Goal: Task Accomplishment & Management: Manage account settings

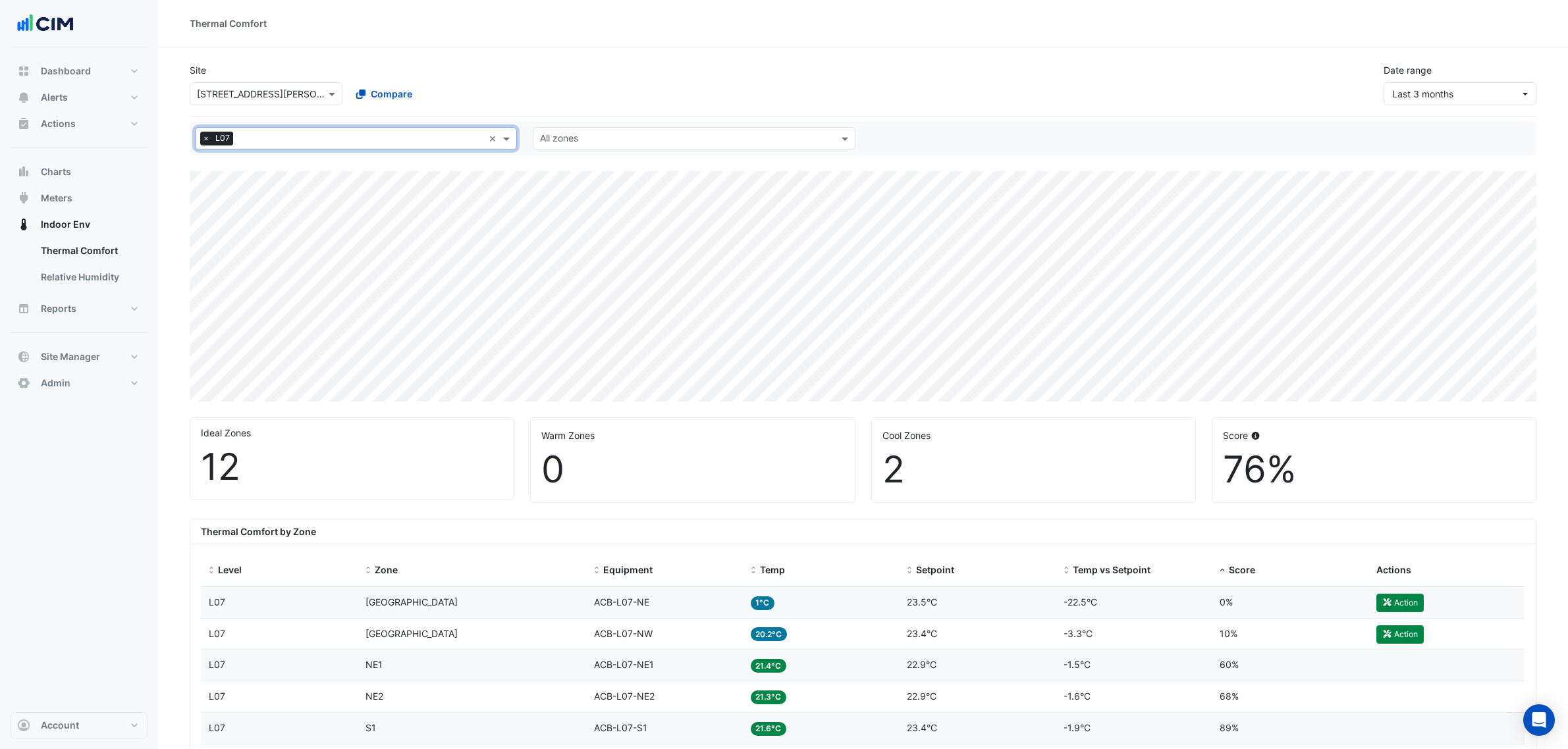
select select "***"
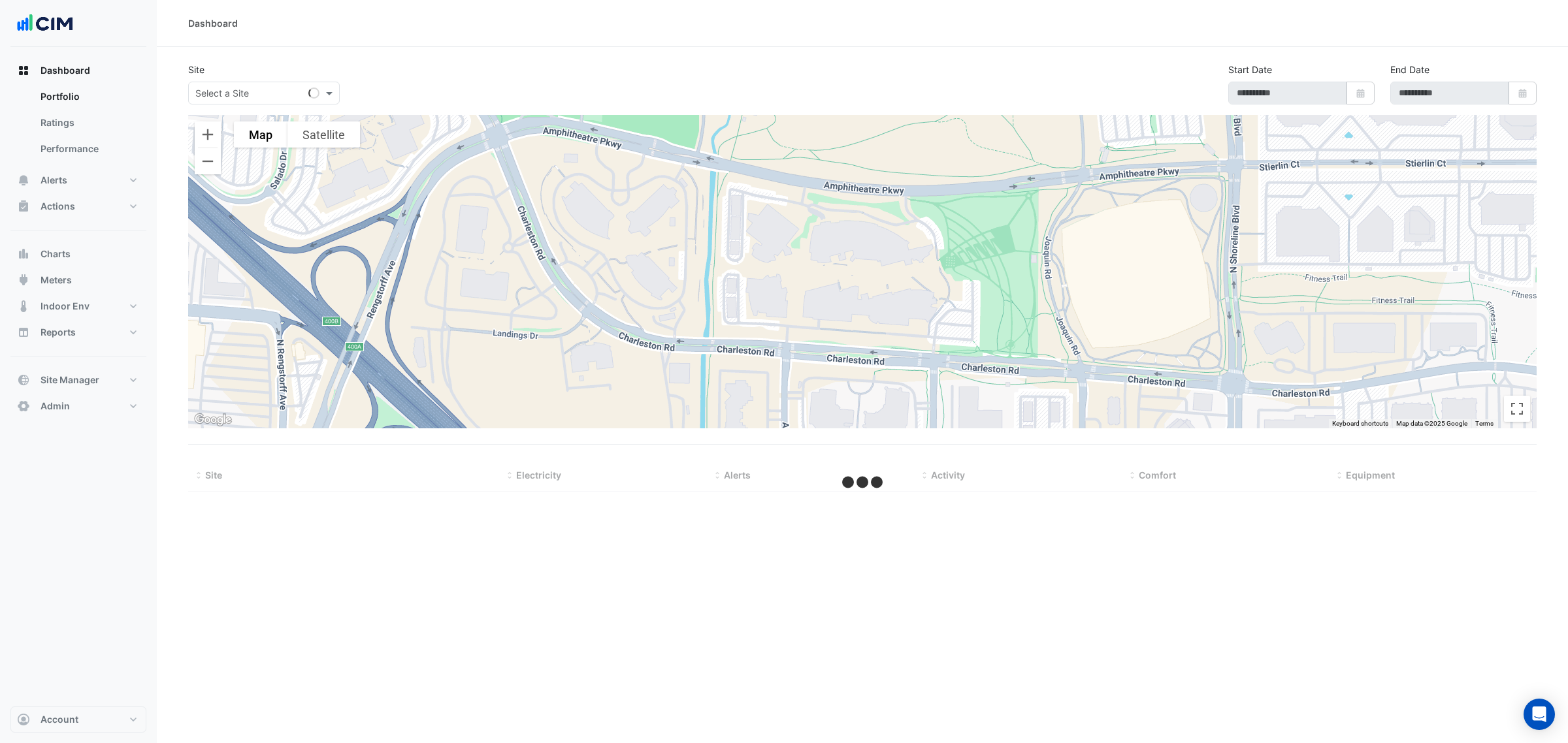
select select "***"
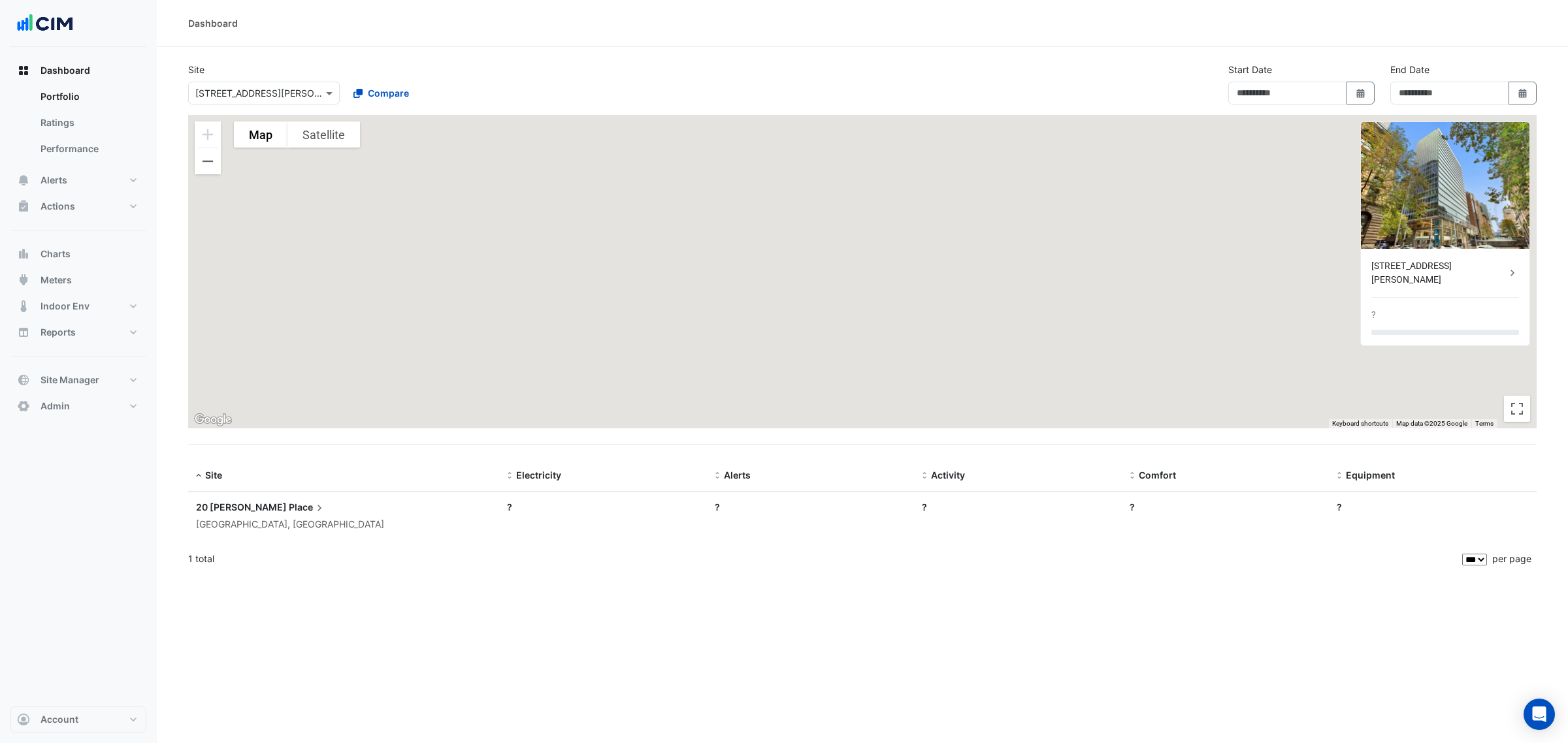
type input "**********"
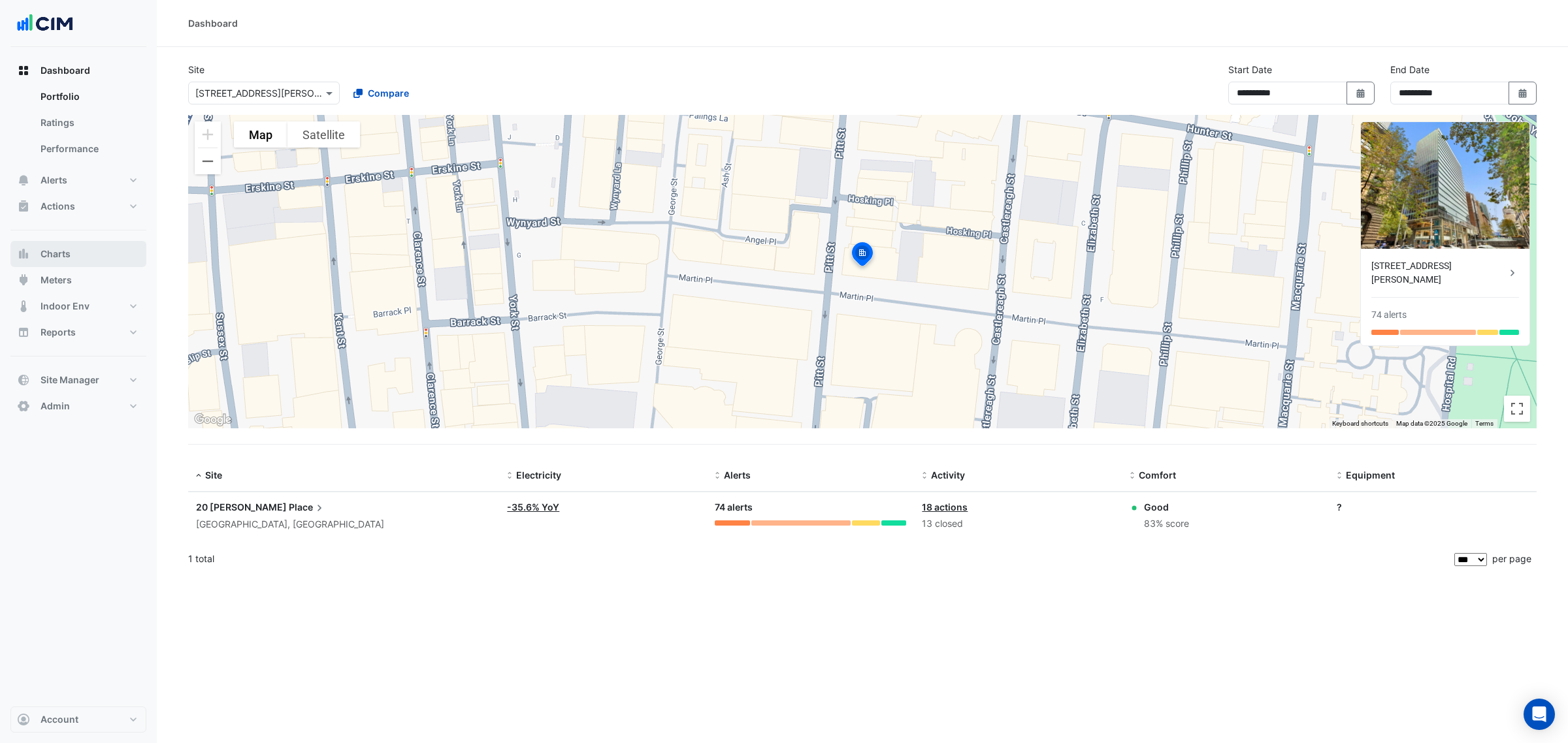
click at [83, 256] on button "Charts" at bounding box center [79, 254] width 136 height 26
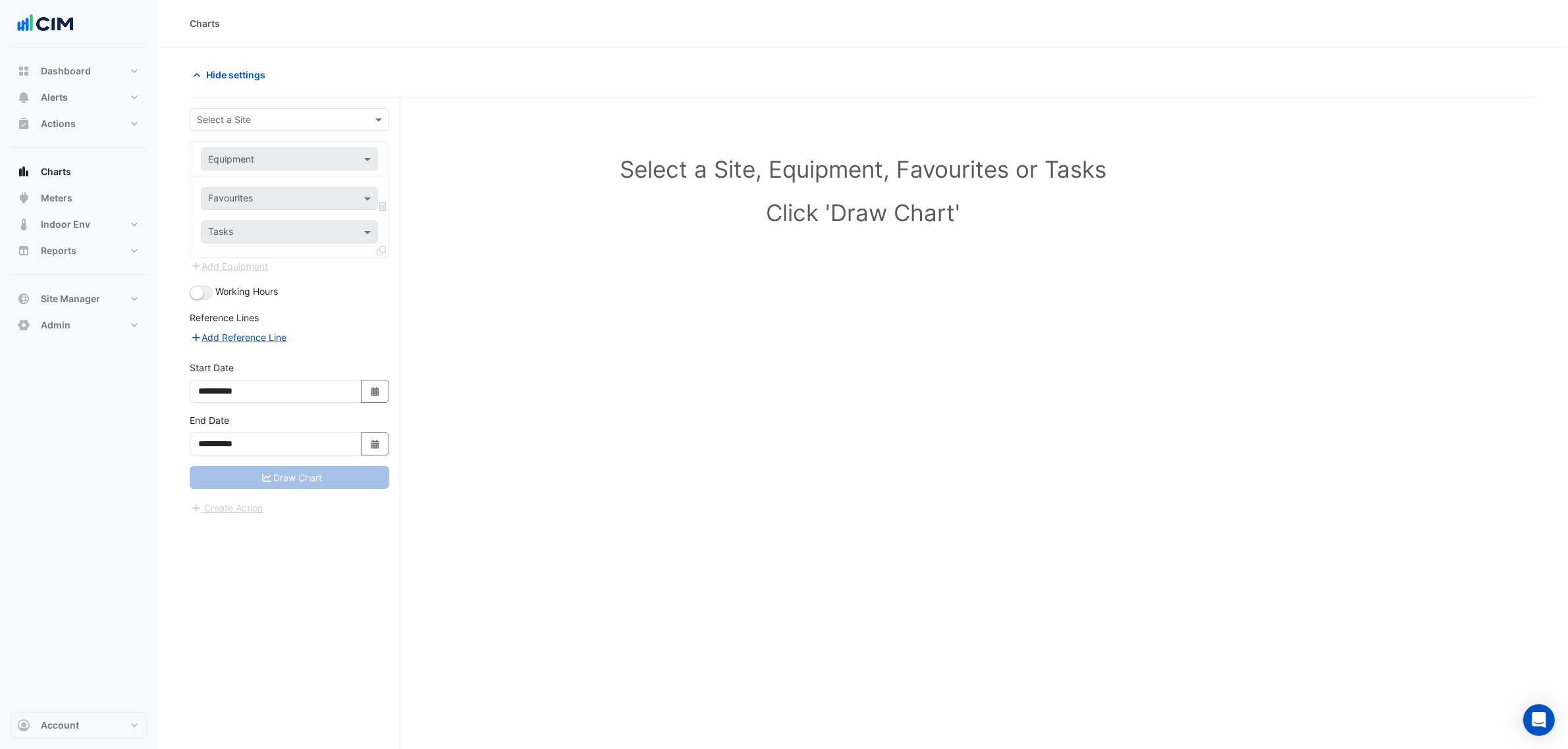
click at [278, 111] on div "Select a Site" at bounding box center [290, 119] width 199 height 23
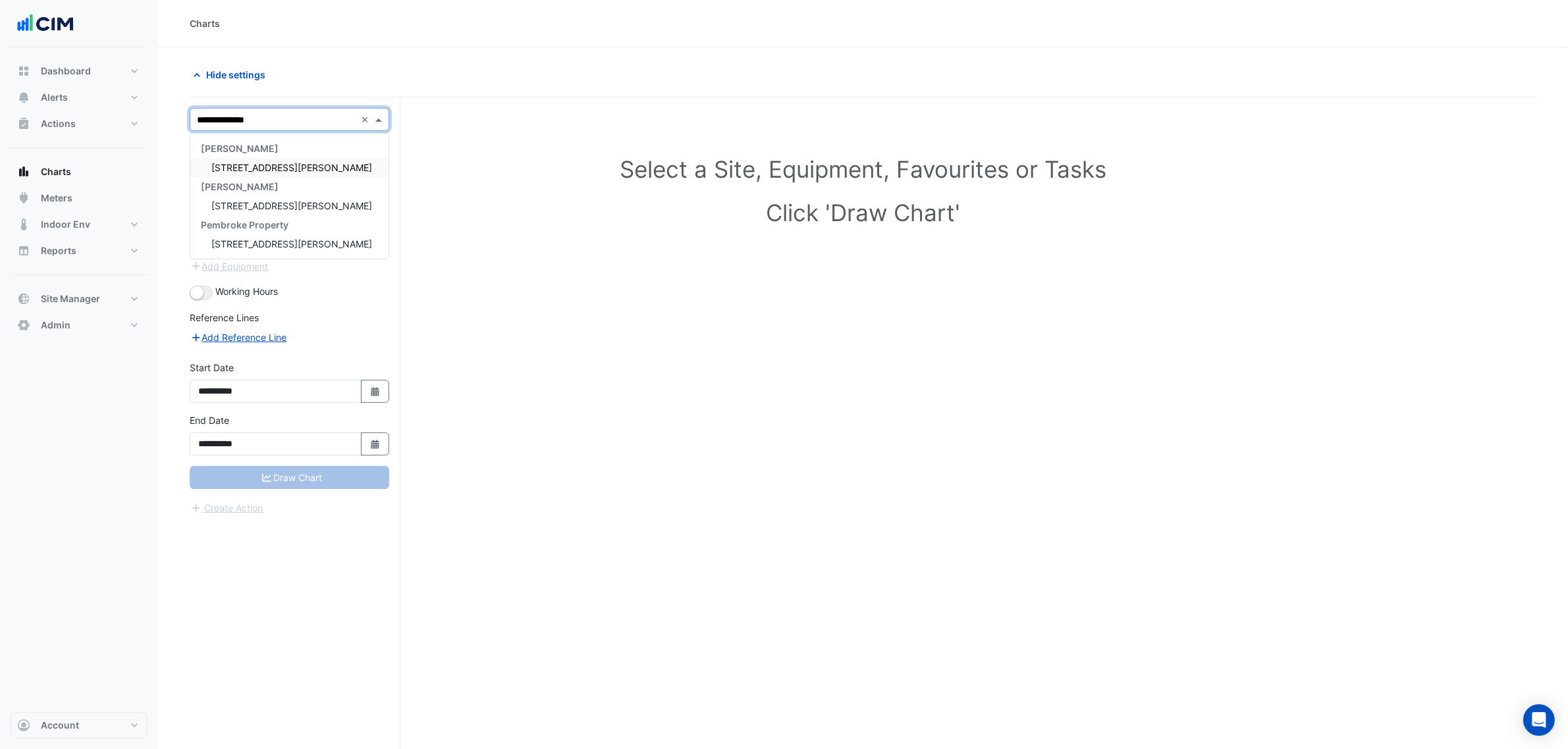
type input "**********"
click at [264, 163] on span "[STREET_ADDRESS][PERSON_NAME]" at bounding box center [291, 167] width 161 height 11
click at [272, 155] on input "text" at bounding box center [276, 159] width 136 height 14
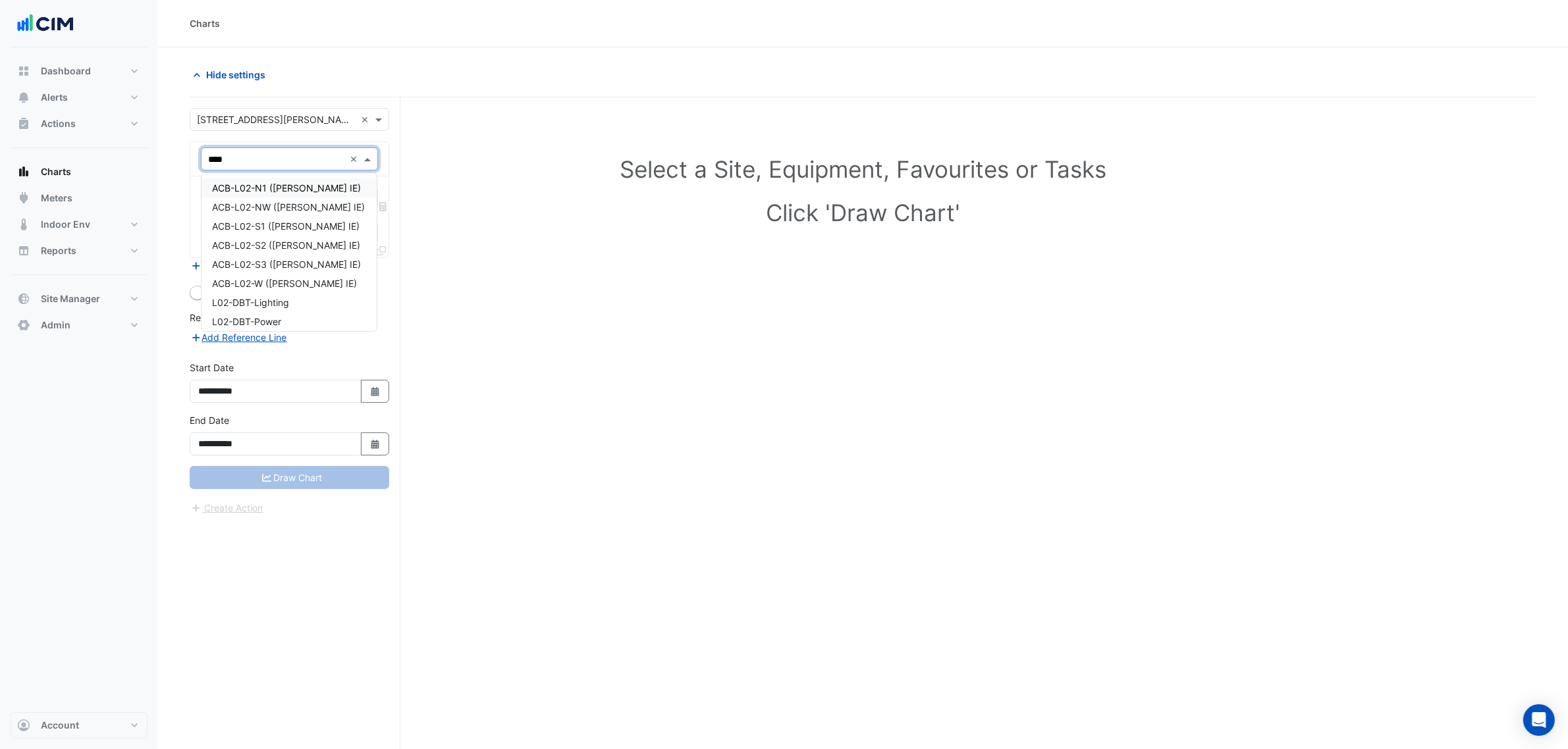
type input "*****"
click at [235, 183] on span "ACB-L02-W (NABERS IE)" at bounding box center [284, 188] width 145 height 11
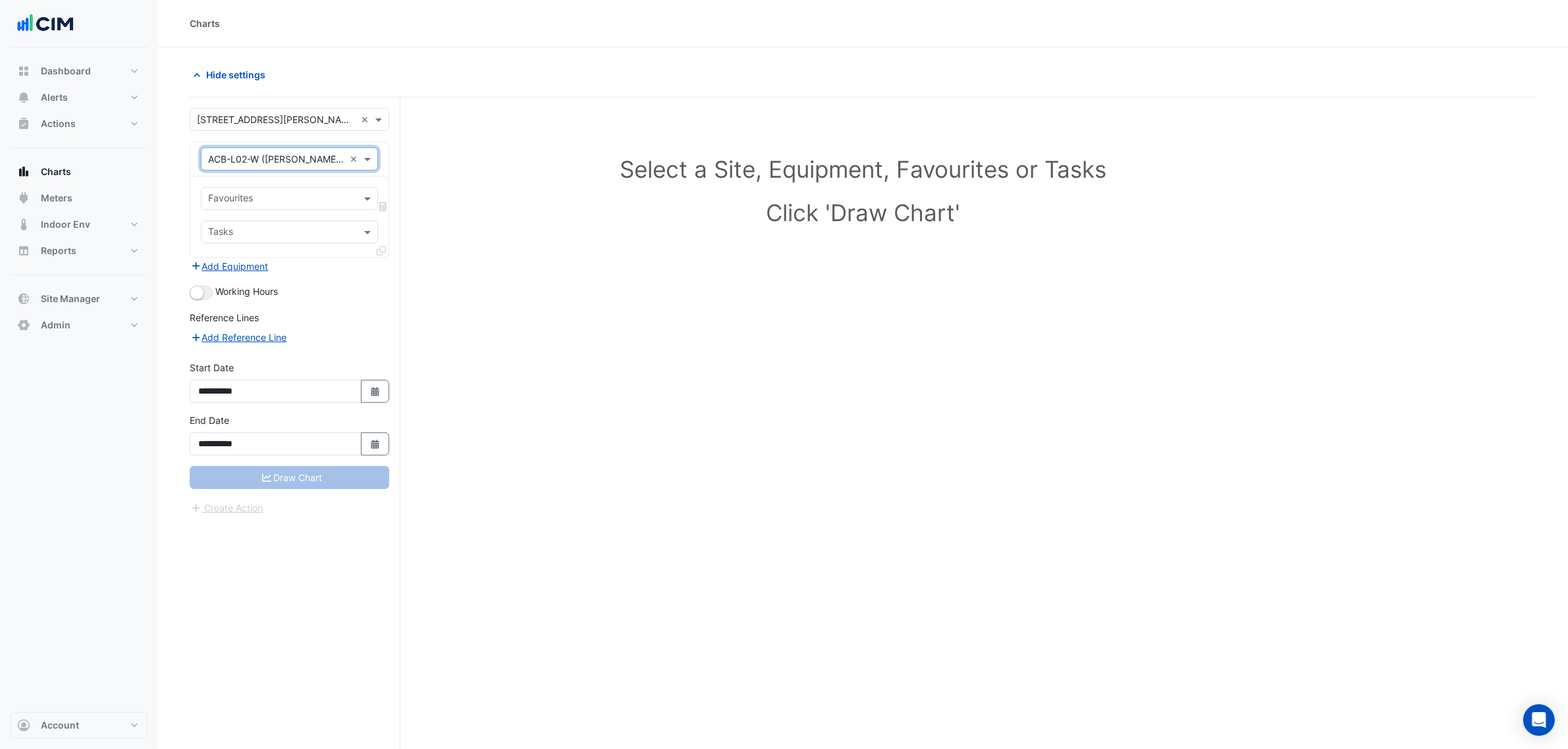
click at [304, 196] on input "text" at bounding box center [281, 199] width 147 height 14
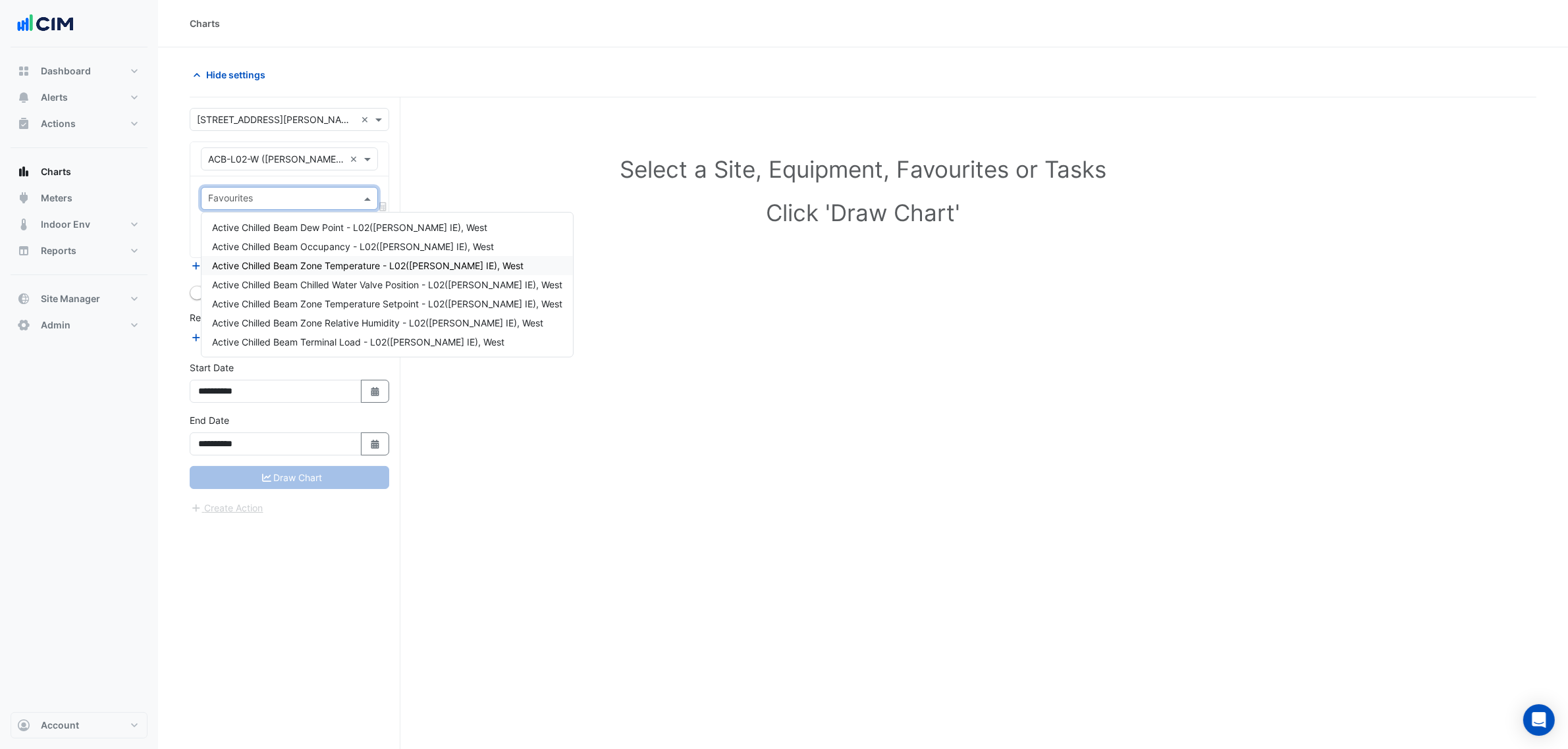
click at [295, 268] on span "Active Chilled Beam Zone Temperature - L02(NABERS IE), West" at bounding box center [367, 266] width 312 height 11
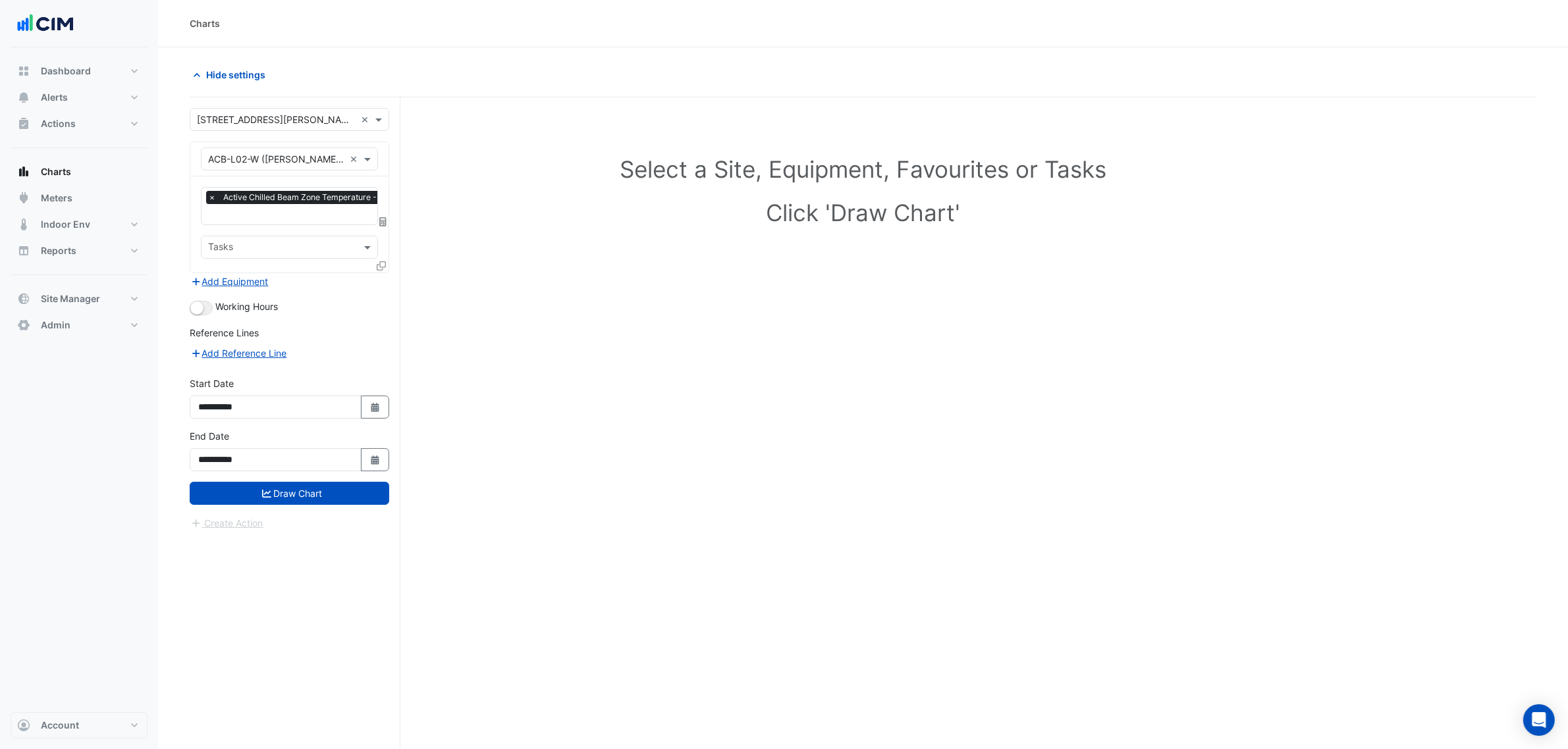
click at [376, 263] on icon at bounding box center [381, 266] width 9 height 9
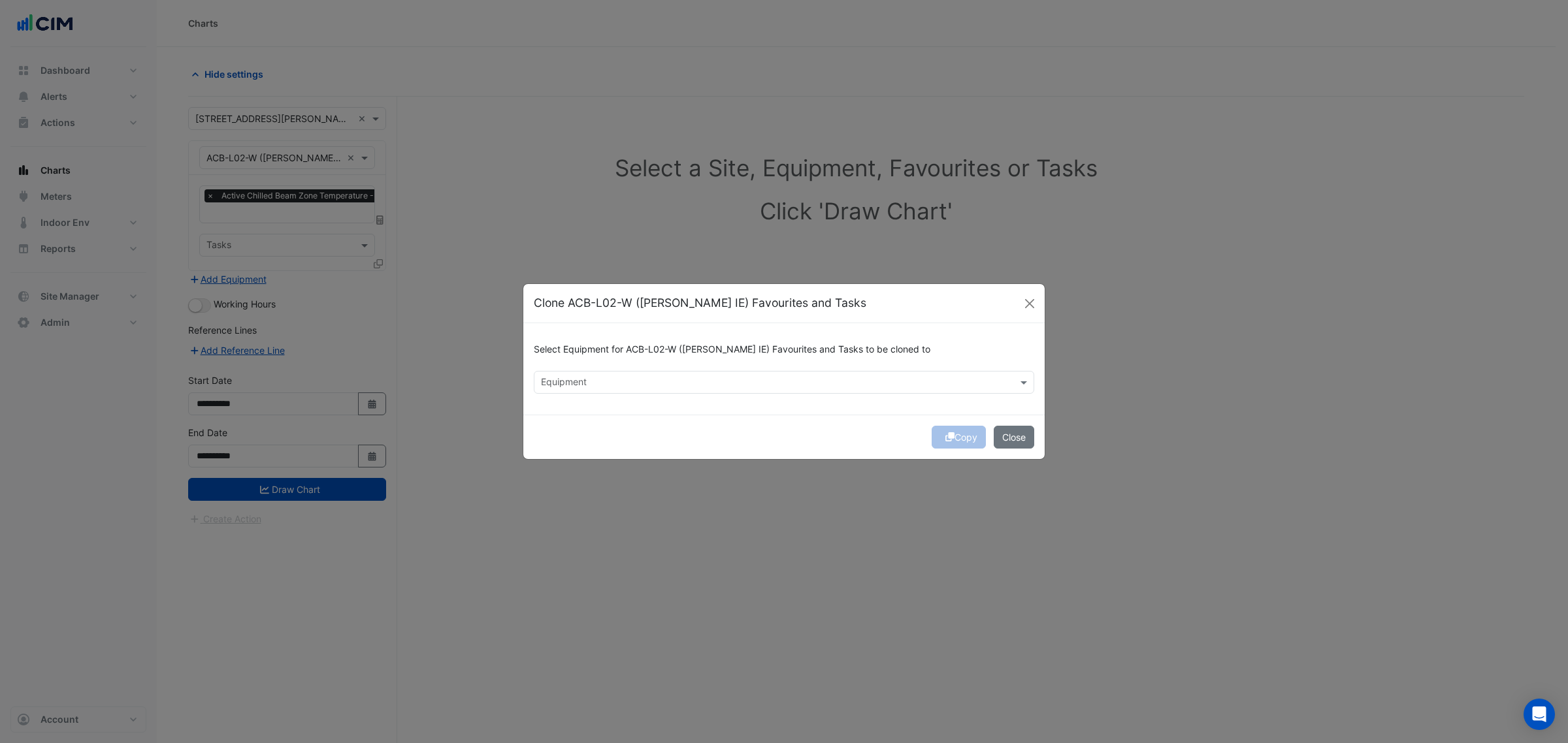
click at [578, 370] on div "Select Equipment for ACB-L02-W (NABERS IE) Favourites and Tasks to be cloned to" at bounding box center [784, 352] width 500 height 37
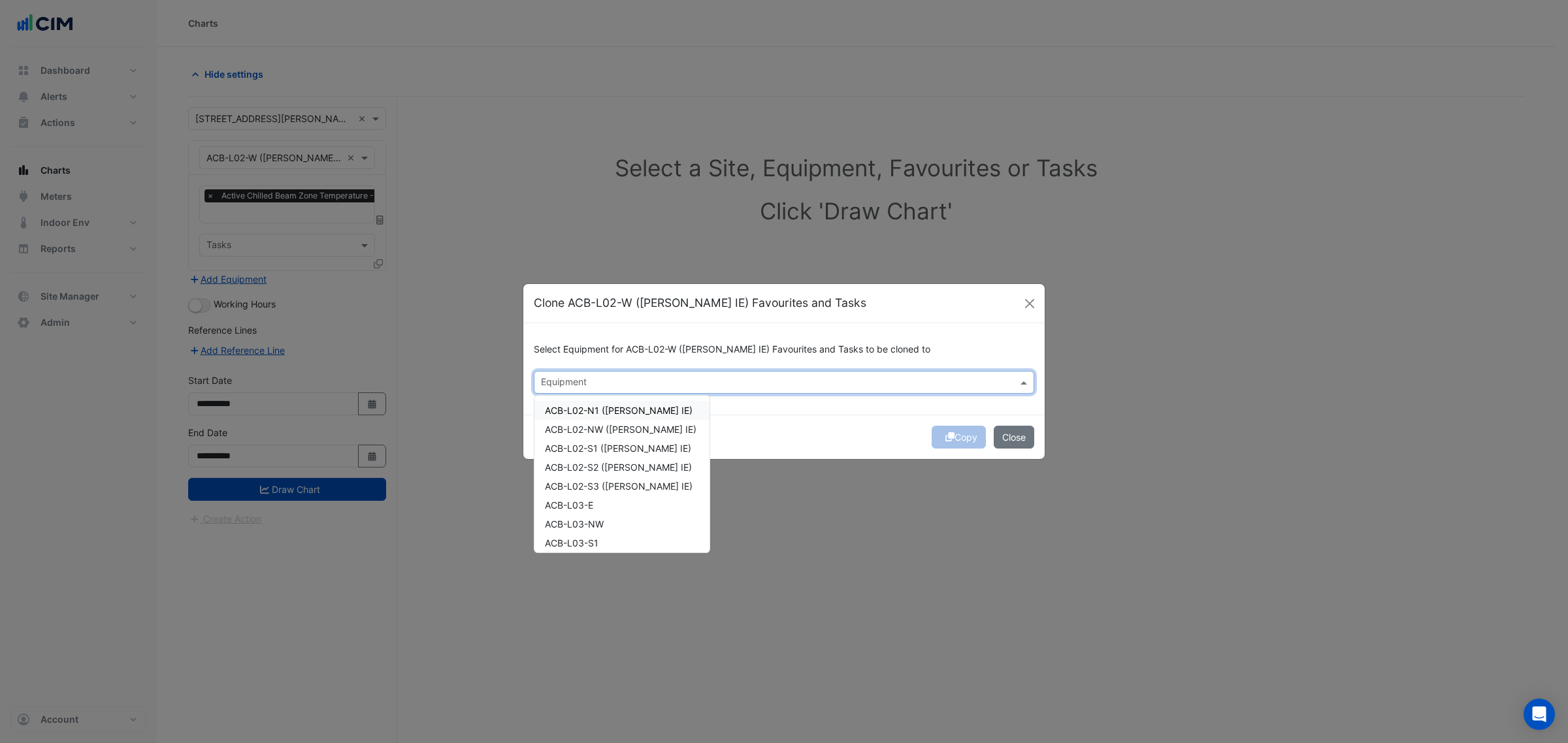
click at [578, 382] on div "Equipment" at bounding box center [772, 382] width 478 height 20
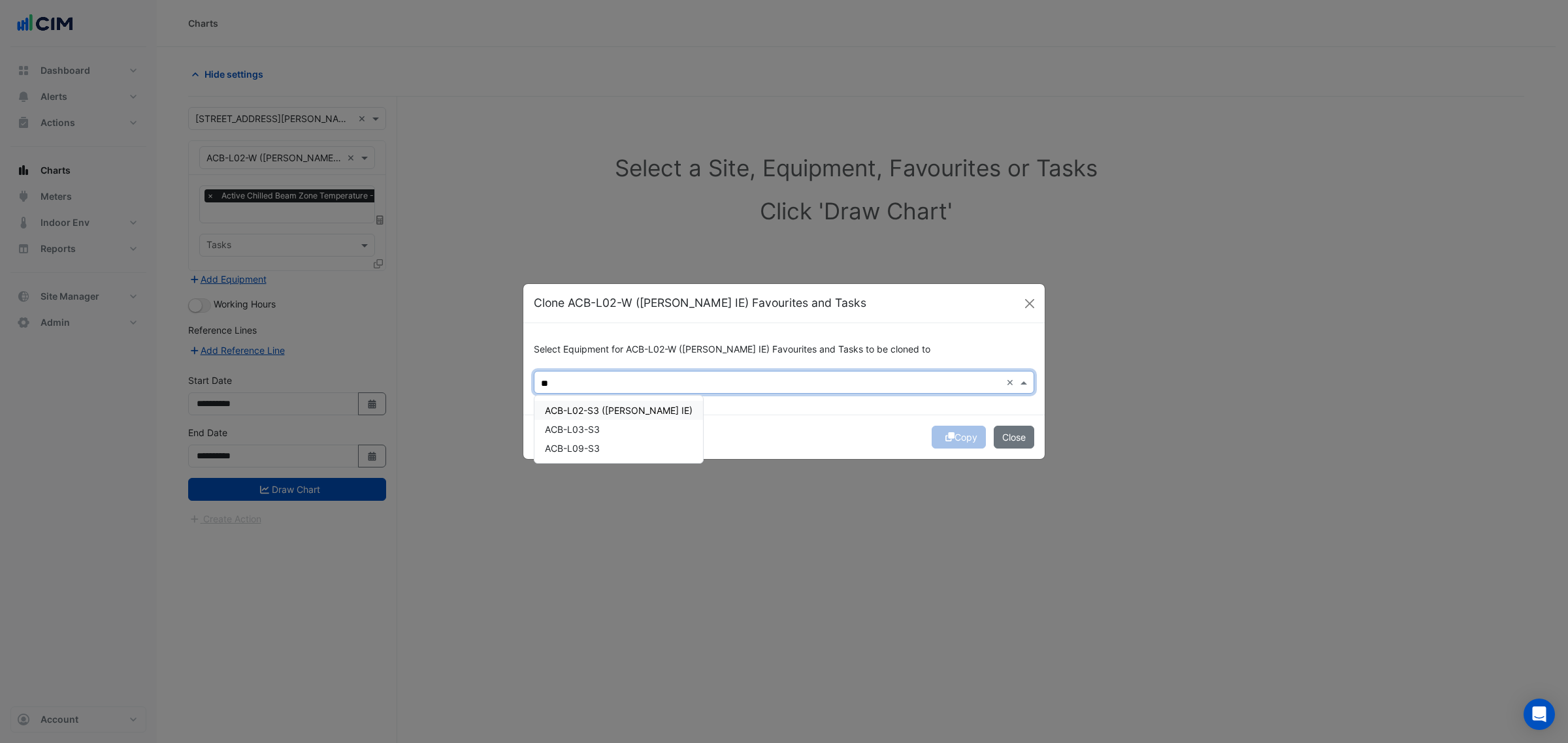
click at [593, 406] on span "ACB-L02-S3 (NABERS IE)" at bounding box center [618, 410] width 148 height 11
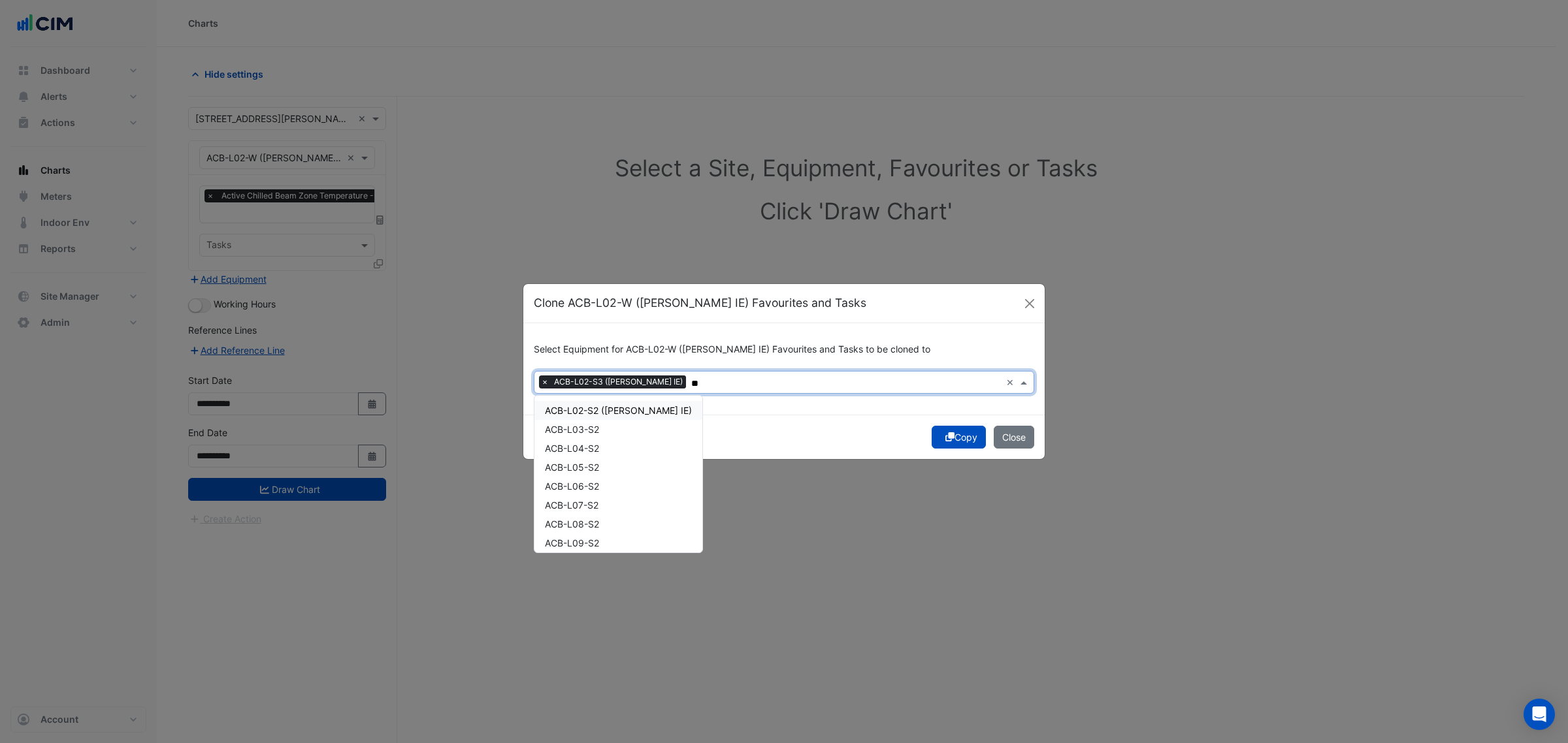
click at [605, 415] on span "ACB-L02-S2 (NABERS IE)" at bounding box center [618, 410] width 147 height 11
click at [615, 406] on span "ACB-L02-S1 (NABERS IE)" at bounding box center [617, 410] width 146 height 11
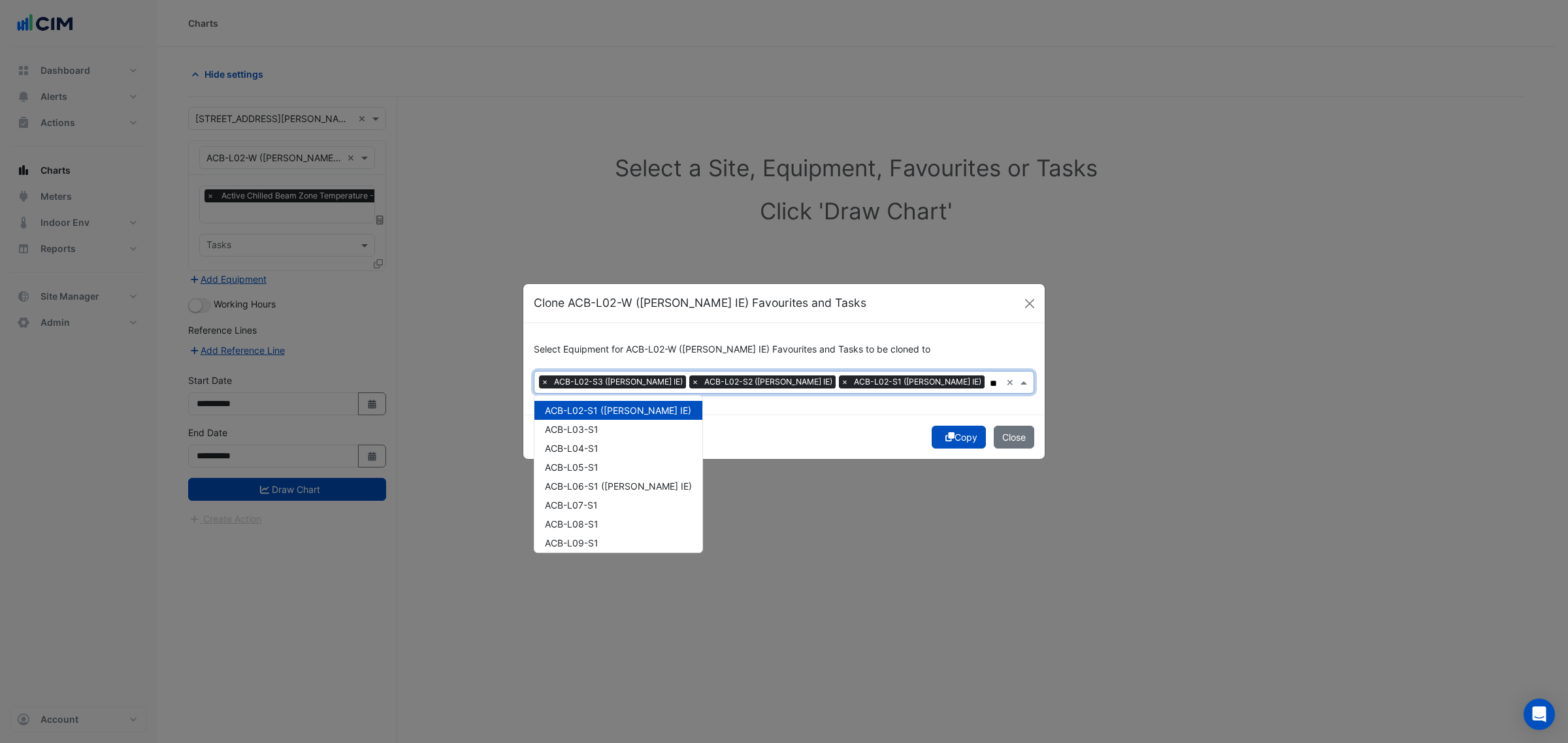
click at [990, 377] on input "**" at bounding box center [995, 383] width 11 height 14
type input "*"
click at [588, 416] on div "ACB-L02-NW (NABERS IE)" at bounding box center [620, 410] width 173 height 19
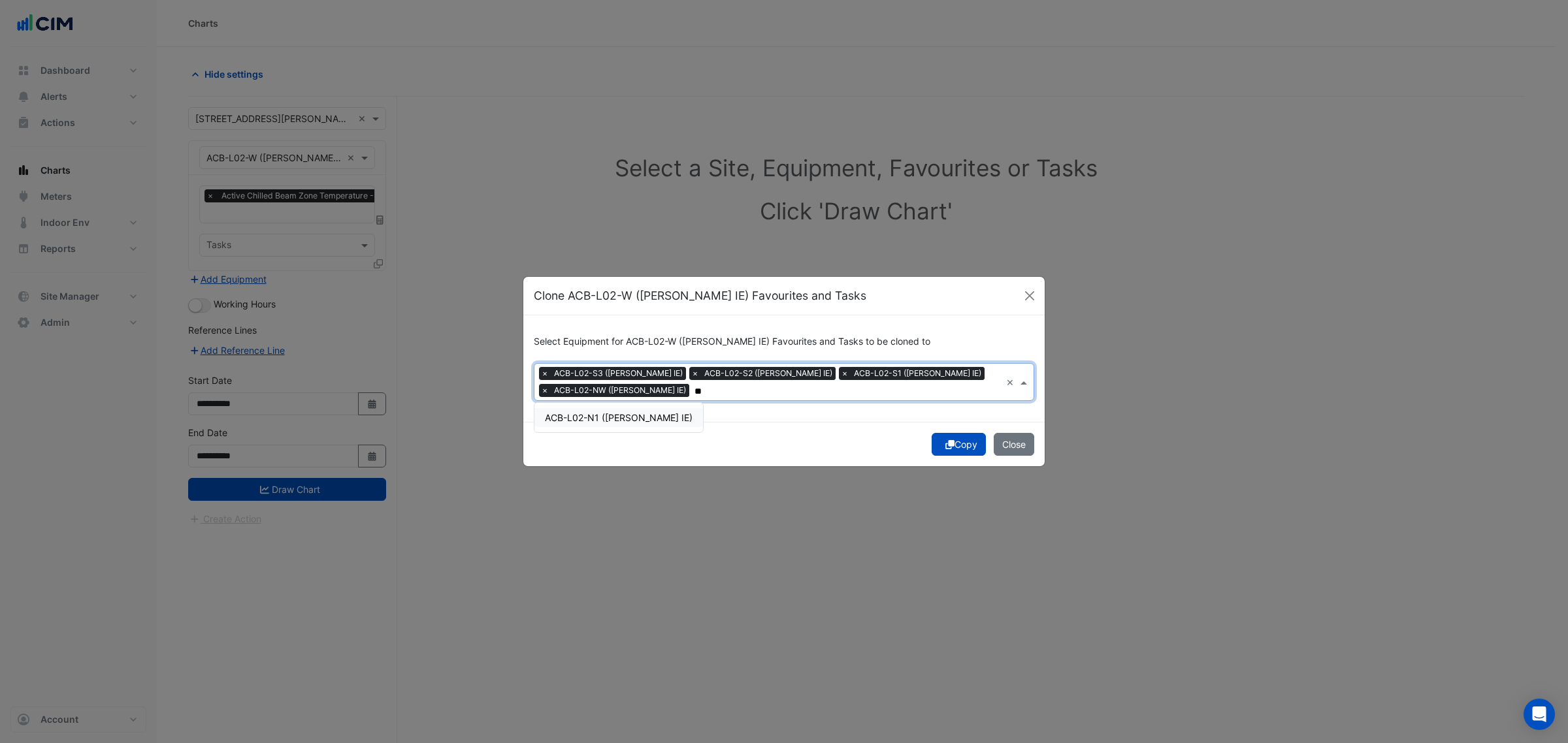
click at [632, 412] on span "ACB-L02-N1 (NABERS IE)" at bounding box center [618, 418] width 148 height 11
type input "**"
click at [955, 451] on div "Copy Close" at bounding box center [783, 444] width 521 height 44
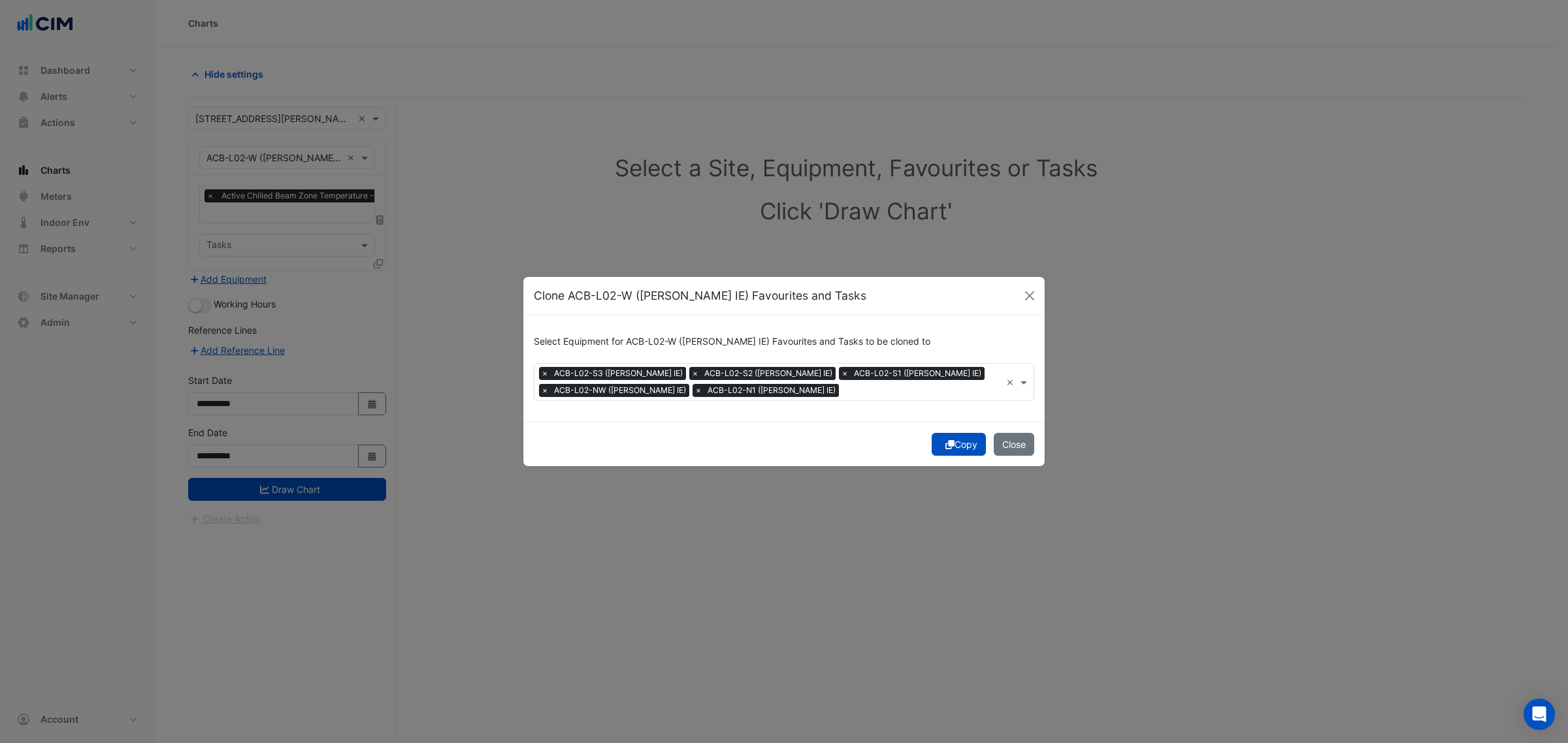
click at [945, 448] on icon "submit" at bounding box center [950, 445] width 9 height 9
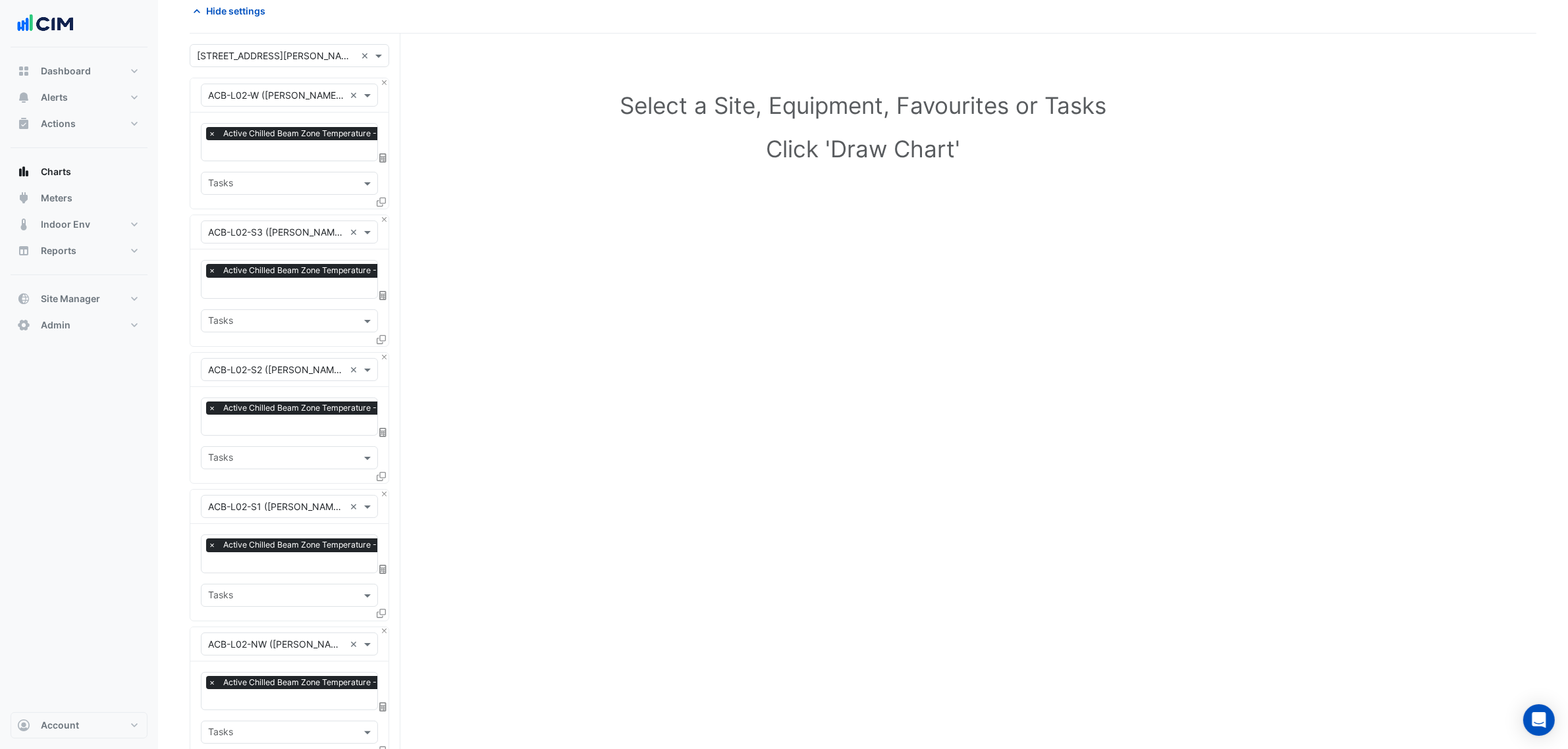
scroll to position [475, 0]
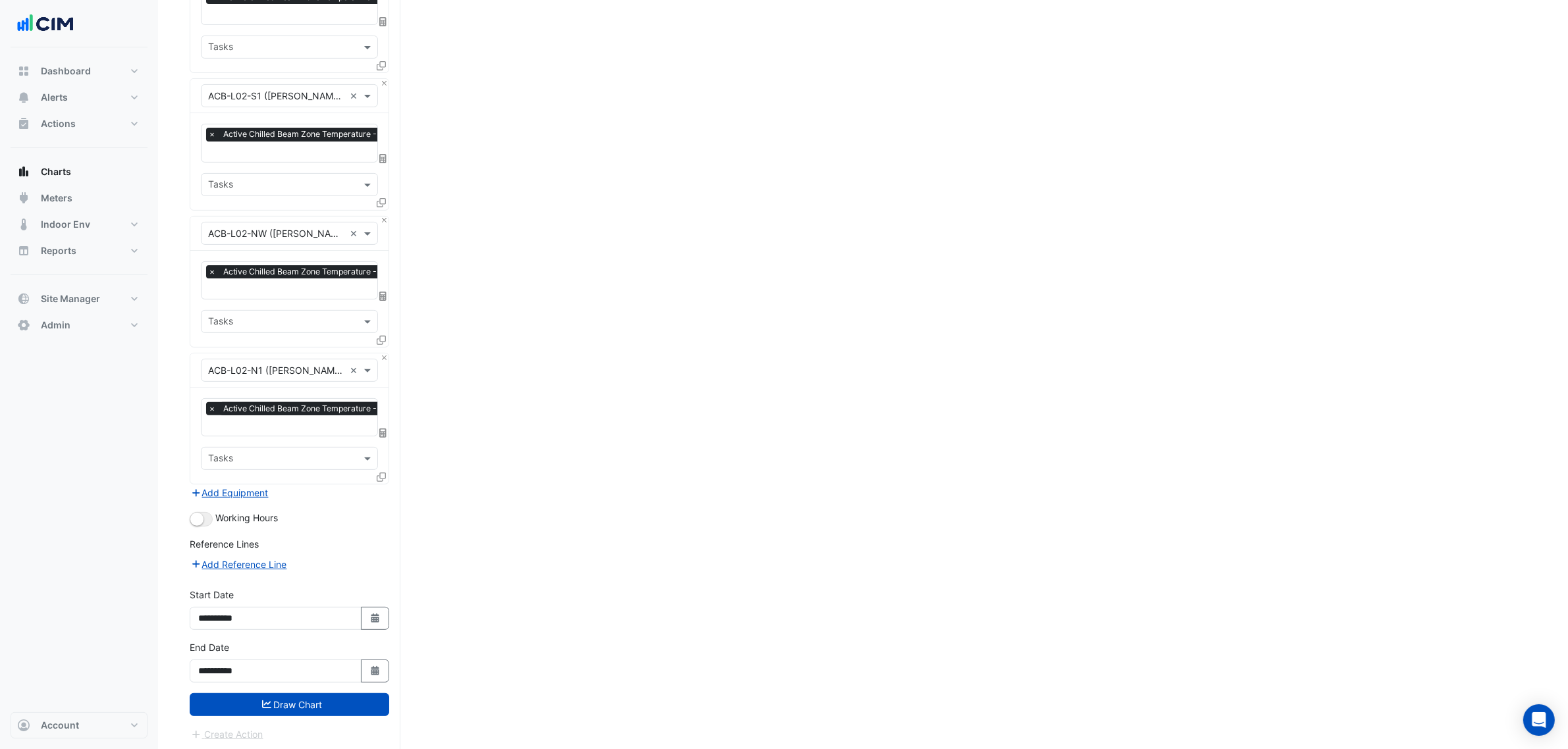
click at [376, 626] on button "Select Date" at bounding box center [376, 617] width 29 height 23
select select "*"
select select "****"
click at [207, 432] on button "Previous month" at bounding box center [211, 440] width 16 height 21
select select "*"
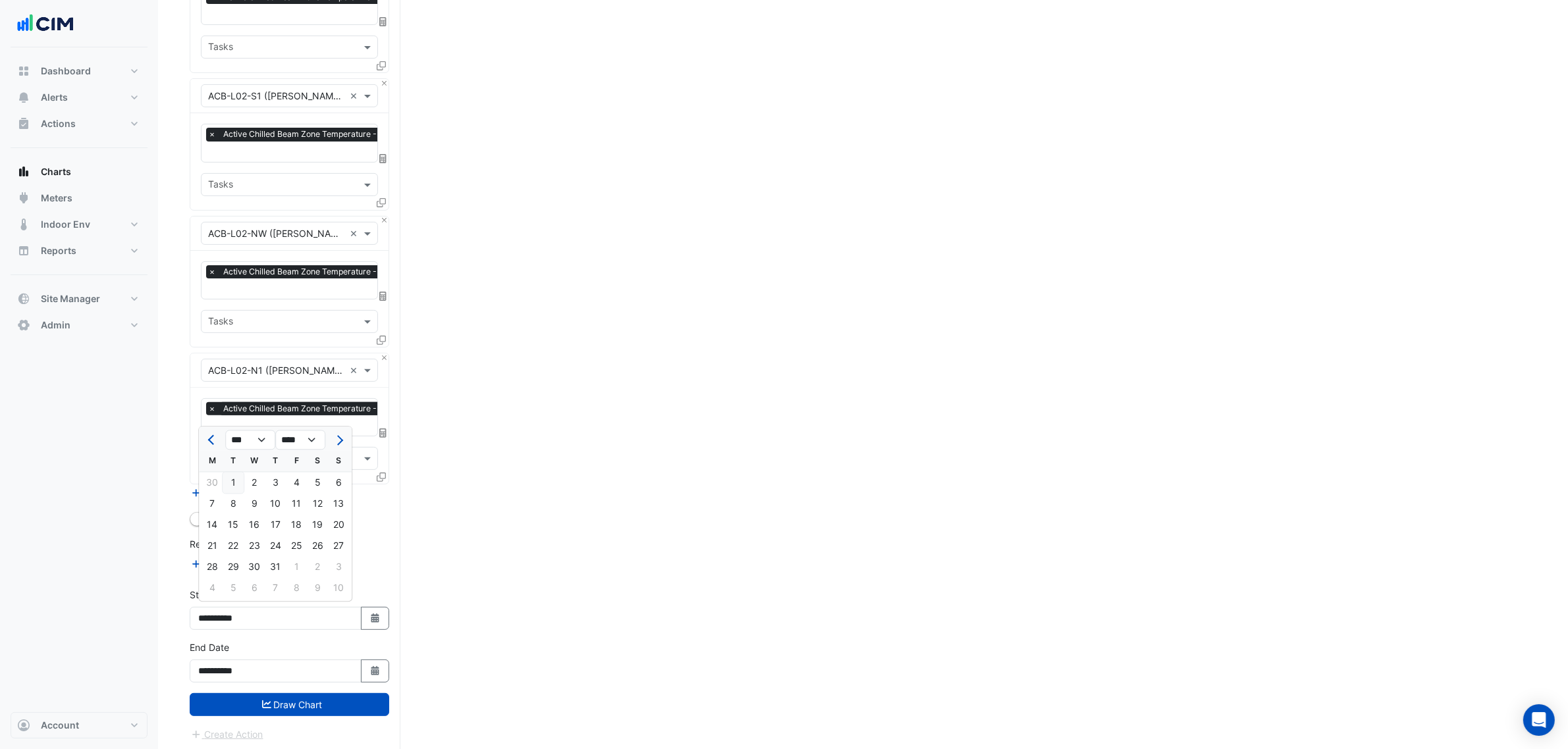
click at [238, 479] on div "1" at bounding box center [233, 482] width 21 height 21
type input "**********"
click at [257, 693] on button "Draw Chart" at bounding box center [290, 704] width 199 height 23
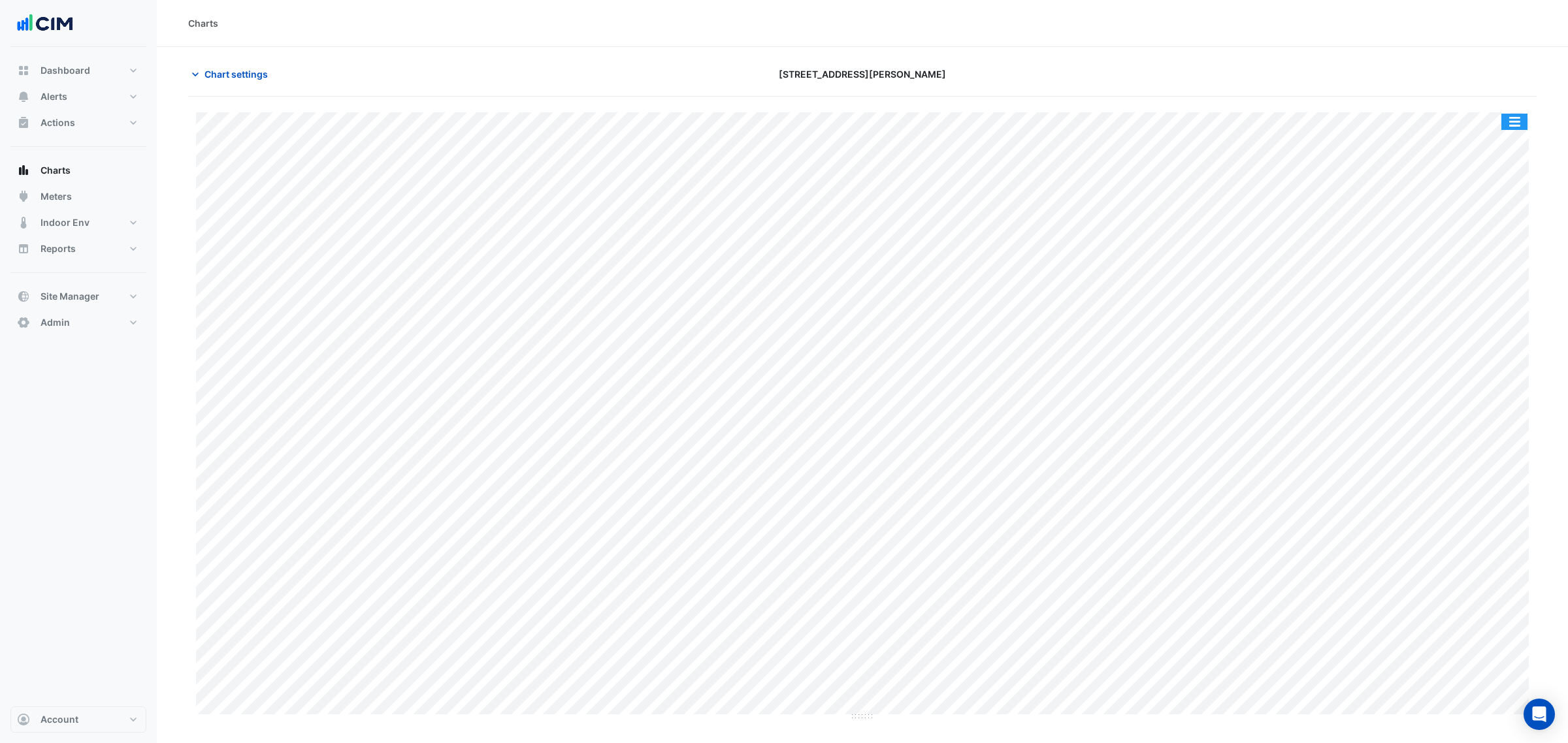
click at [1507, 122] on button "button" at bounding box center [1514, 121] width 26 height 16
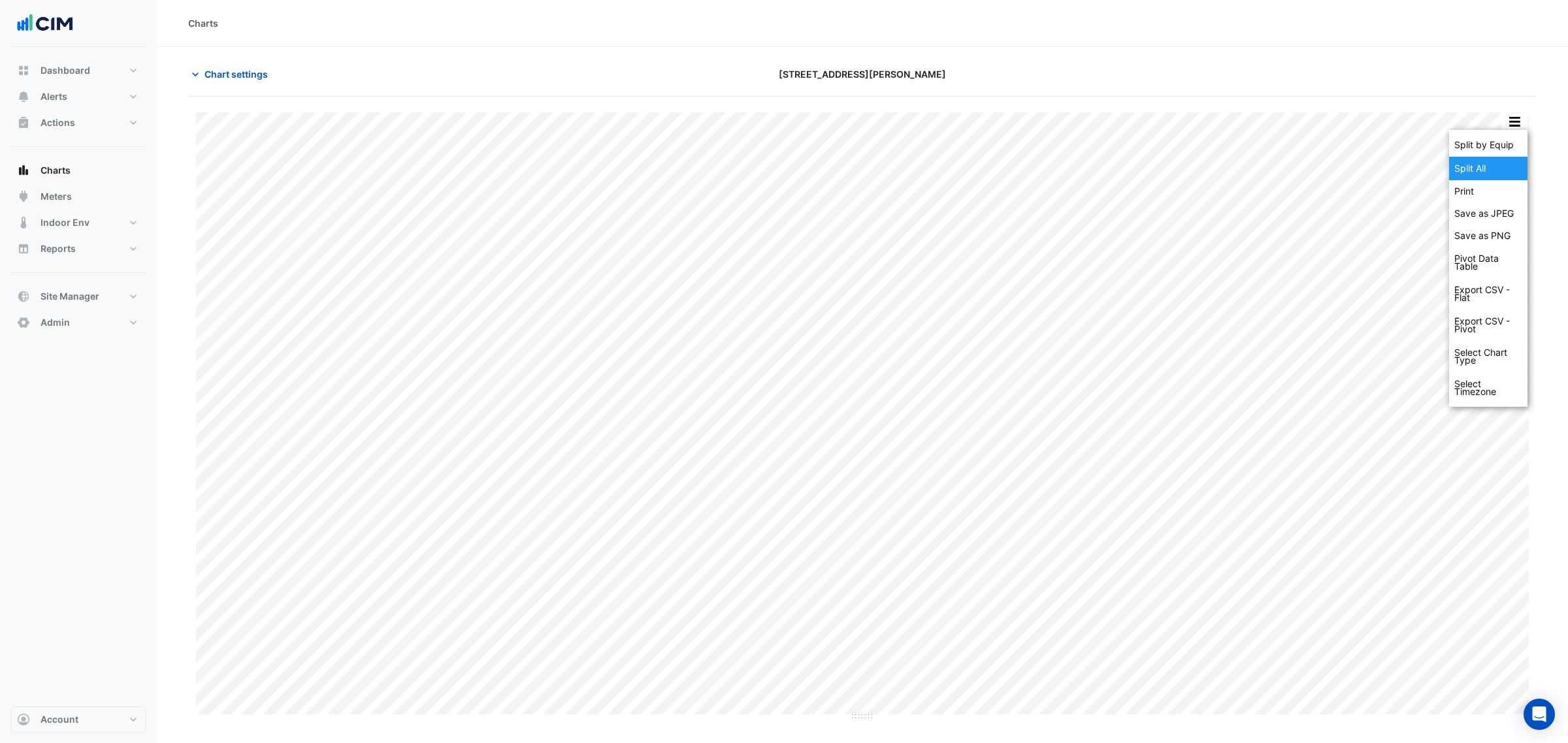
click at [1478, 165] on div "Split All" at bounding box center [1487, 169] width 78 height 24
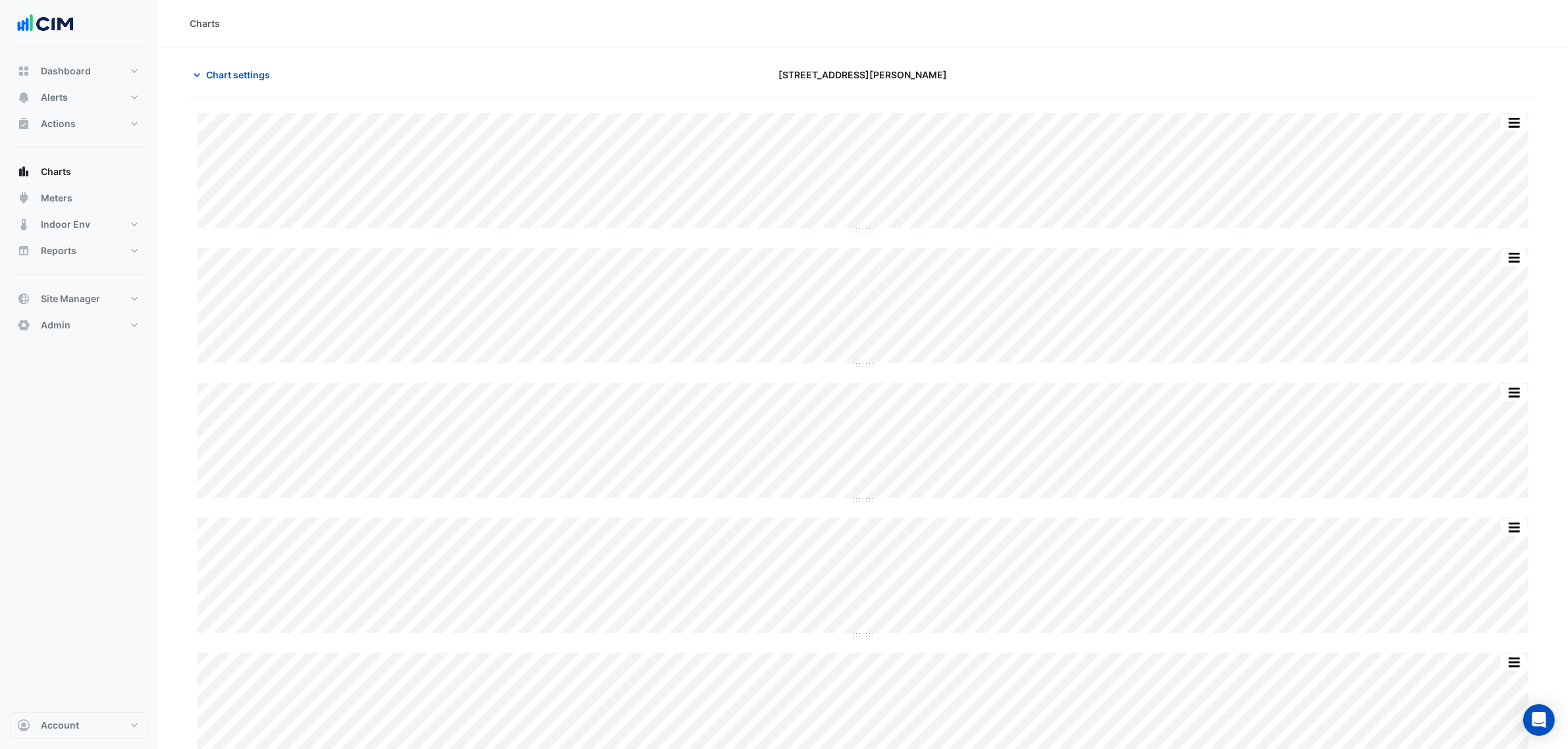
click at [228, 77] on span "Chart settings" at bounding box center [238, 74] width 64 height 14
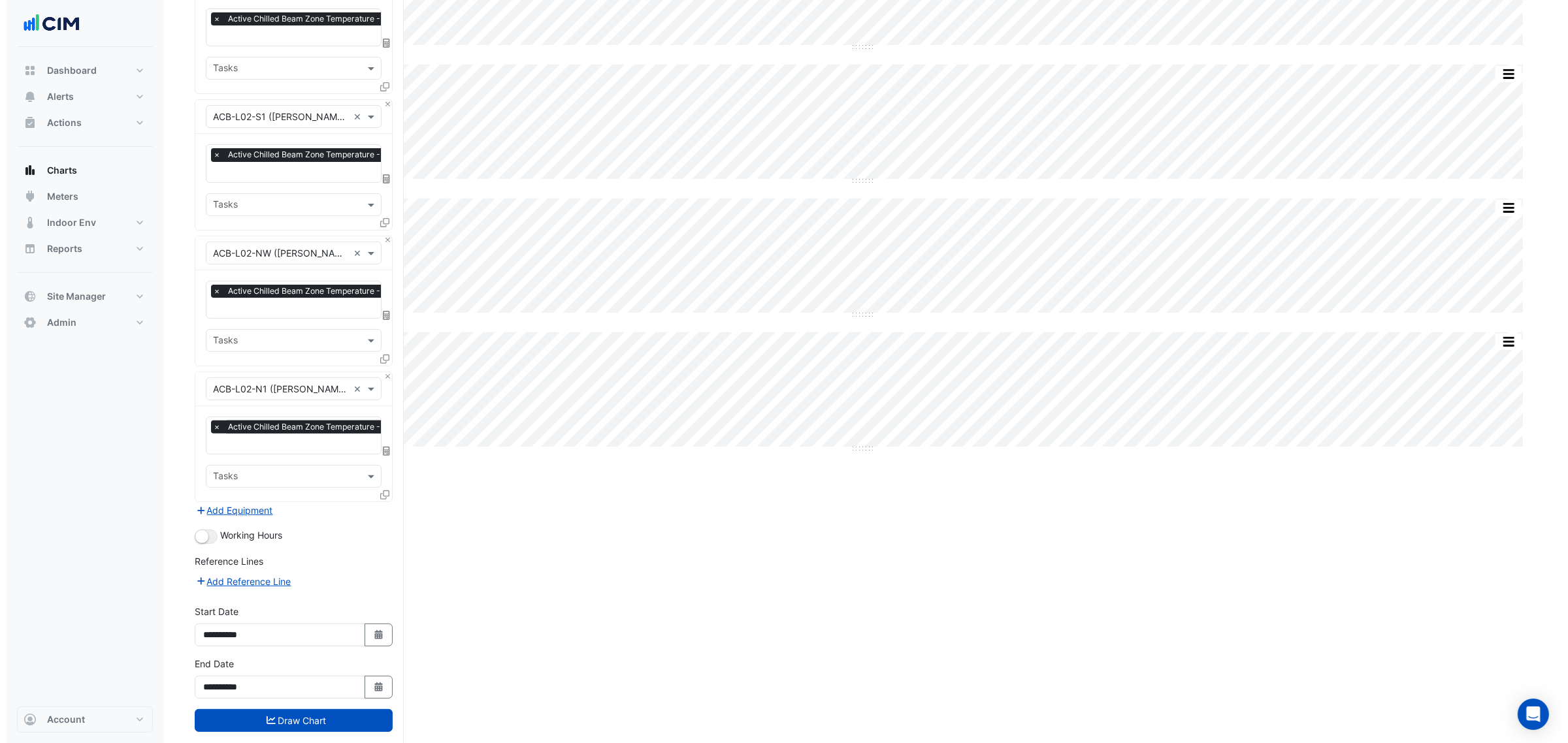
scroll to position [471, 0]
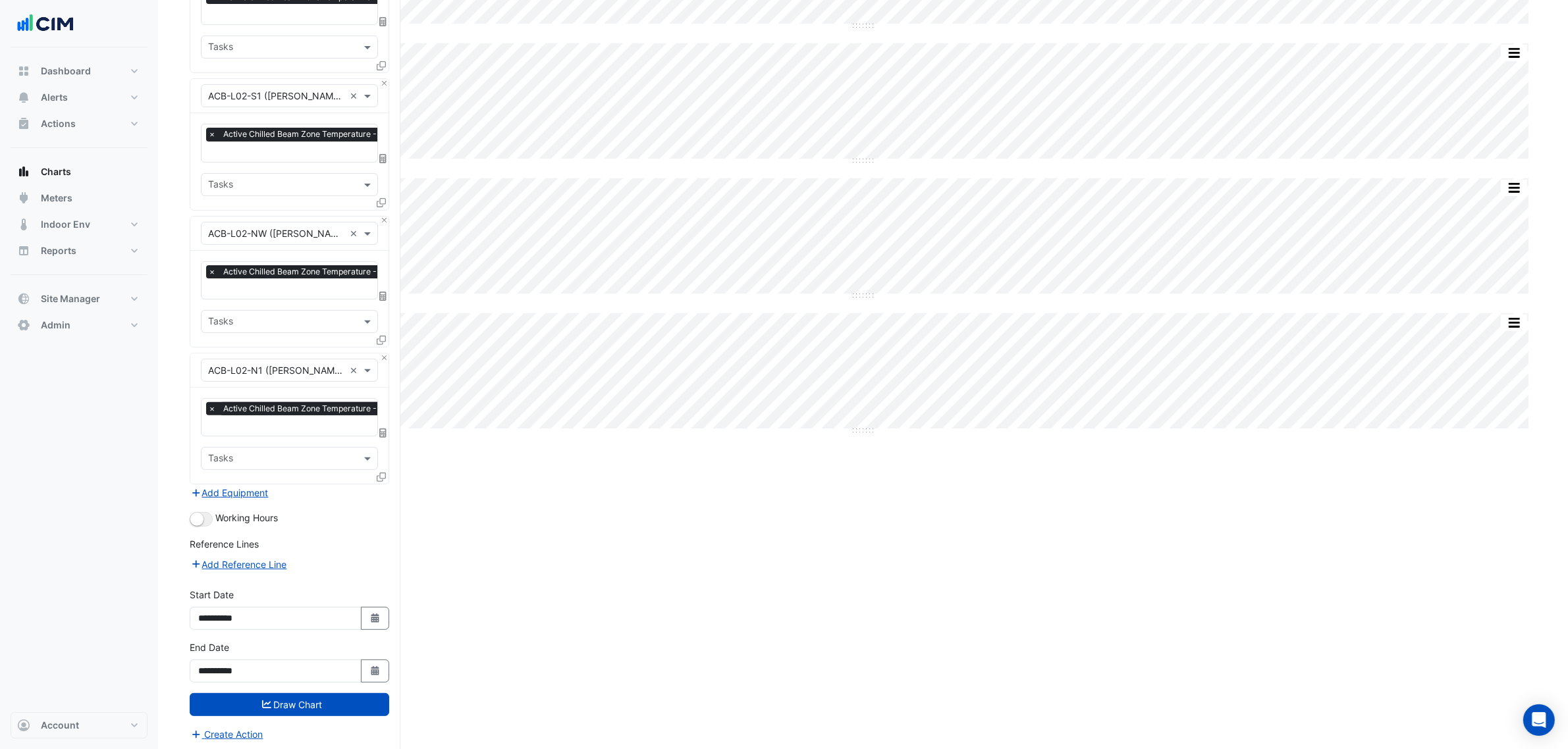
click at [228, 729] on button "Create Action" at bounding box center [227, 734] width 74 height 16
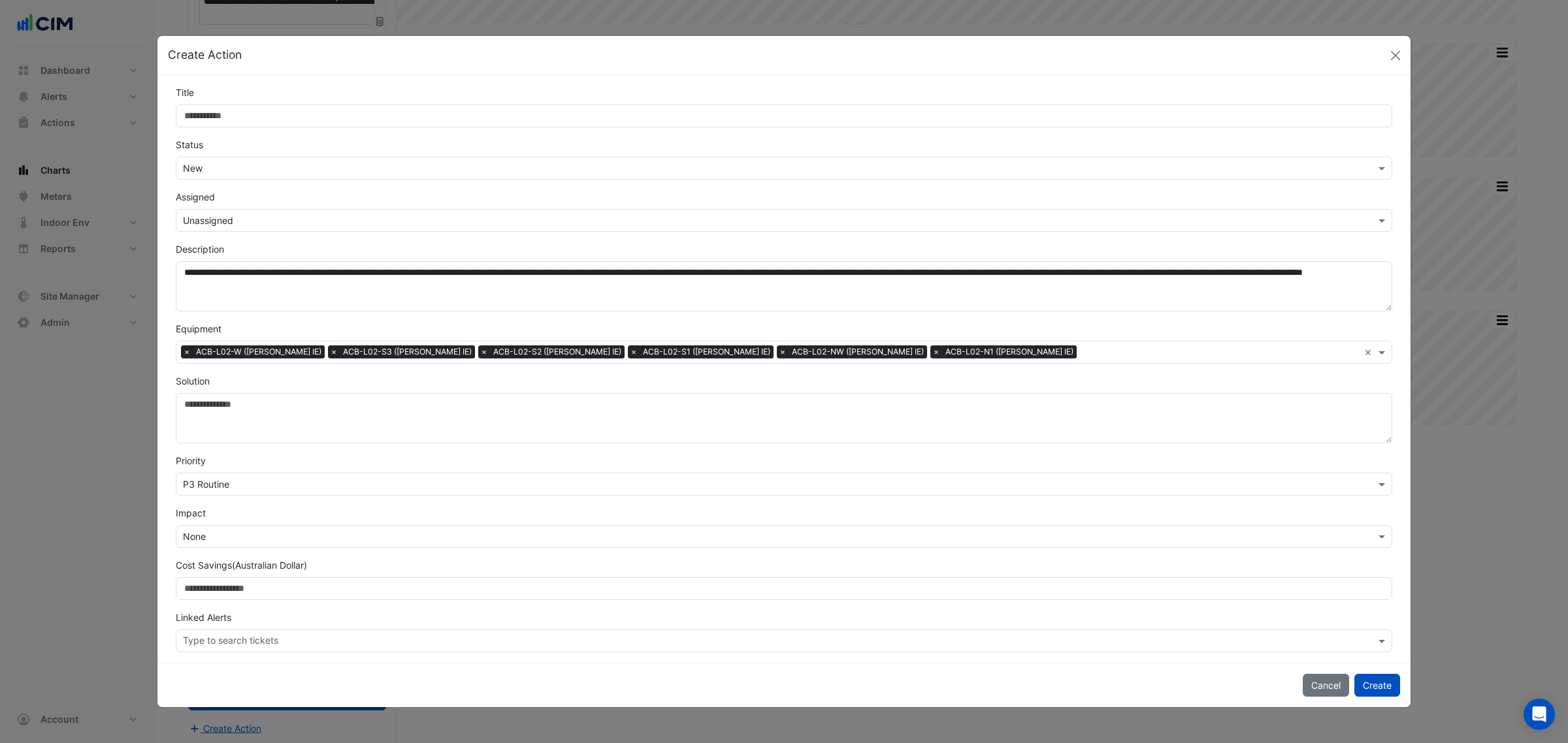
click at [336, 113] on input "Title" at bounding box center [784, 115] width 1216 height 23
type input "**********"
click at [297, 162] on input "text" at bounding box center [770, 169] width 1176 height 14
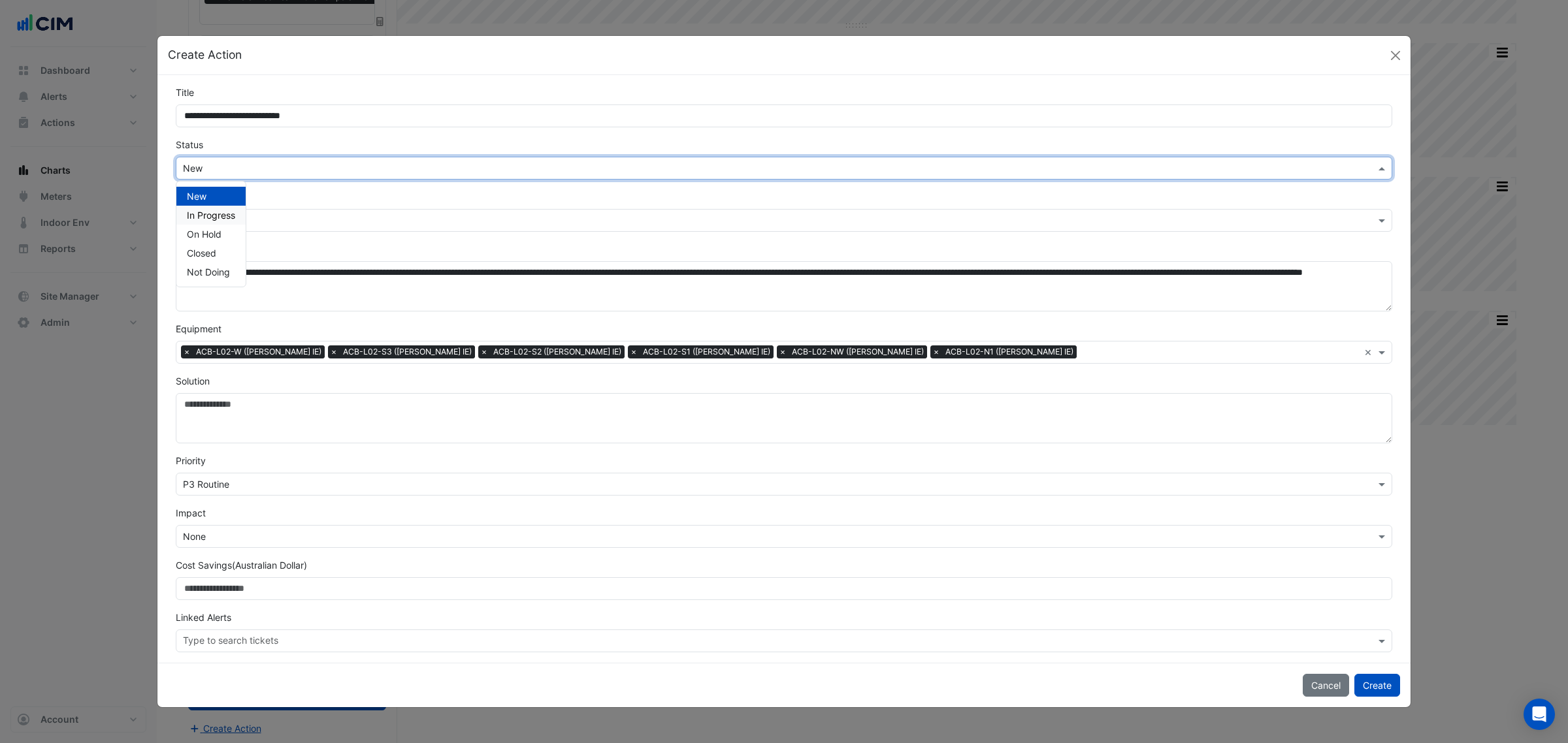
click at [217, 216] on span "In Progress" at bounding box center [210, 215] width 48 height 11
click at [237, 230] on div "Select Assignee × Unassigned" at bounding box center [784, 220] width 1216 height 23
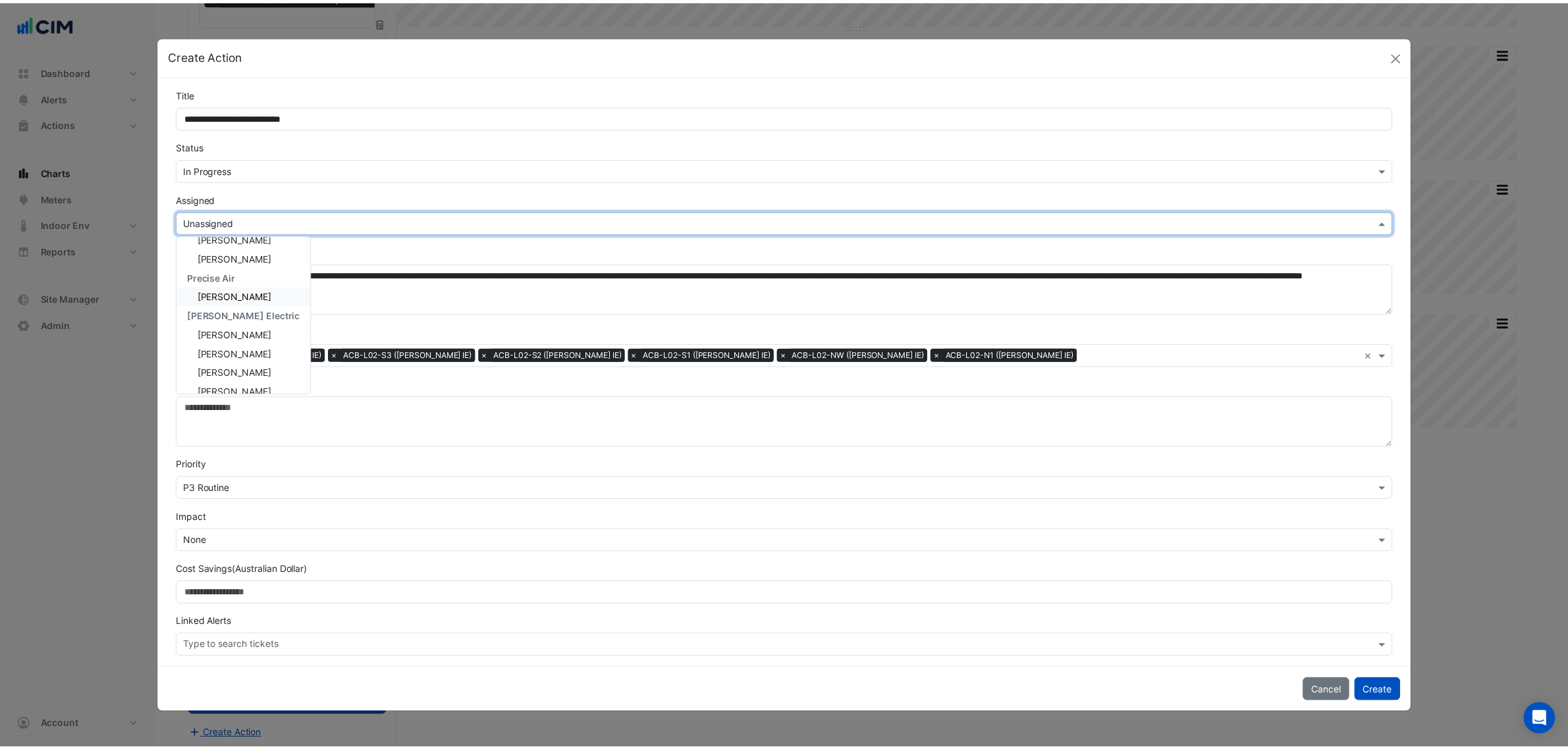
scroll to position [195, 0]
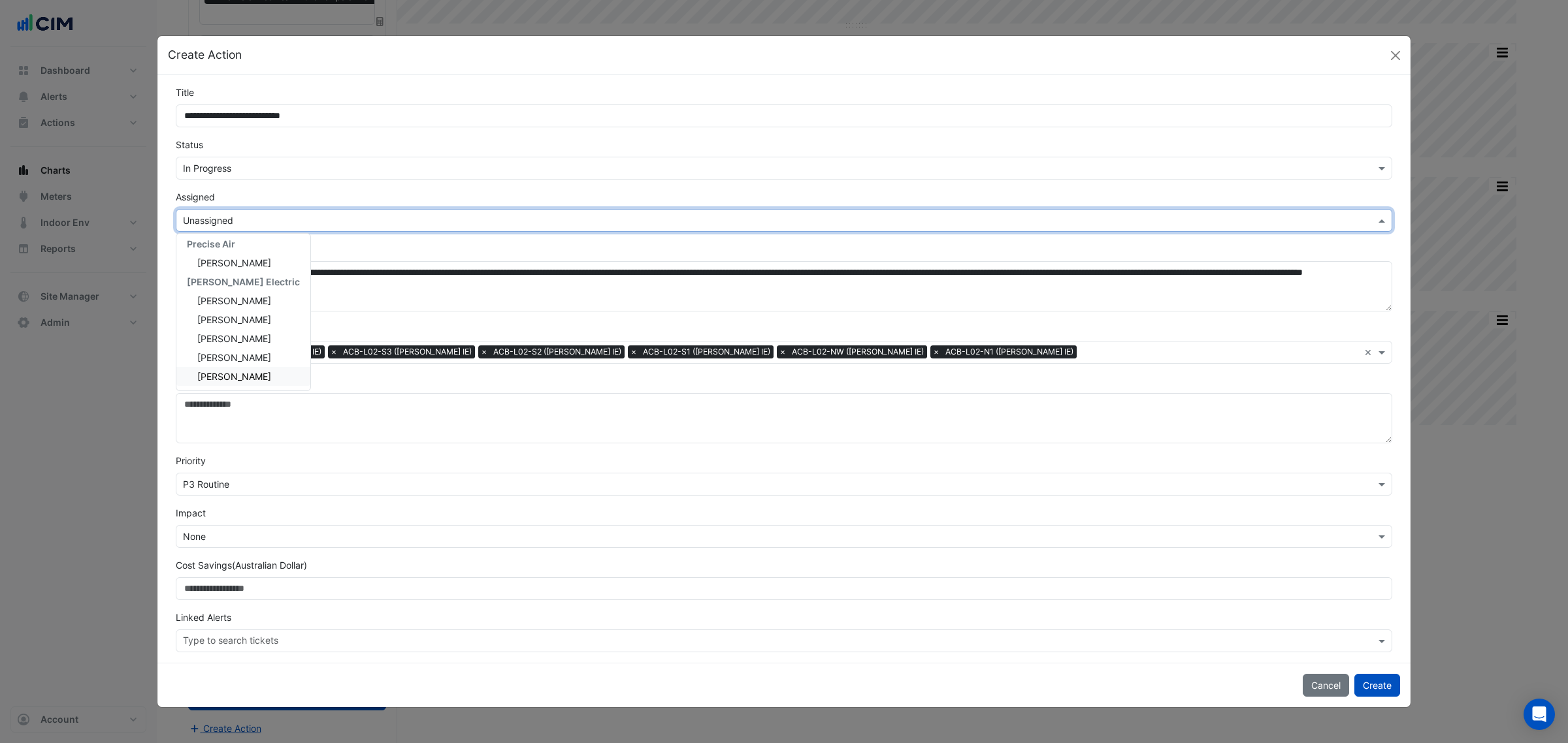
click at [223, 372] on span "Thomas Kim" at bounding box center [234, 376] width 73 height 11
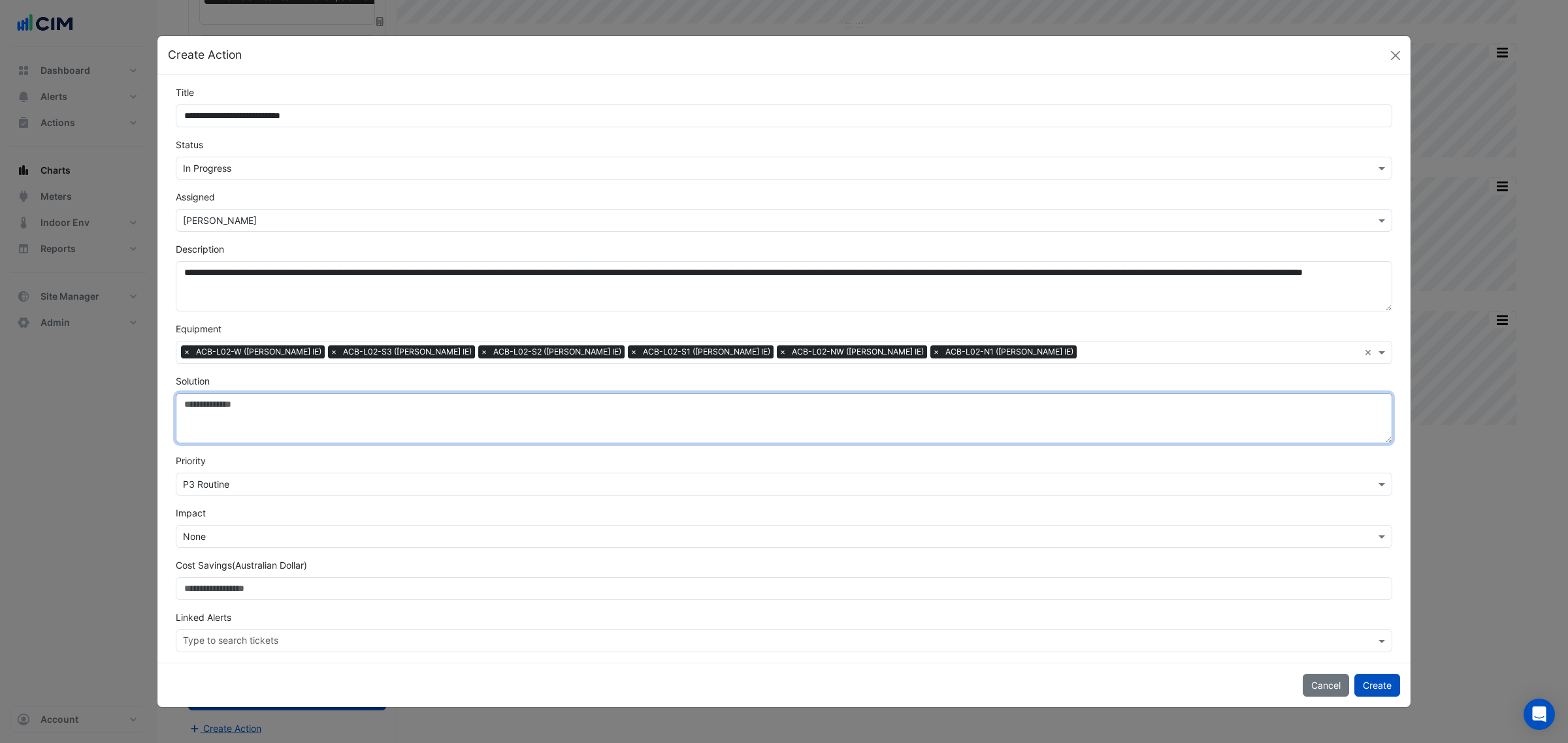
click at [230, 403] on textarea "Solution" at bounding box center [784, 418] width 1216 height 50
type textarea "*"
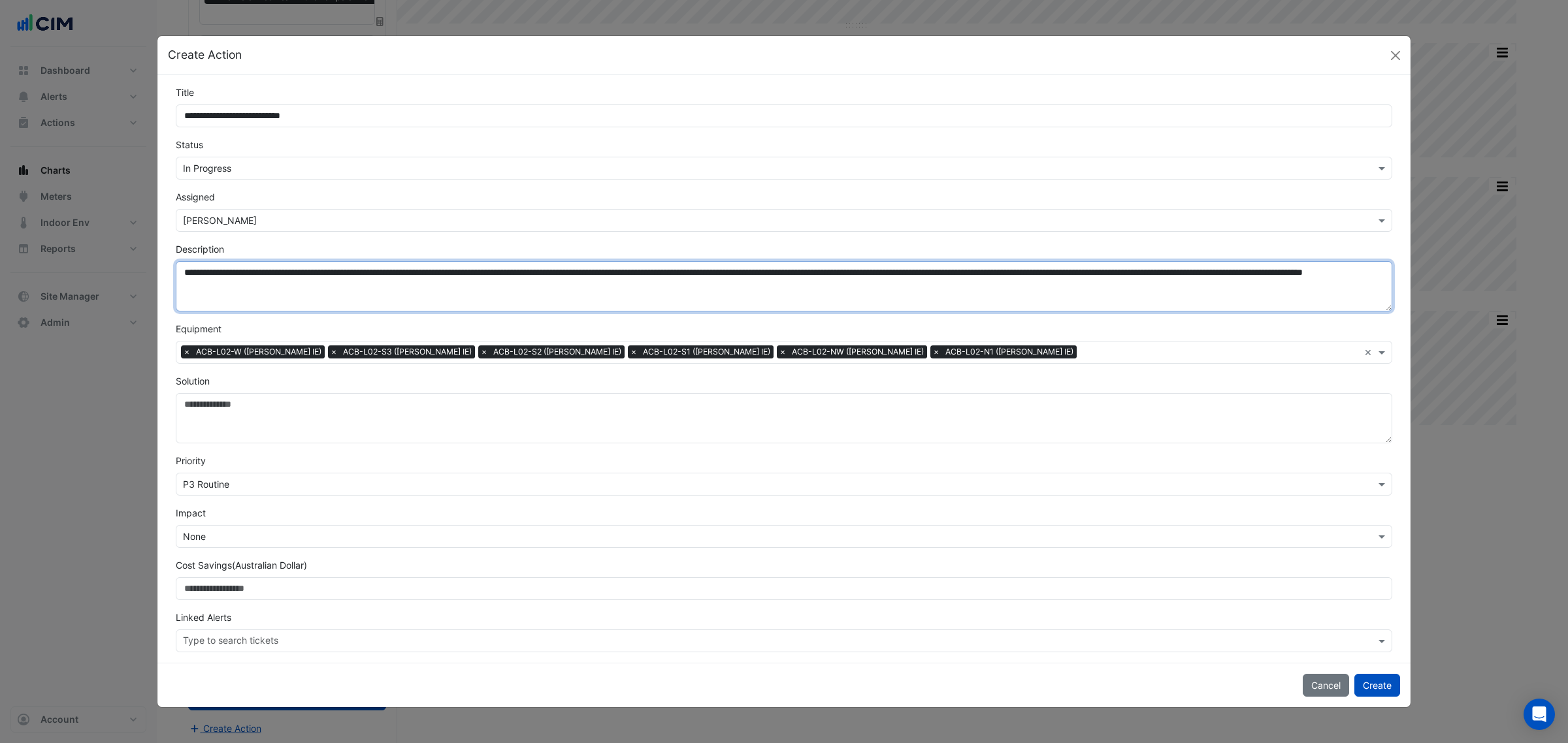
click at [183, 273] on textarea "**********" at bounding box center [784, 285] width 1216 height 50
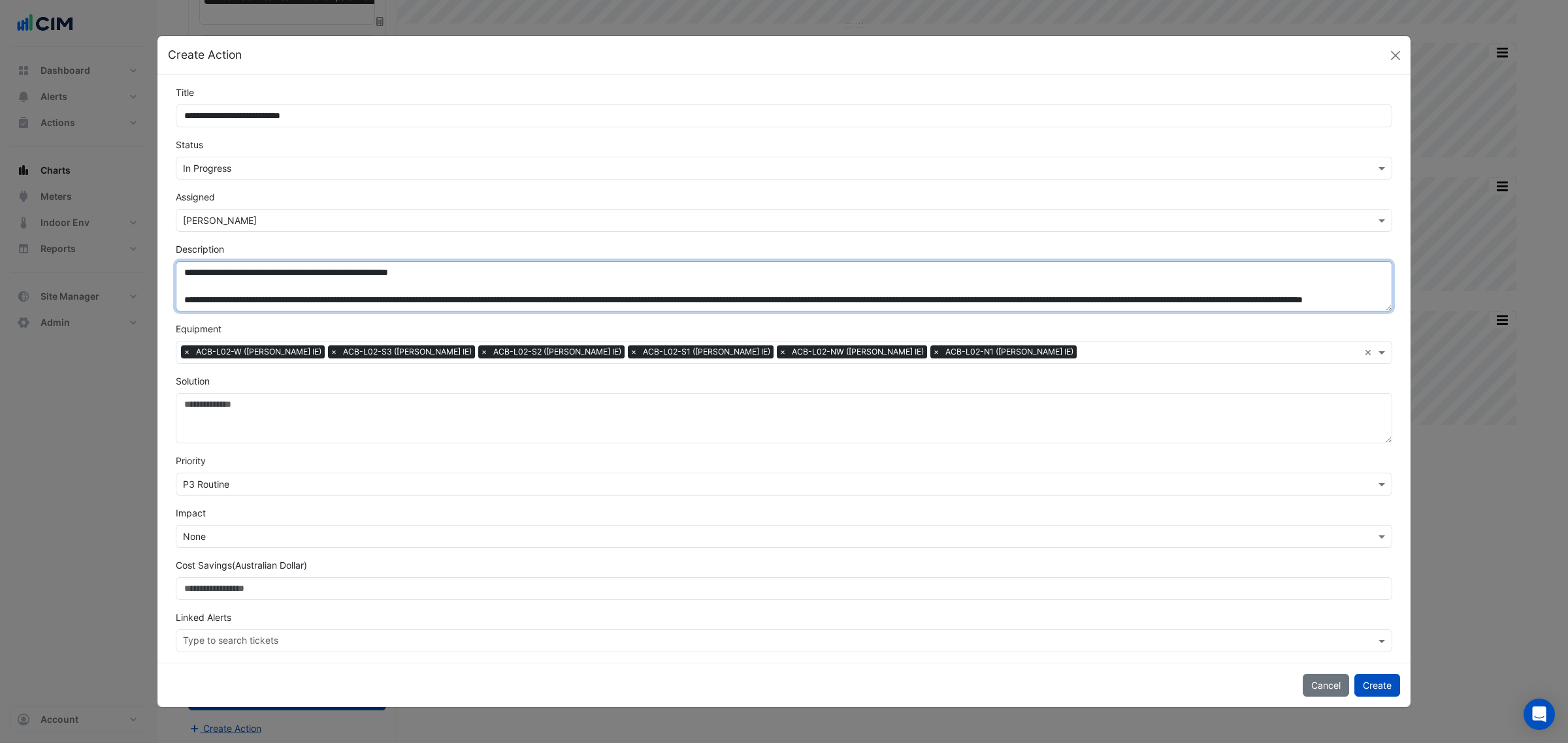
type textarea "**********"
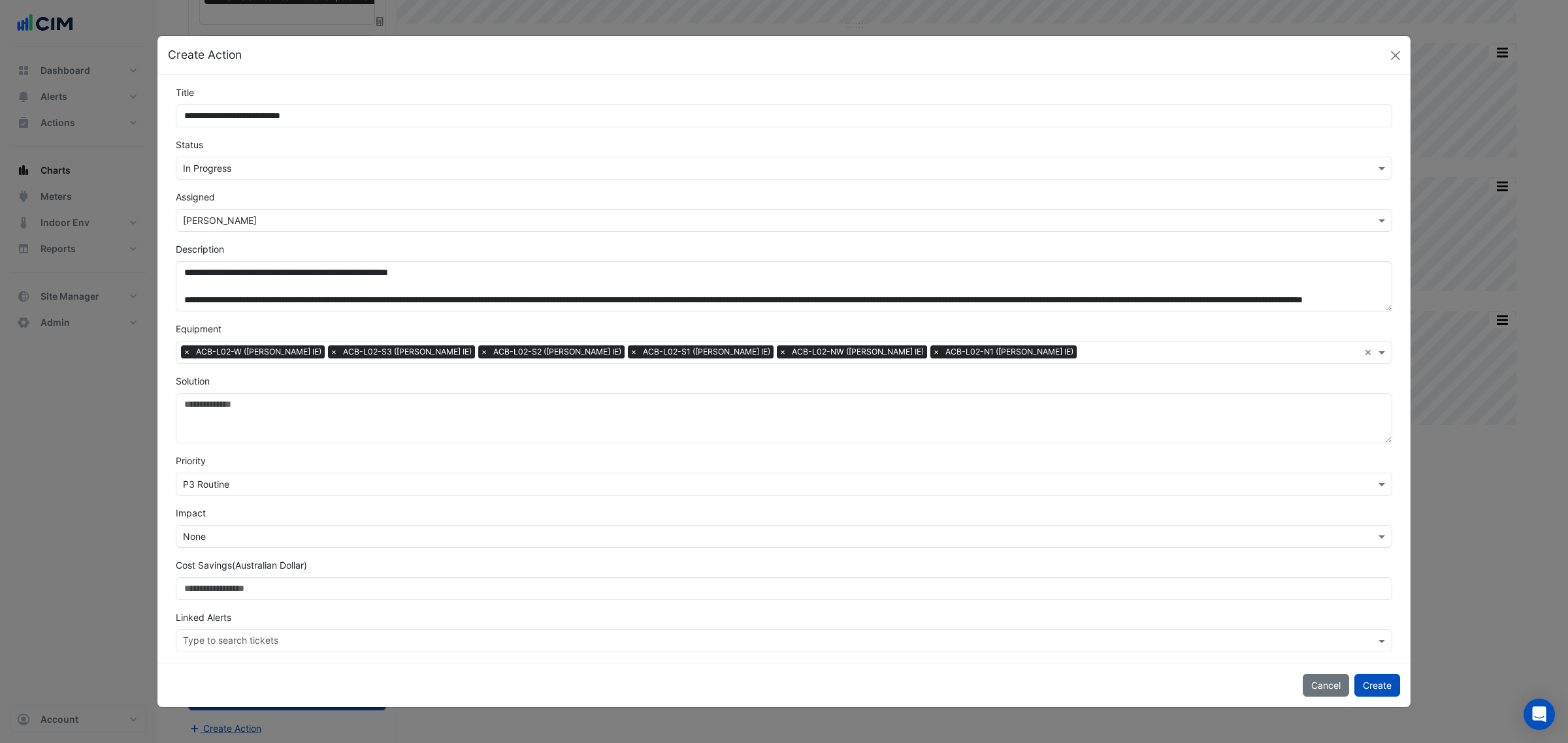
click at [1372, 689] on button "Create" at bounding box center [1377, 685] width 45 height 23
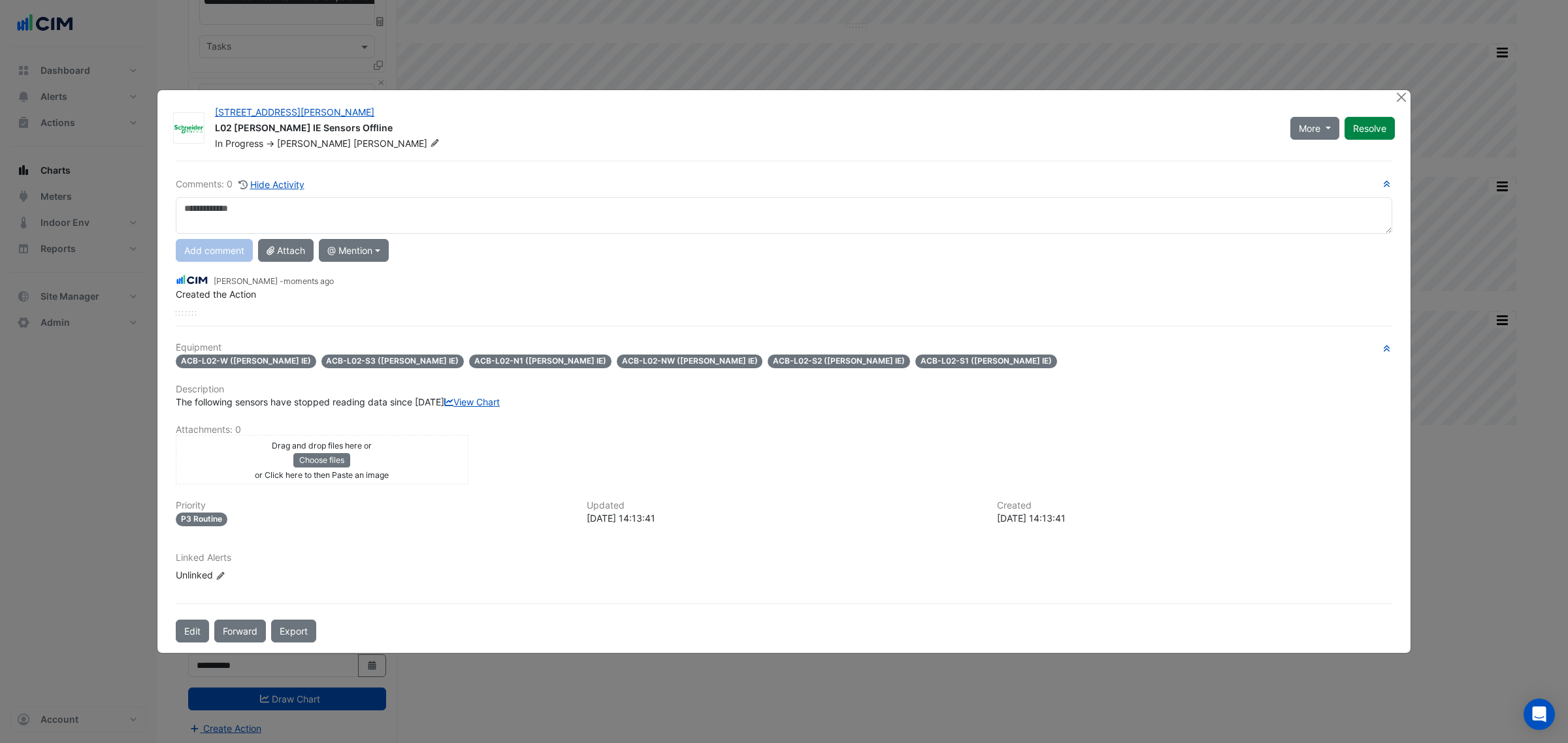
click at [249, 642] on button "Forward" at bounding box center [239, 631] width 52 height 23
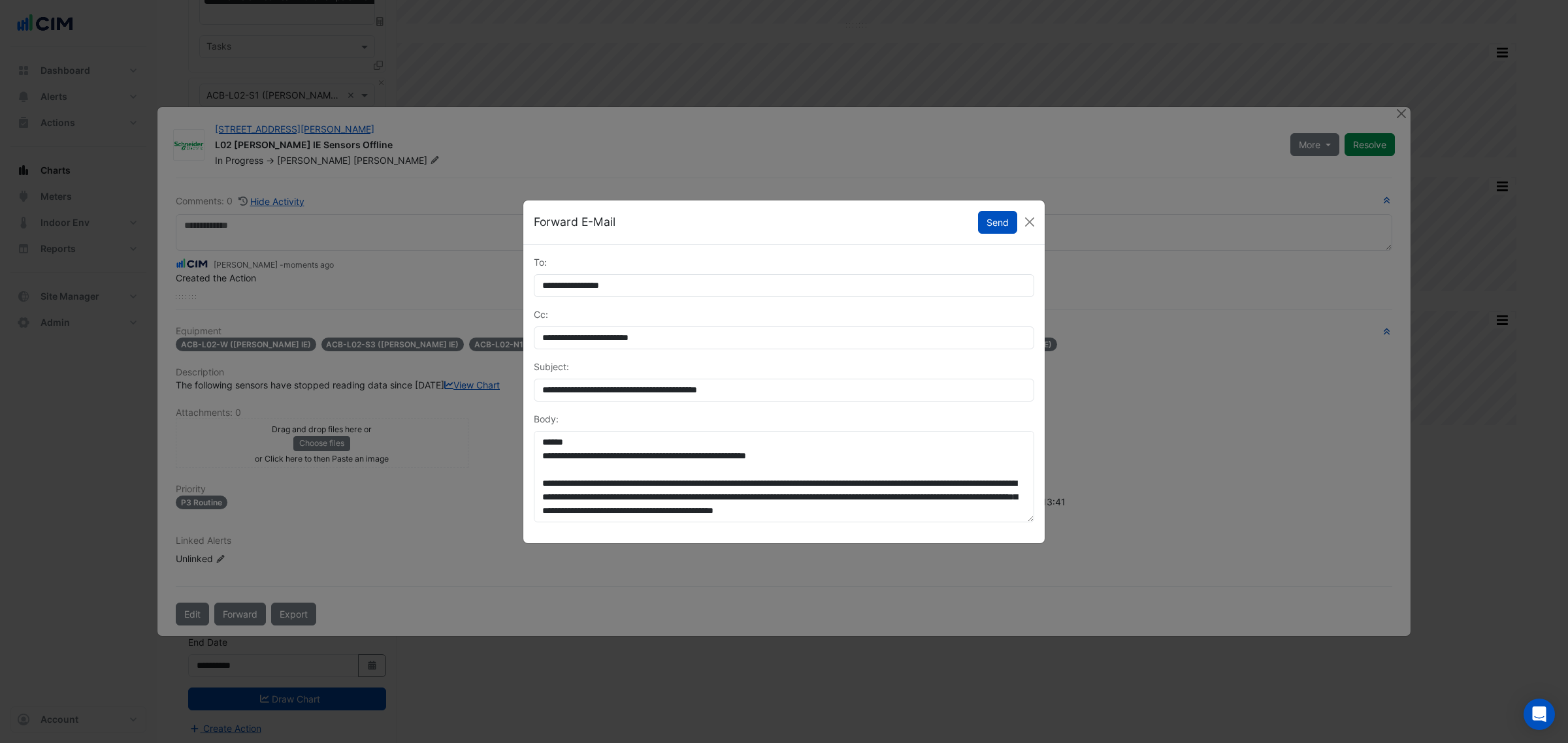
click at [988, 218] on button "Send" at bounding box center [997, 222] width 39 height 23
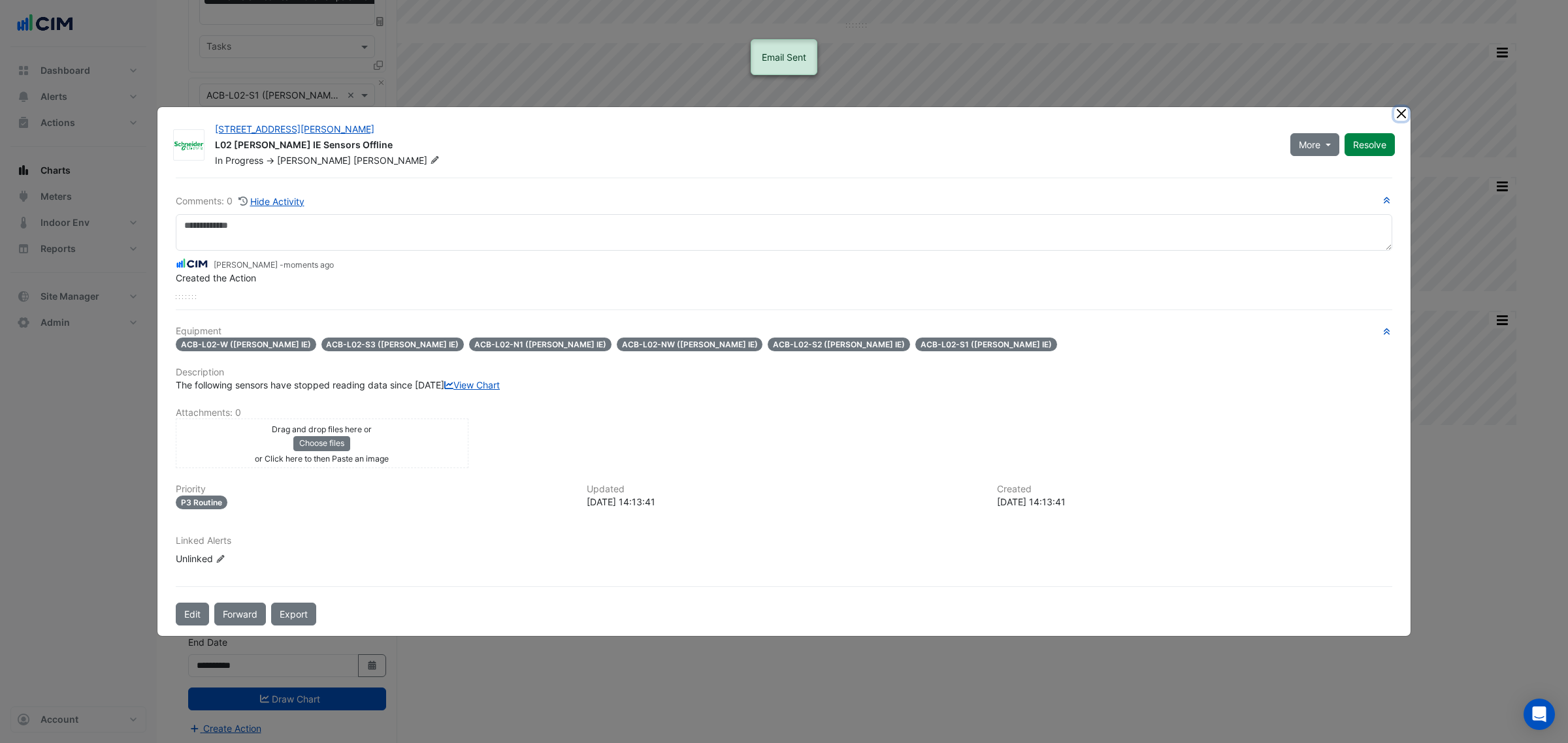
click at [1399, 107] on button "Close" at bounding box center [1400, 113] width 14 height 14
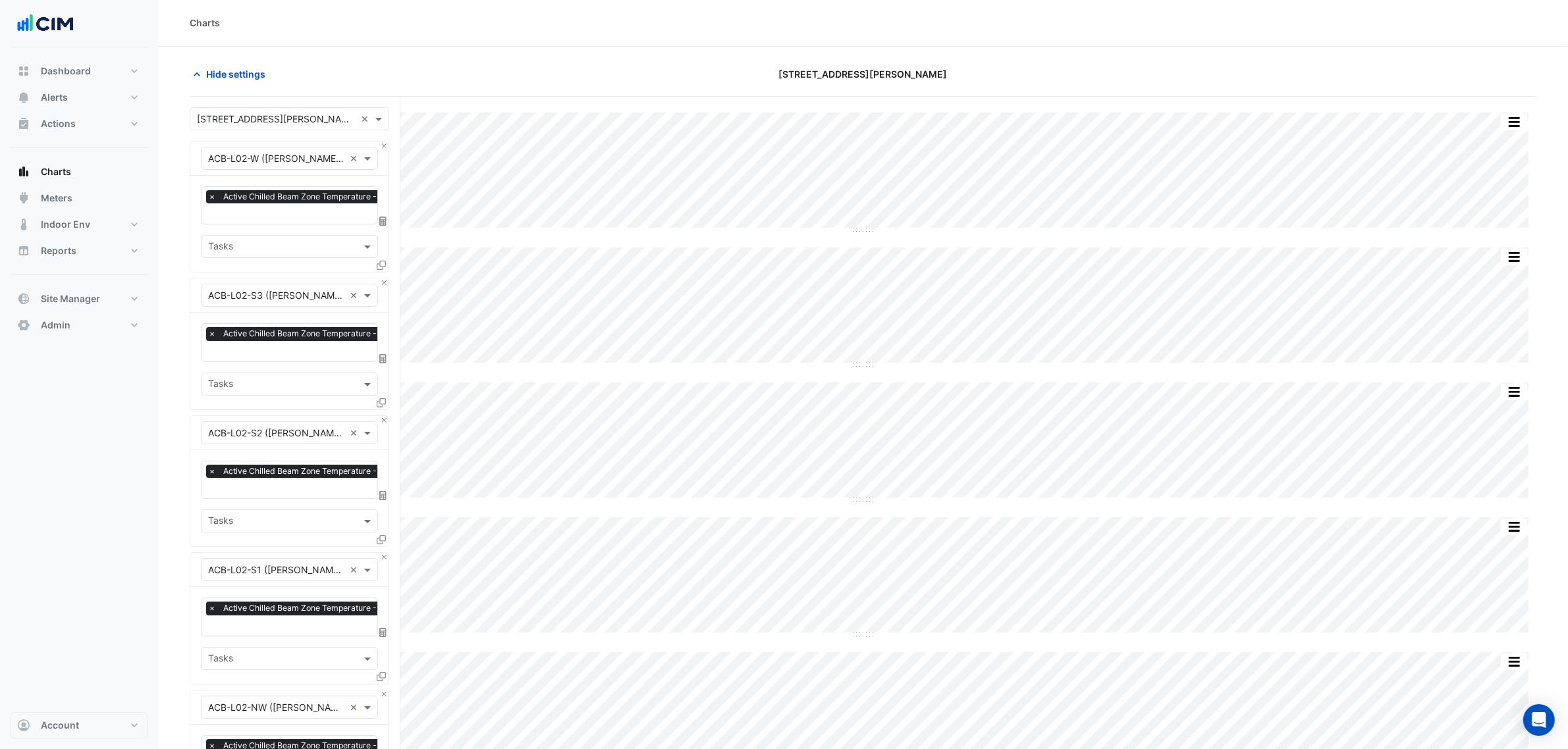
scroll to position [0, 0]
click at [76, 93] on button "Alerts" at bounding box center [79, 97] width 137 height 26
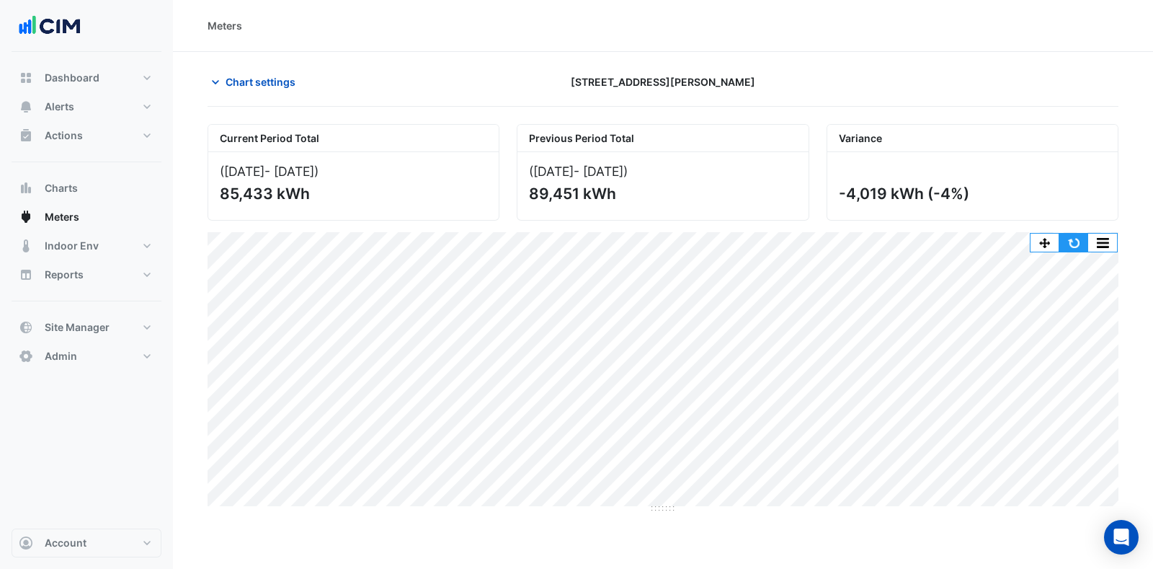
click at [1069, 238] on button "button" at bounding box center [1073, 242] width 29 height 18
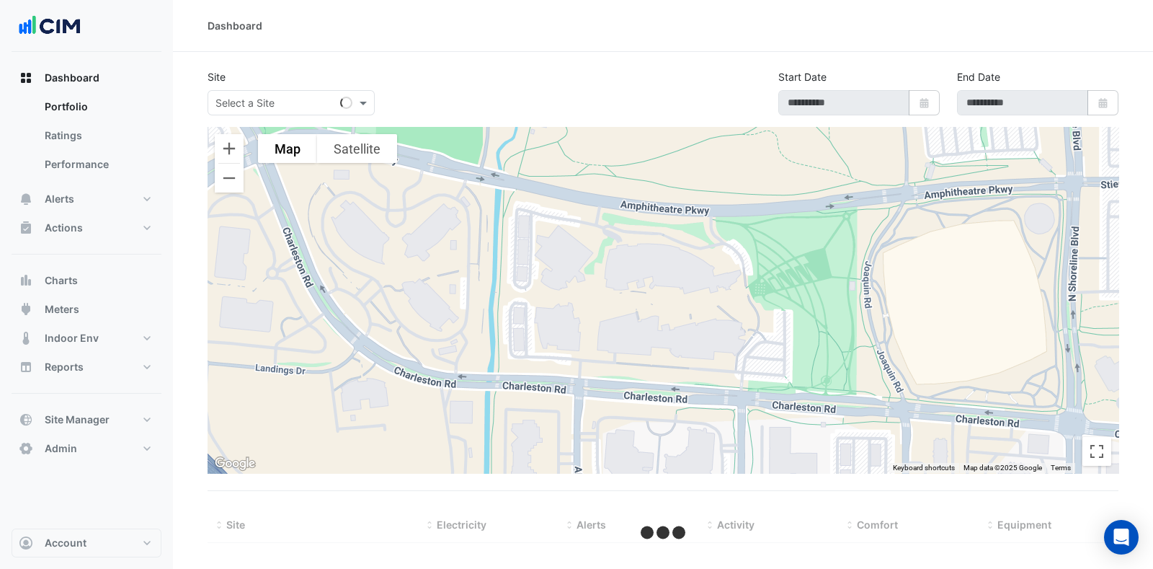
type input "**********"
select select "***"
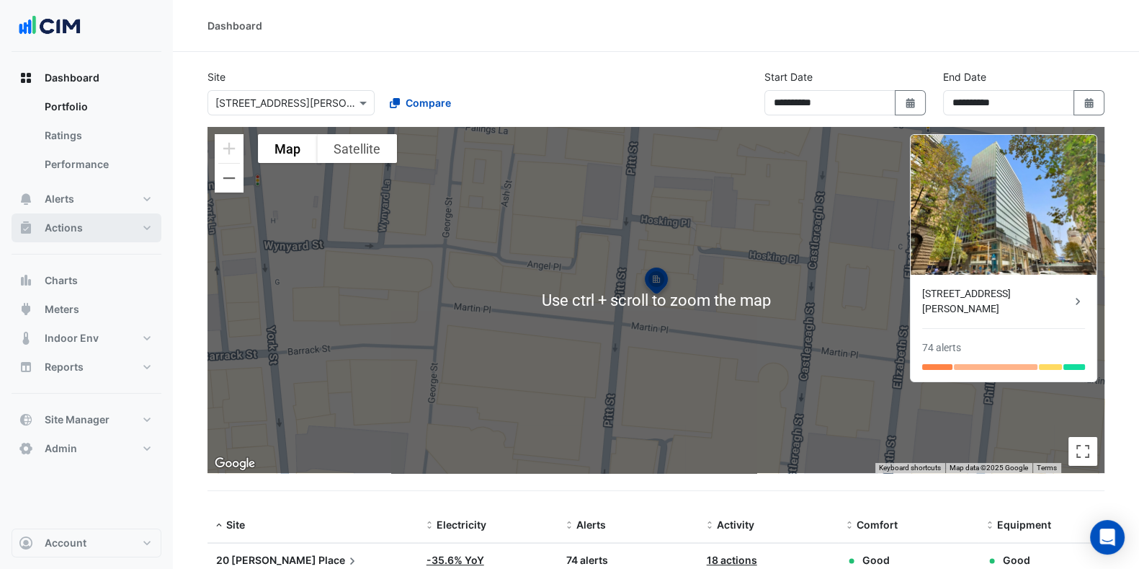
click at [105, 238] on button "Actions" at bounding box center [87, 227] width 150 height 29
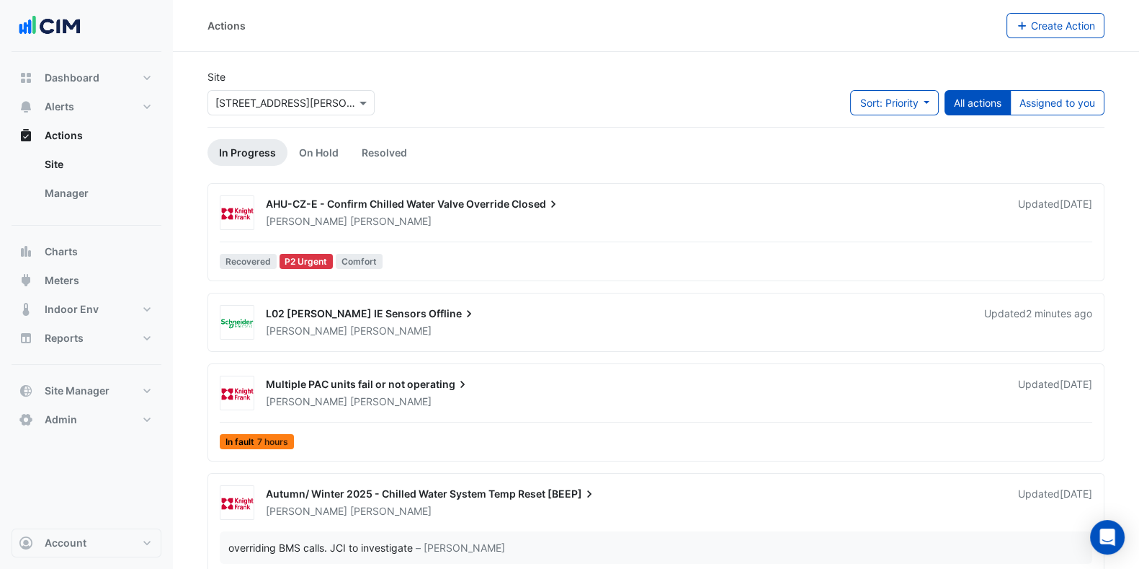
click at [74, 197] on link "Manager" at bounding box center [97, 193] width 128 height 29
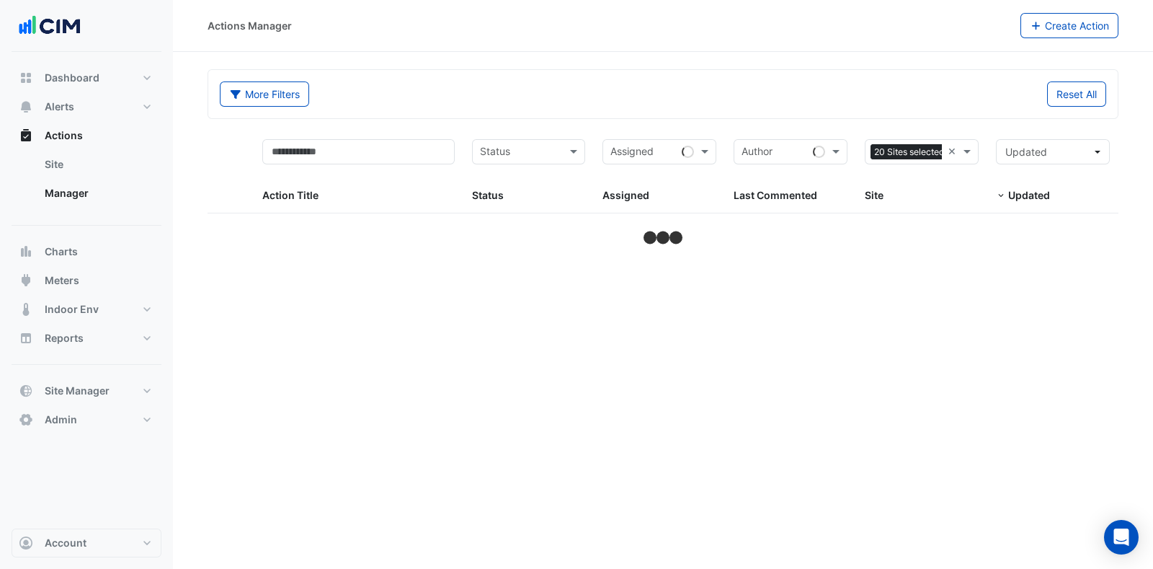
select select "***"
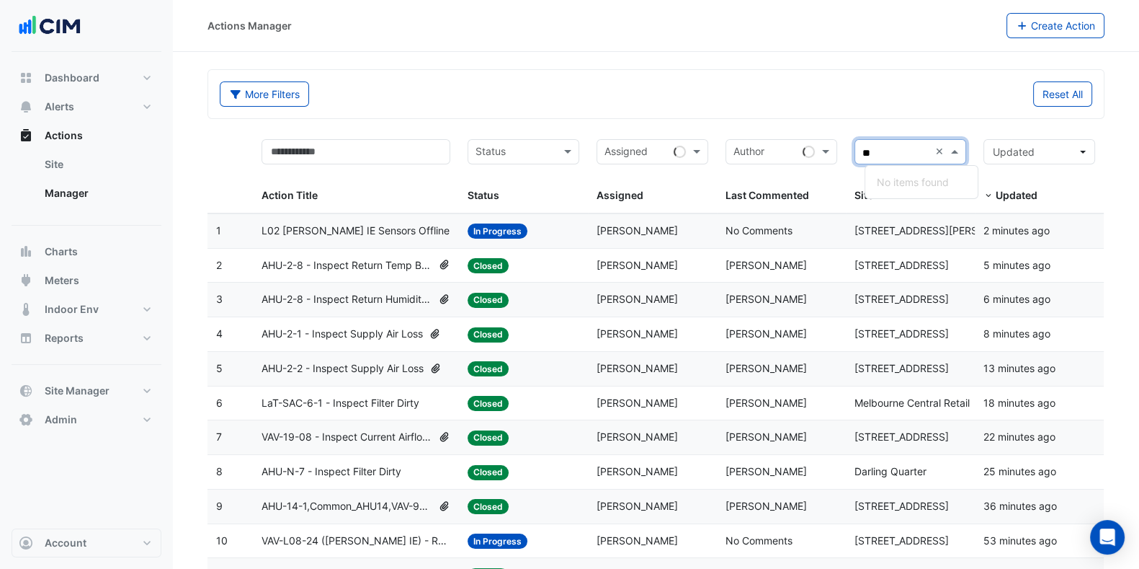
type input "*"
type input "*******"
click at [922, 205] on span "Big Top" at bounding box center [907, 203] width 36 height 12
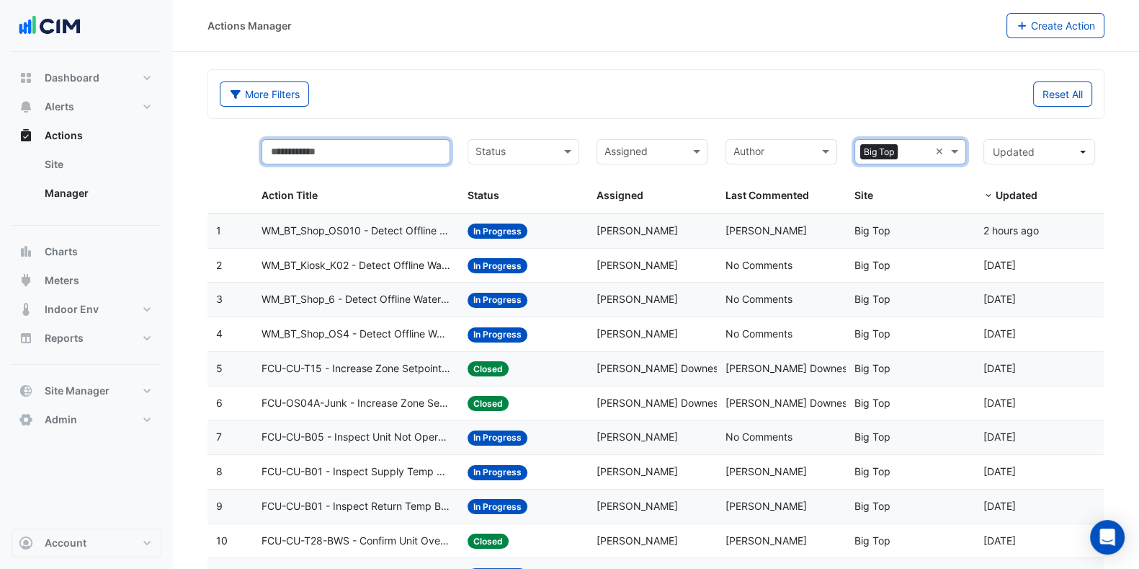
click at [337, 160] on input "text" at bounding box center [356, 151] width 189 height 25
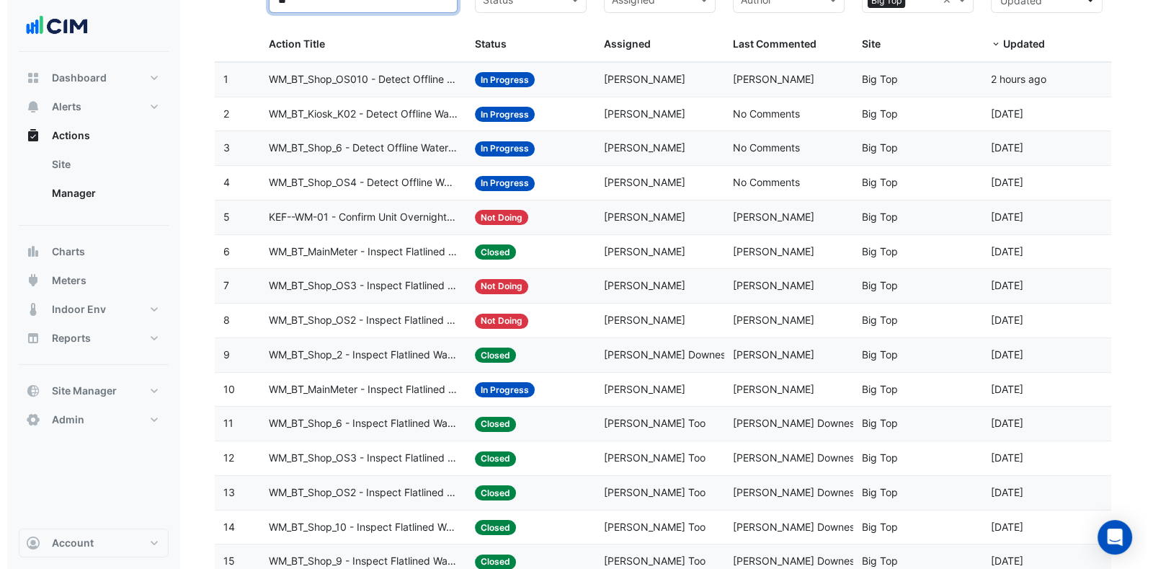
scroll to position [179, 0]
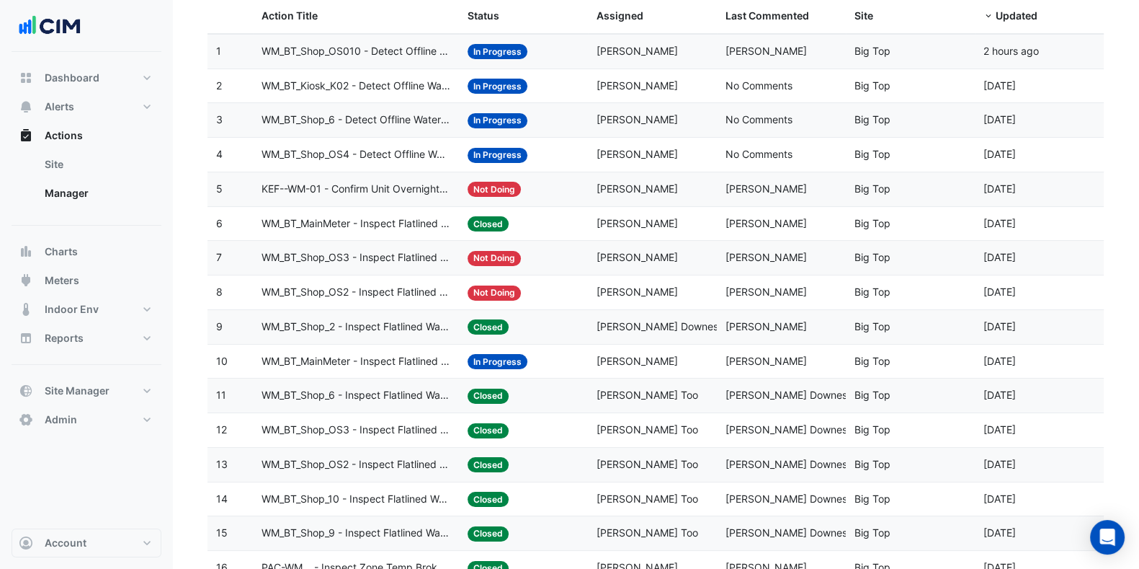
click at [393, 291] on span "WM_BT_Shop_OS2 - Inspect Flatlined Water Sub-Meter" at bounding box center [356, 292] width 189 height 17
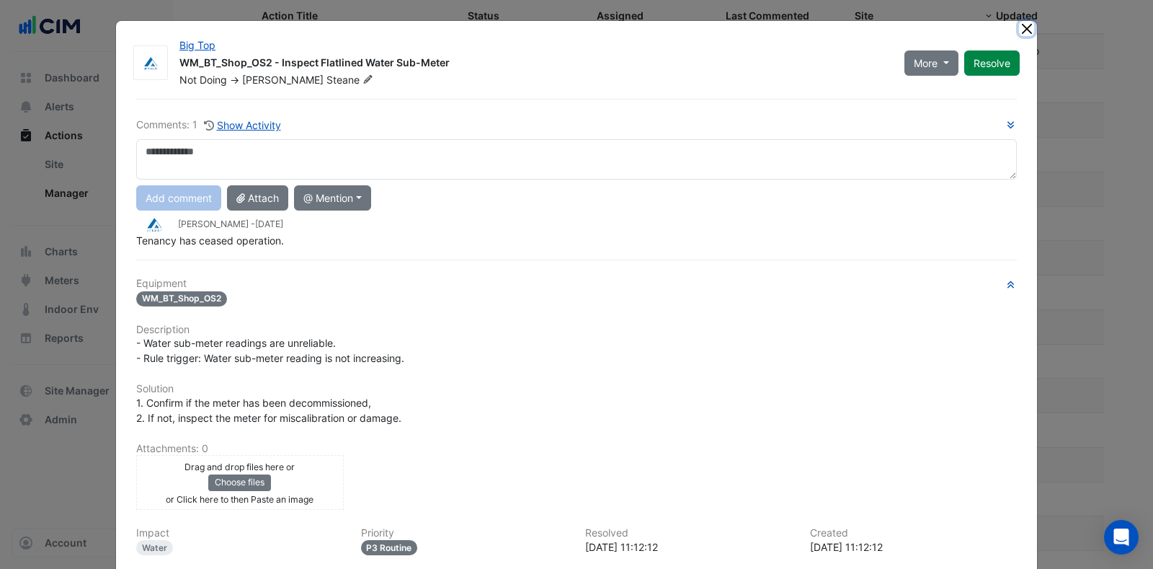
click at [1022, 30] on button "Close" at bounding box center [1026, 28] width 15 height 15
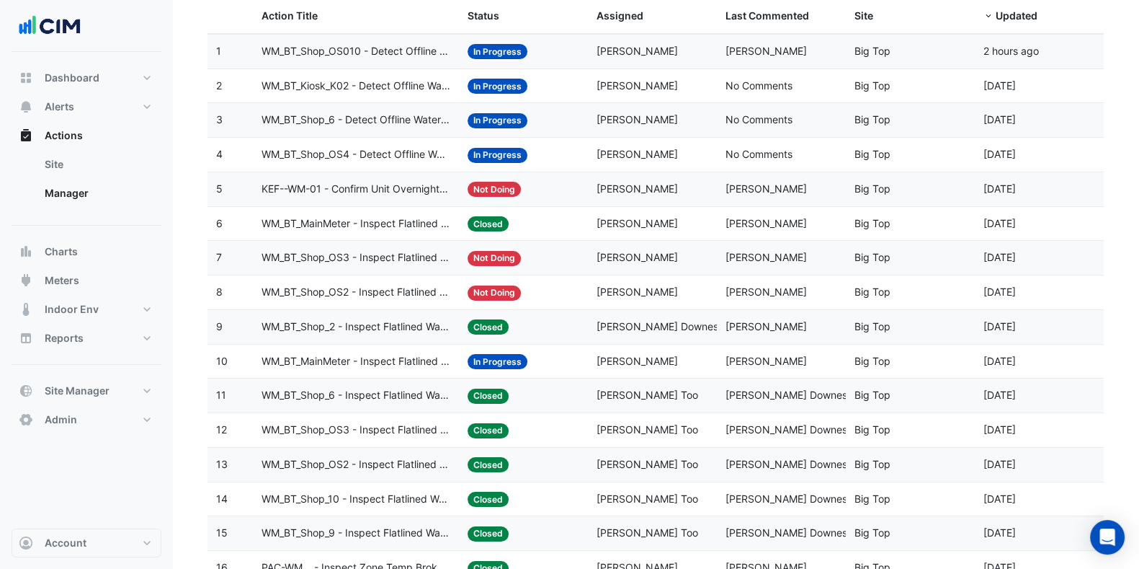
click at [378, 359] on span "WM_BT_MainMeter - Inspect Flatlined Water Sub-Meter" at bounding box center [356, 361] width 189 height 17
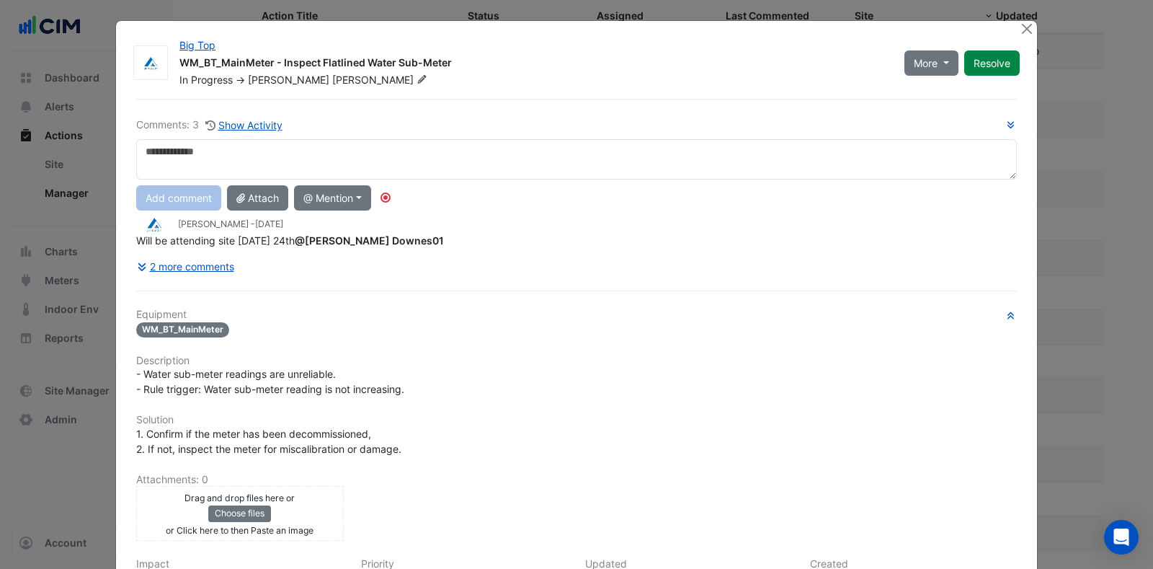
click at [202, 267] on div "Comments: 3 Show Activity Add comment Attach @ Mention Airmaster Australia Adam…" at bounding box center [577, 407] width 898 height 616
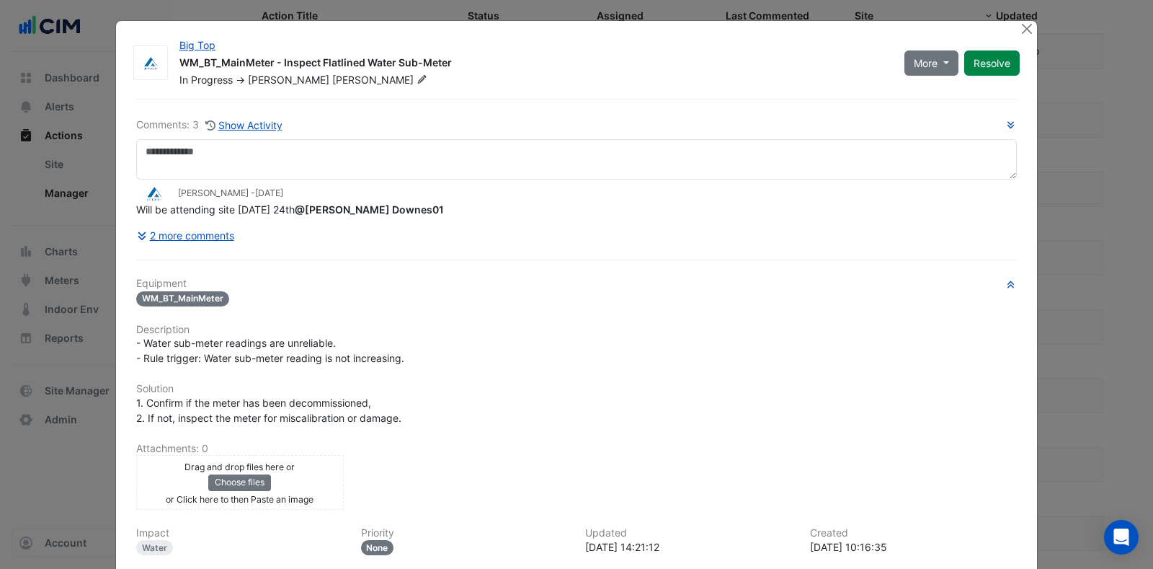
click at [206, 229] on button "2 more comments" at bounding box center [185, 235] width 99 height 25
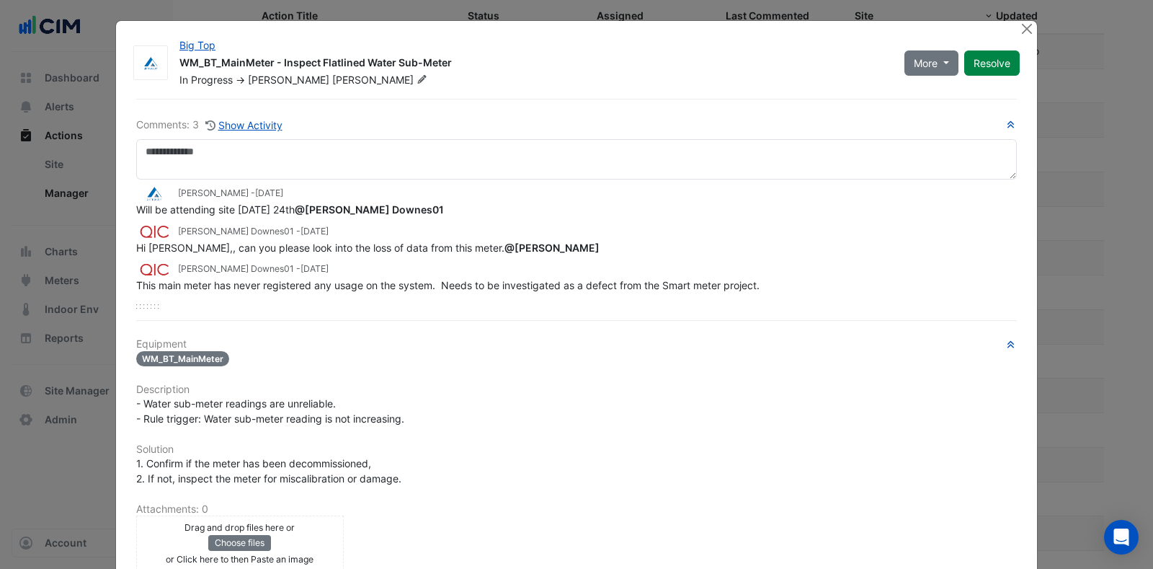
drag, startPoint x: 411, startPoint y: 205, endPoint x: 272, endPoint y: 209, distance: 139.1
click at [274, 210] on div "Will be attending site next monday 24th @Bruce Downes01" at bounding box center [576, 209] width 881 height 15
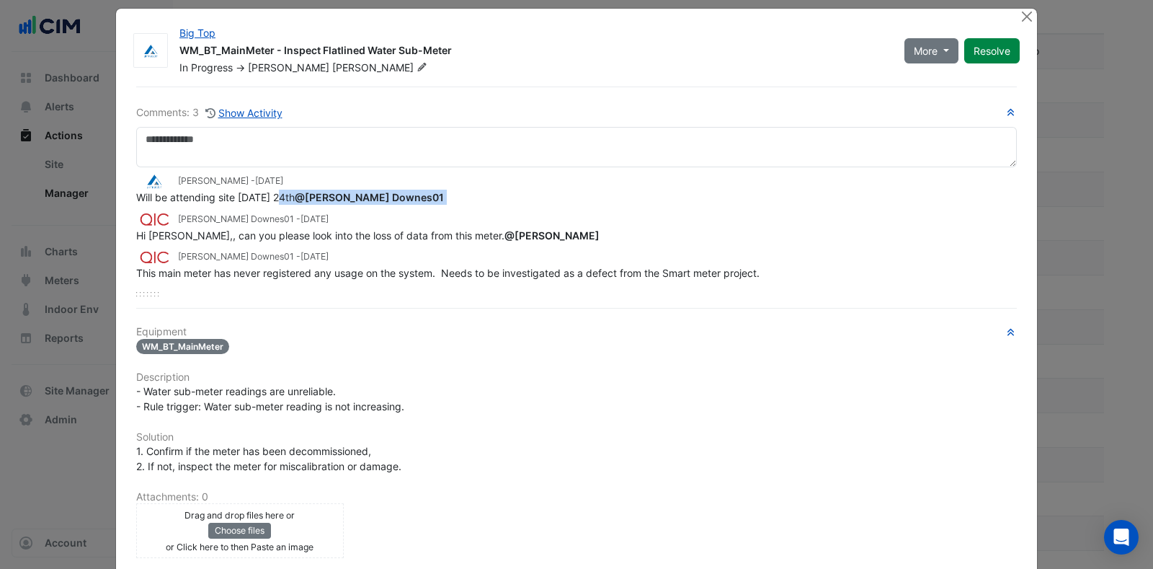
scroll to position [0, 0]
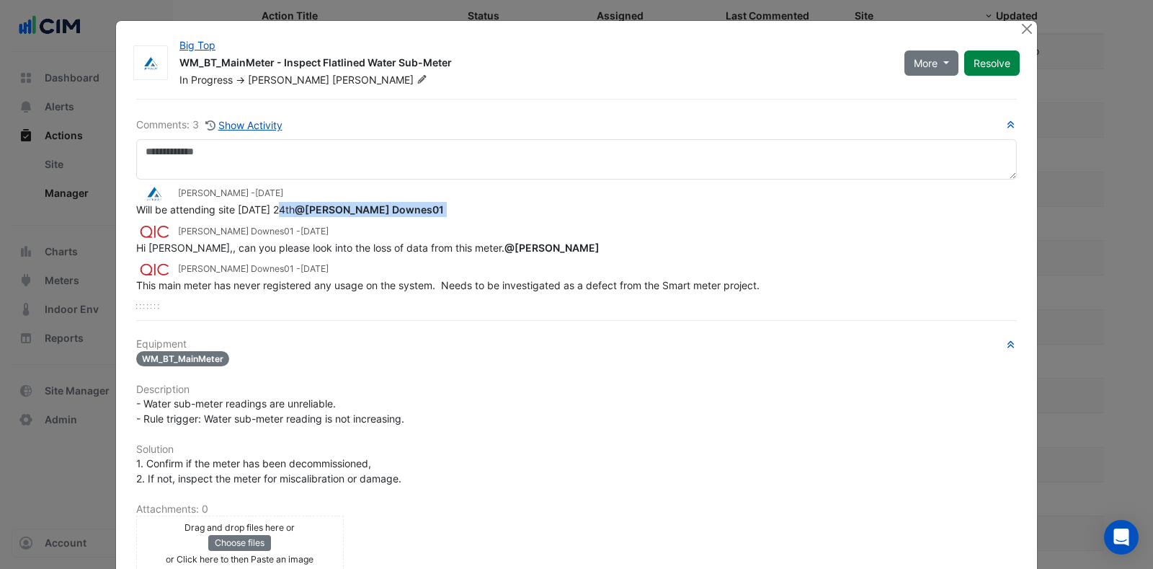
click at [240, 129] on button "Show Activity" at bounding box center [244, 125] width 79 height 17
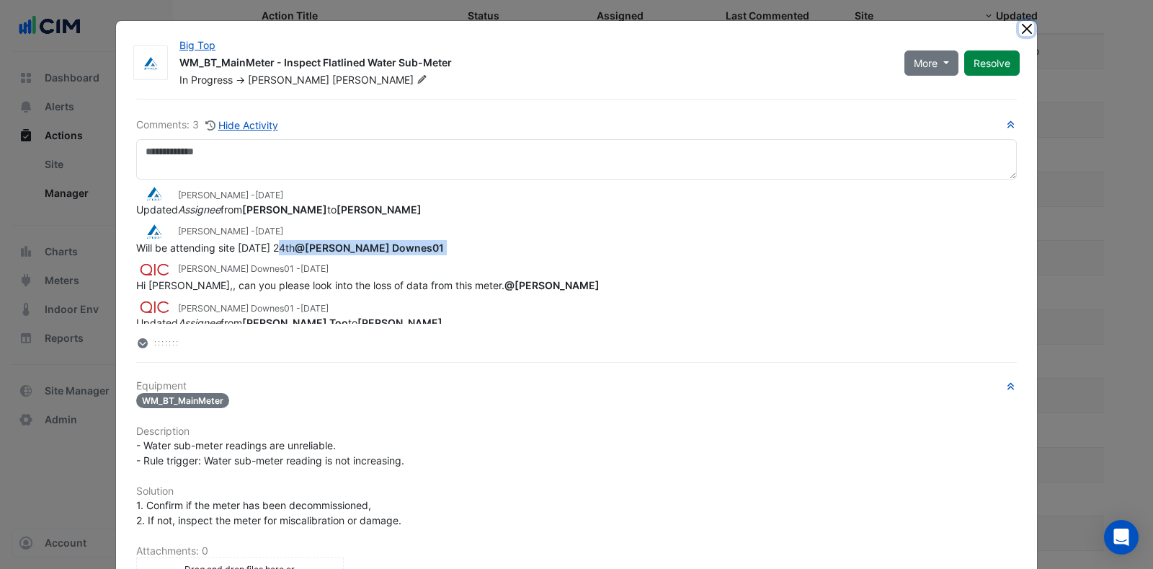
click at [1019, 28] on button "Close" at bounding box center [1026, 28] width 15 height 15
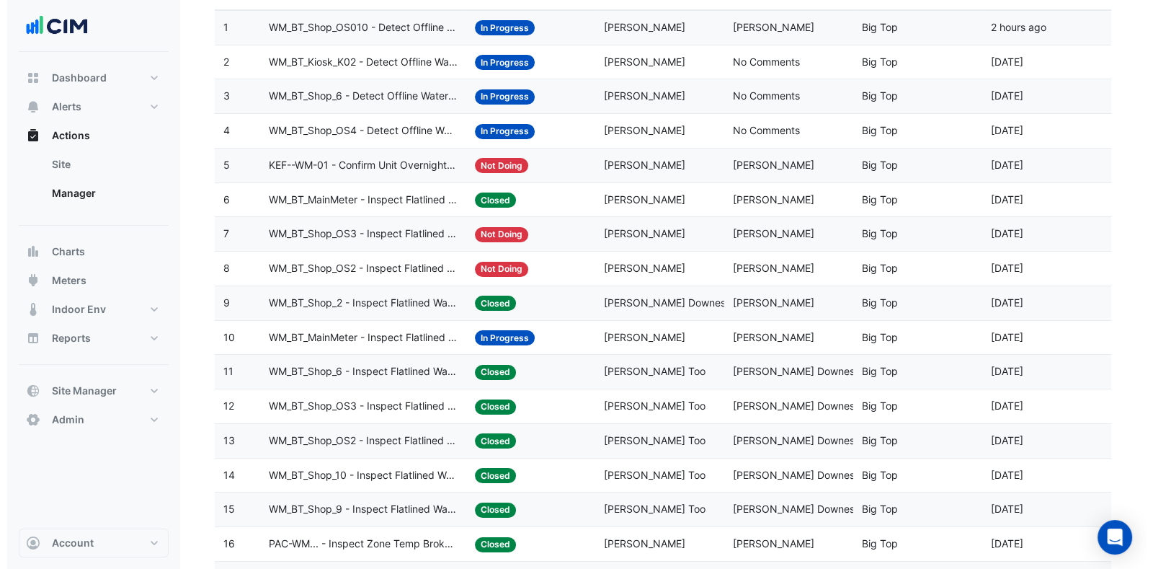
scroll to position [179, 0]
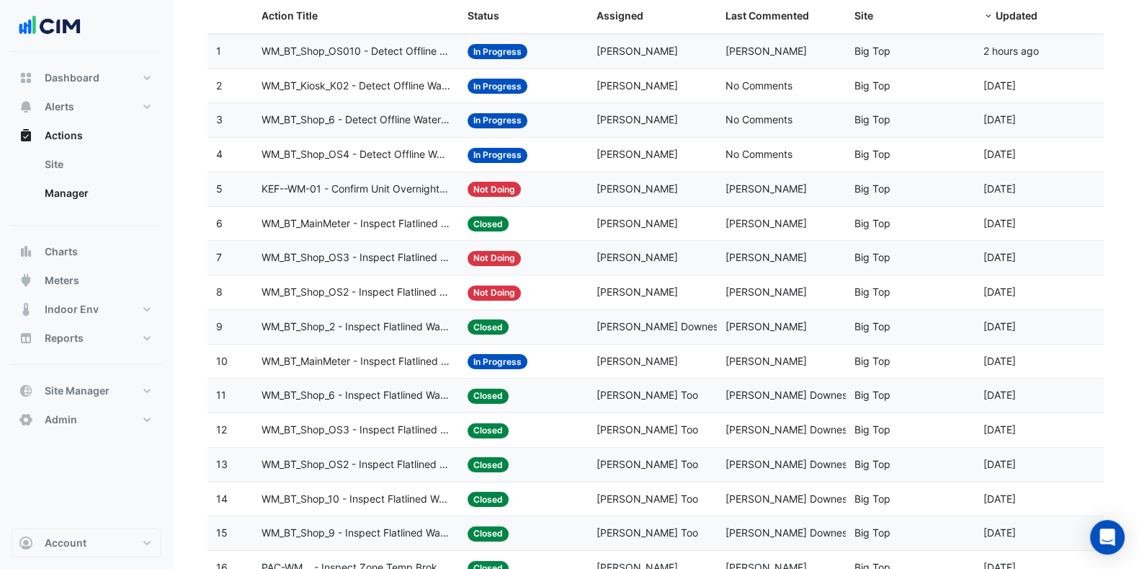
click at [380, 219] on span "WM_BT_MainMeter - Inspect Flatlined Water Sub-Meter" at bounding box center [356, 223] width 189 height 17
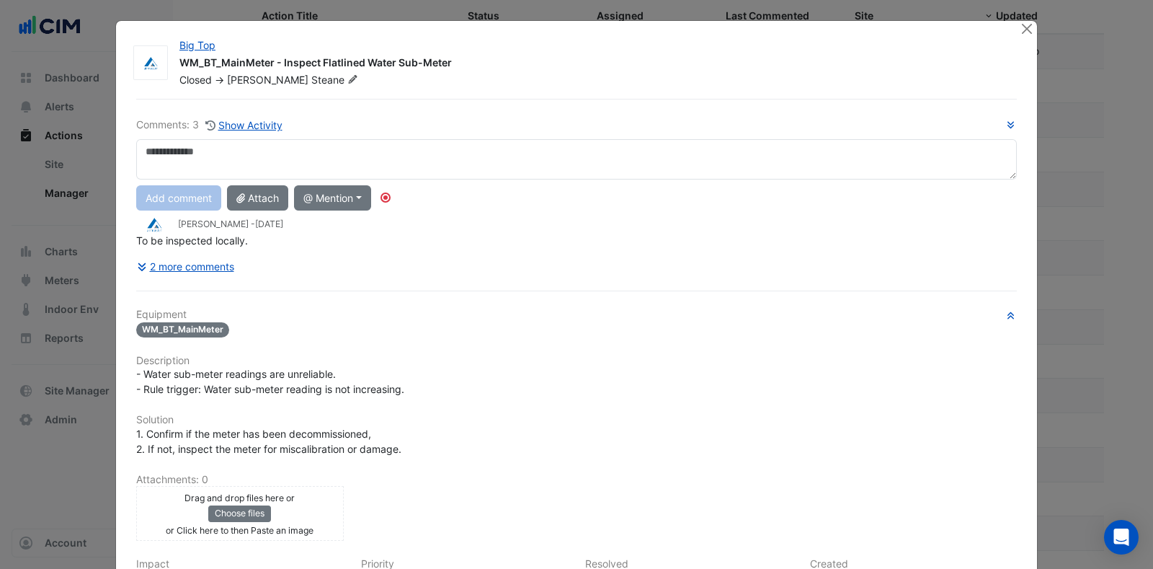
click at [184, 264] on button "2 more comments" at bounding box center [185, 266] width 99 height 25
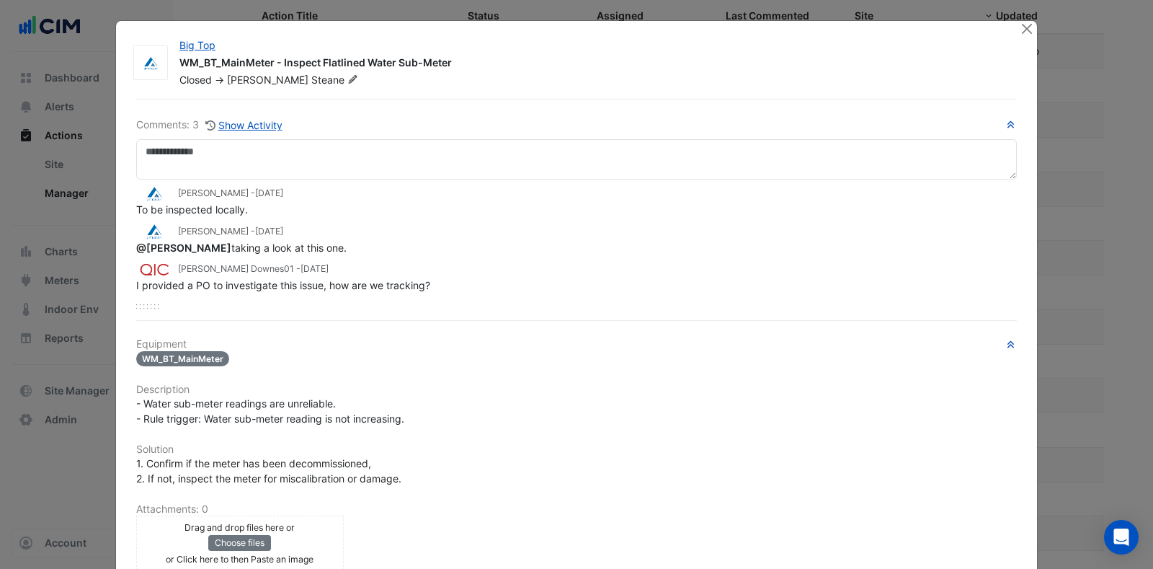
drag, startPoint x: 329, startPoint y: 246, endPoint x: 167, endPoint y: 206, distance: 167.1
click at [139, 200] on app-view-ticket-activity "Glen Mackley - 2 months and 4 days ago To be inspected locally. Adam Steane - 2…" at bounding box center [576, 238] width 881 height 107
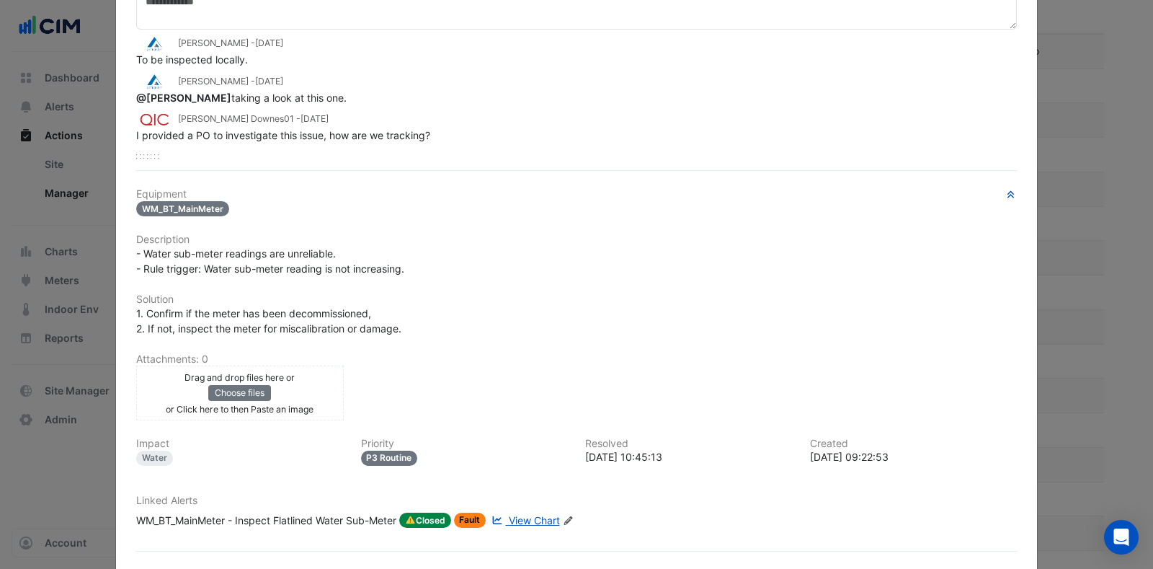
scroll to position [110, 0]
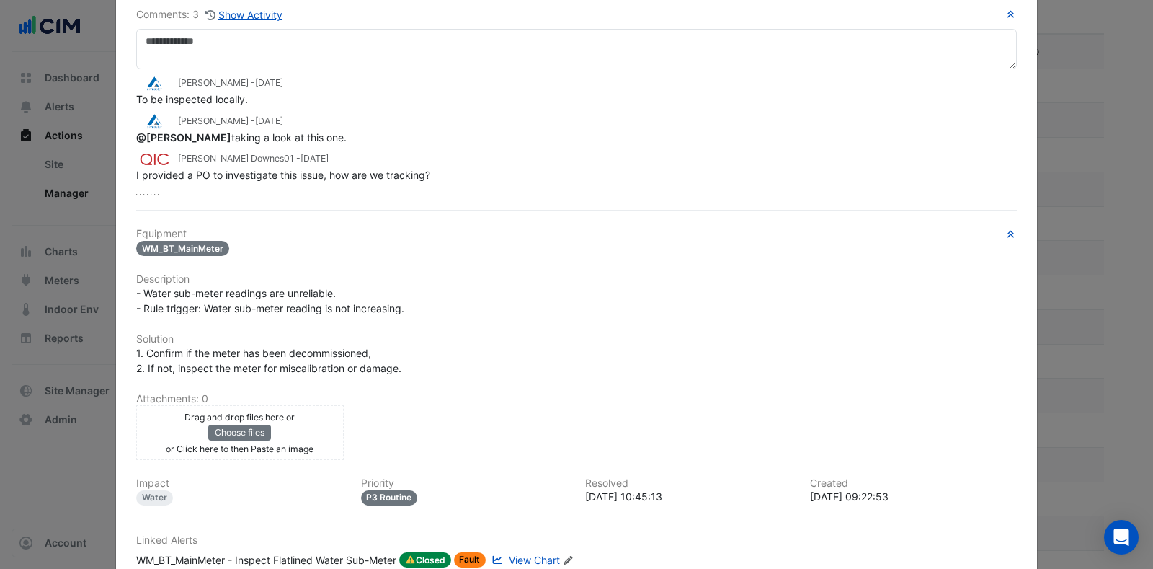
drag, startPoint x: 373, startPoint y: 304, endPoint x: 396, endPoint y: 329, distance: 34.2
drag, startPoint x: 396, startPoint y: 329, endPoint x: 288, endPoint y: 261, distance: 127.3
click at [285, 265] on div "Equipment WM_BT_MainMeter Description - Water sub-meter readings are unreliable…" at bounding box center [576, 403] width 881 height 351
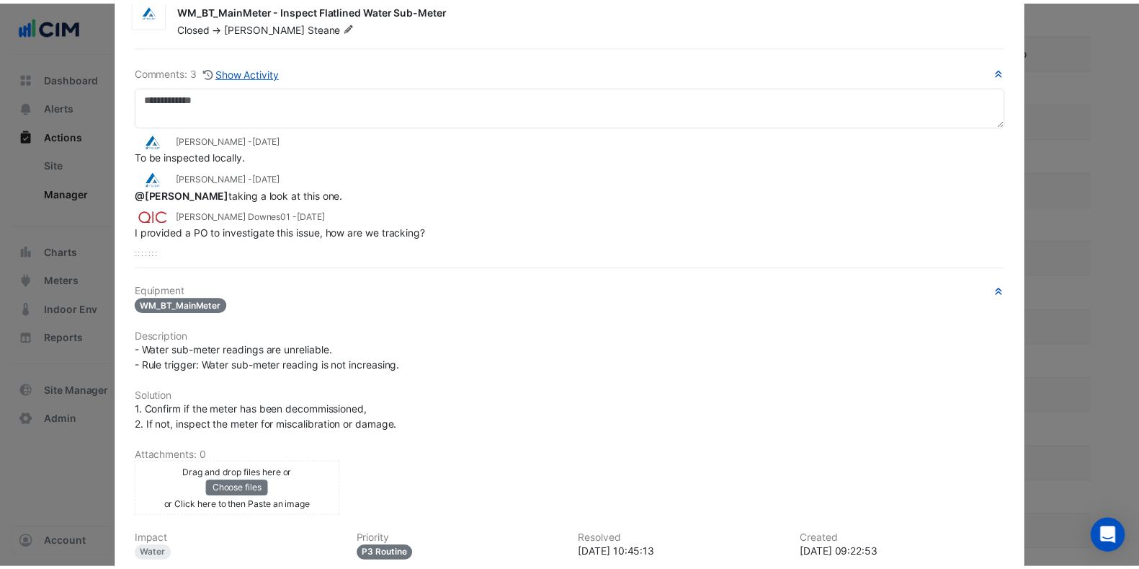
scroll to position [0, 0]
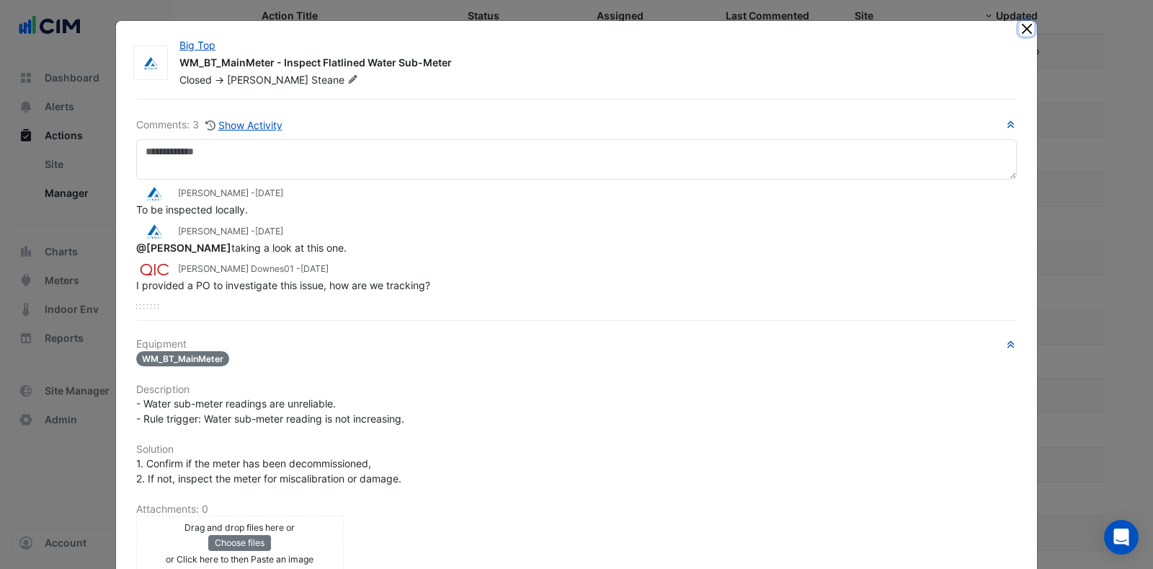
click at [1019, 27] on button "Close" at bounding box center [1026, 28] width 15 height 15
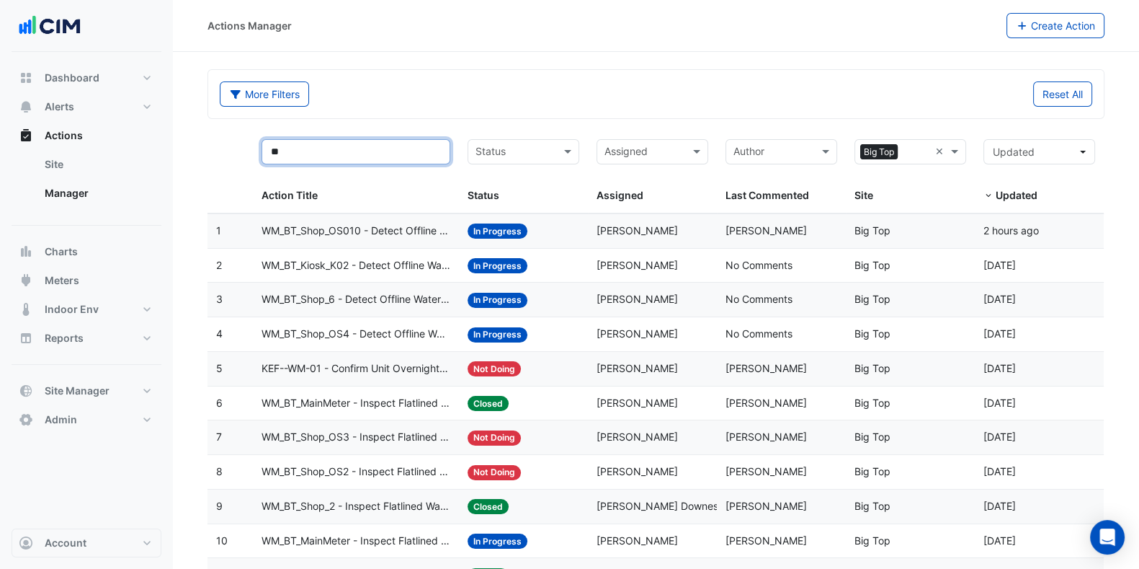
click at [322, 139] on input "**" at bounding box center [356, 151] width 189 height 25
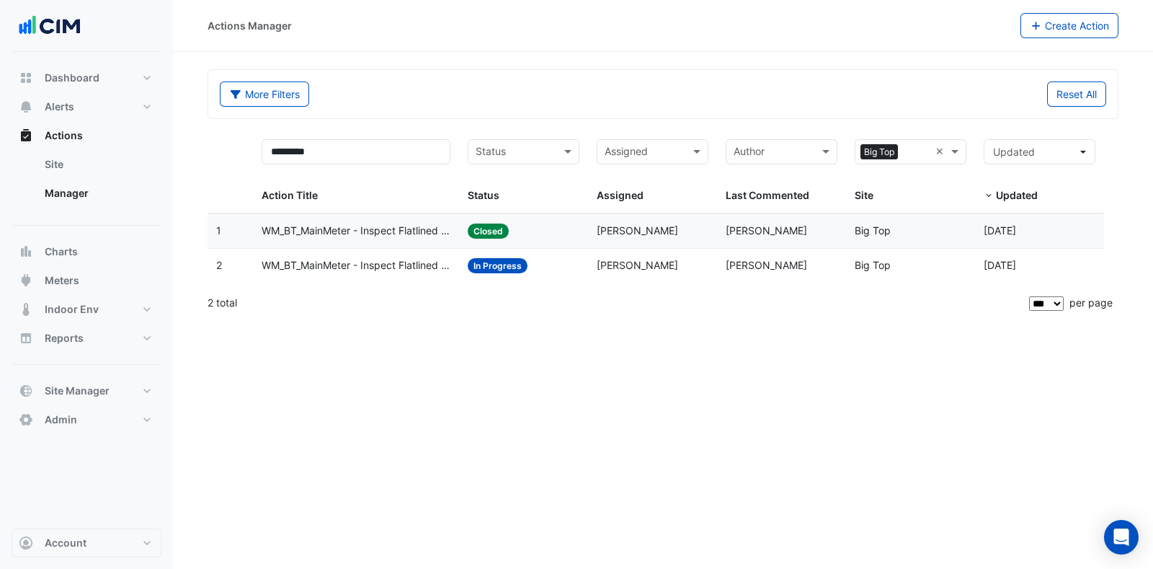
click at [382, 232] on span "WM_BT_MainMeter - Inspect Flatlined Water Sub-Meter" at bounding box center [356, 231] width 189 height 17
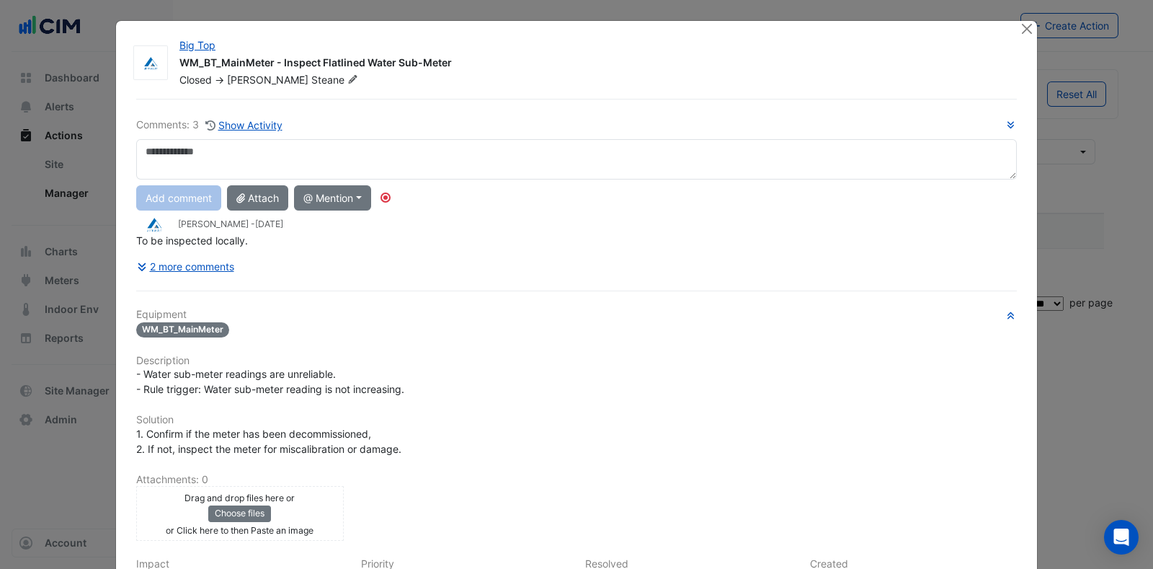
click at [202, 260] on button "2 more comments" at bounding box center [185, 266] width 99 height 25
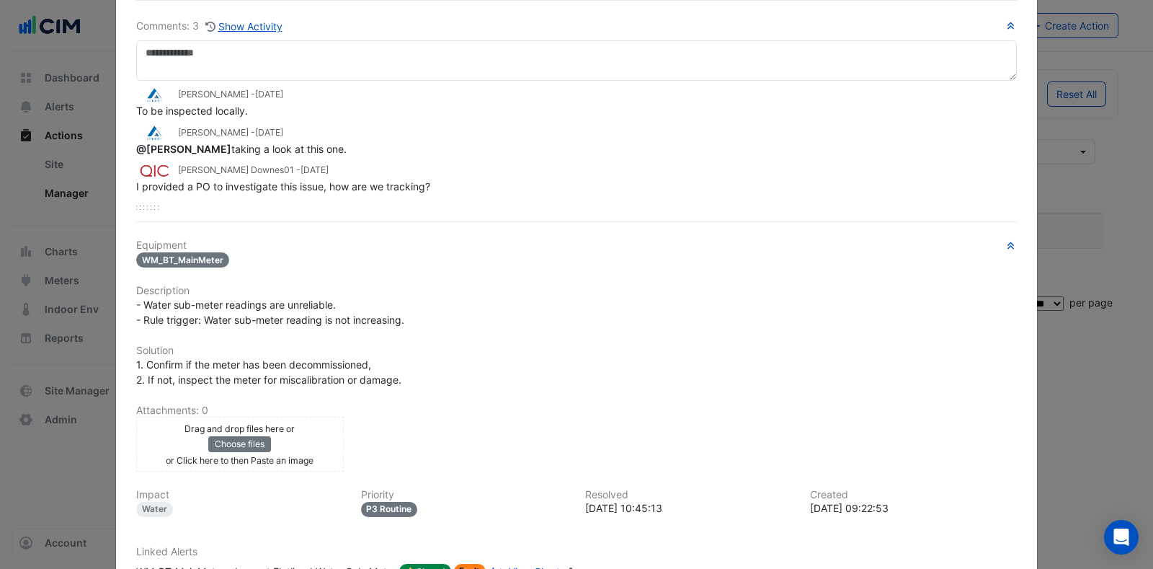
scroll to position [200, 0]
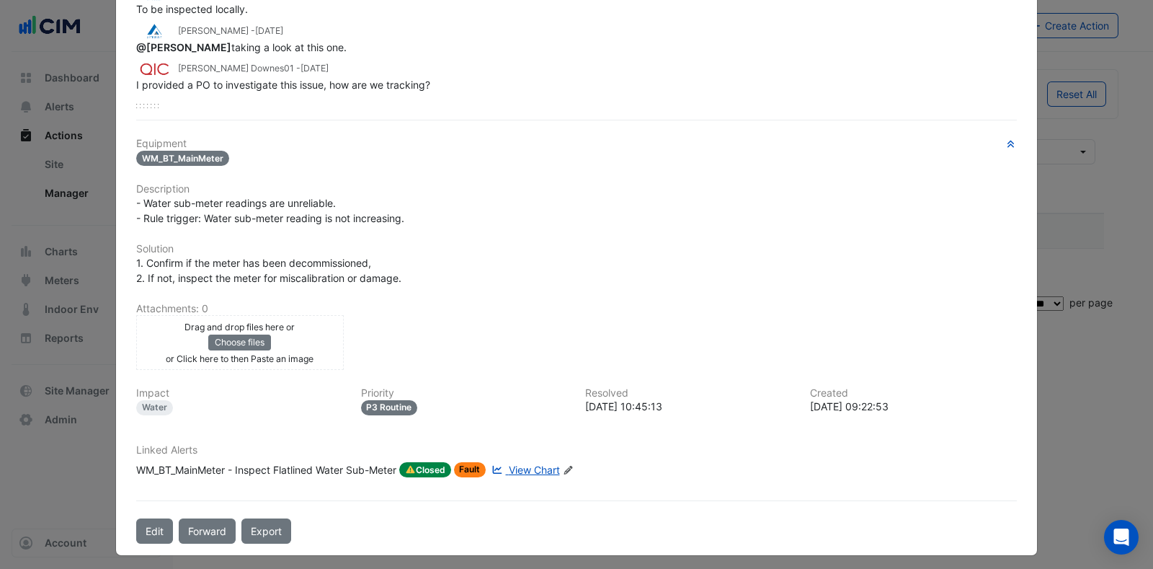
click at [146, 525] on button "Edit" at bounding box center [154, 530] width 37 height 25
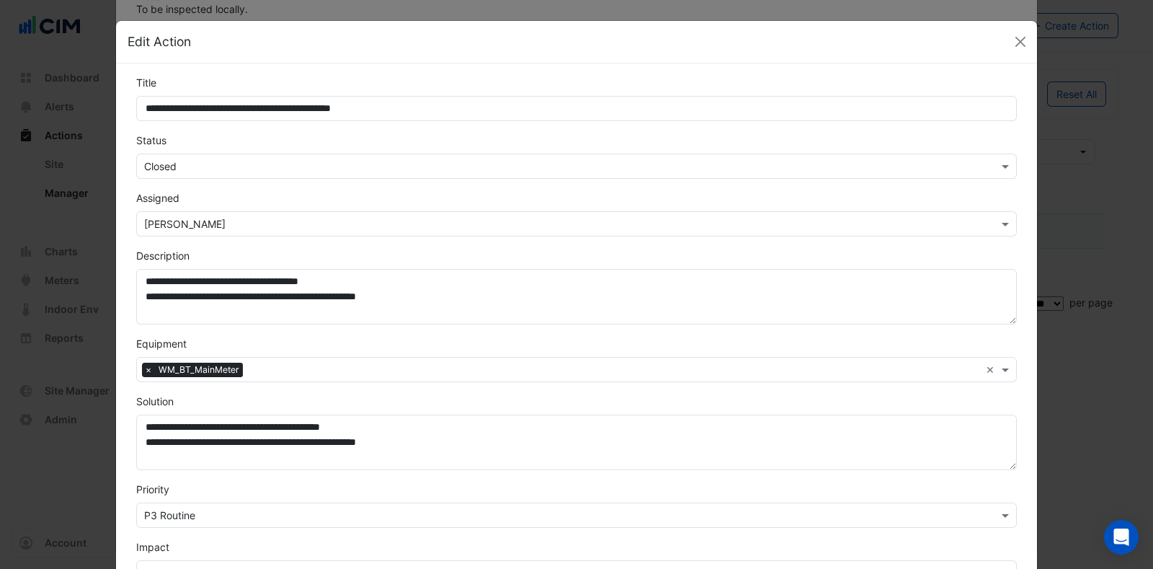
click at [174, 159] on input "text" at bounding box center [562, 166] width 836 height 15
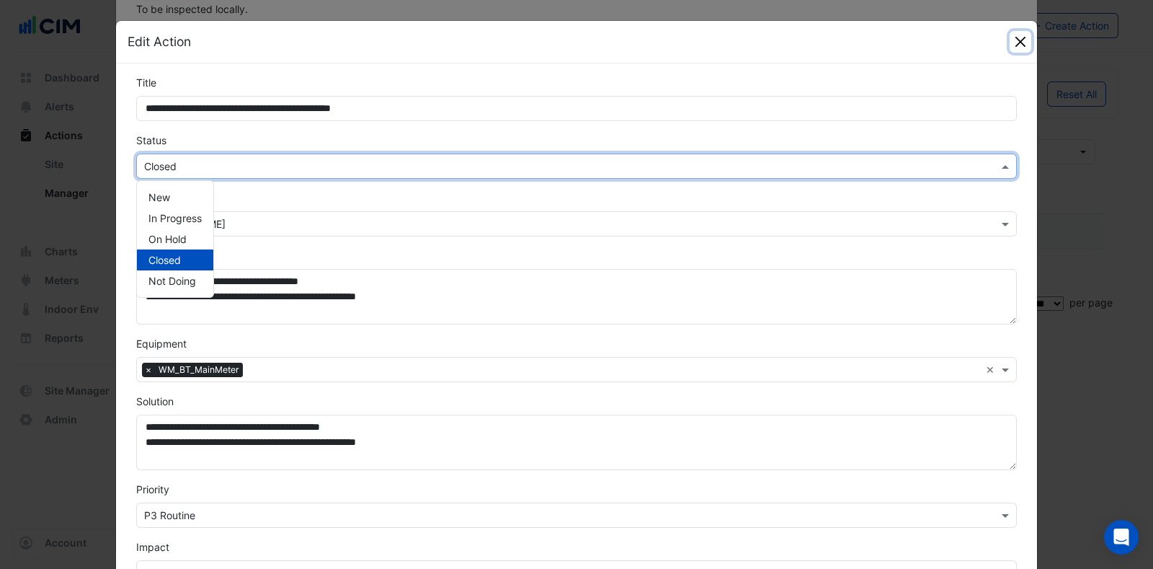
click at [1010, 38] on button "Close" at bounding box center [1021, 42] width 22 height 22
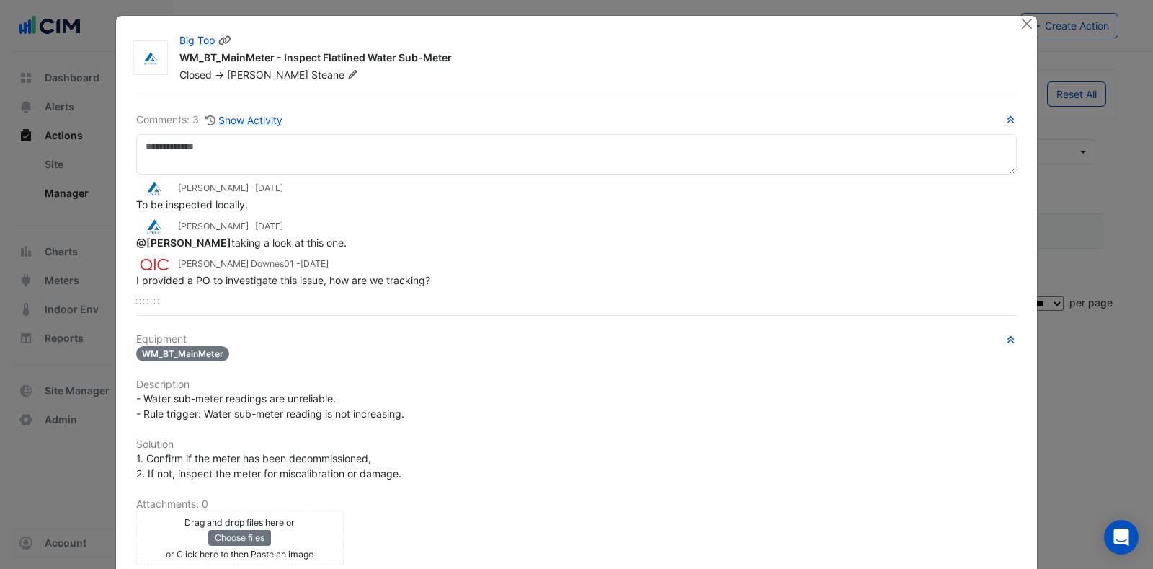
scroll to position [0, 0]
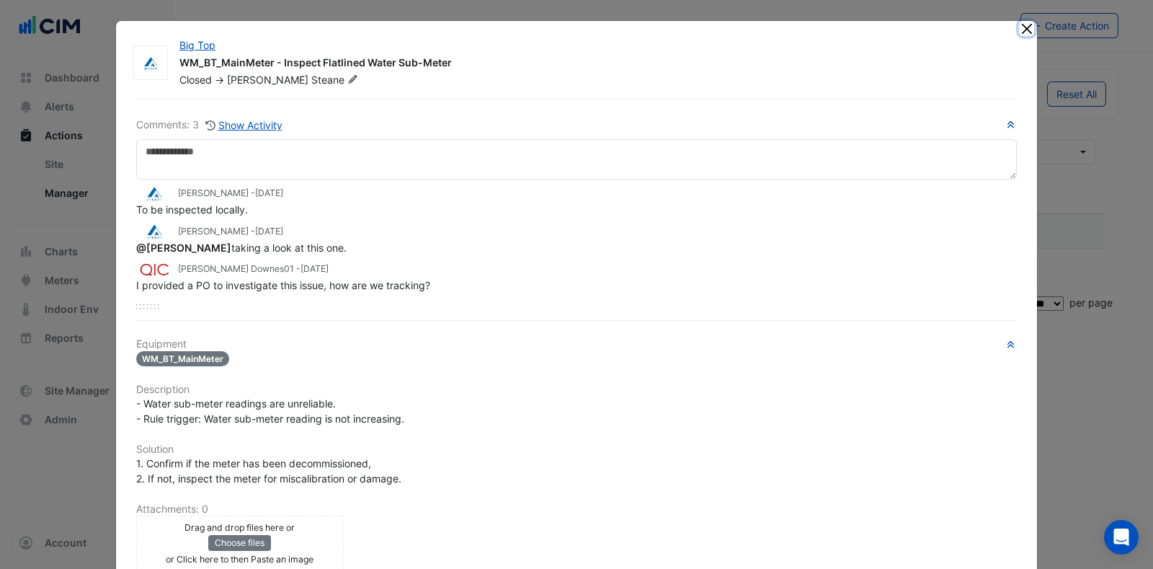
click at [1020, 30] on button "Close" at bounding box center [1026, 28] width 15 height 15
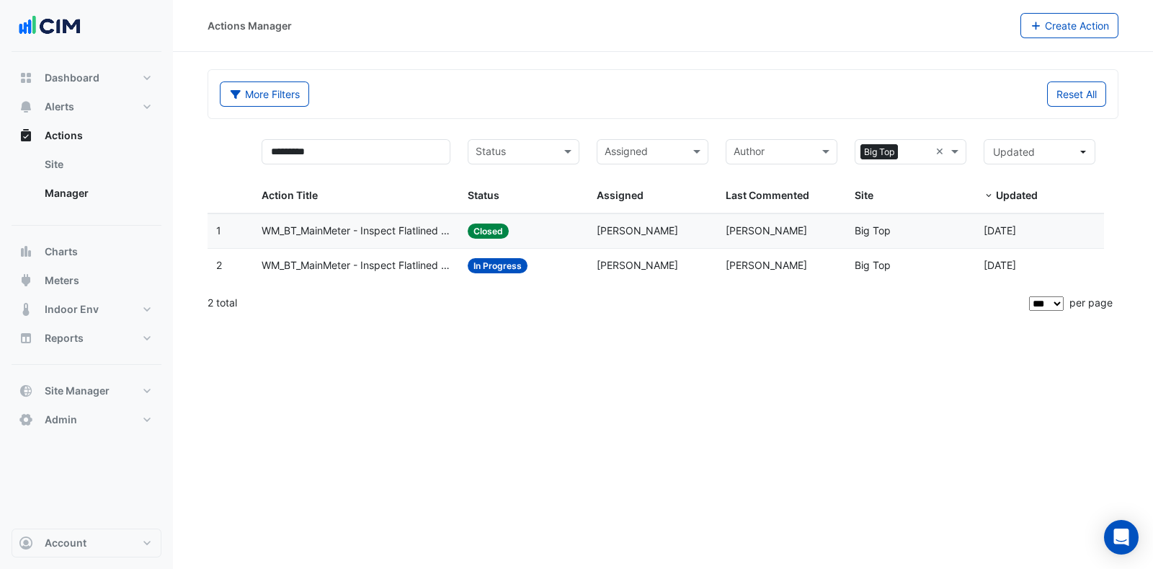
click at [326, 267] on span "WM_BT_MainMeter - Inspect Flatlined Water Sub-Meter" at bounding box center [356, 265] width 189 height 17
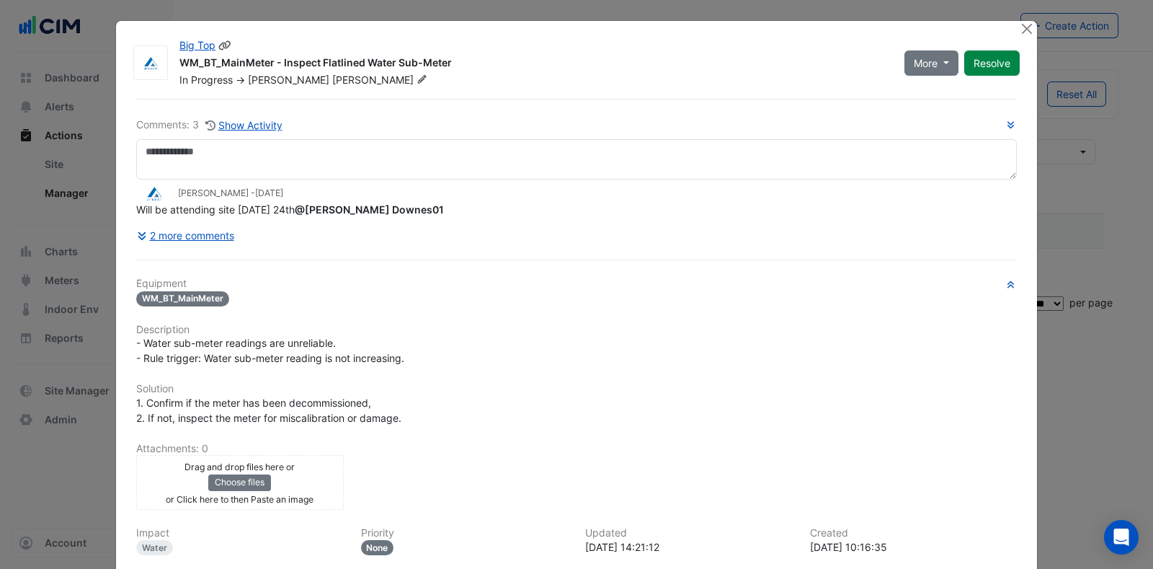
drag, startPoint x: 193, startPoint y: 56, endPoint x: 503, endPoint y: 56, distance: 309.9
click at [522, 56] on div "WM_BT_MainMeter - Inspect Flatlined Water Sub-Meter" at bounding box center [533, 63] width 708 height 17
drag, startPoint x: 443, startPoint y: 61, endPoint x: 283, endPoint y: 81, distance: 161.2
click at [171, 62] on div "Big Top WM_BT_MainMeter - Inspect Flatlined Water Sub-Meter In Progress -> Glen…" at bounding box center [533, 62] width 725 height 49
click at [467, 114] on div "Comments: 3 Show Activity Adam Steane - 5 months and 11 days ago Will be attend…" at bounding box center [577, 391] width 898 height 585
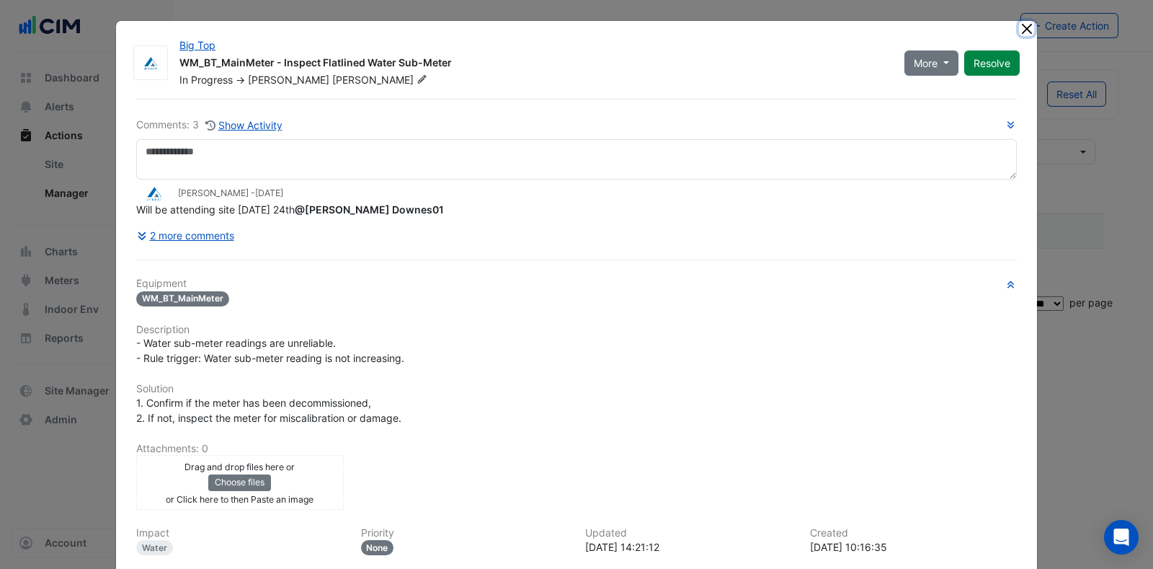
click at [1019, 30] on button "Close" at bounding box center [1026, 28] width 15 height 15
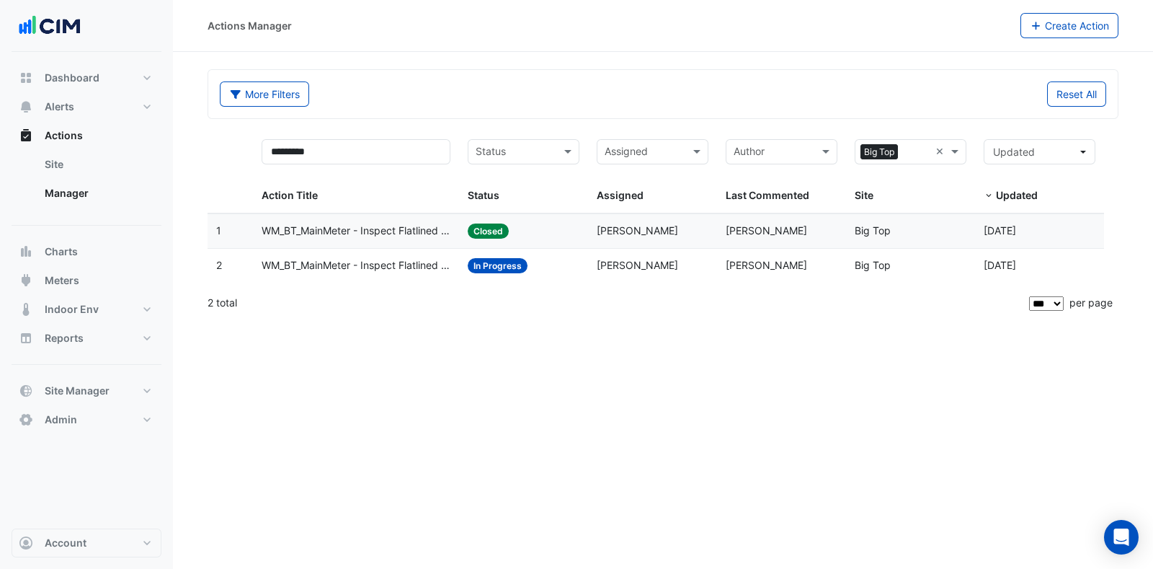
click at [360, 228] on span "WM_BT_MainMeter - Inspect Flatlined Water Sub-Meter" at bounding box center [356, 231] width 189 height 17
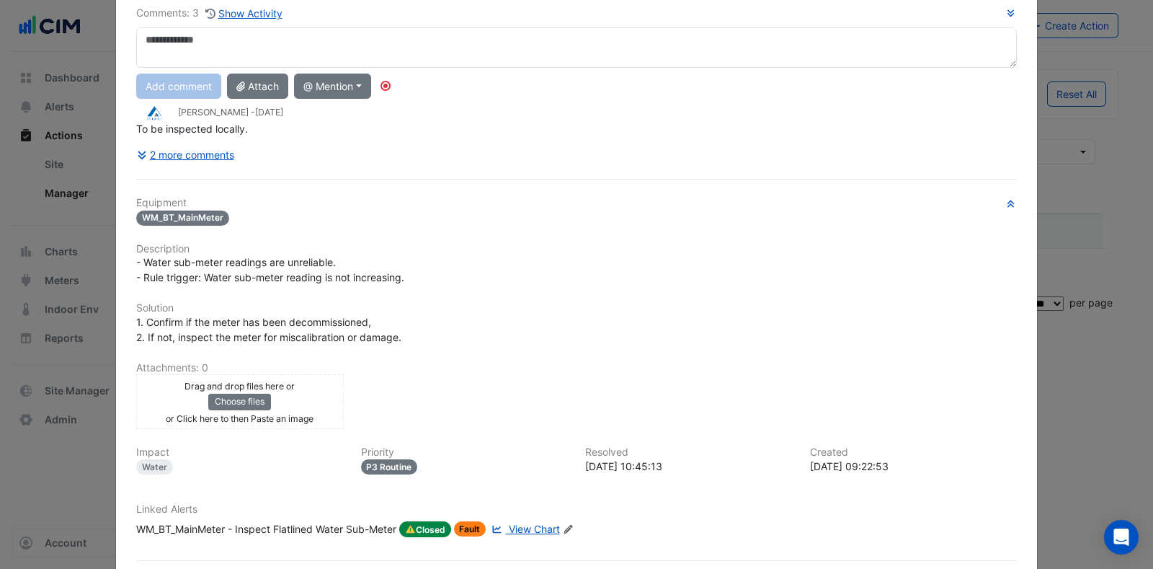
scroll to position [172, 0]
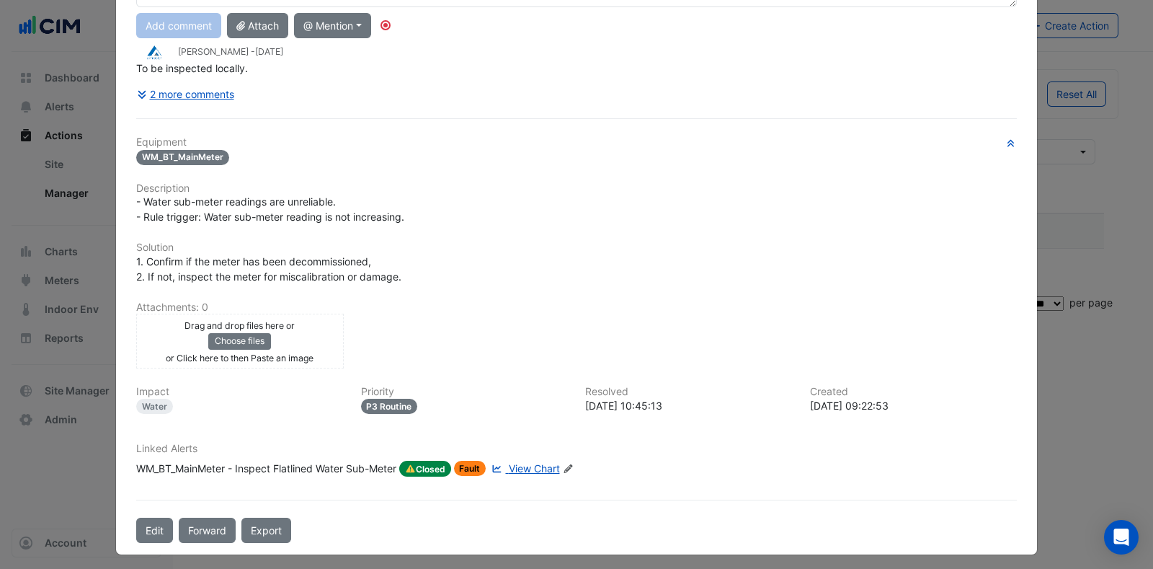
click at [141, 517] on button "Edit" at bounding box center [154, 529] width 37 height 25
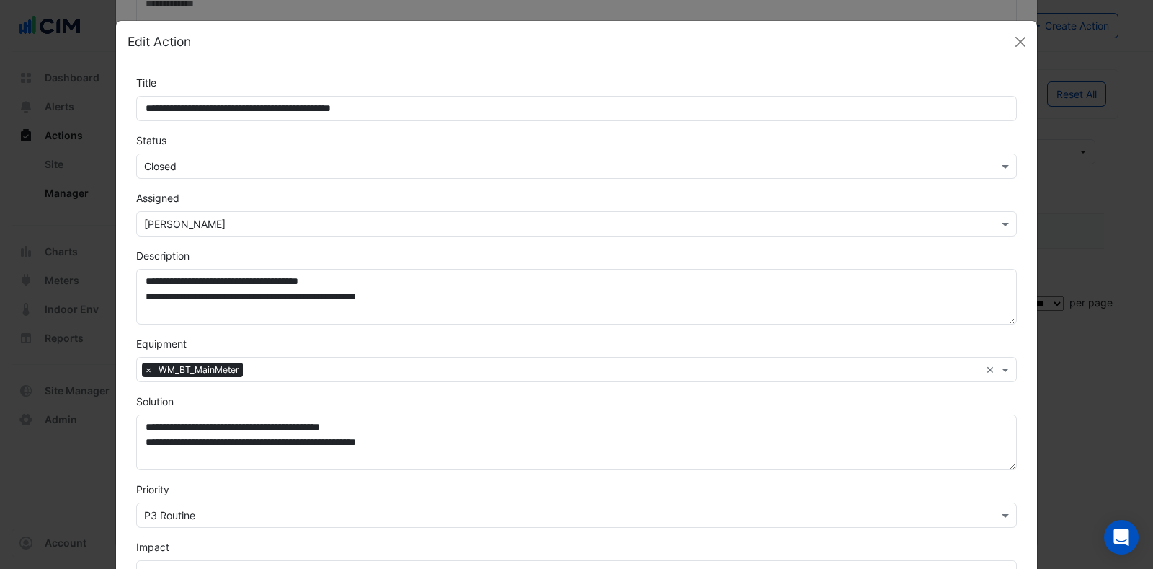
scroll to position [141, 0]
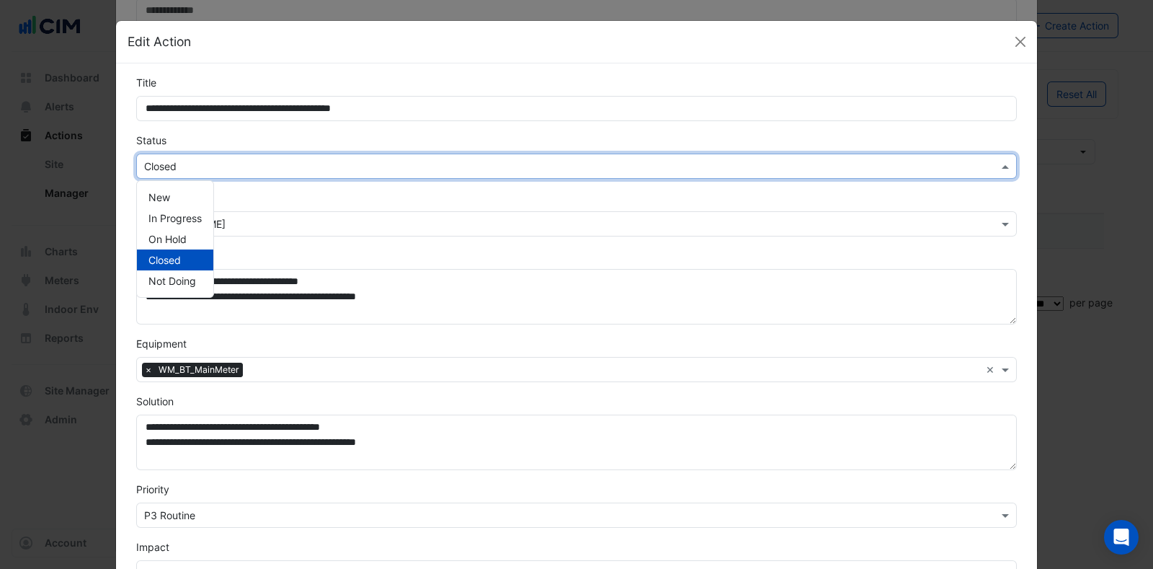
click at [209, 164] on input "text" at bounding box center [562, 166] width 836 height 15
click at [180, 213] on span "In Progress" at bounding box center [174, 218] width 53 height 12
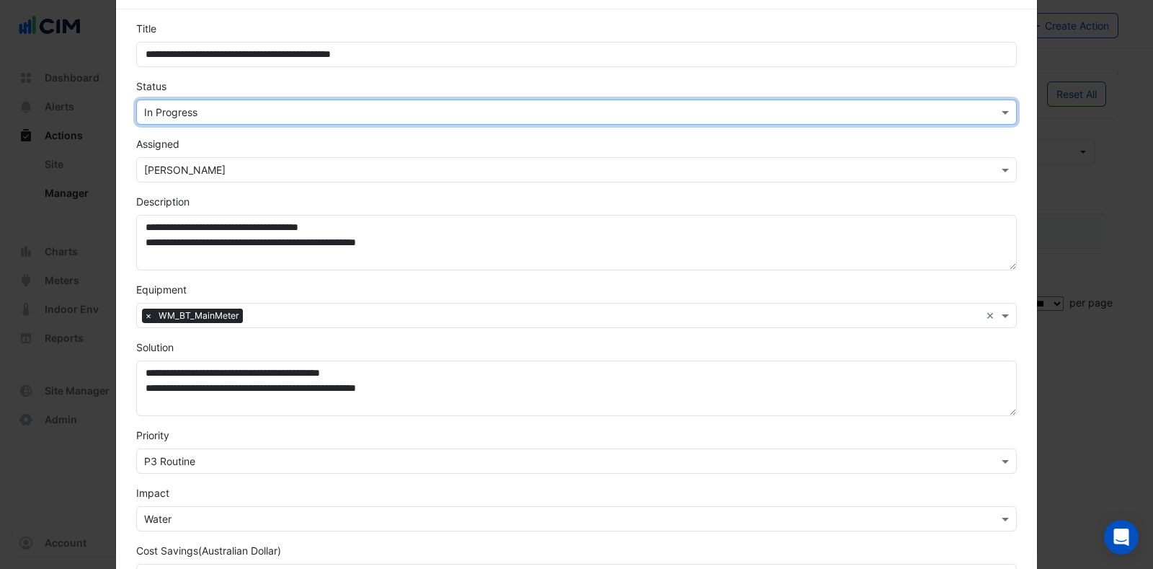
scroll to position [270, 0]
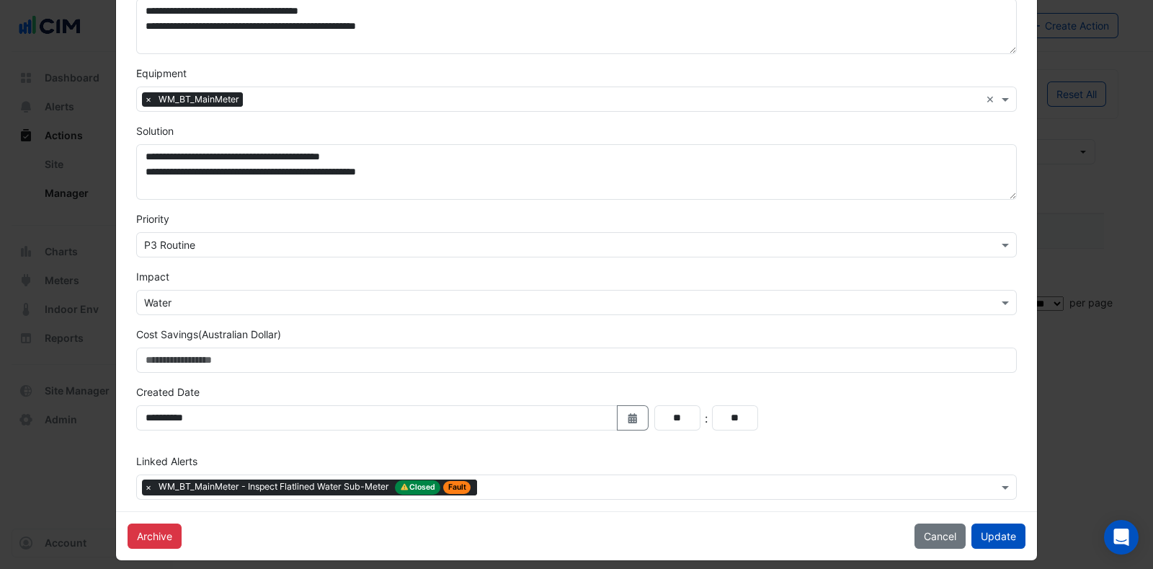
click at [994, 528] on button "Update" at bounding box center [998, 535] width 54 height 25
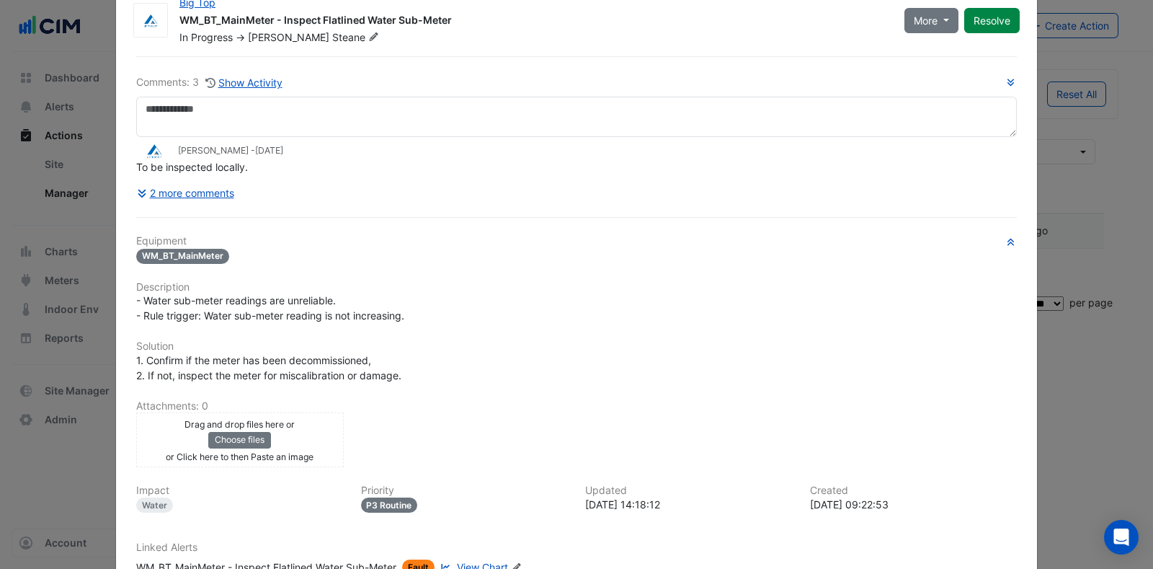
scroll to position [0, 0]
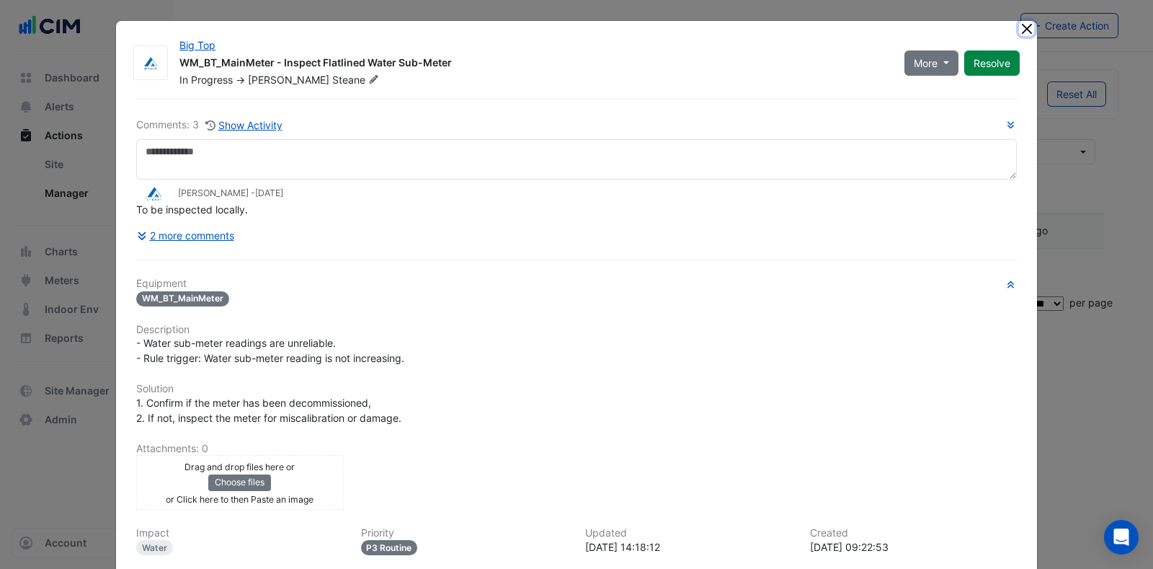
click at [1019, 24] on button "Close" at bounding box center [1026, 28] width 15 height 15
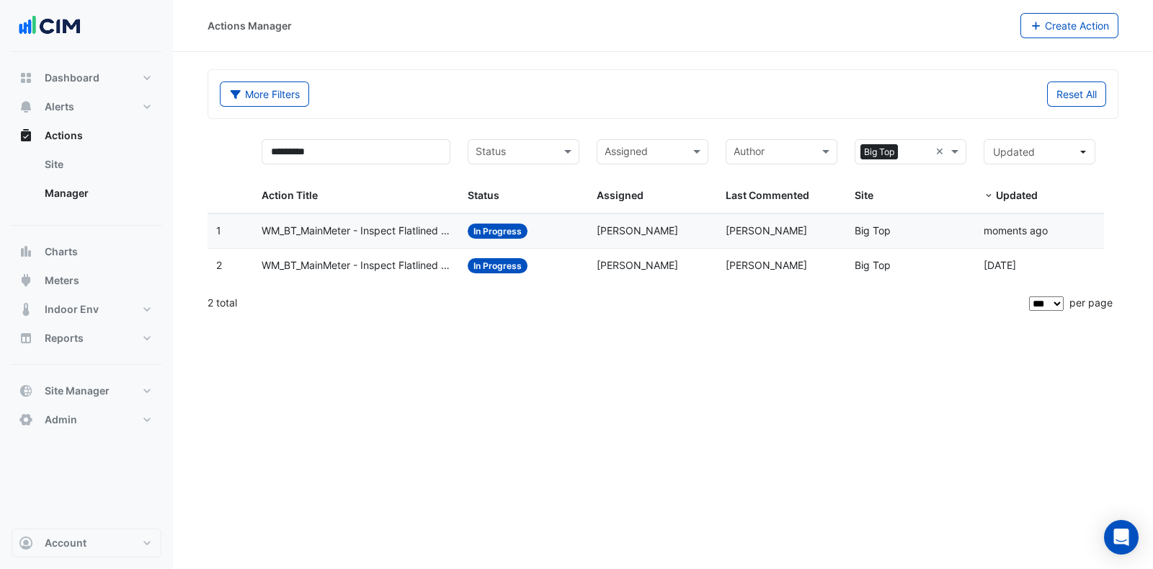
click at [337, 263] on span "WM_BT_MainMeter - Inspect Flatlined Water Sub-Meter" at bounding box center [356, 265] width 189 height 17
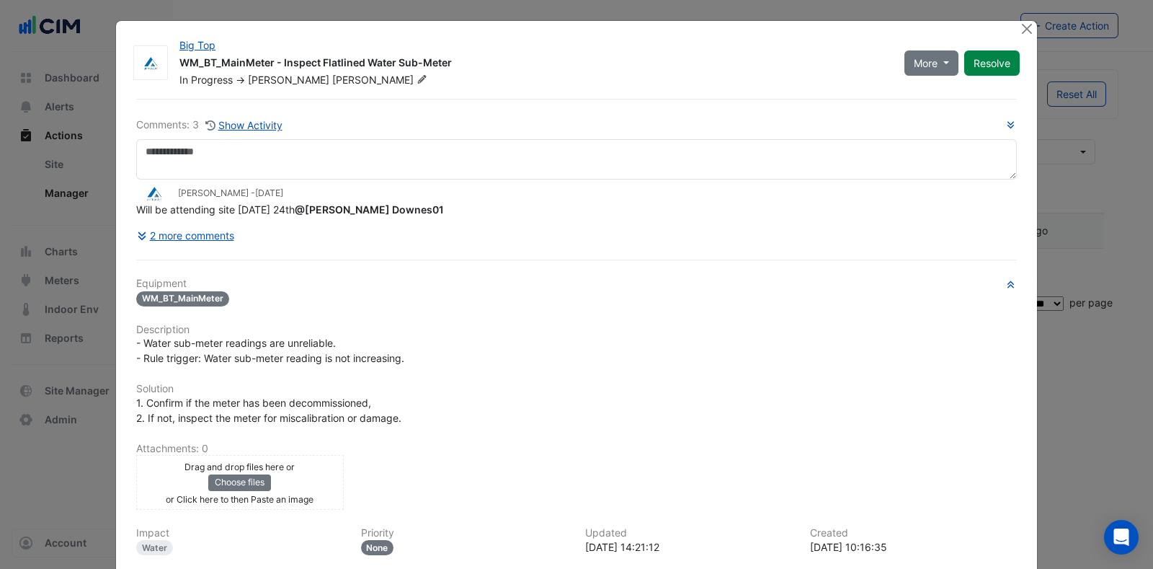
drag, startPoint x: 984, startPoint y: 58, endPoint x: 747, endPoint y: 287, distance: 329.2
click at [704, 160] on div "Big Top WM_BT_MainMeter - Inspect Flatlined Water Sub-Meter In Progress -> Glen…" at bounding box center [576, 358] width 921 height 675
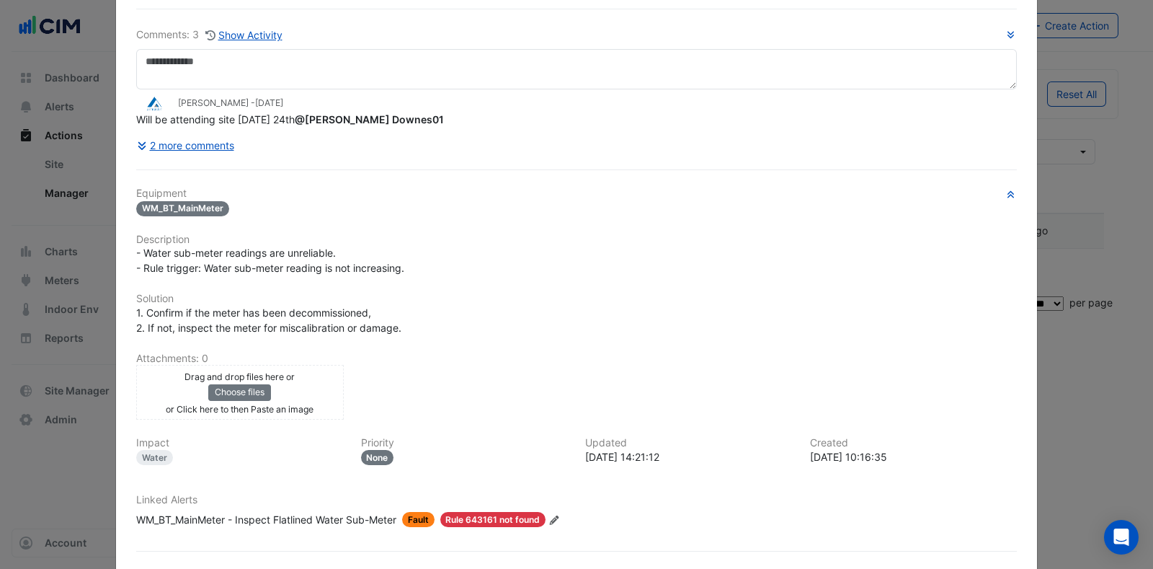
scroll to position [141, 0]
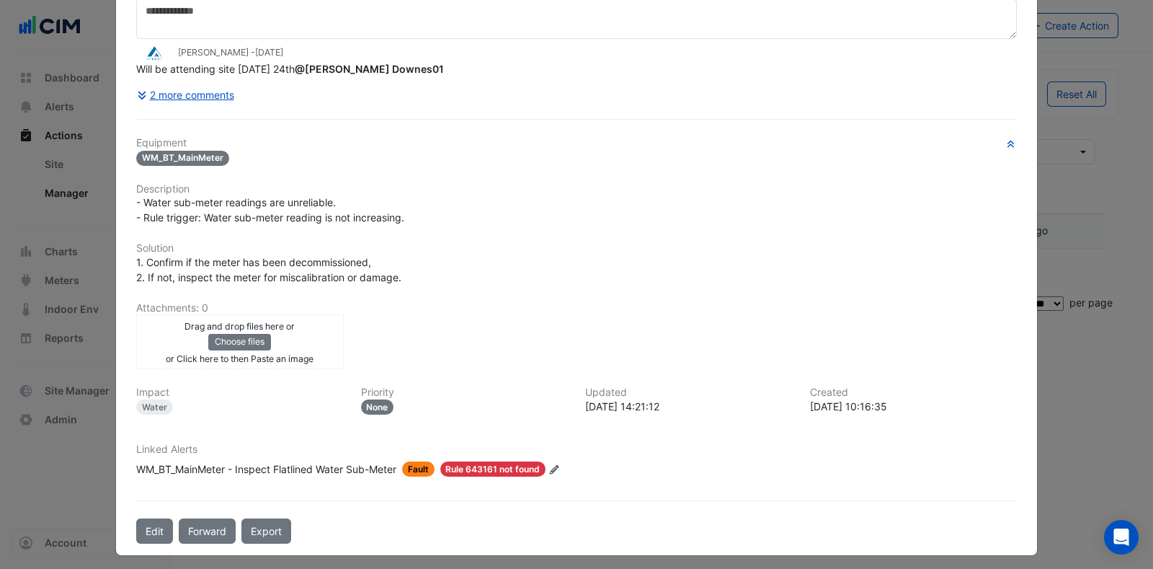
click at [155, 524] on button "Edit" at bounding box center [154, 530] width 37 height 25
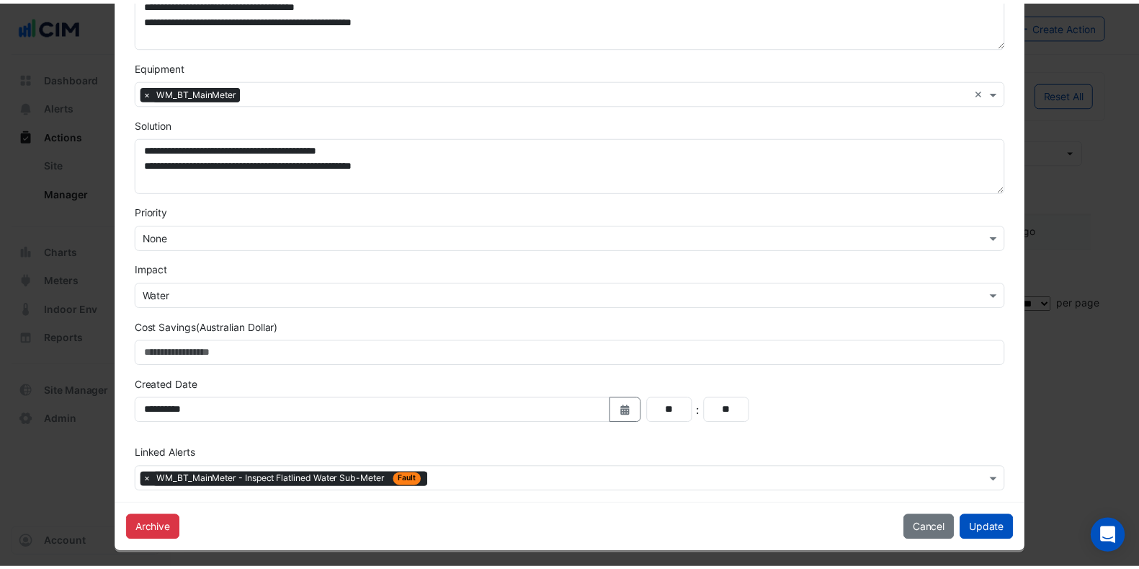
scroll to position [280, 0]
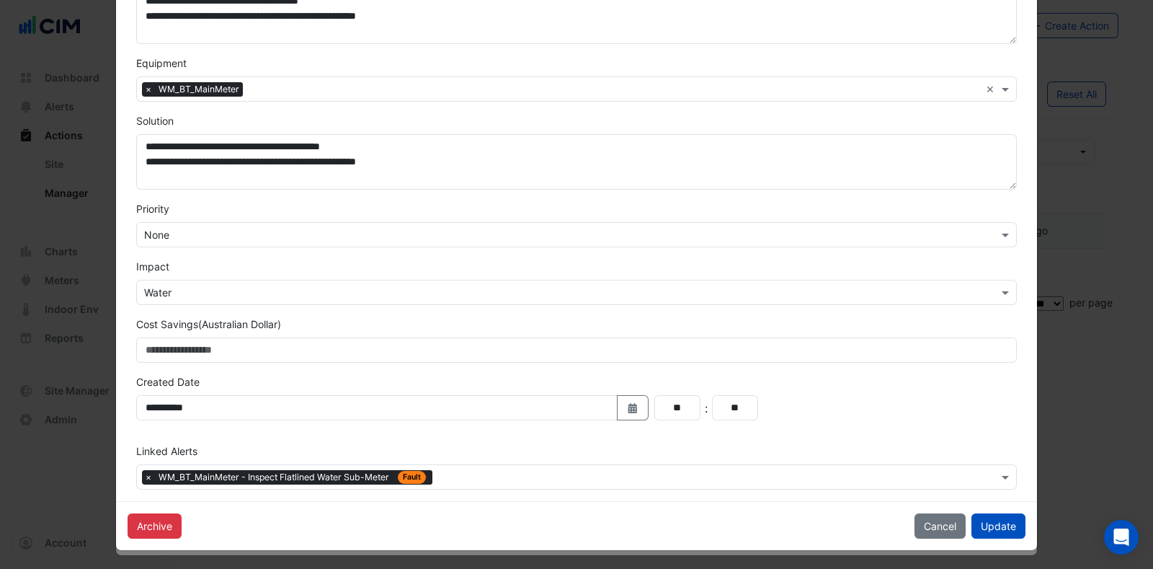
click at [151, 521] on button "Archive" at bounding box center [155, 525] width 54 height 25
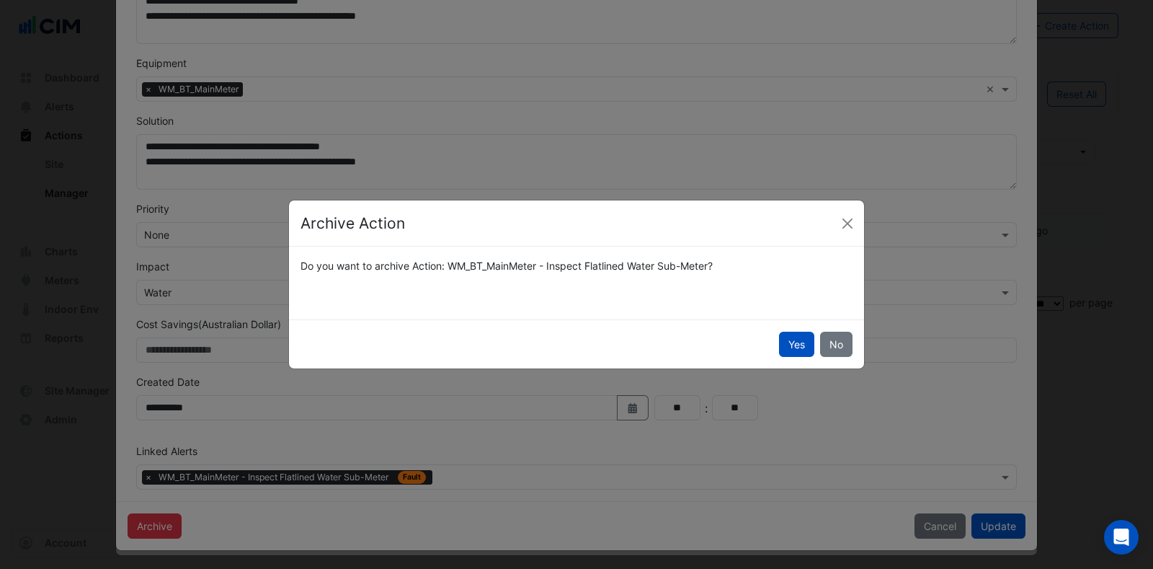
click at [793, 345] on button "Yes" at bounding box center [796, 343] width 35 height 25
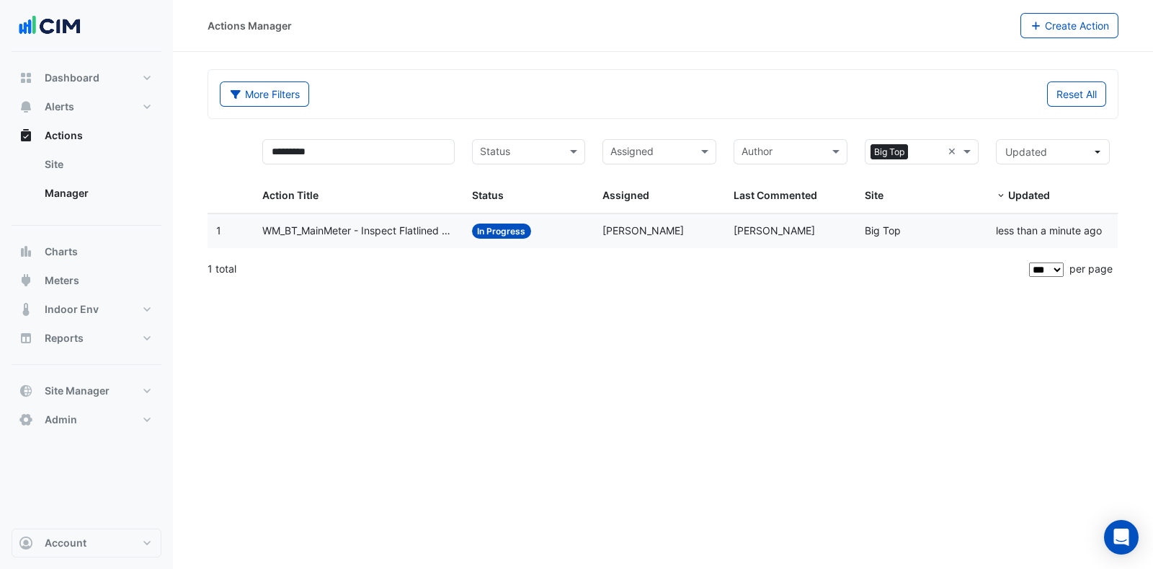
click at [396, 225] on span "WM_BT_MainMeter - Inspect Flatlined Water Sub-Meter" at bounding box center [358, 231] width 192 height 17
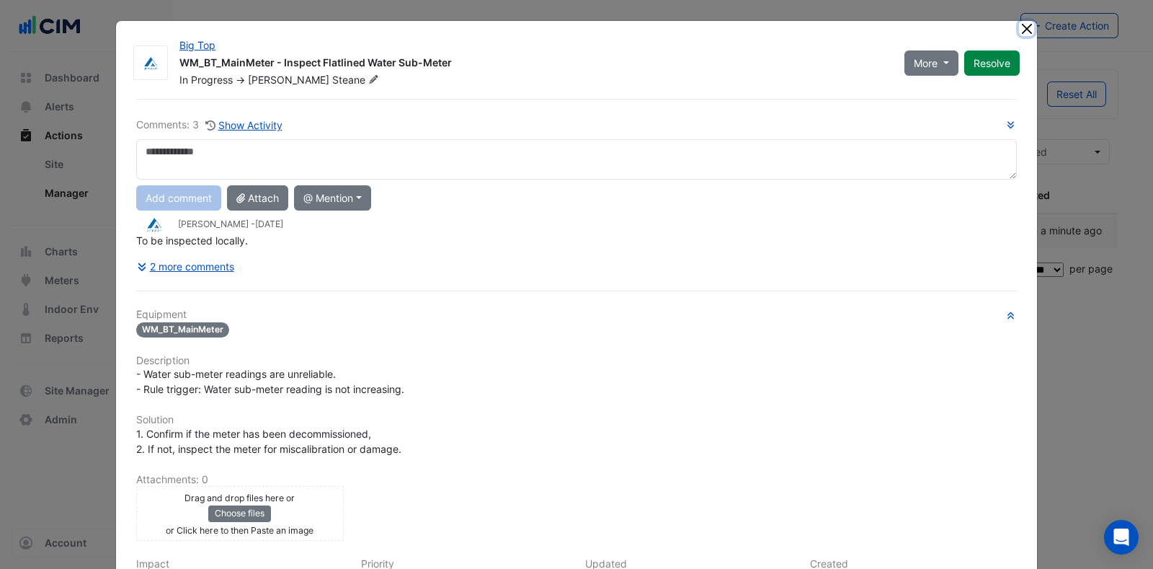
click at [1019, 23] on button "Close" at bounding box center [1026, 28] width 15 height 15
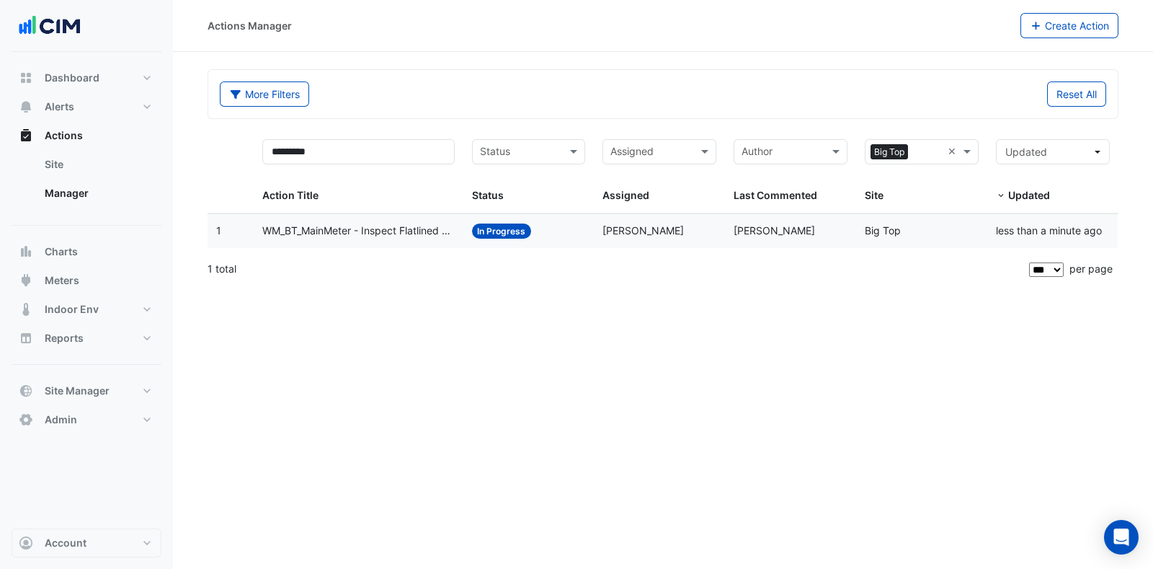
click at [324, 230] on span "WM_BT_MainMeter - Inspect Flatlined Water Sub-Meter" at bounding box center [358, 231] width 192 height 17
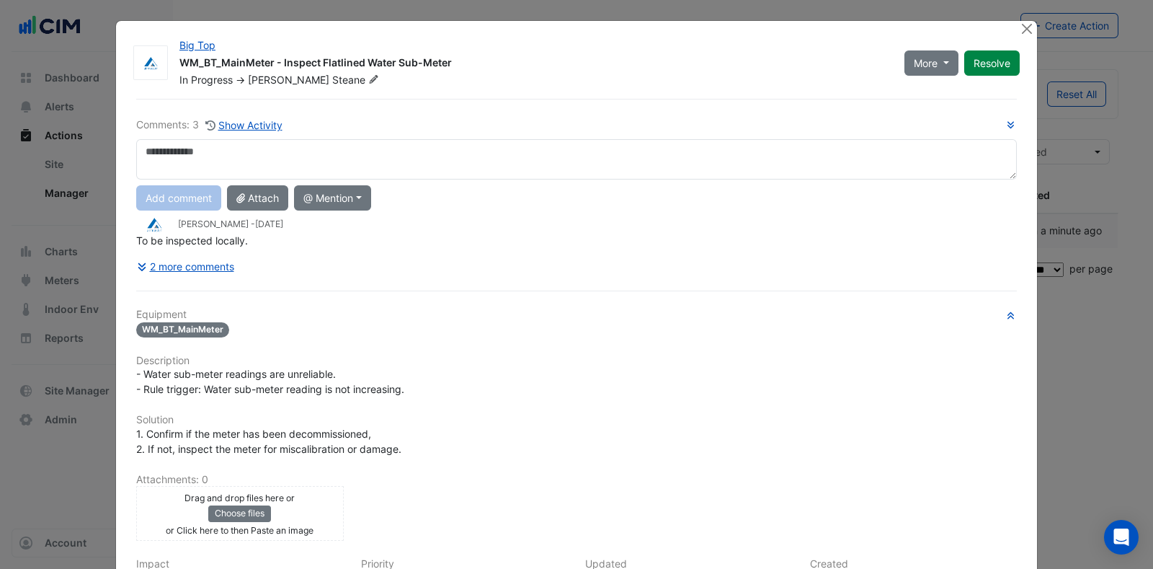
click at [1023, 20] on div "Big Top WM_BT_MainMeter - Inspect Flatlined Water Sub-Meter In Progress -> Adam…" at bounding box center [576, 373] width 922 height 707
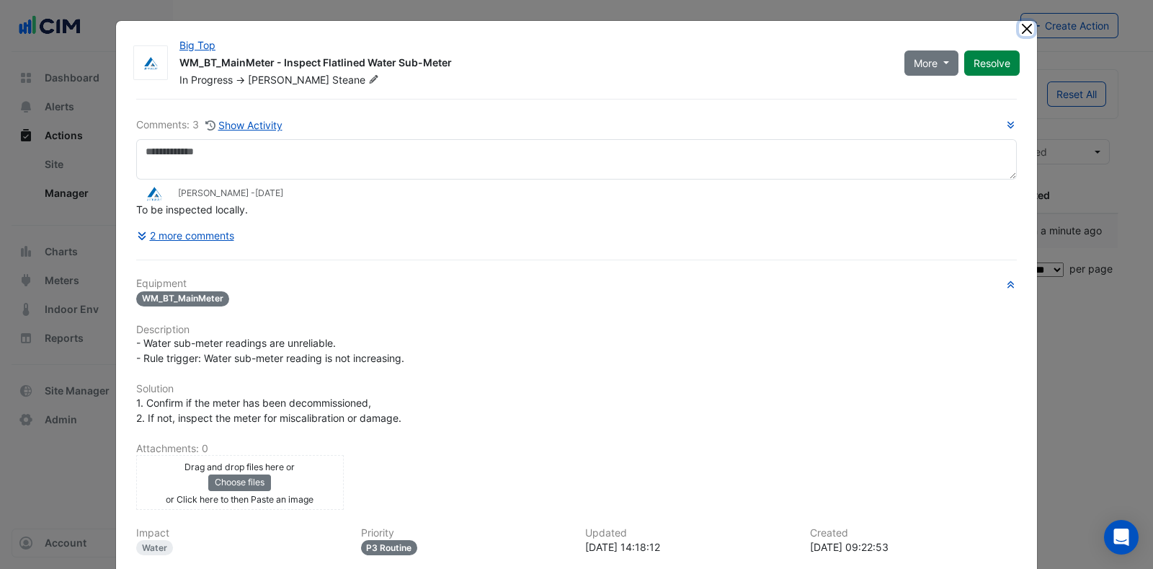
click at [1020, 22] on button "Close" at bounding box center [1026, 28] width 15 height 15
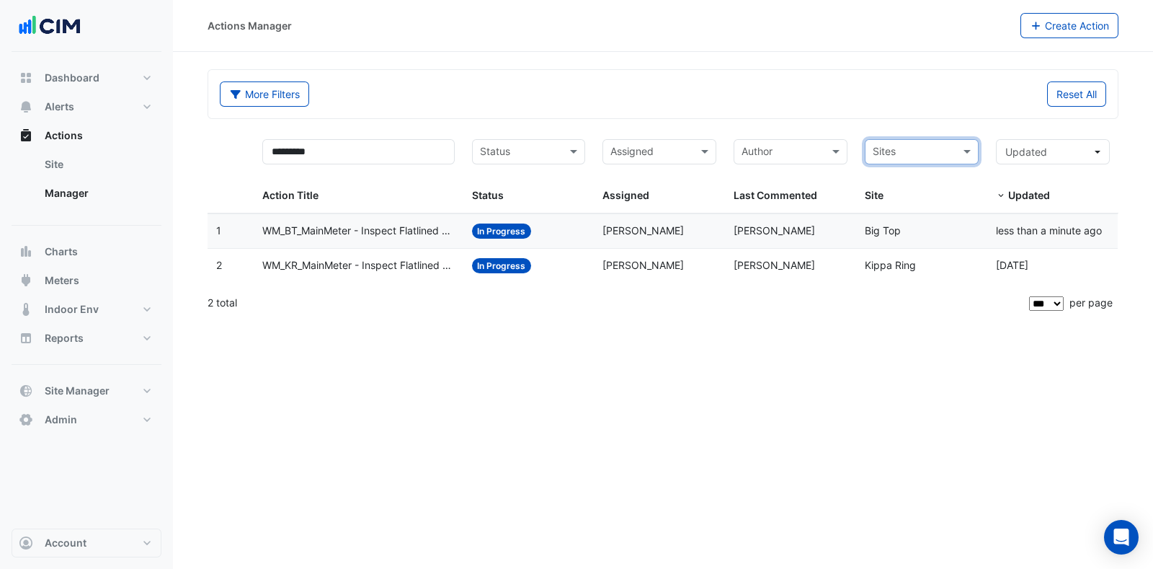
drag, startPoint x: 955, startPoint y: 153, endPoint x: 896, endPoint y: 125, distance: 65.4
click at [331, 143] on input "*********" at bounding box center [358, 151] width 192 height 25
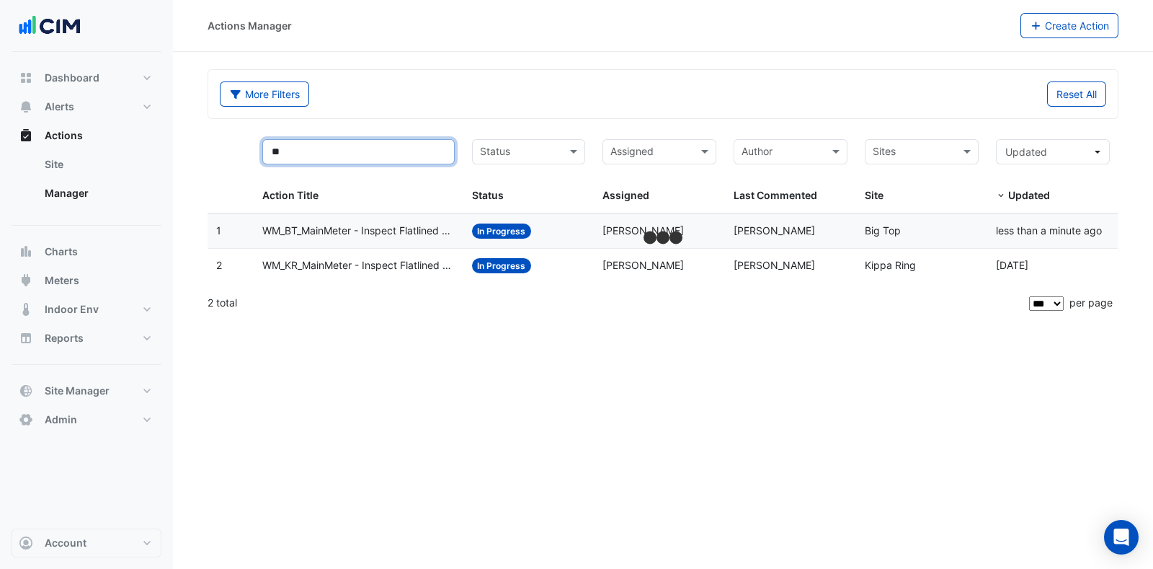
type input "**"
click at [928, 150] on input "text" at bounding box center [913, 153] width 81 height 17
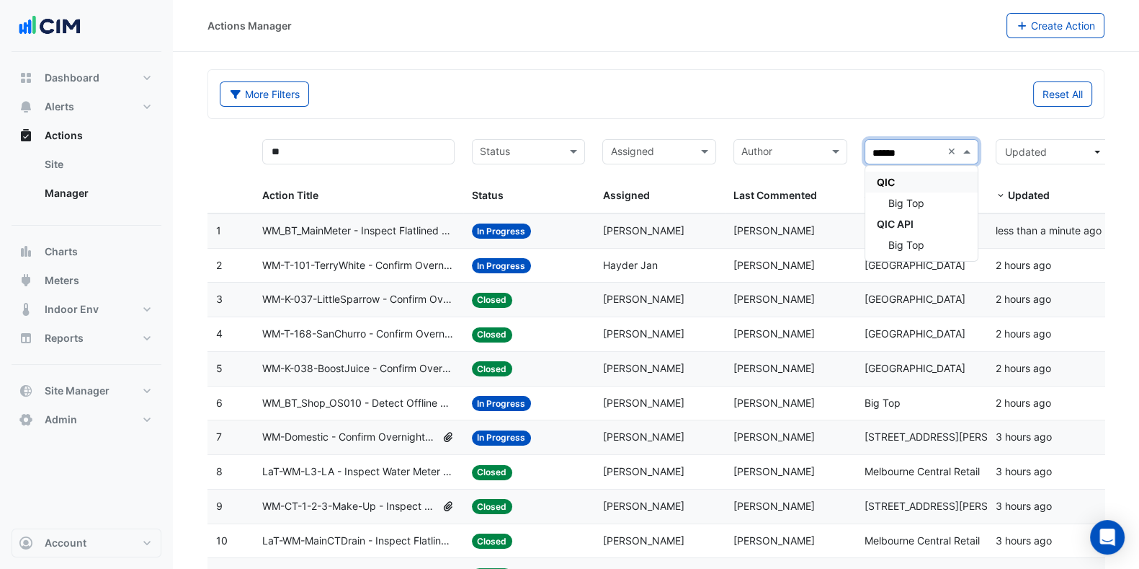
type input "*******"
click at [931, 209] on div "Big Top" at bounding box center [921, 202] width 112 height 21
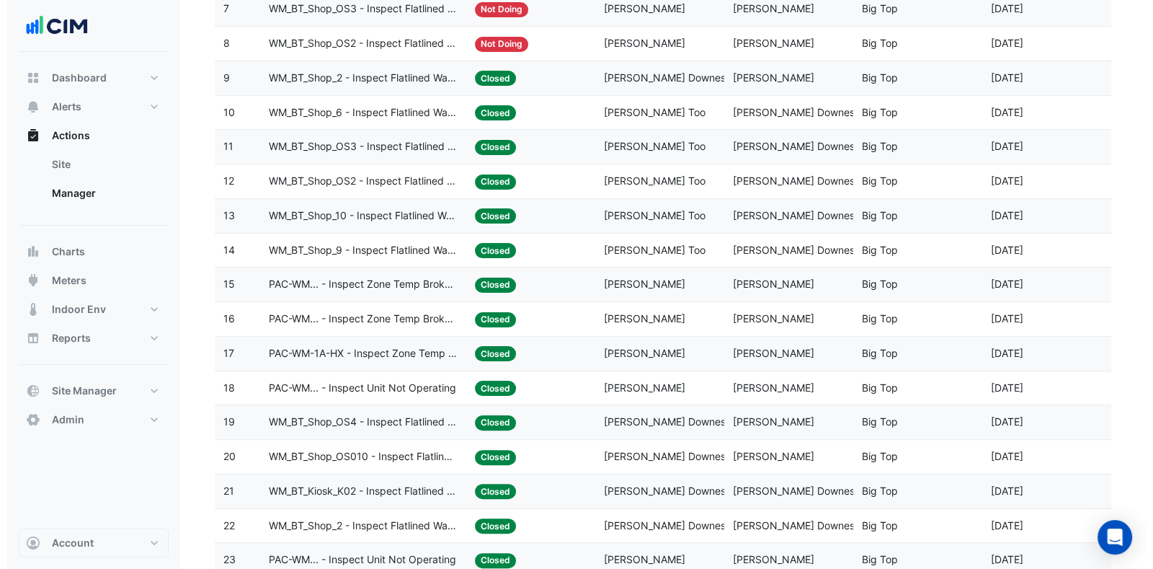
scroll to position [338, 0]
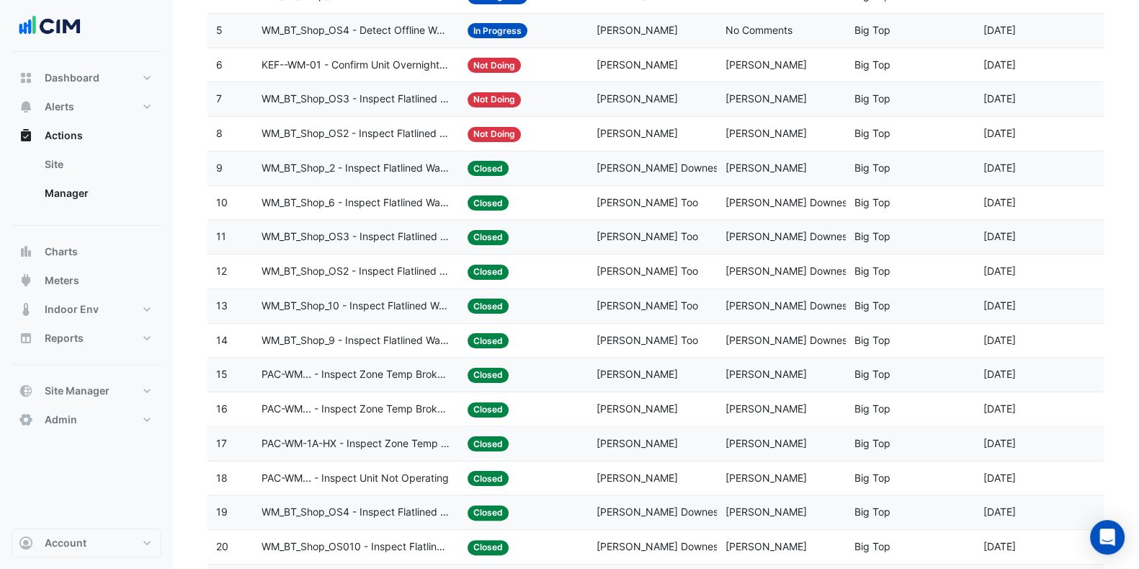
click at [416, 203] on span "WM_BT_Shop_6 - Inspect Flatlined Water Sub-Meter" at bounding box center [356, 203] width 189 height 17
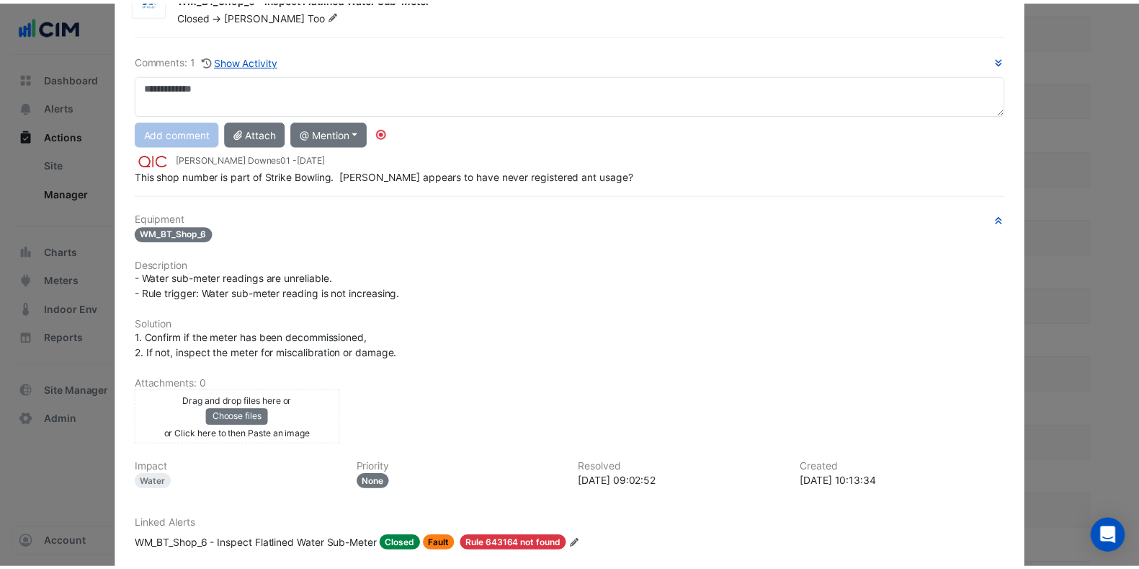
scroll to position [0, 0]
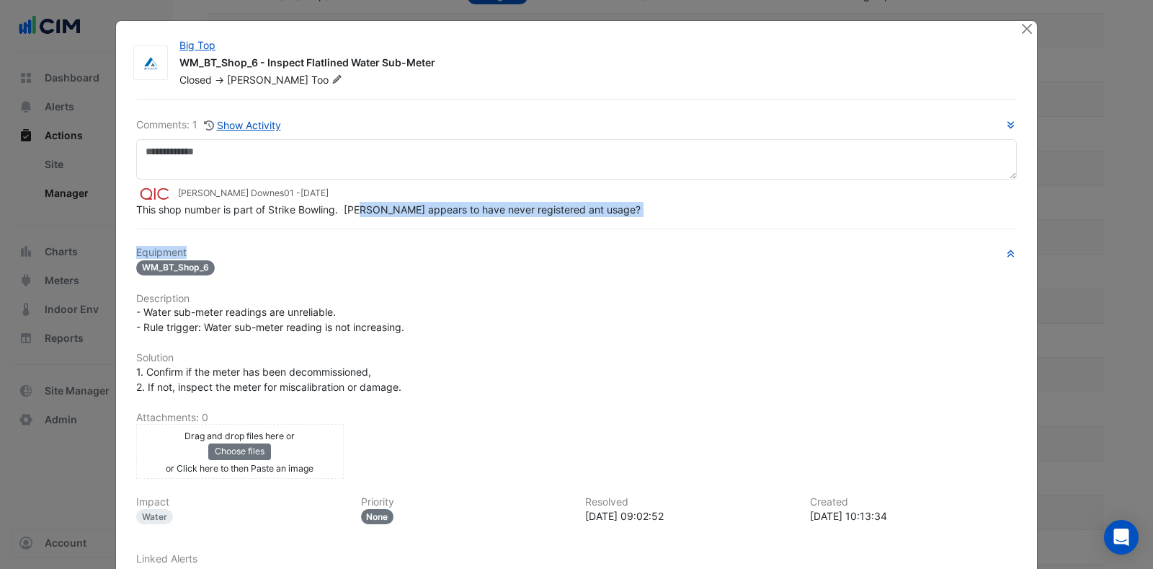
drag, startPoint x: 360, startPoint y: 244, endPoint x: 544, endPoint y: 232, distance: 184.1
click at [532, 236] on div "Comments: 1 Show Activity Bruce Downes01 - 11 months and 15 days ago This shop …" at bounding box center [577, 376] width 898 height 554
click at [1019, 29] on button "Close" at bounding box center [1026, 28] width 15 height 15
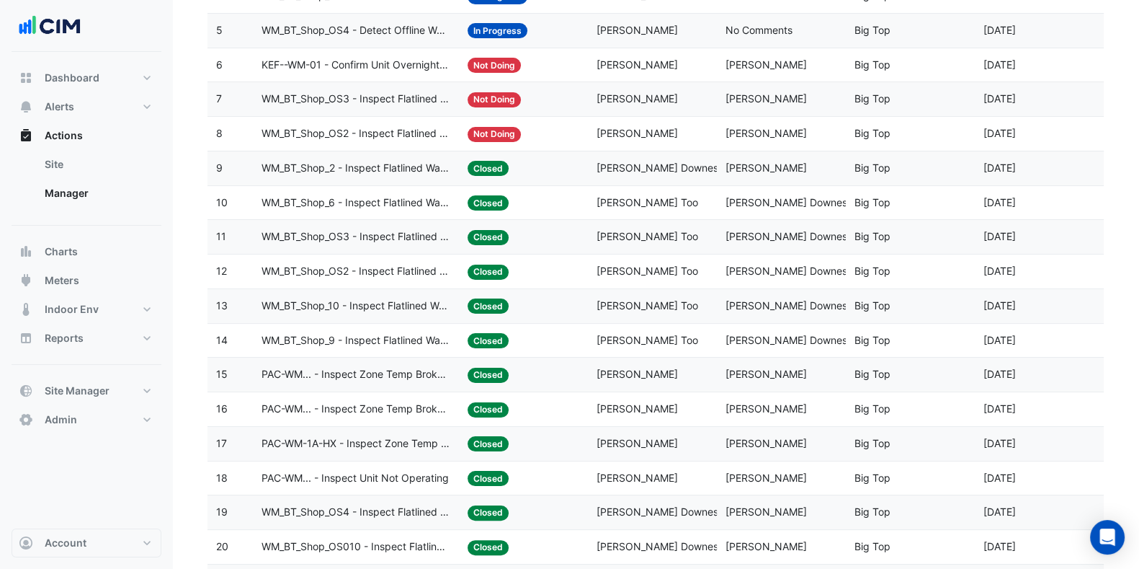
click at [369, 240] on span "WM_BT_Shop_OS3 - Inspect Flatlined Water Sub-Meter" at bounding box center [356, 236] width 189 height 17
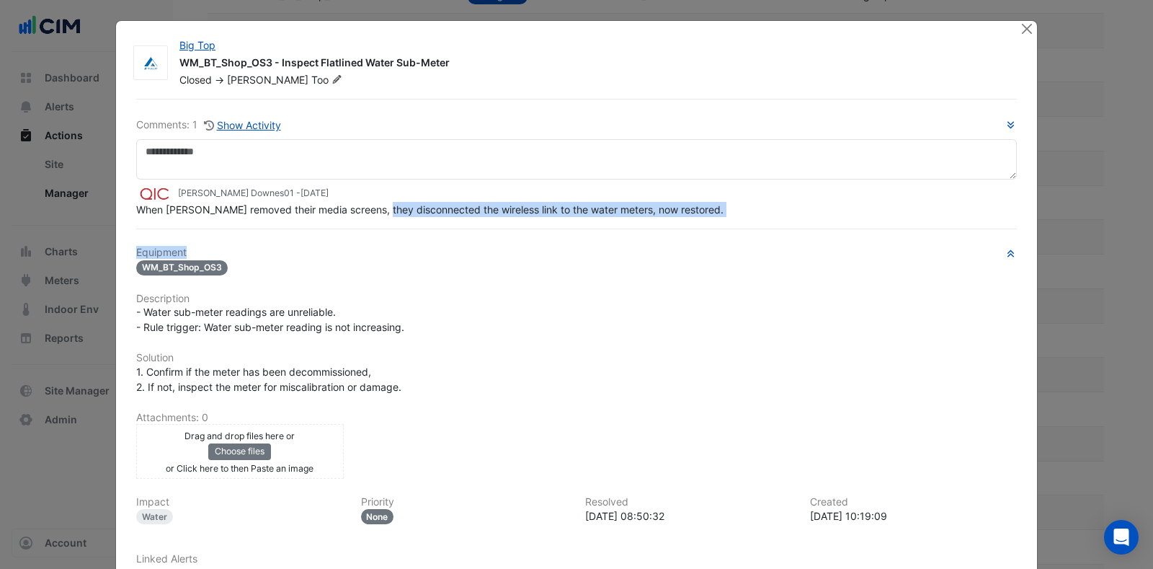
drag, startPoint x: 373, startPoint y: 244, endPoint x: 605, endPoint y: 239, distance: 232.1
click at [605, 239] on div "Comments: 1 Show Activity Bruce Downes01 - 5 months and 11 days ago When Val Mo…" at bounding box center [577, 376] width 898 height 554
click at [1019, 29] on button "Close" at bounding box center [1026, 28] width 15 height 15
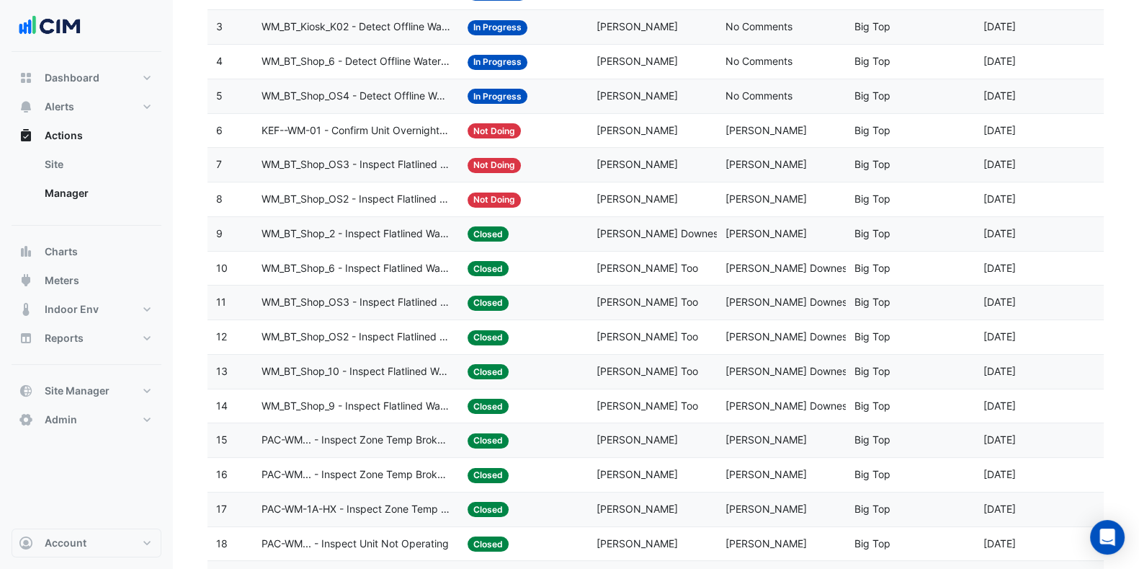
scroll to position [248, 0]
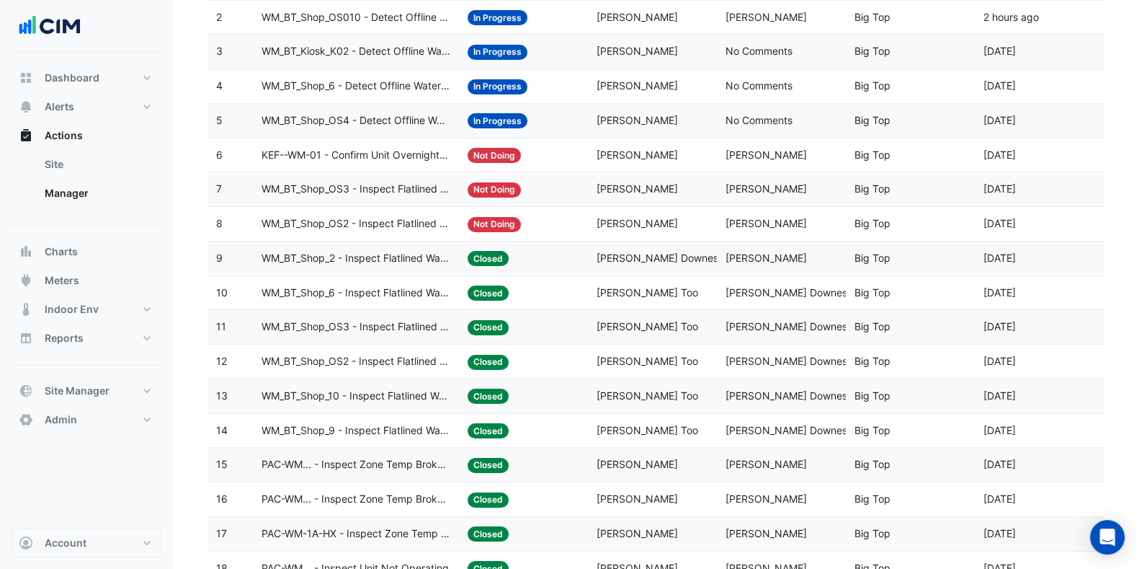
click at [372, 220] on span "WM_BT_Shop_OS2 - Inspect Flatlined Water Sub-Meter" at bounding box center [356, 223] width 189 height 17
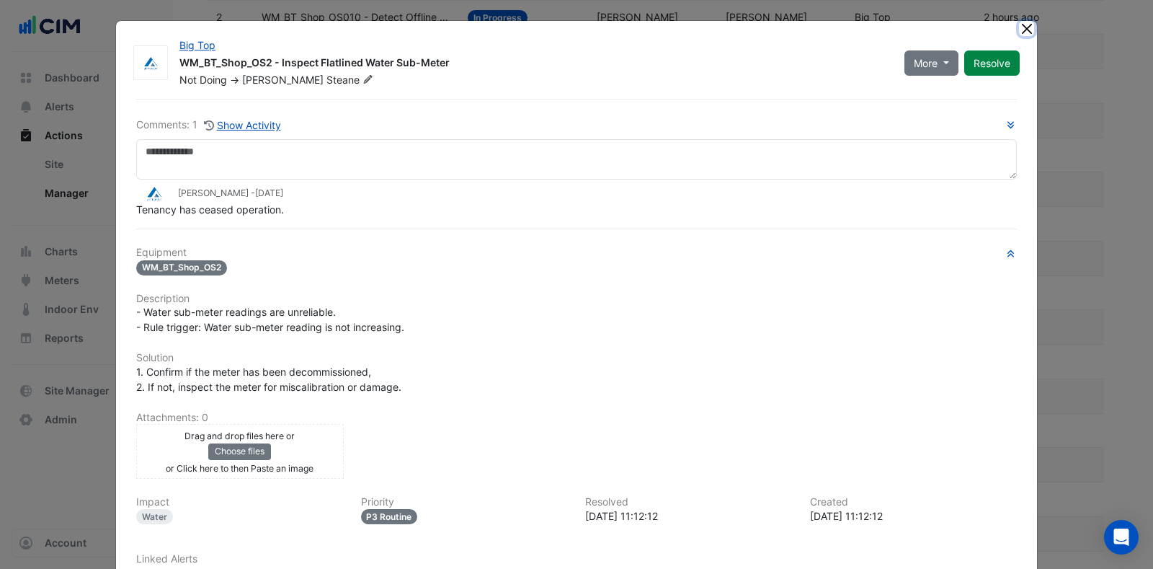
click at [1020, 27] on button "Close" at bounding box center [1026, 28] width 15 height 15
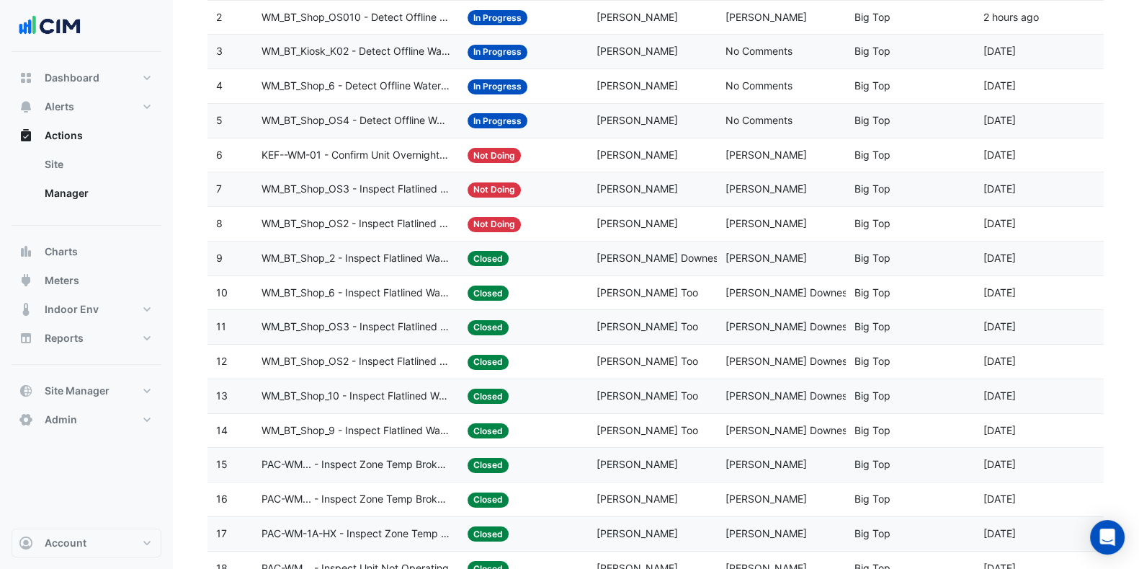
click at [357, 220] on span "WM_BT_Shop_OS2 - Inspect Flatlined Water Sub-Meter" at bounding box center [356, 223] width 189 height 17
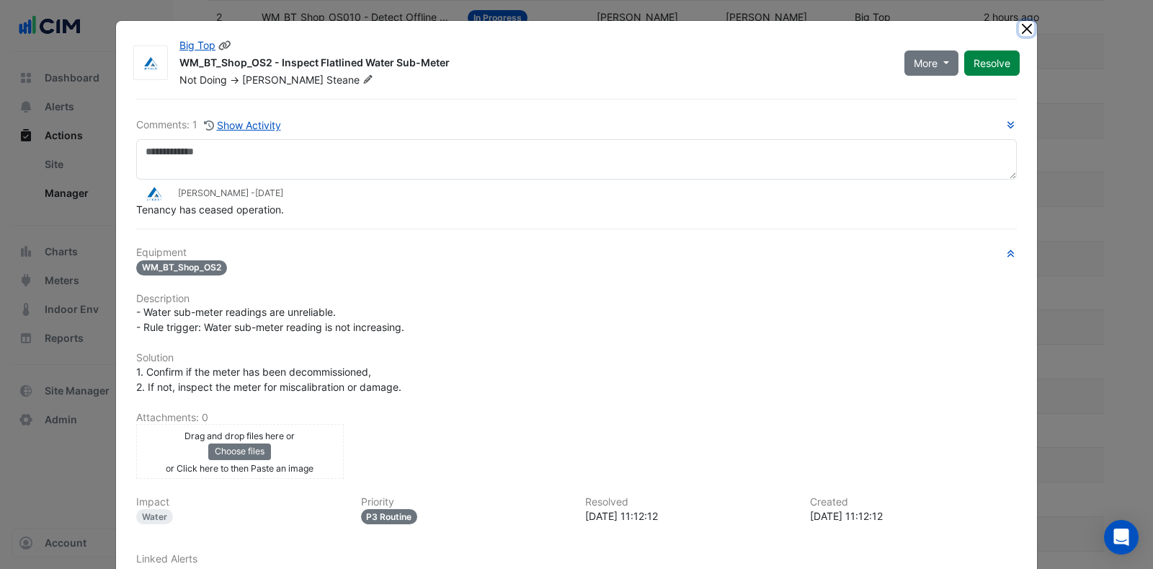
drag, startPoint x: 1017, startPoint y: 26, endPoint x: 275, endPoint y: 77, distance: 743.3
click at [275, 77] on app-escalated-ticket-details-modal "Big Top WM_BT_Shop_OS2 - Inspect Flatlined Water Sub-Meter Not Doing -> Adam St…" at bounding box center [576, 343] width 921 height 644
click at [1023, 31] on button "Close" at bounding box center [1026, 28] width 15 height 15
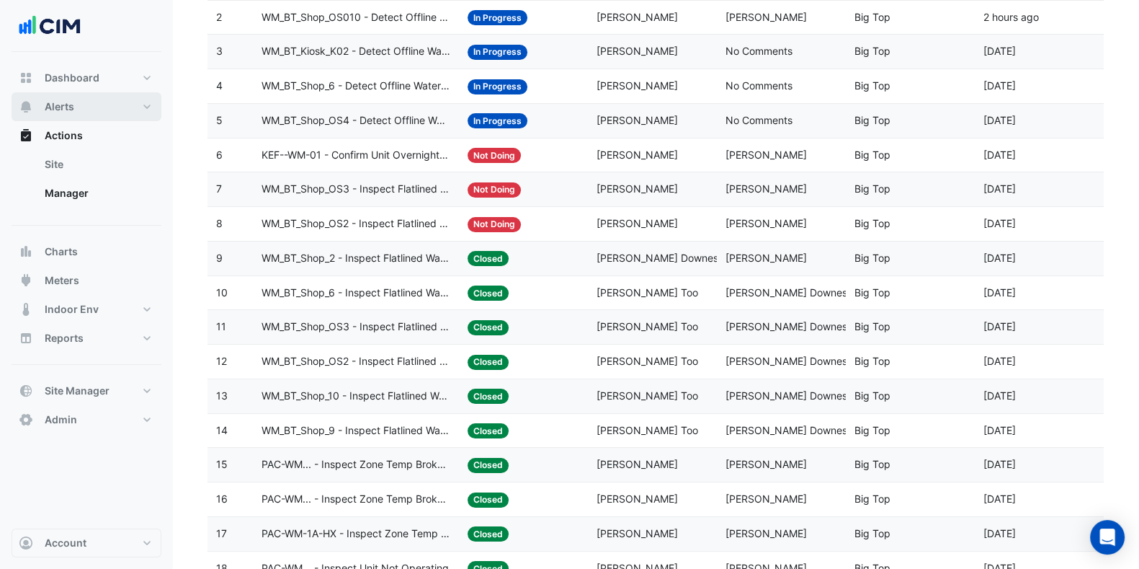
click at [64, 100] on span "Alerts" at bounding box center [60, 106] width 30 height 14
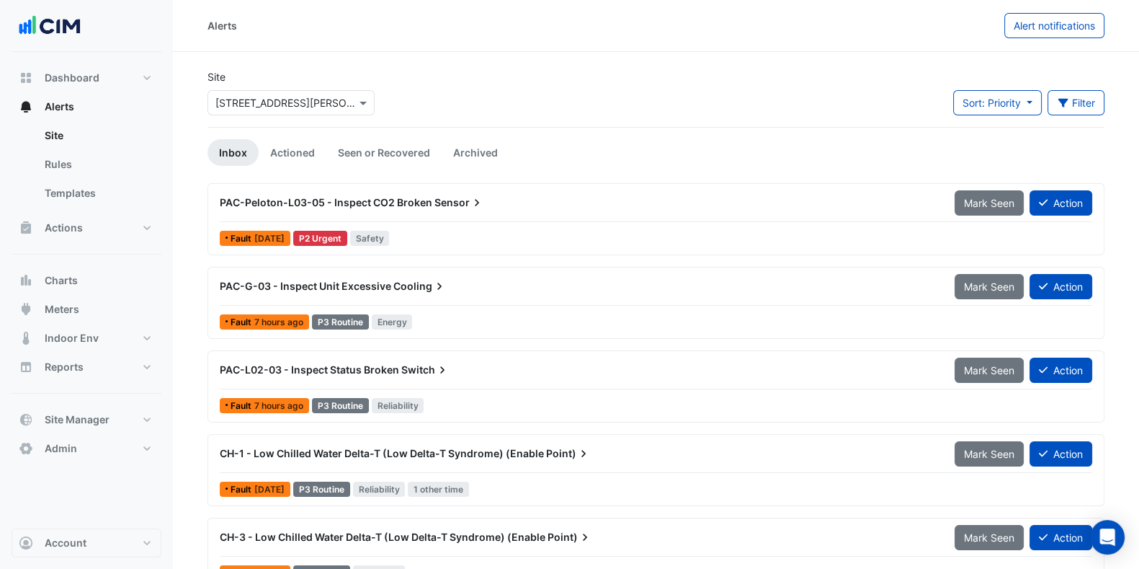
click at [307, 102] on input "text" at bounding box center [276, 103] width 123 height 15
type input "*******"
click at [239, 149] on span "Big Top" at bounding box center [249, 154] width 36 height 12
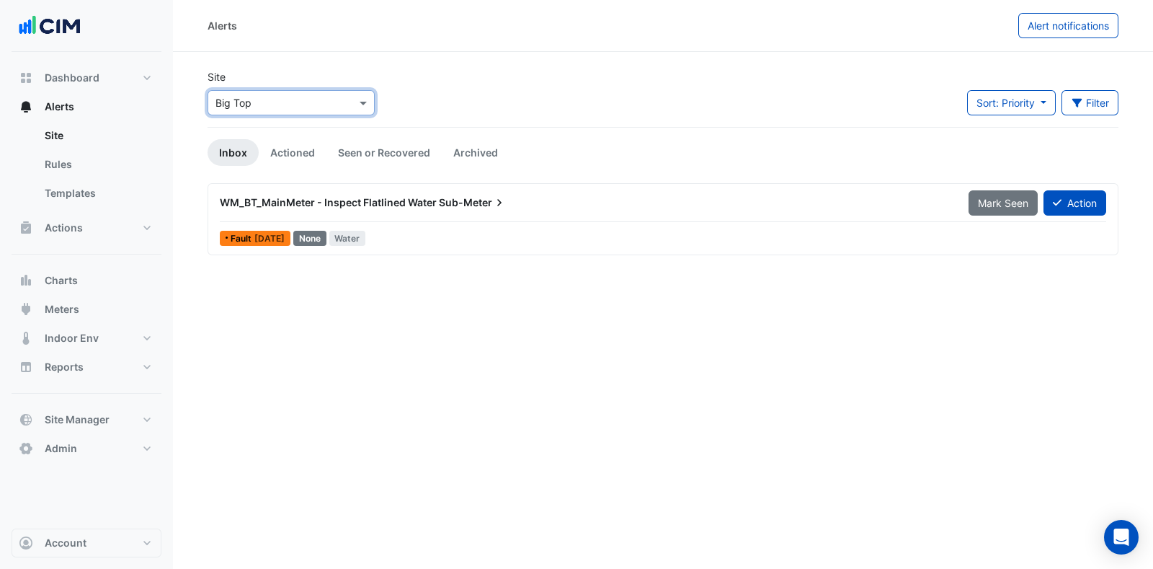
click at [301, 153] on link "Actioned" at bounding box center [293, 152] width 68 height 27
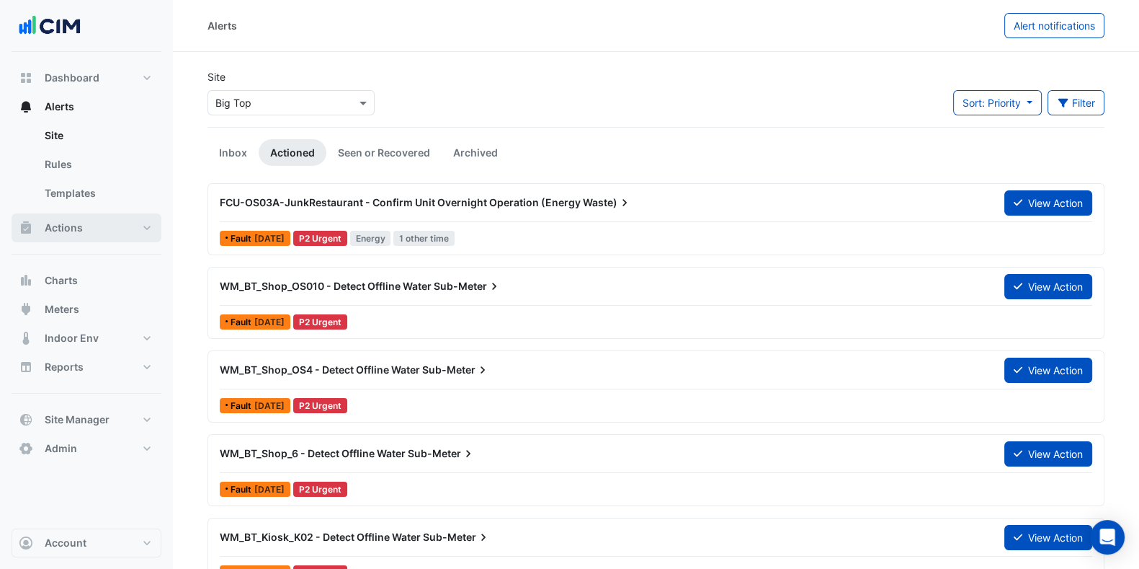
click at [87, 227] on button "Actions" at bounding box center [87, 227] width 150 height 29
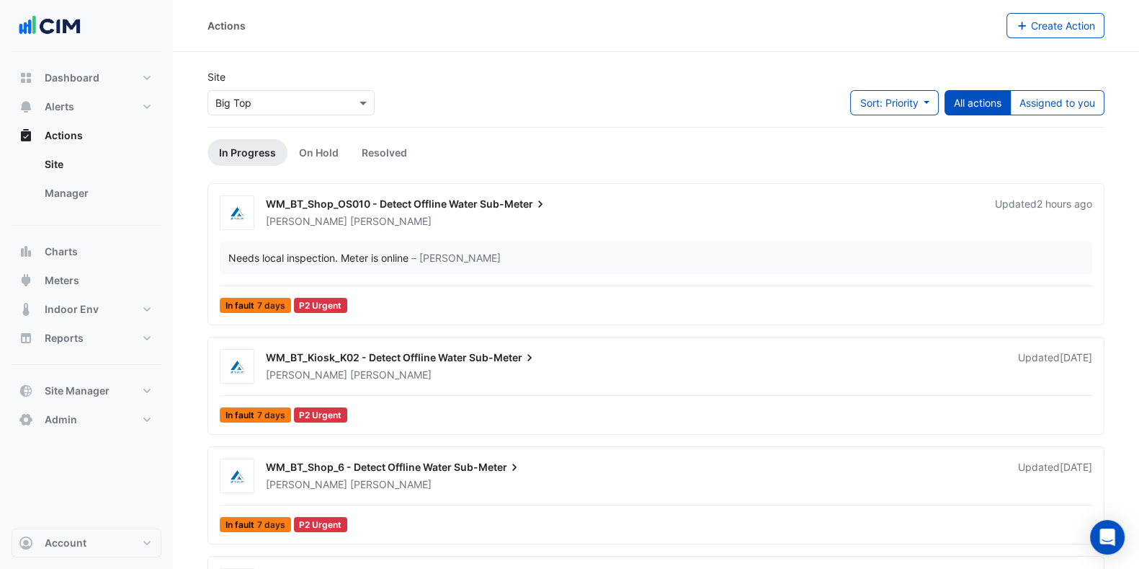
click at [83, 204] on link "Manager" at bounding box center [97, 193] width 128 height 29
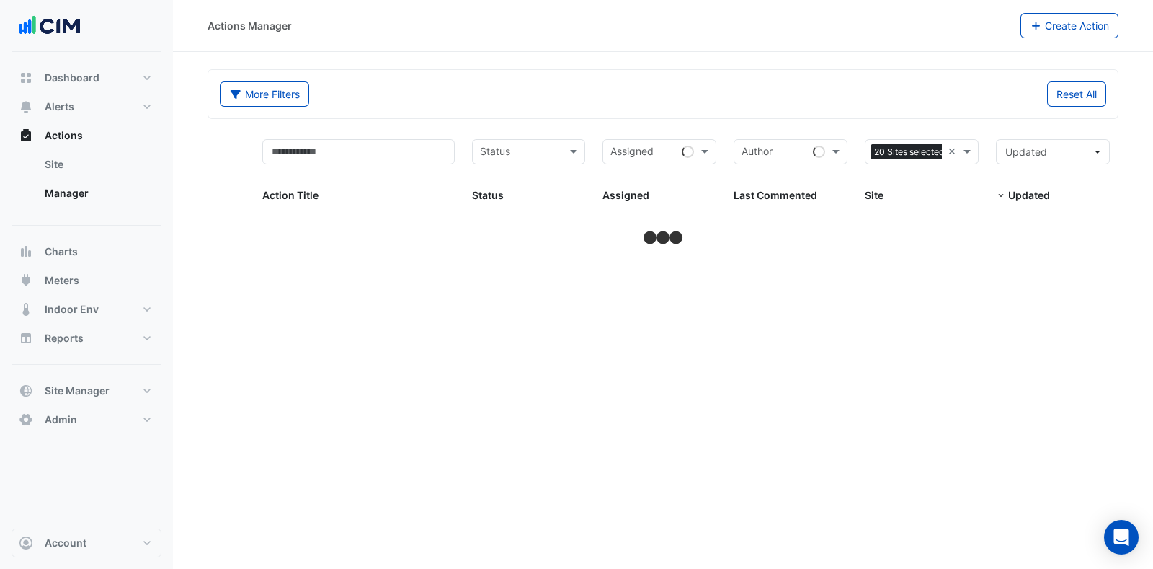
select select "***"
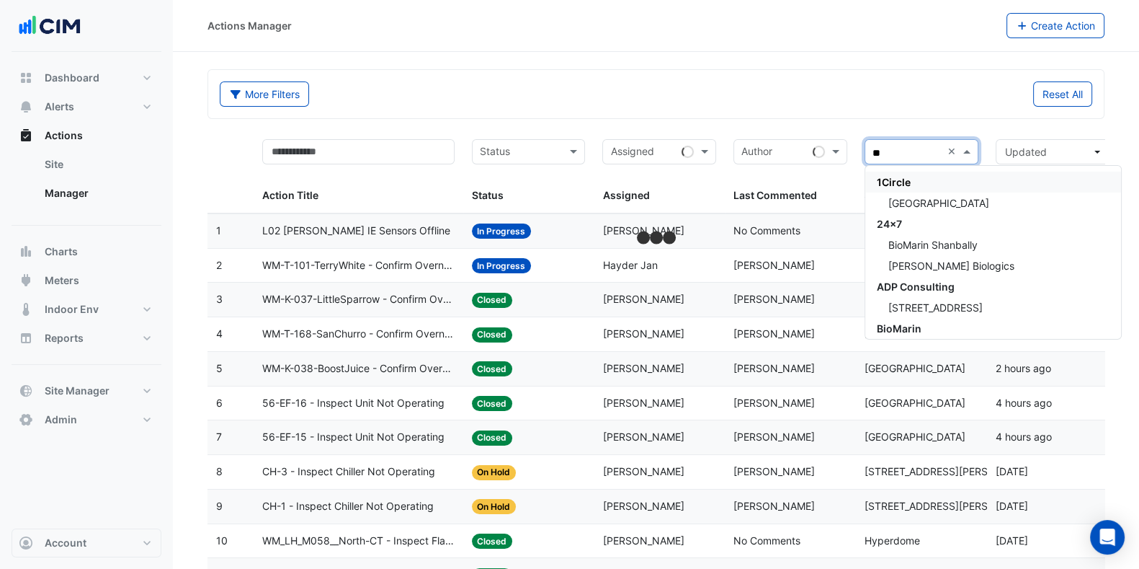
type input "***"
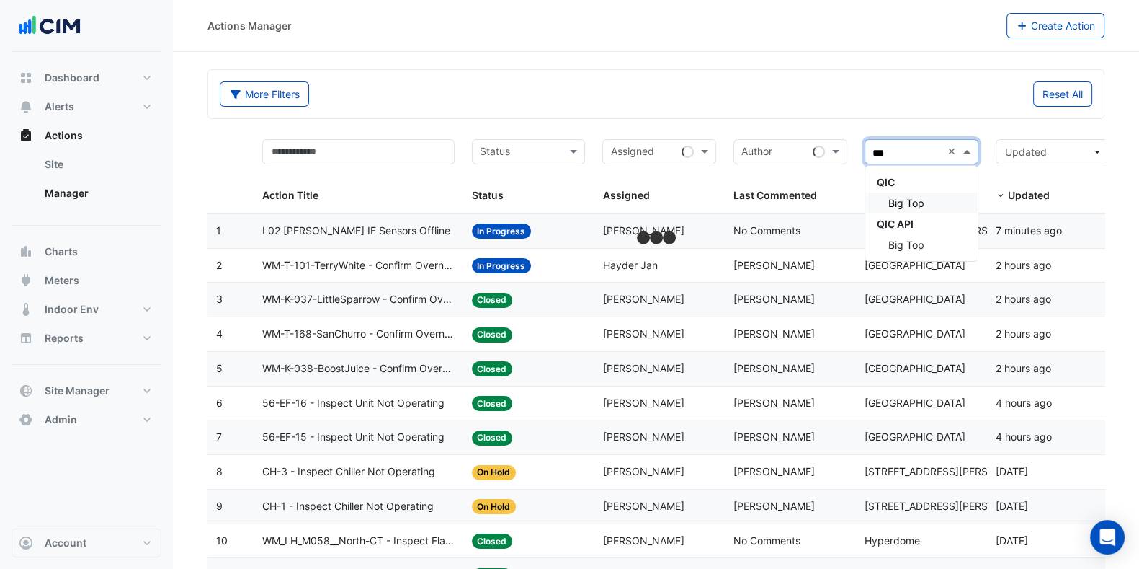
click at [924, 194] on div "Big Top" at bounding box center [921, 202] width 112 height 21
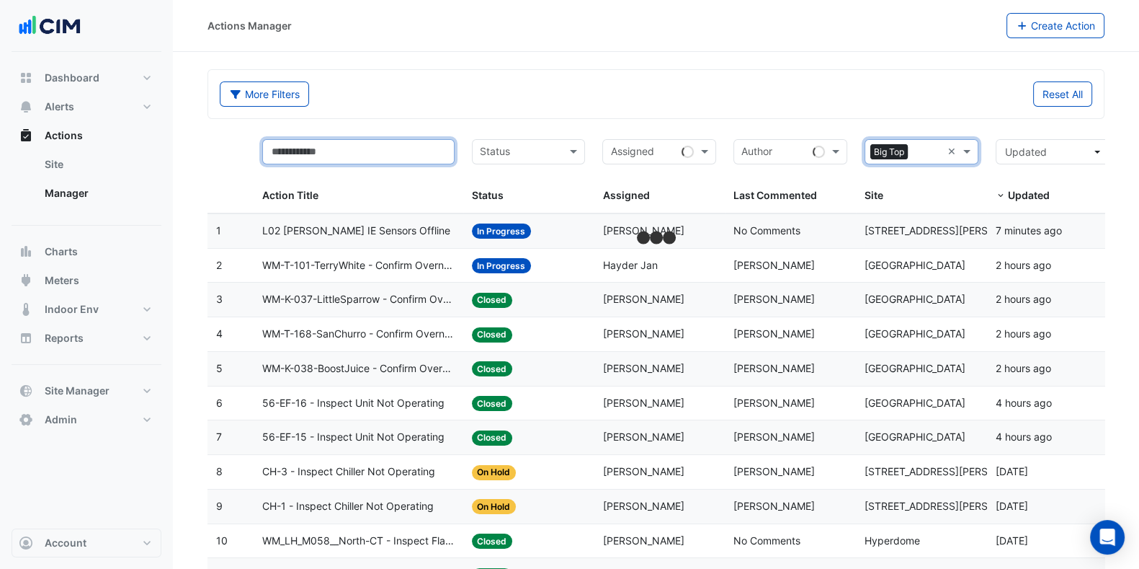
click at [339, 153] on input "text" at bounding box center [358, 151] width 192 height 25
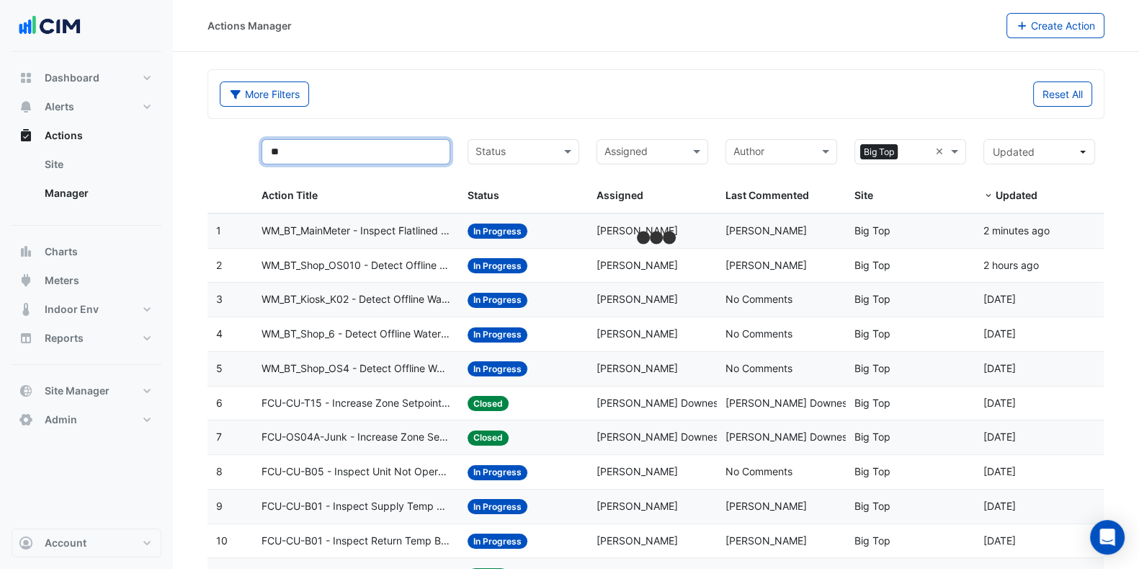
type input "*"
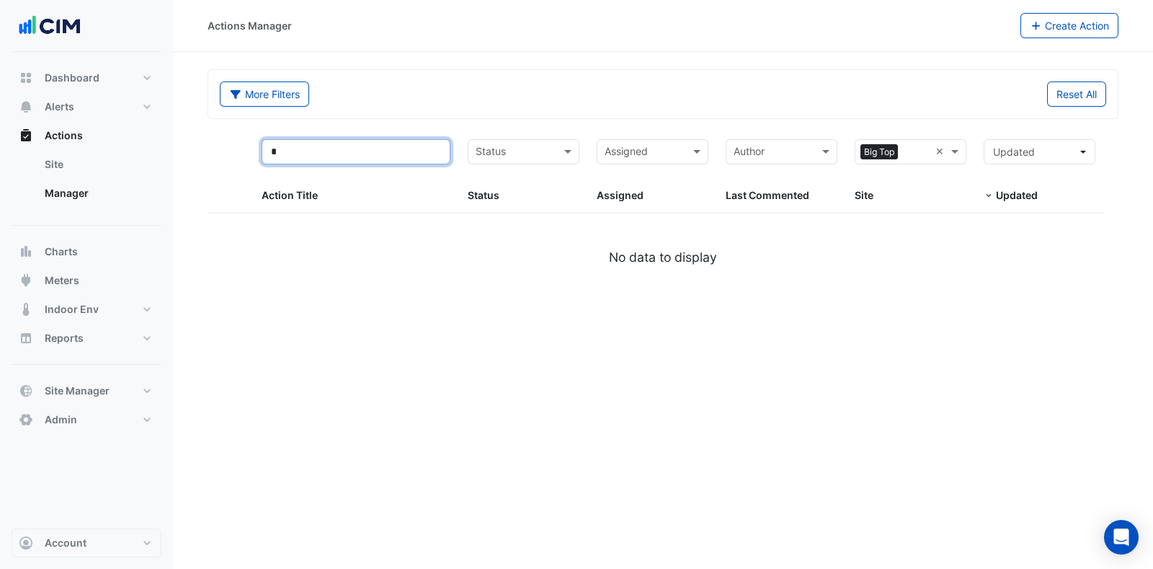
type input "**"
select select "***"
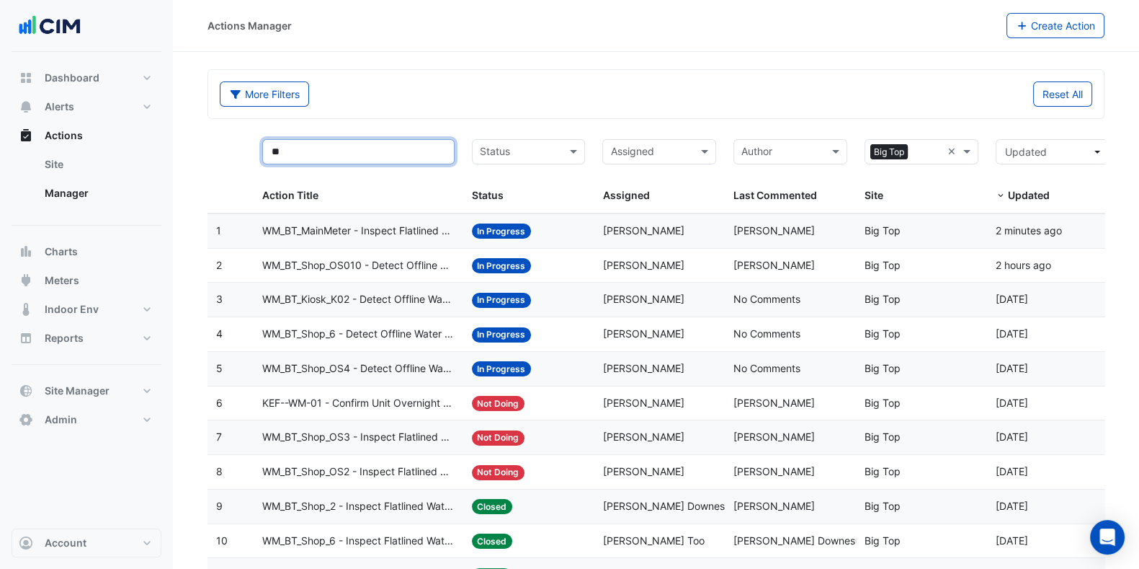
type input "**"
click at [384, 468] on span "WM_BT_Shop_OS2 - Inspect Flatlined Water Sub-Meter" at bounding box center [358, 471] width 192 height 17
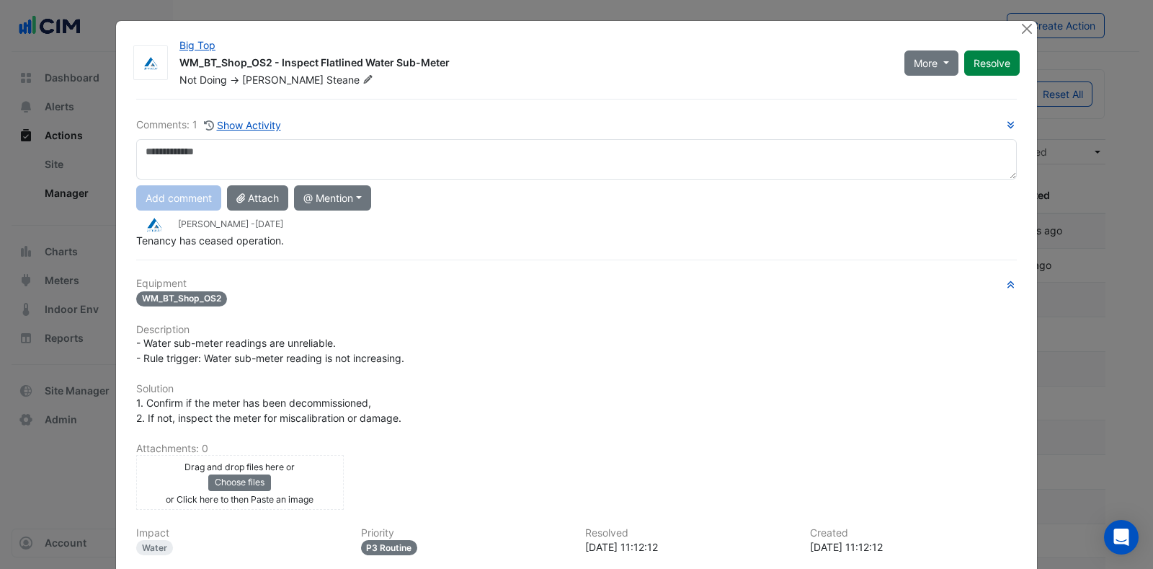
click at [263, 121] on button "Show Activity" at bounding box center [242, 125] width 79 height 17
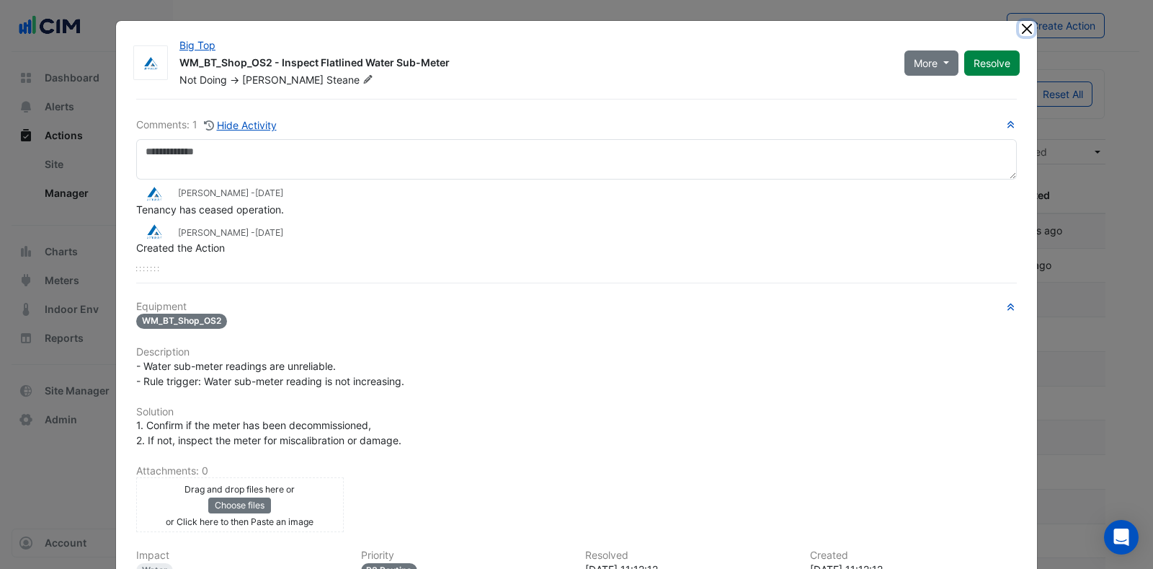
click at [1021, 27] on button "Close" at bounding box center [1026, 28] width 15 height 15
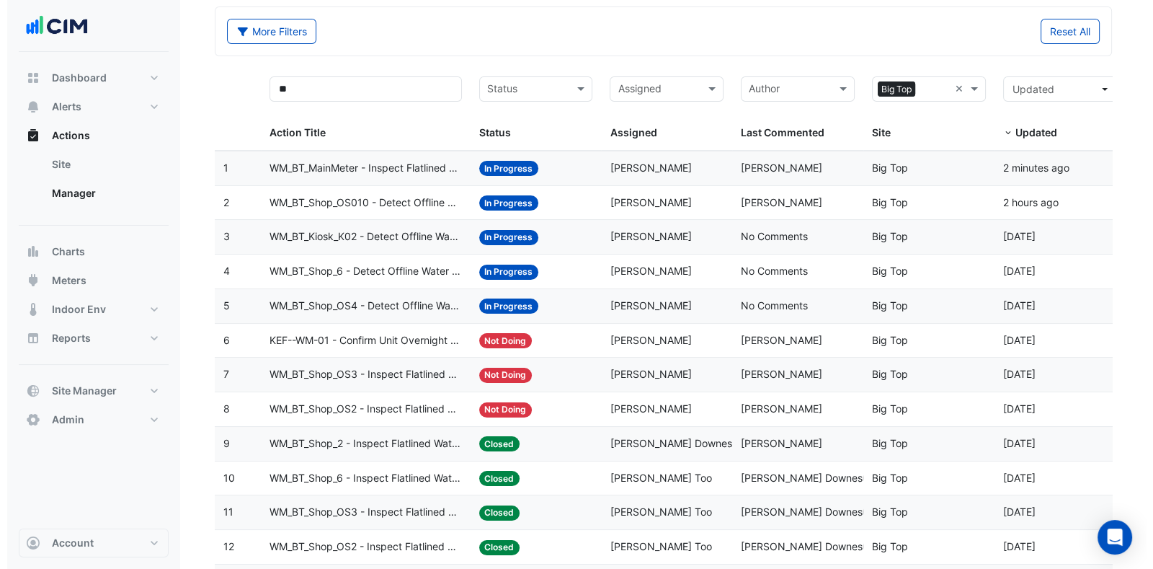
scroll to position [89, 0]
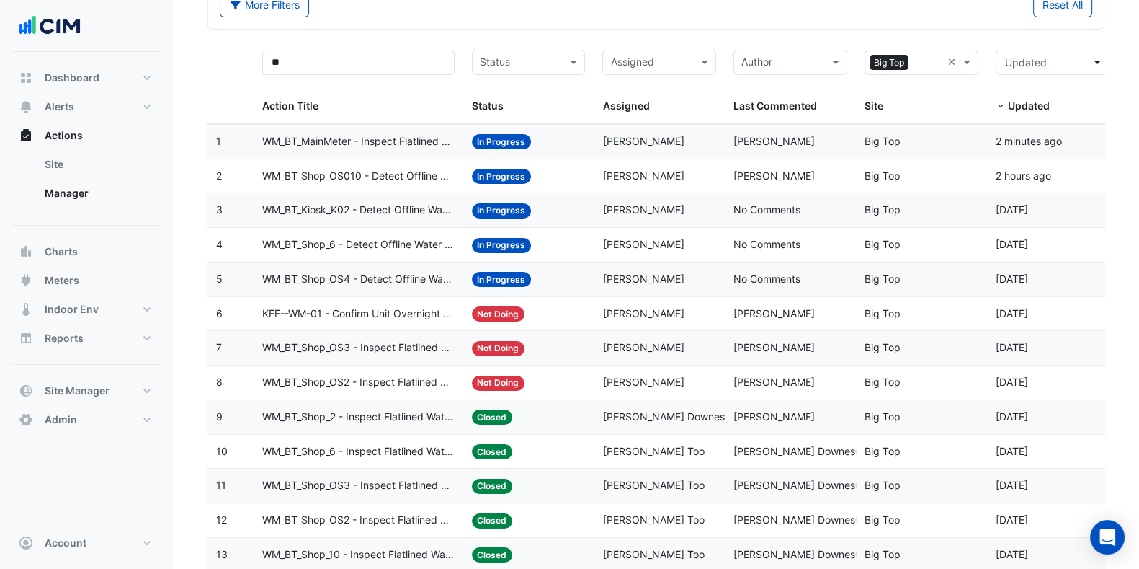
click at [377, 417] on span "WM_BT_Shop_2 - Inspect Flatlined Water Sub-Meter" at bounding box center [358, 417] width 192 height 17
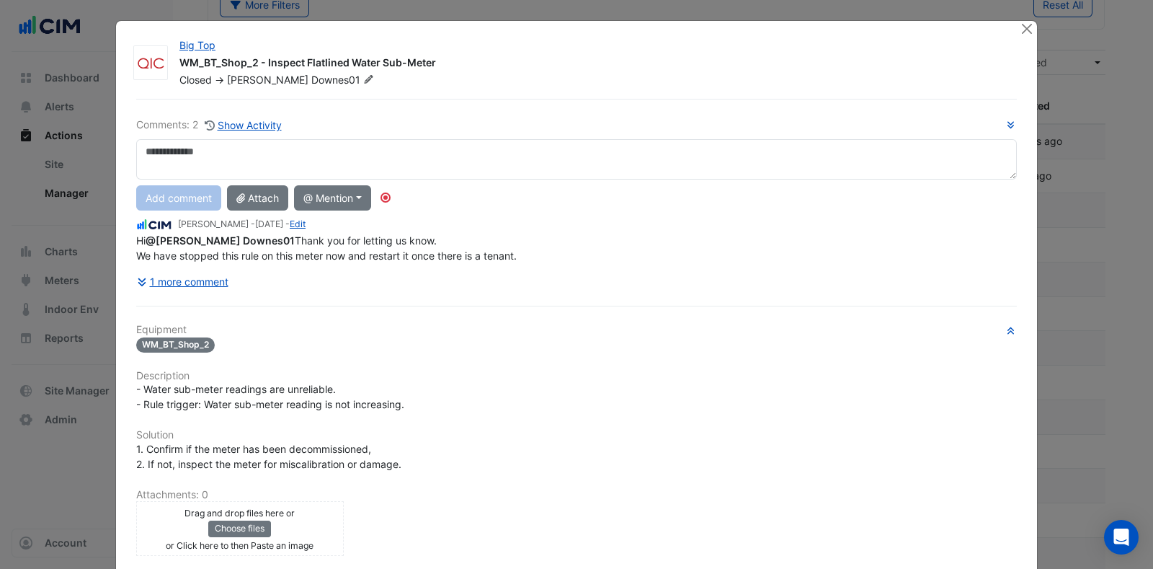
click at [198, 294] on button "1 more comment" at bounding box center [182, 281] width 93 height 25
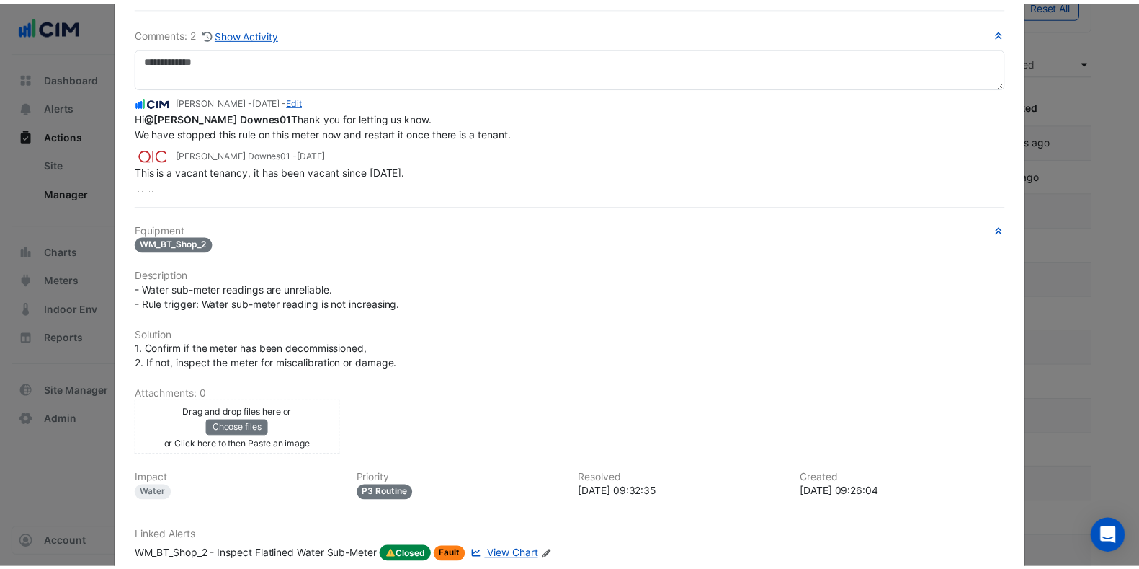
scroll to position [0, 0]
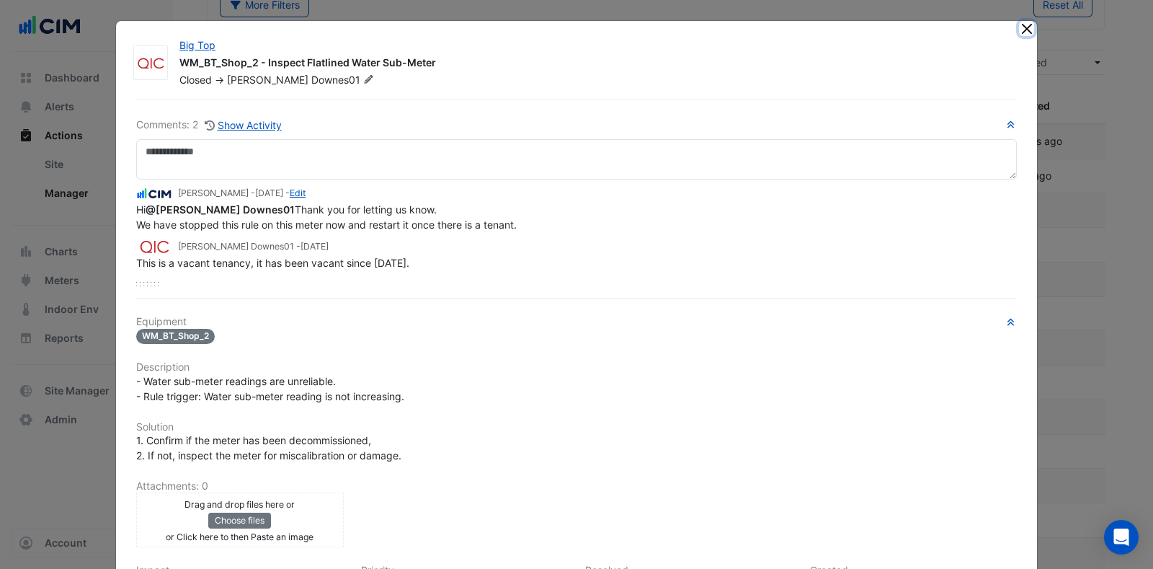
click at [1021, 25] on button "Close" at bounding box center [1026, 28] width 15 height 15
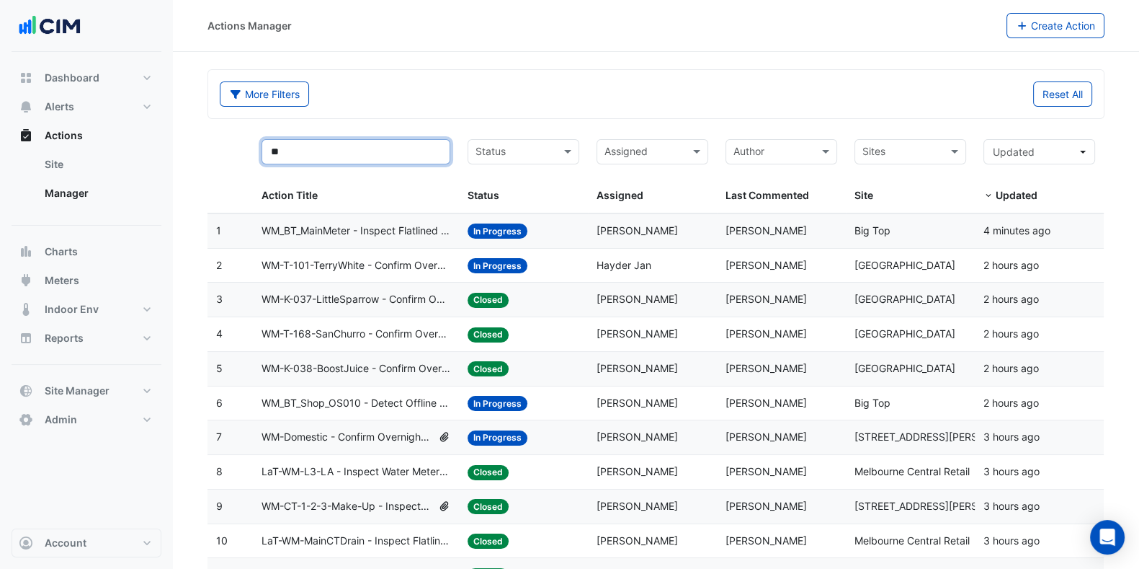
click at [339, 161] on input "**" at bounding box center [356, 151] width 189 height 25
click at [107, 102] on button "Alerts" at bounding box center [87, 106] width 150 height 29
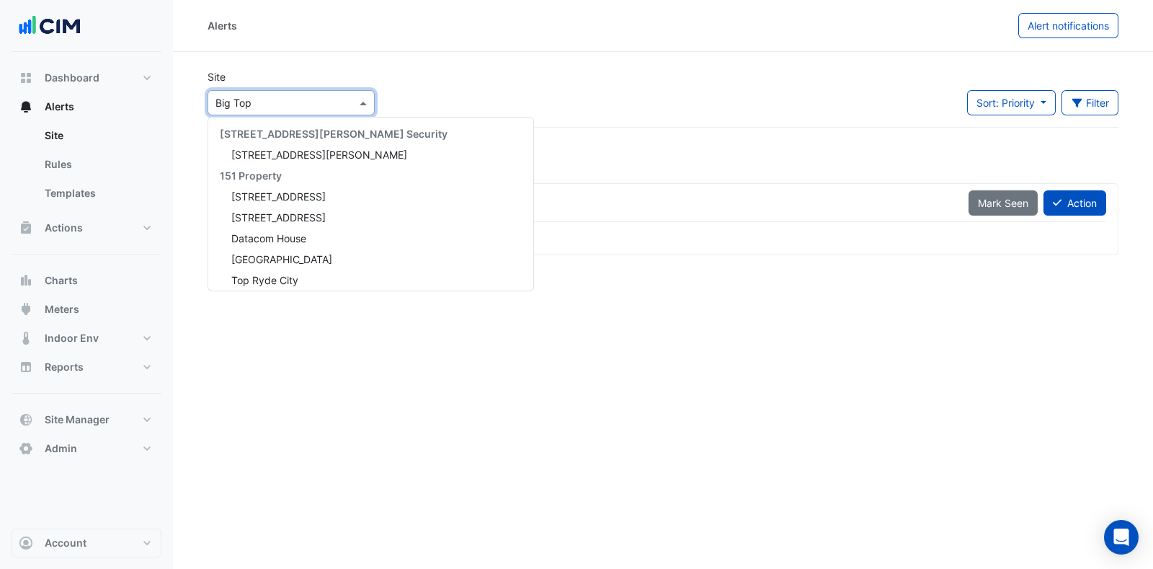
click at [326, 110] on div "Select a Site × Big Top" at bounding box center [282, 102] width 148 height 15
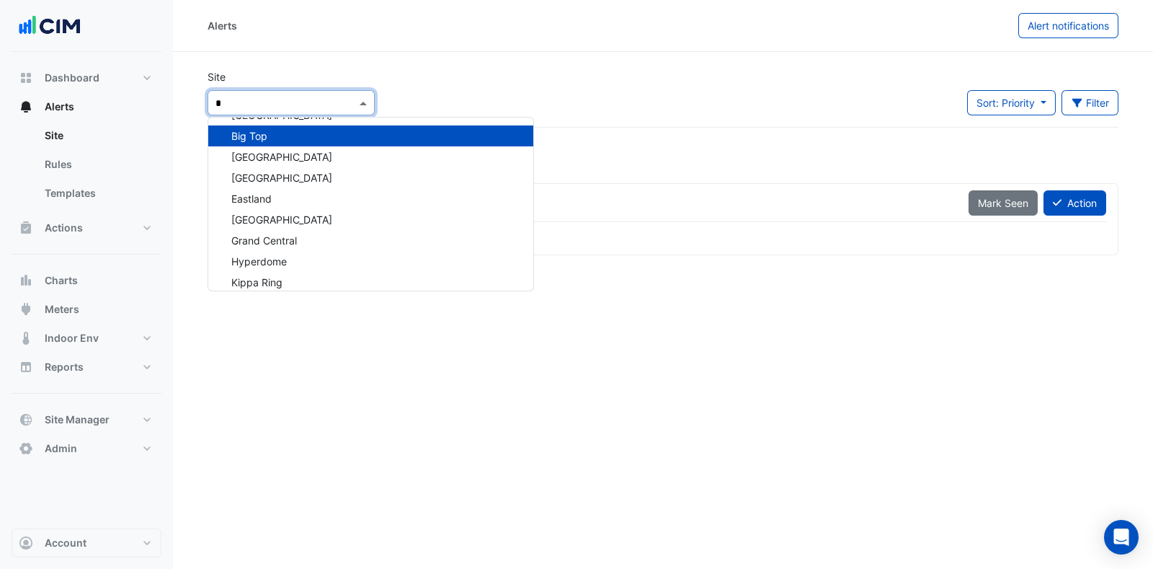
type input "**"
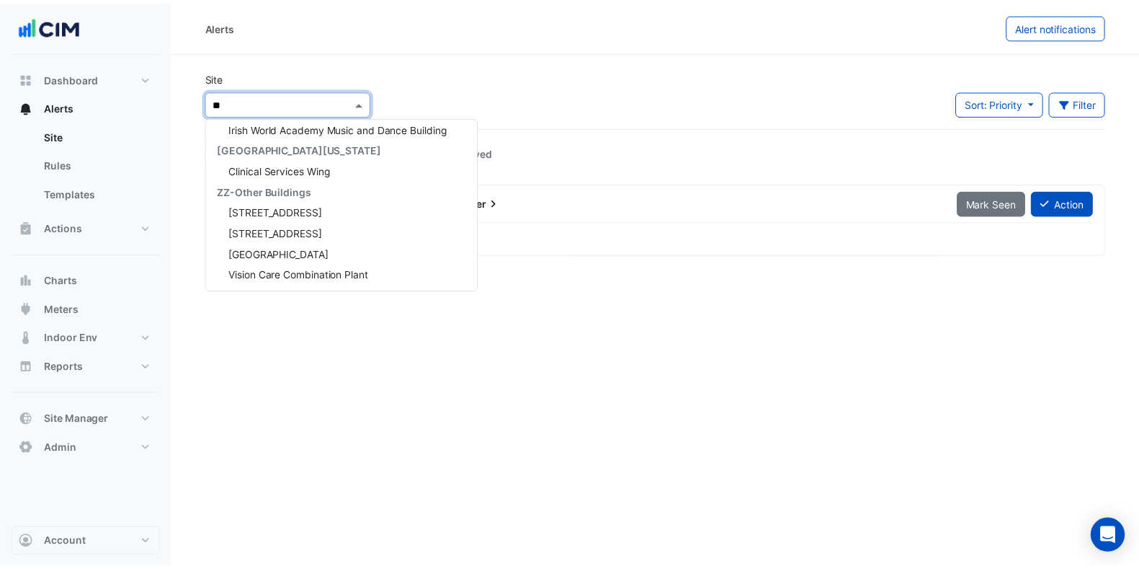
scroll to position [2011, 0]
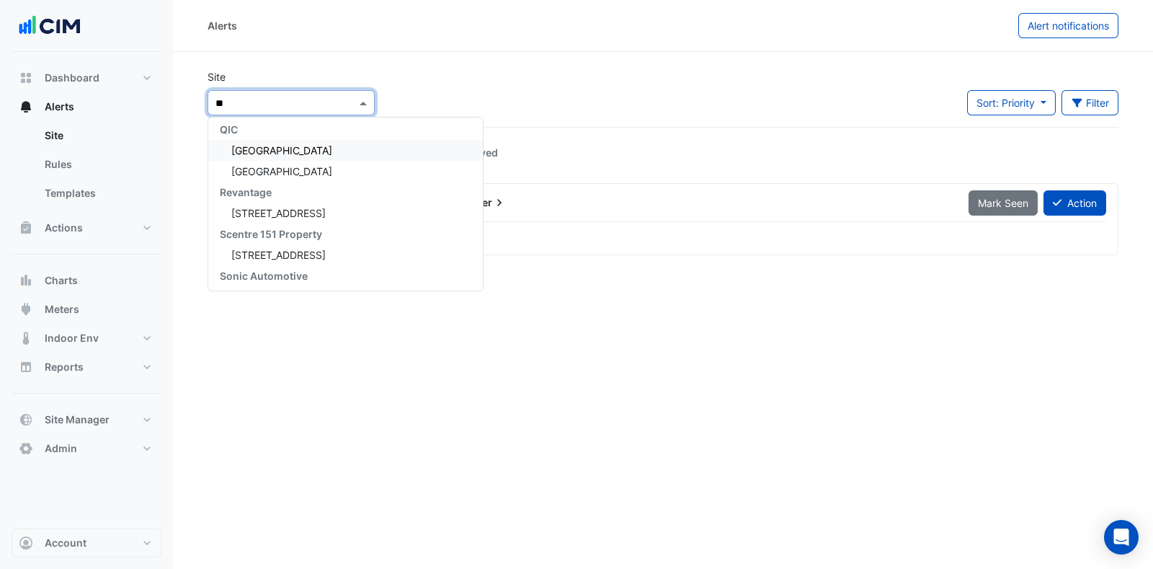
click at [286, 146] on span "[GEOGRAPHIC_DATA]" at bounding box center [281, 150] width 101 height 12
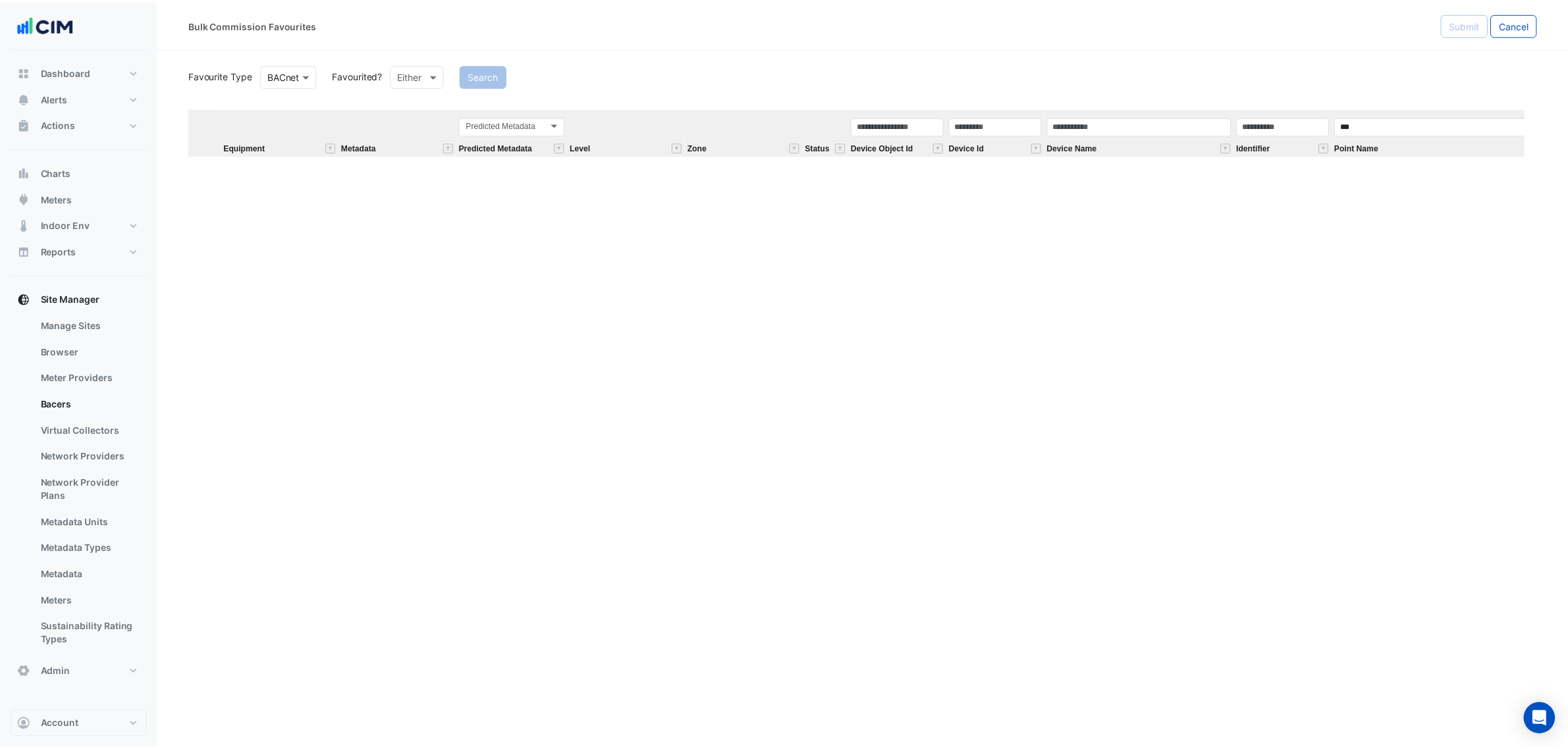
scroll to position [905, 0]
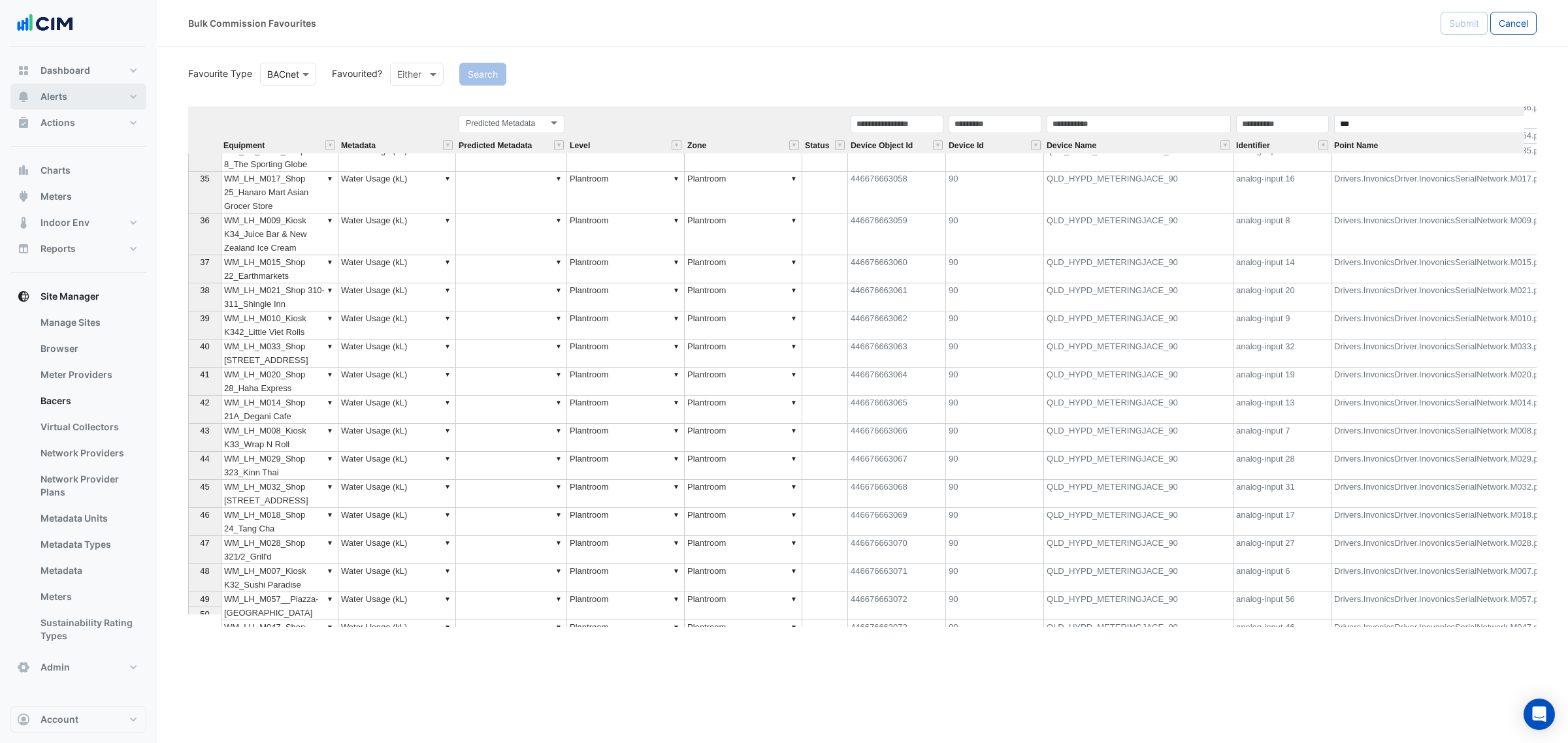
click at [90, 89] on button "Alerts" at bounding box center [79, 96] width 136 height 26
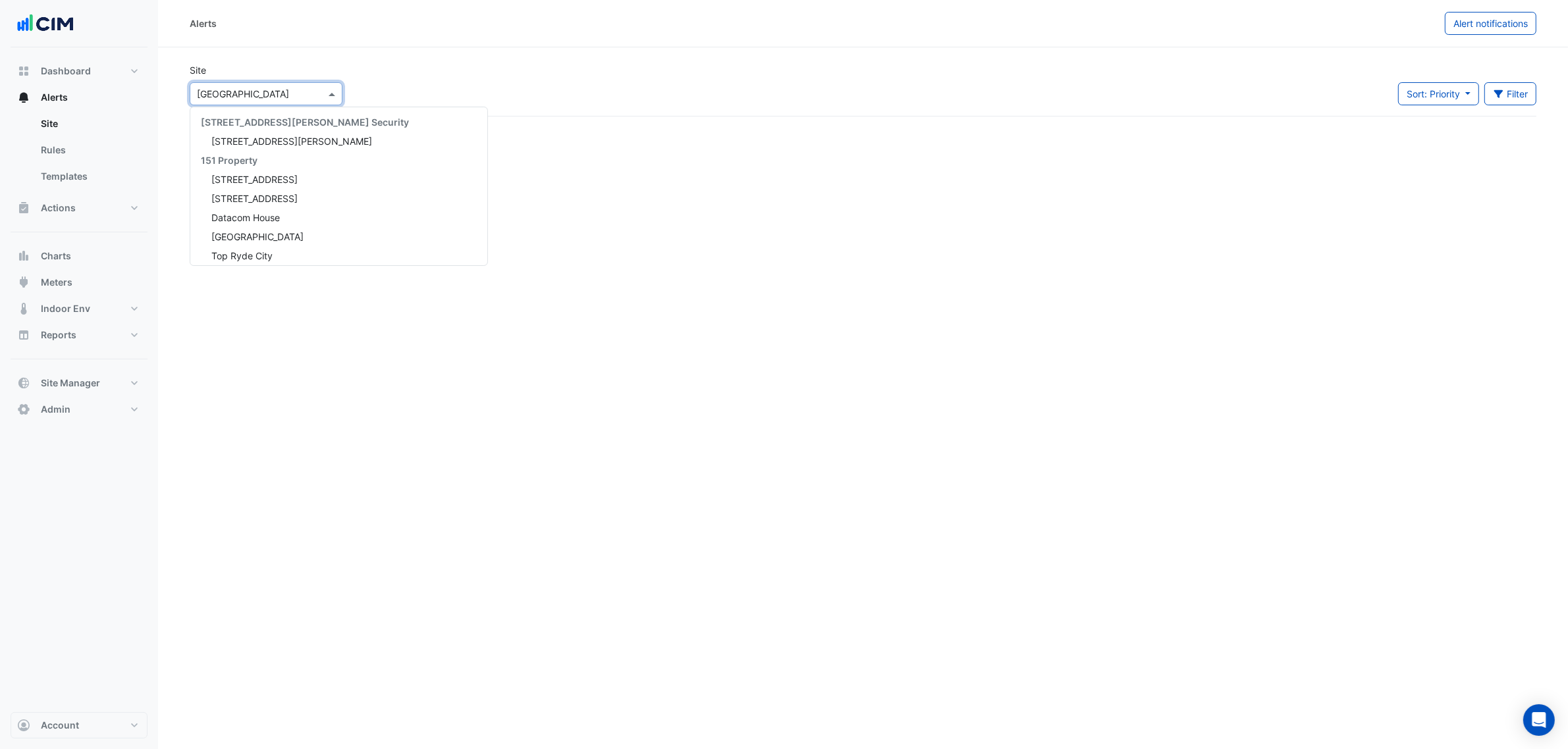
click at [217, 90] on input "text" at bounding box center [252, 94] width 112 height 14
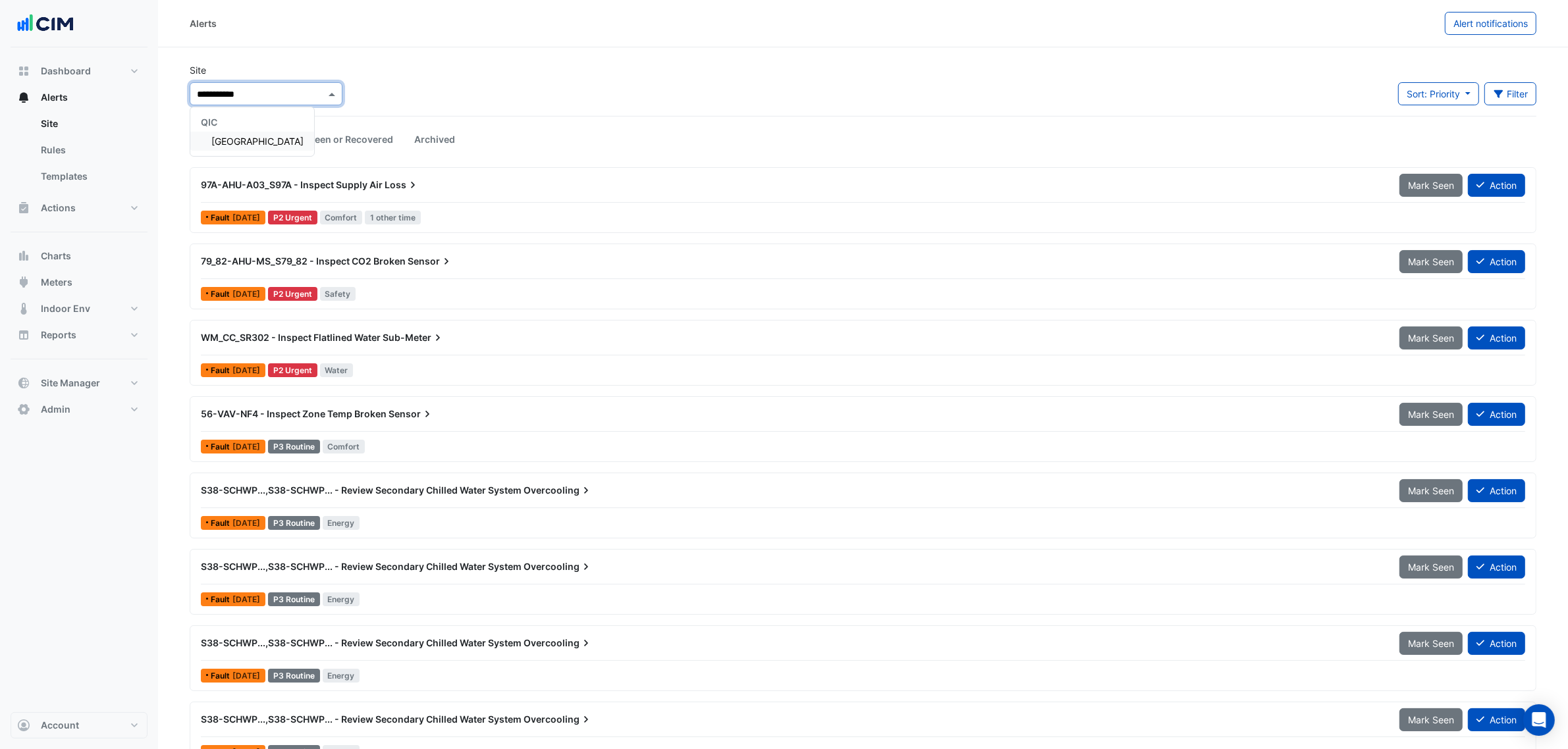
type input "**********"
click at [244, 136] on span "[GEOGRAPHIC_DATA]" at bounding box center [257, 141] width 92 height 11
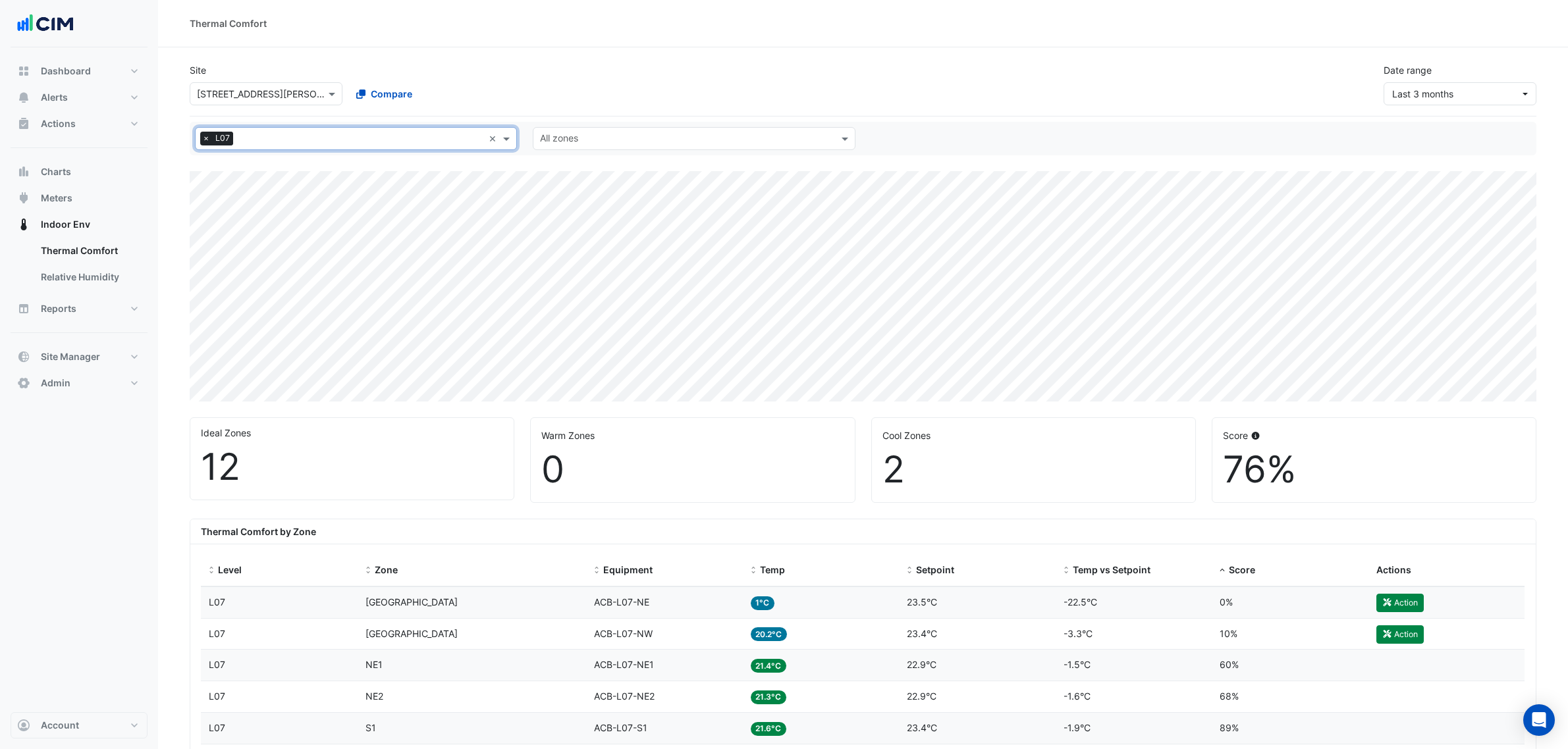
select select "***"
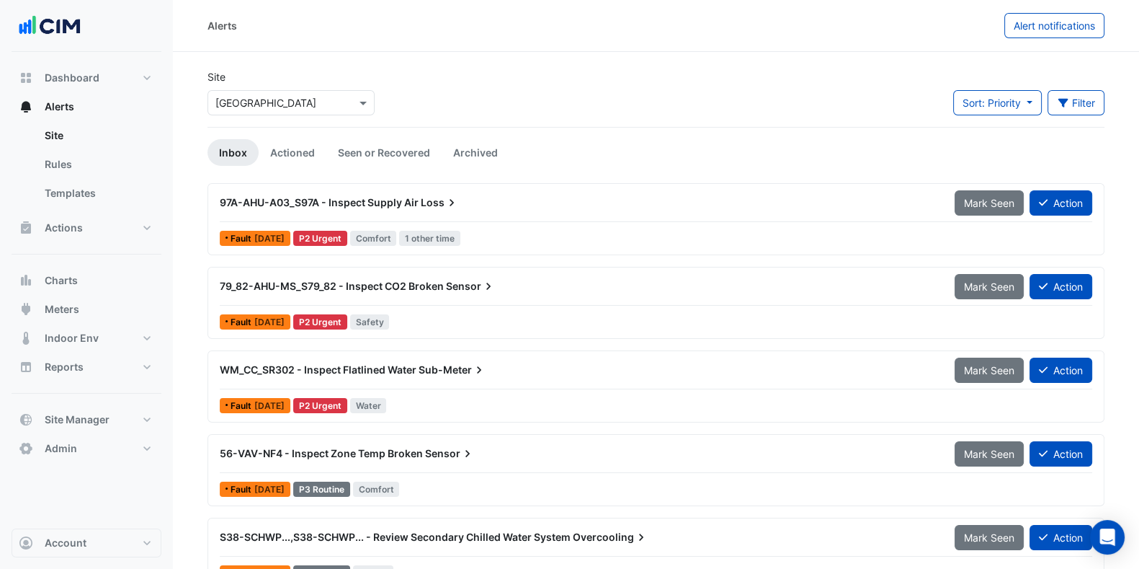
click at [80, 169] on link "Rules" at bounding box center [97, 164] width 128 height 29
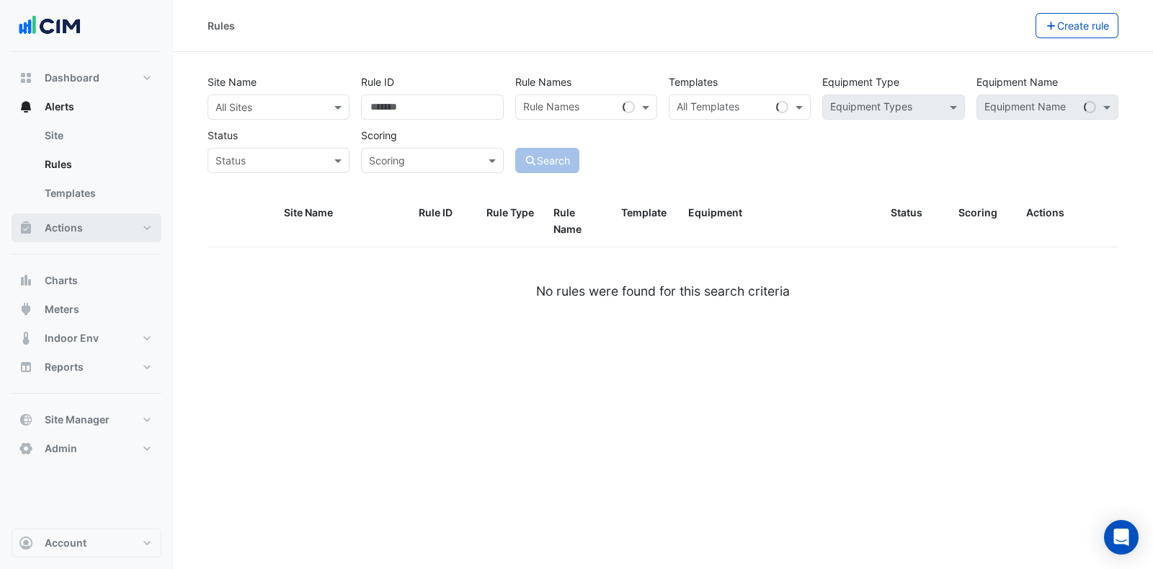
click at [77, 218] on button "Actions" at bounding box center [87, 227] width 150 height 29
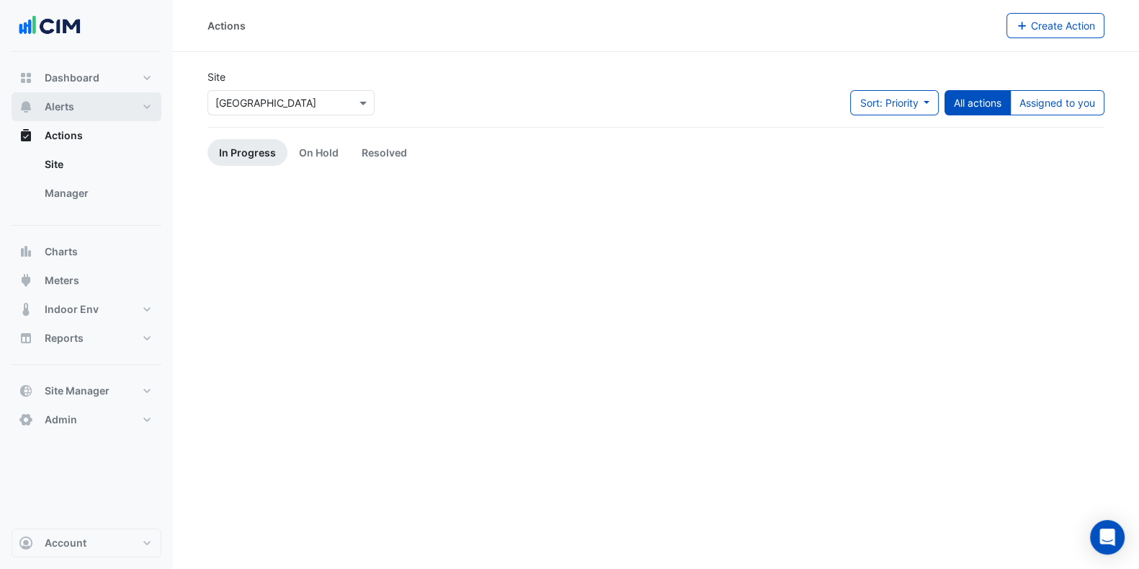
click at [82, 110] on button "Alerts" at bounding box center [87, 106] width 150 height 29
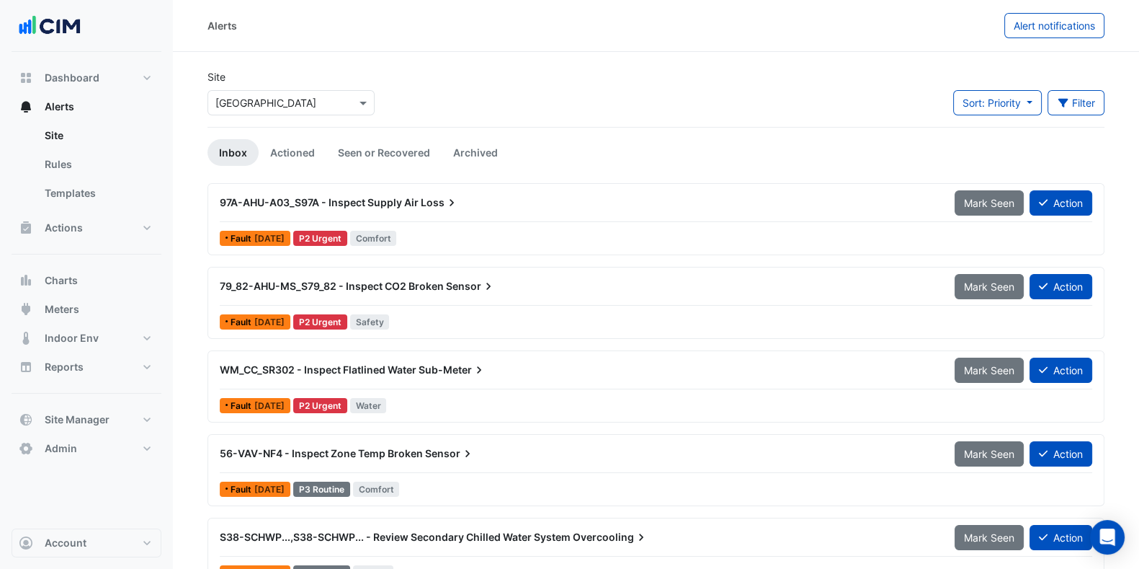
click at [260, 104] on input "text" at bounding box center [276, 103] width 123 height 15
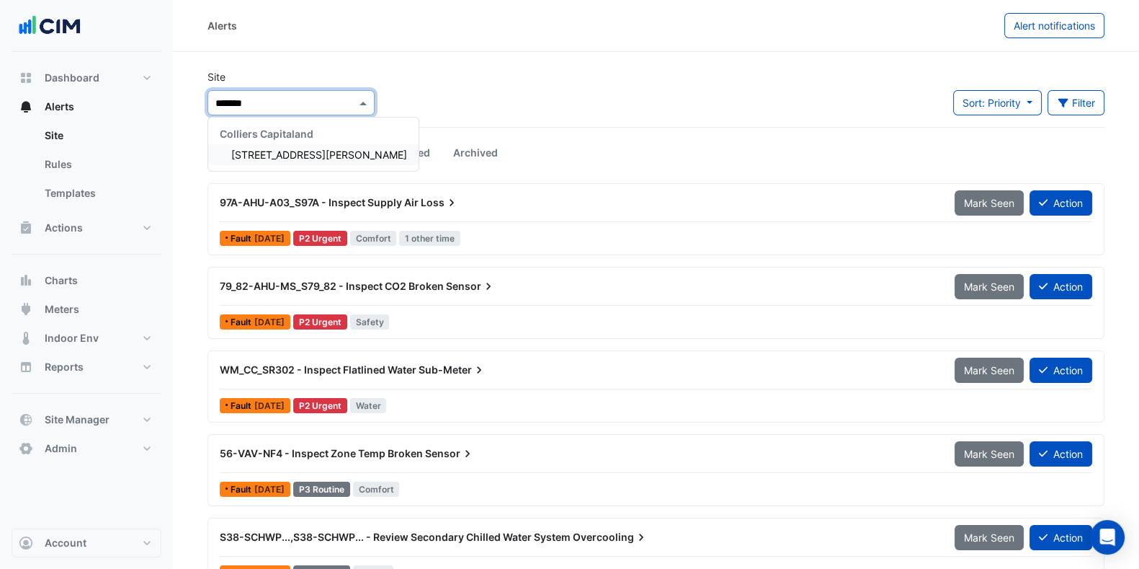
type input "********"
click at [233, 153] on span "[STREET_ADDRESS][PERSON_NAME]" at bounding box center [319, 154] width 176 height 12
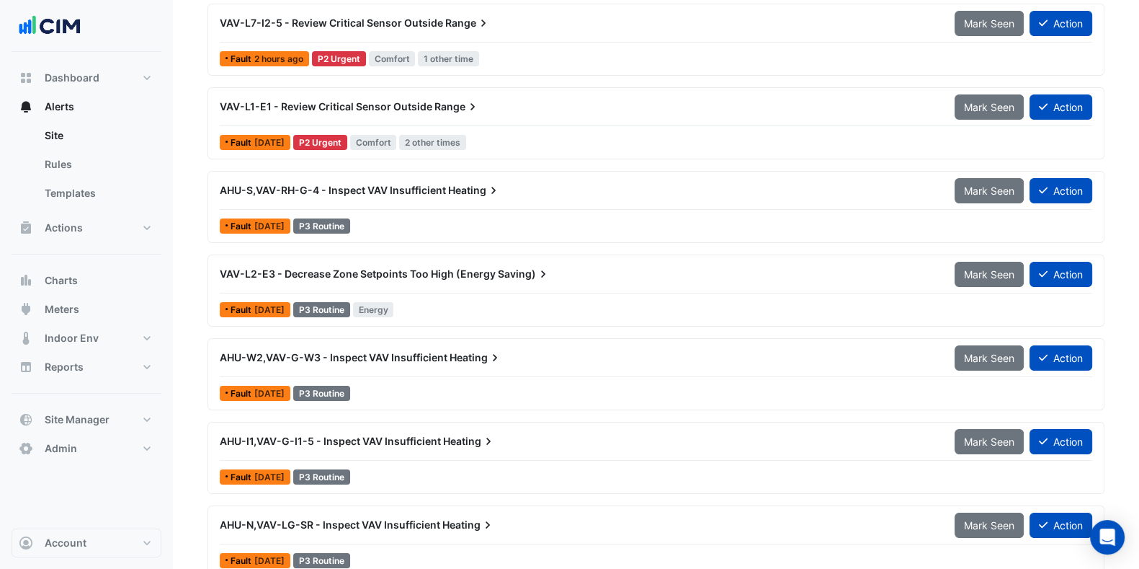
scroll to position [362, 0]
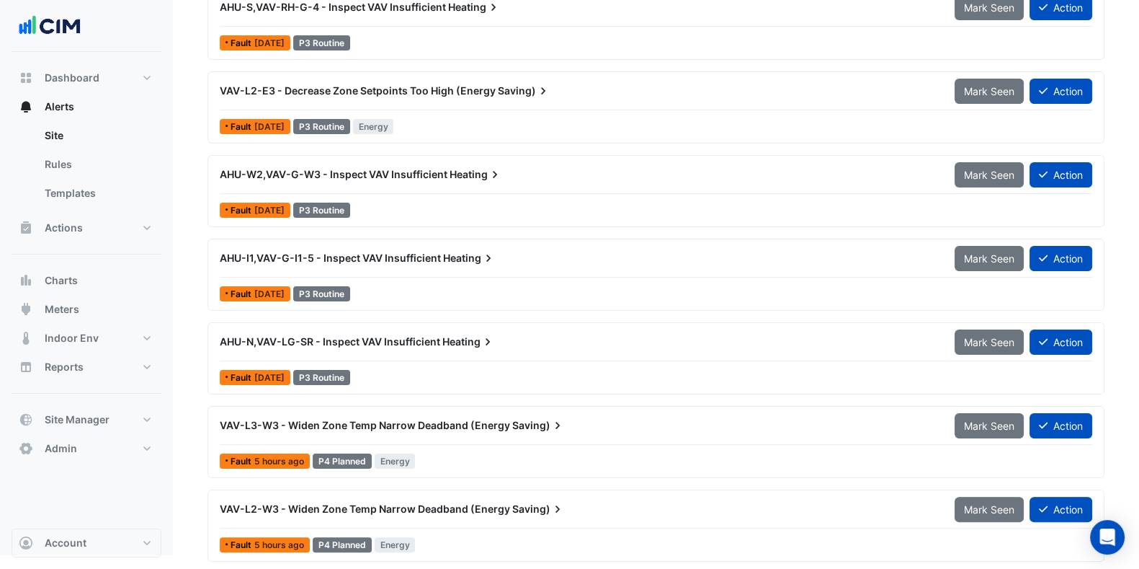
click at [391, 254] on span "AHU-I1,VAV-G-I1-5 - Inspect VAV Insufficient" at bounding box center [330, 257] width 221 height 12
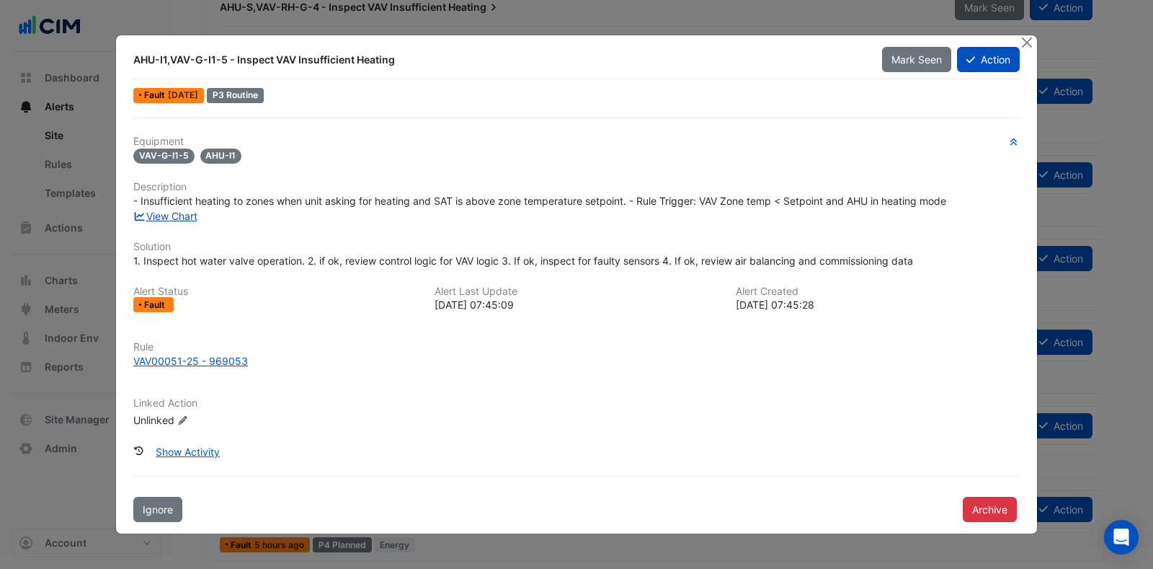
click at [1023, 47] on button "Close" at bounding box center [1026, 42] width 15 height 15
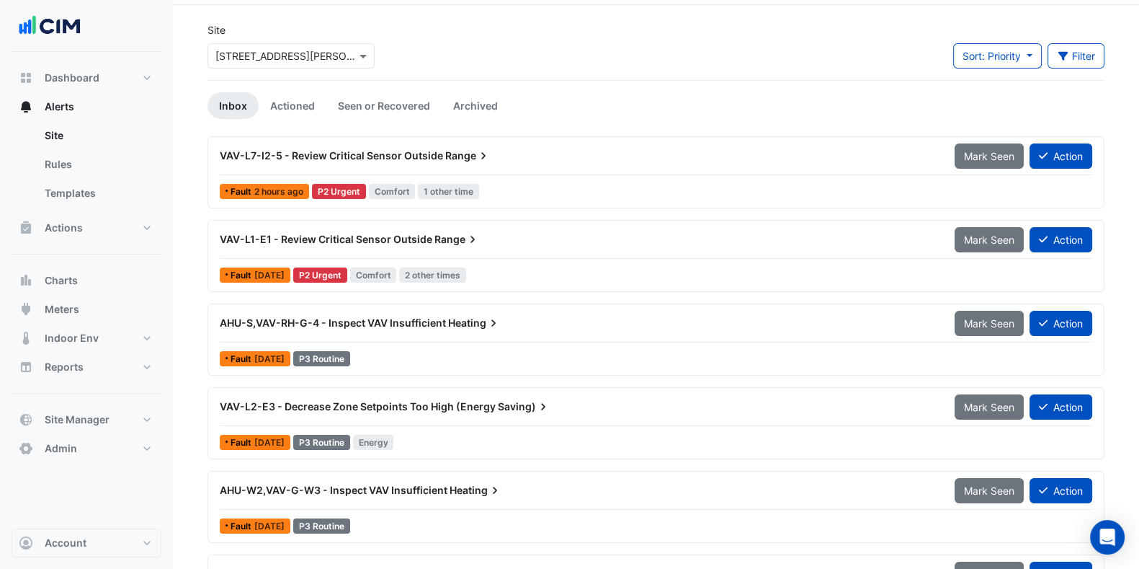
scroll to position [2, 0]
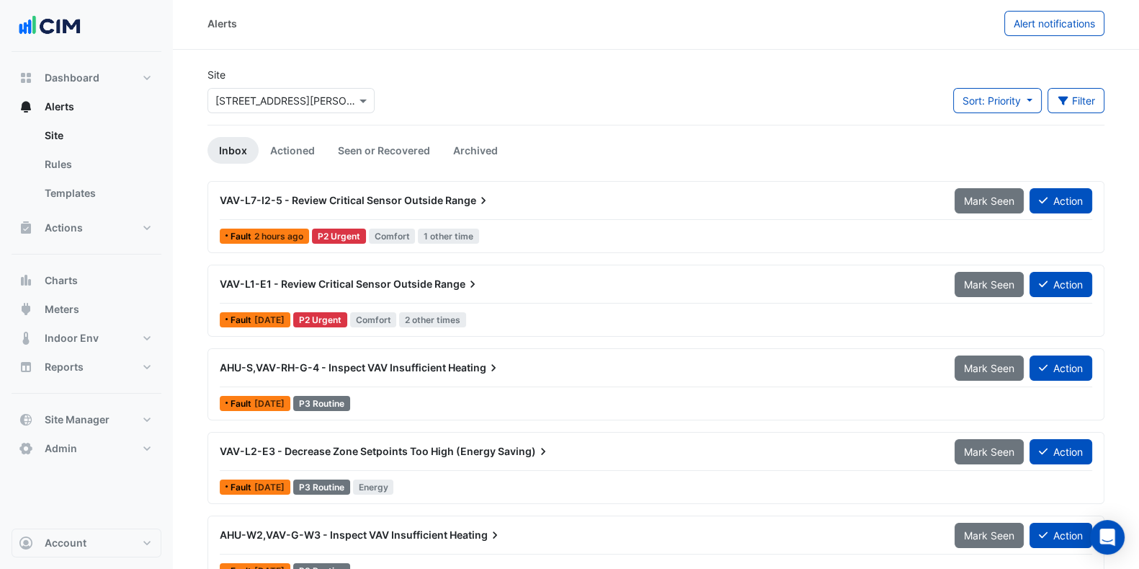
click at [303, 147] on link "Actioned" at bounding box center [293, 150] width 68 height 27
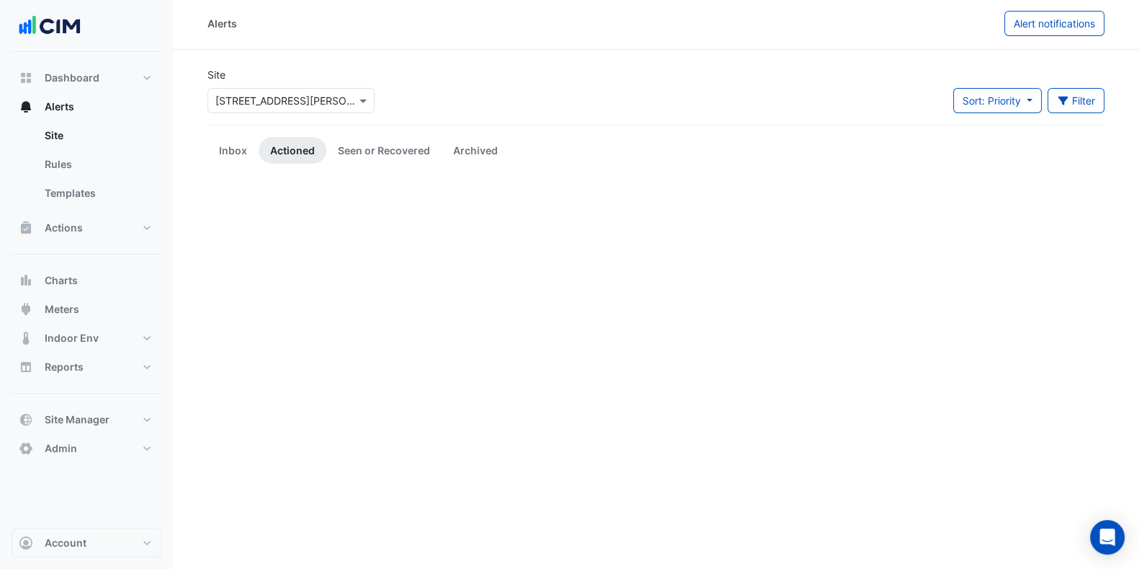
scroll to position [0, 0]
click at [383, 146] on link "Seen or Recovered" at bounding box center [383, 152] width 115 height 27
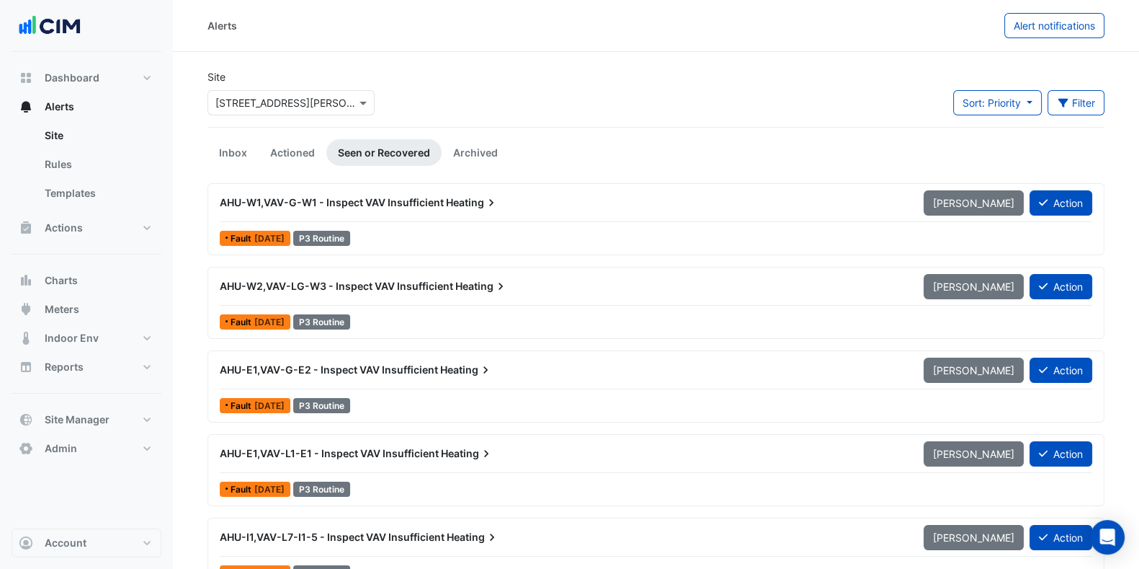
click at [305, 148] on link "Actioned" at bounding box center [293, 152] width 68 height 27
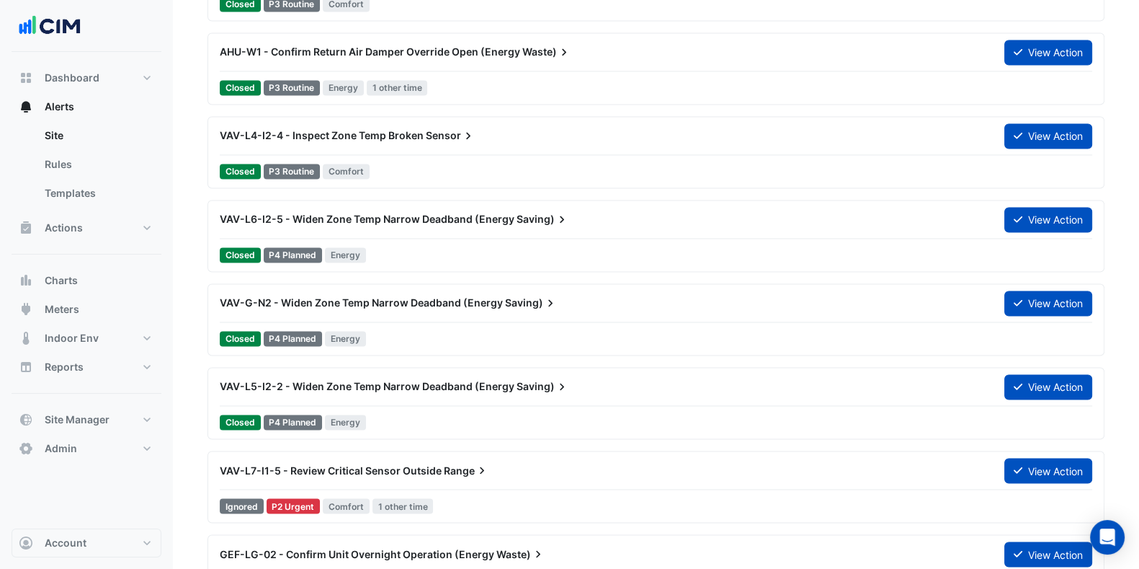
scroll to position [2973, 0]
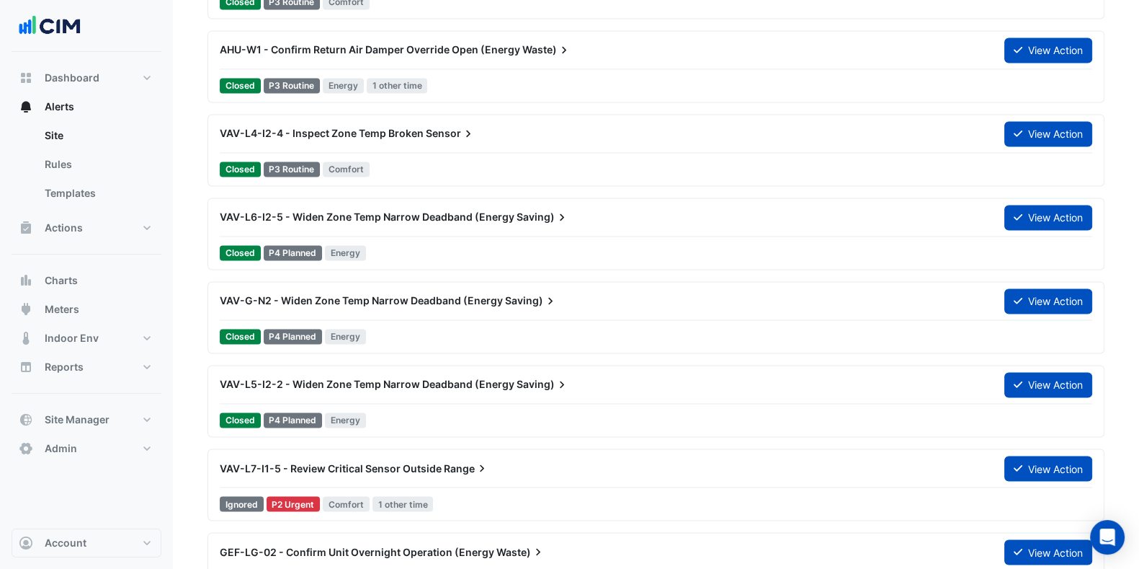
click at [1034, 304] on button "View Action" at bounding box center [1049, 300] width 88 height 25
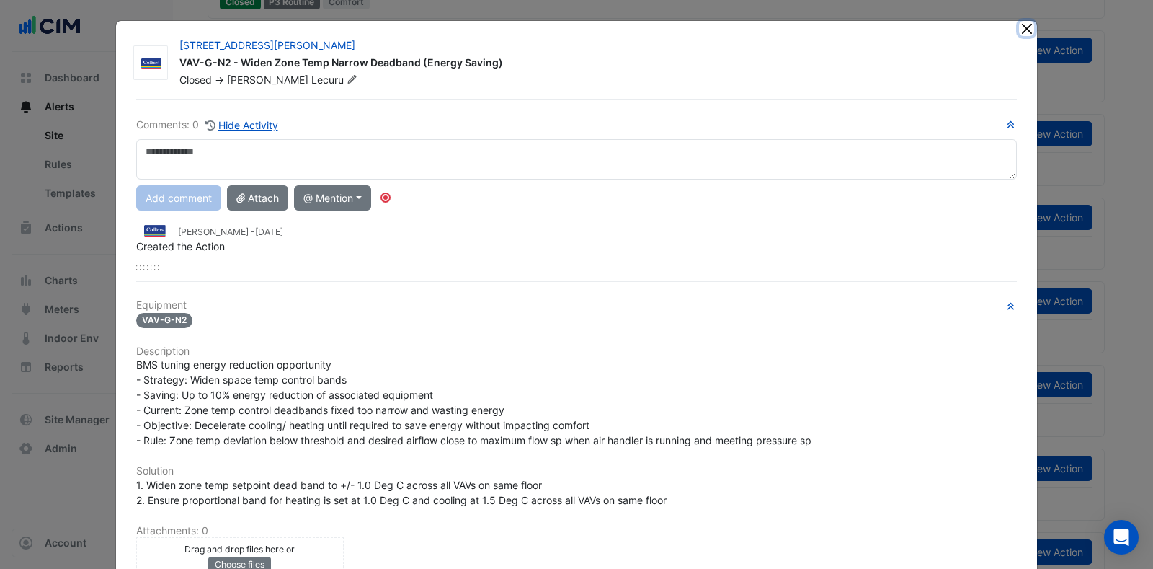
click at [1019, 24] on button "Close" at bounding box center [1026, 28] width 15 height 15
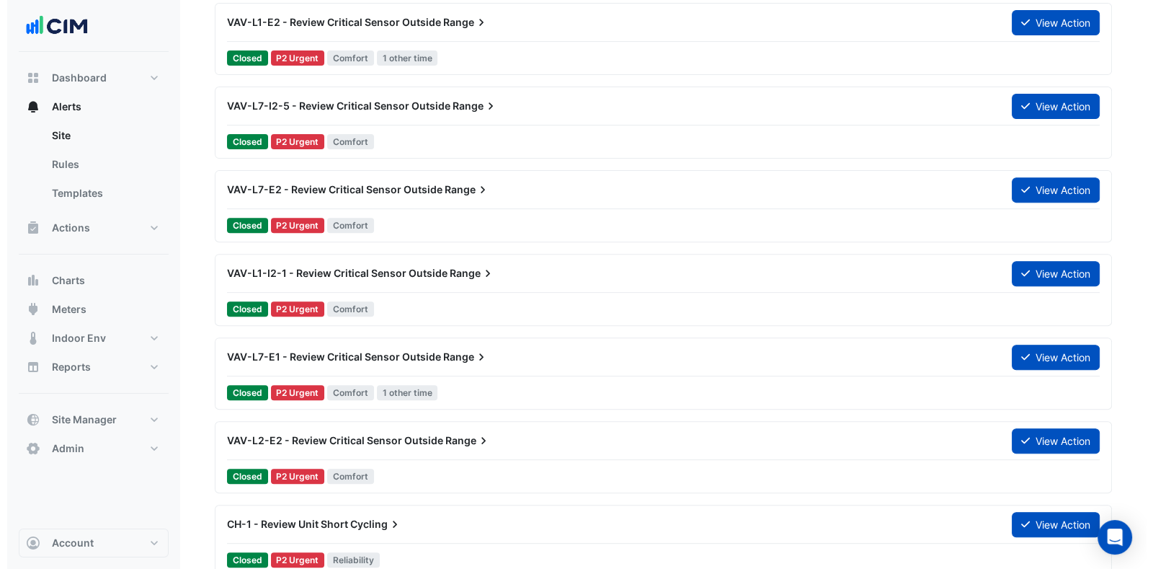
scroll to position [672, 0]
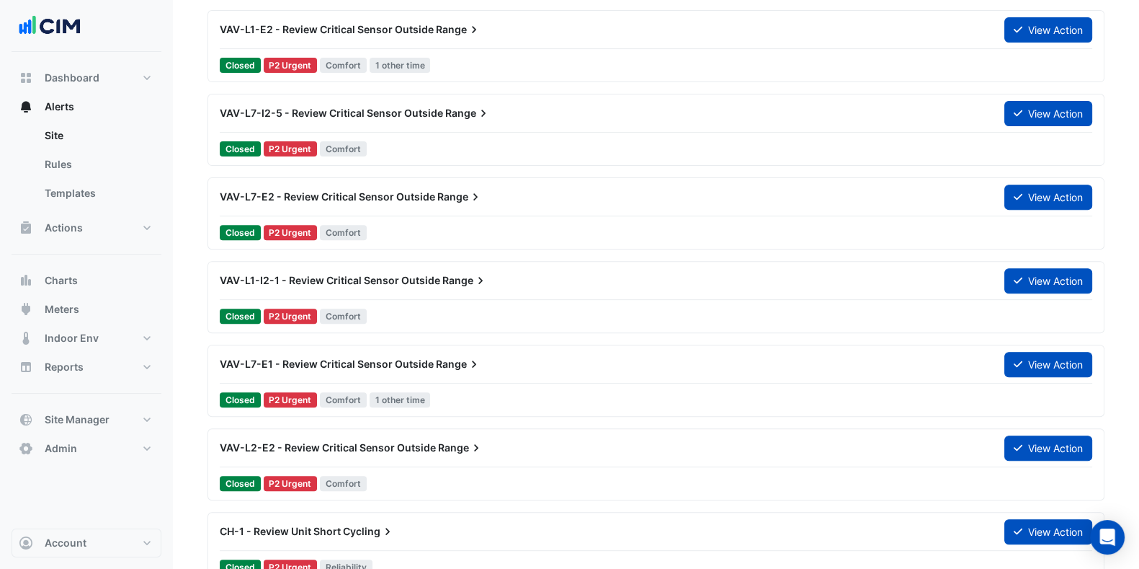
click at [1019, 192] on icon at bounding box center [1018, 197] width 9 height 10
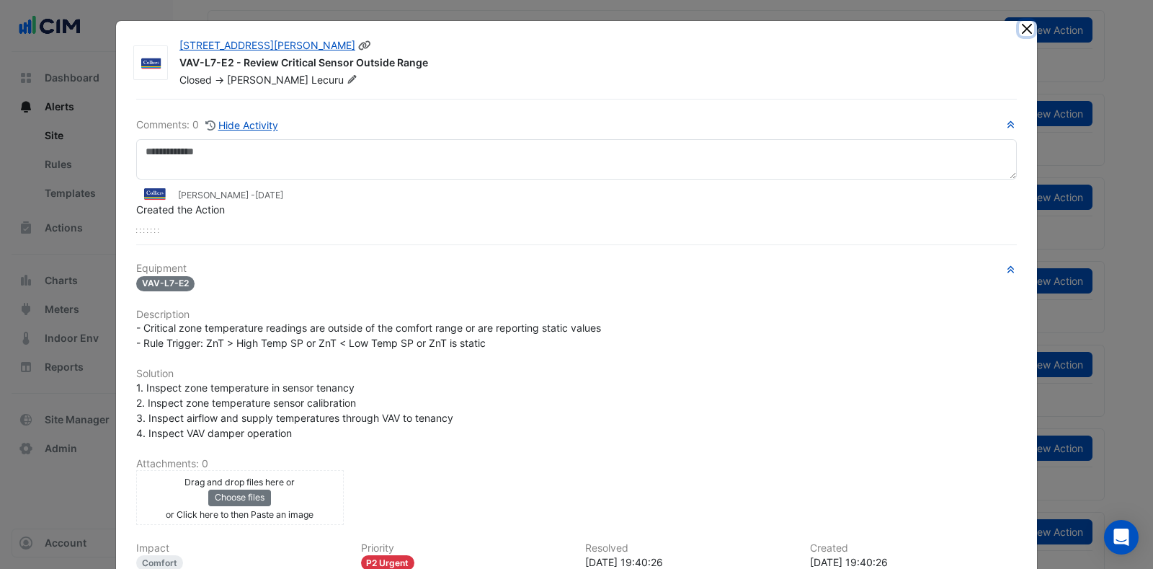
drag, startPoint x: 1020, startPoint y: 28, endPoint x: 865, endPoint y: 112, distance: 176.4
click at [879, 106] on app-escalated-ticket-details-modal "1 Peters Avenue VAV-L7-E2 - Review Critical Sensor Outside Range Closed -> Kare…" at bounding box center [576, 366] width 921 height 690
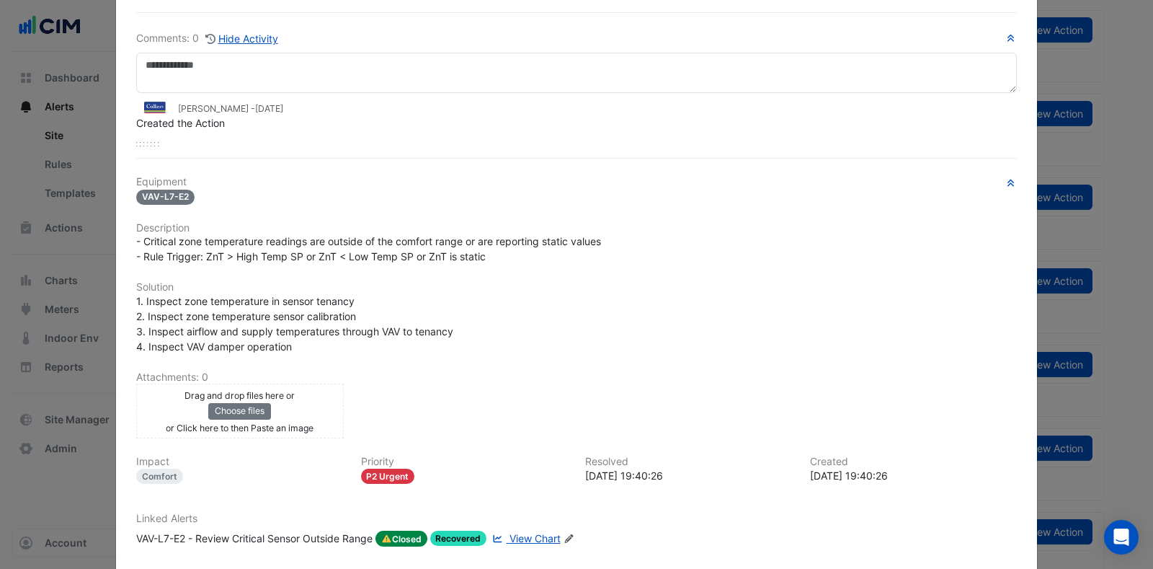
scroll to position [157, 0]
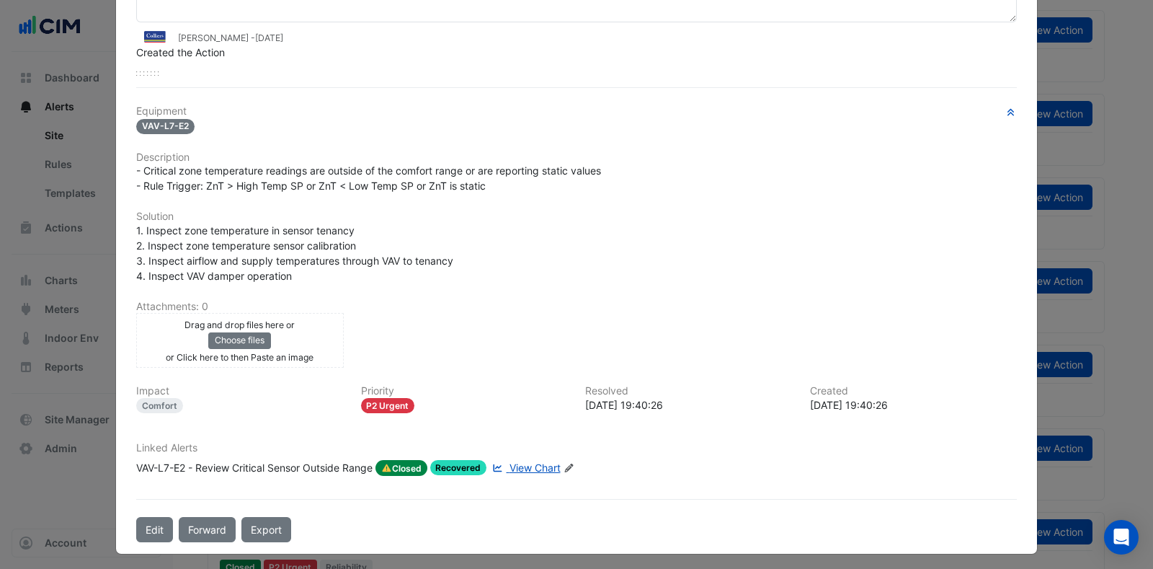
click at [531, 465] on span "View Chart" at bounding box center [534, 467] width 51 height 12
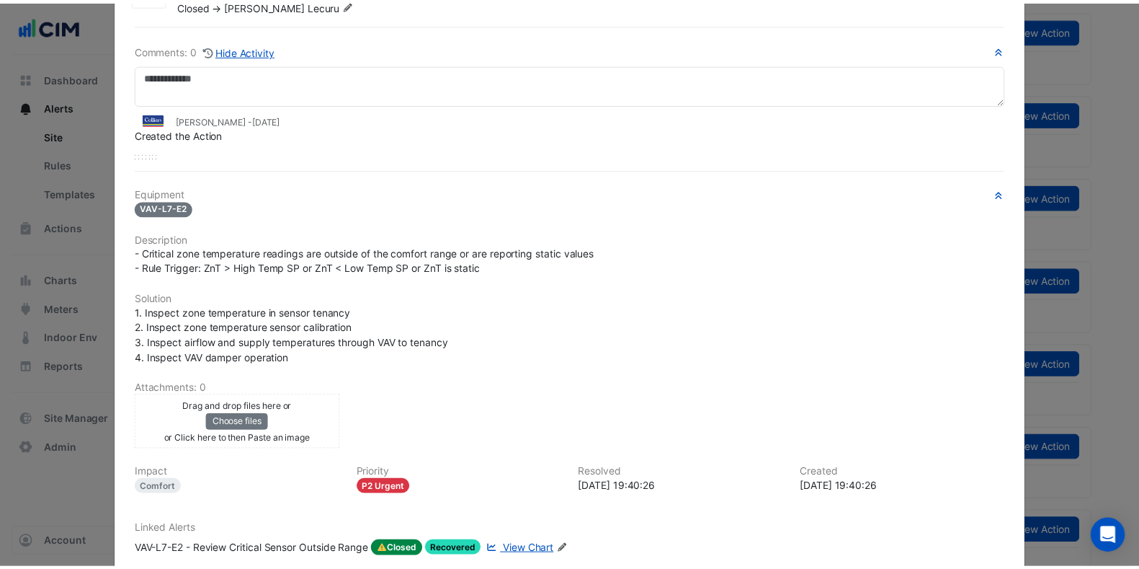
scroll to position [0, 0]
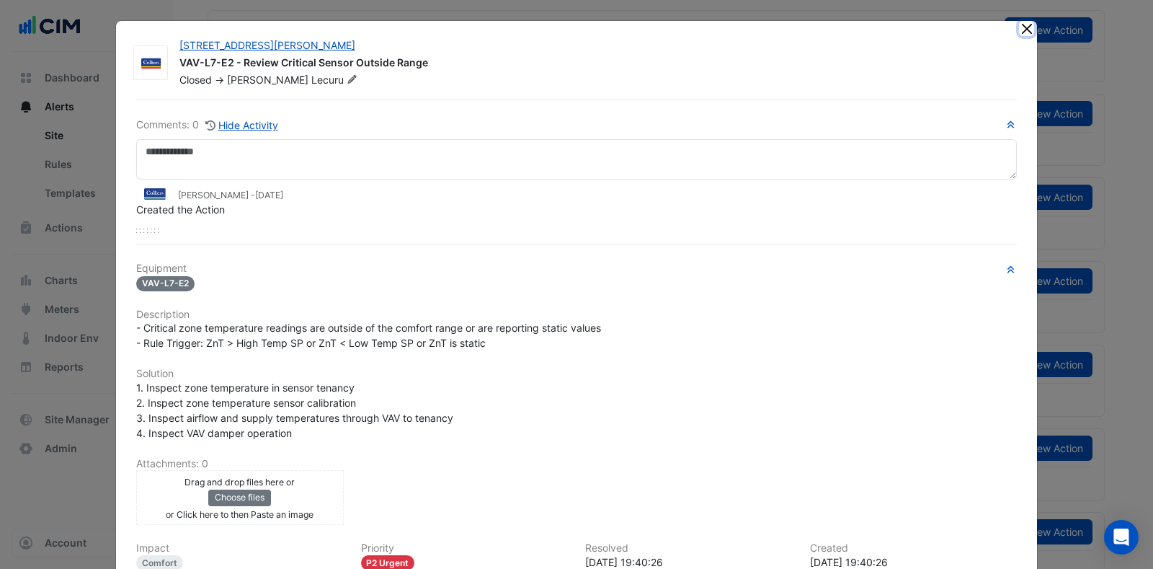
click at [1020, 21] on button "Close" at bounding box center [1026, 28] width 15 height 15
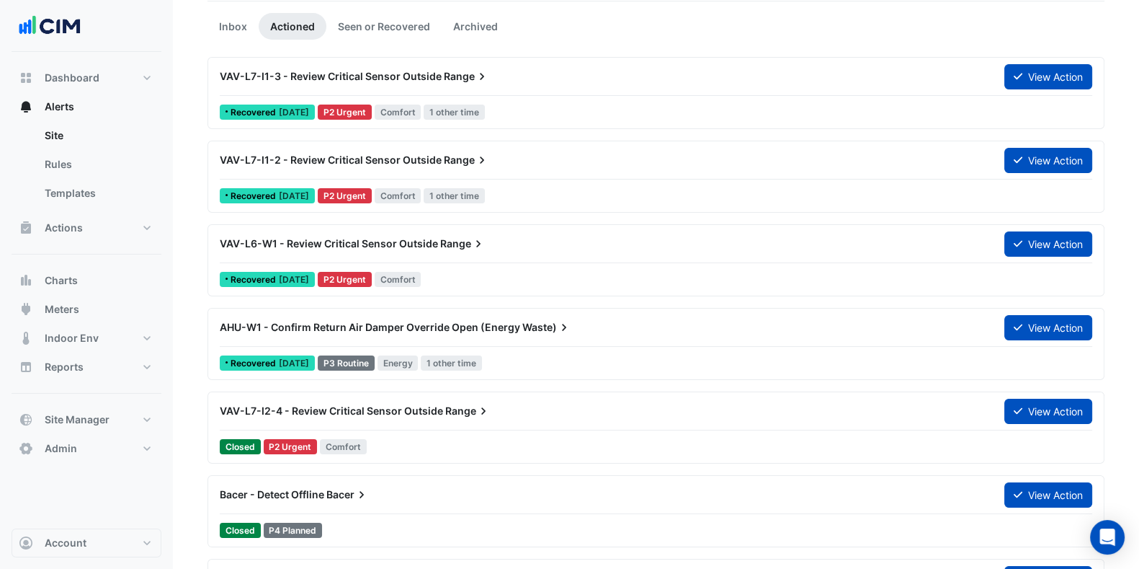
scroll to position [42, 0]
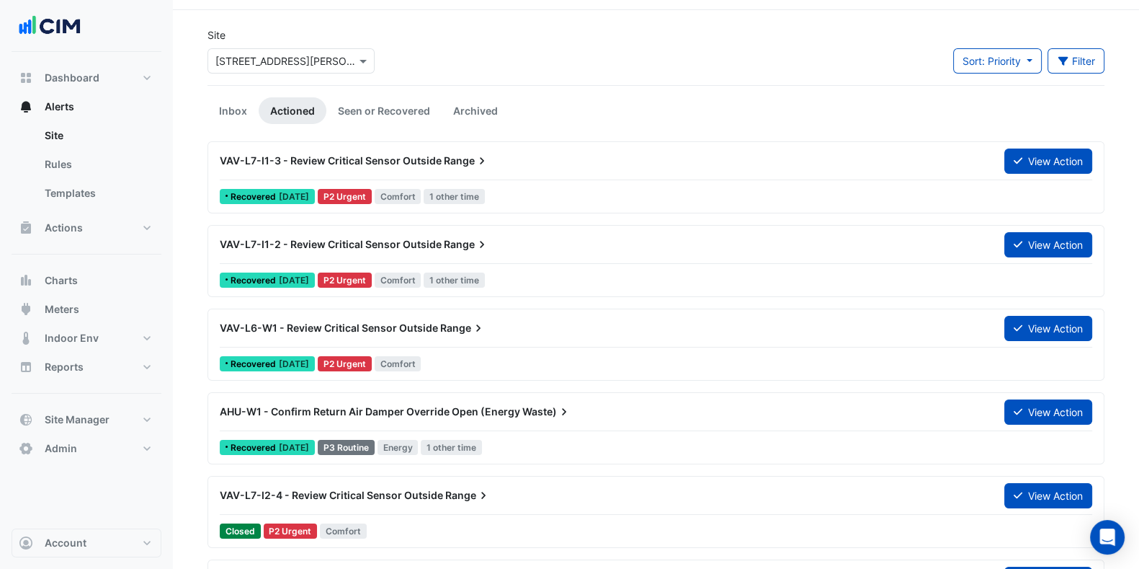
click at [278, 70] on div "Select a Site × 1 Peters Avenue" at bounding box center [291, 60] width 167 height 25
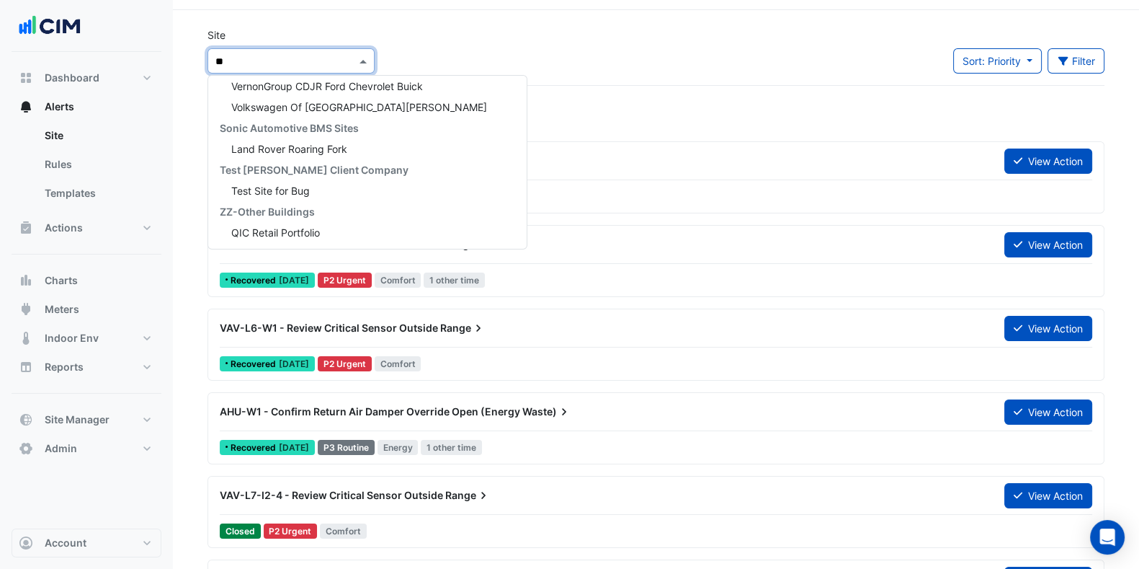
scroll to position [0, 0]
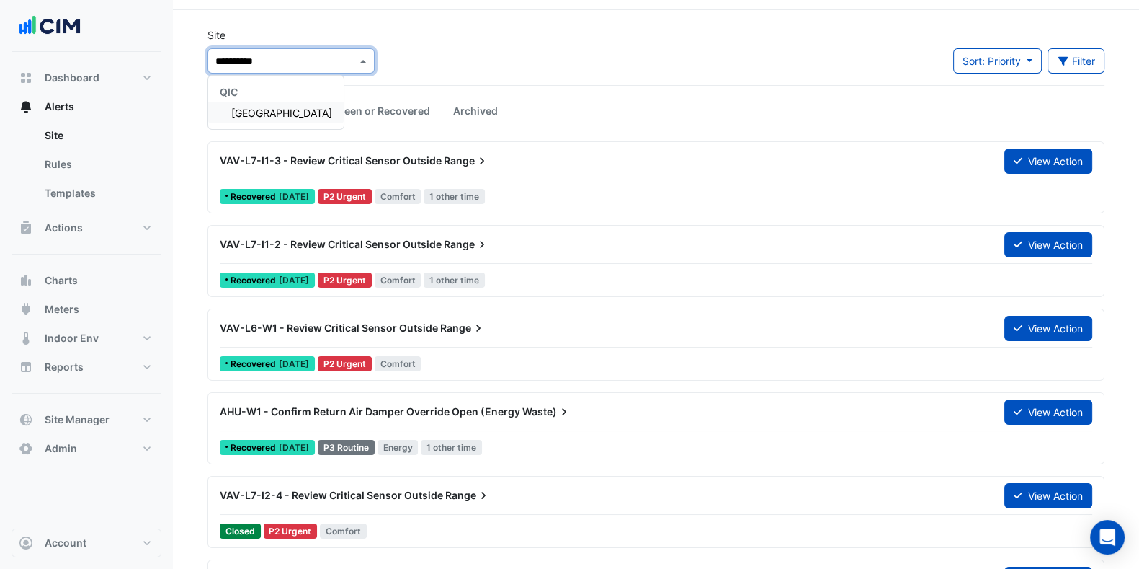
type input "**********"
click at [285, 113] on span "[GEOGRAPHIC_DATA]" at bounding box center [281, 113] width 101 height 12
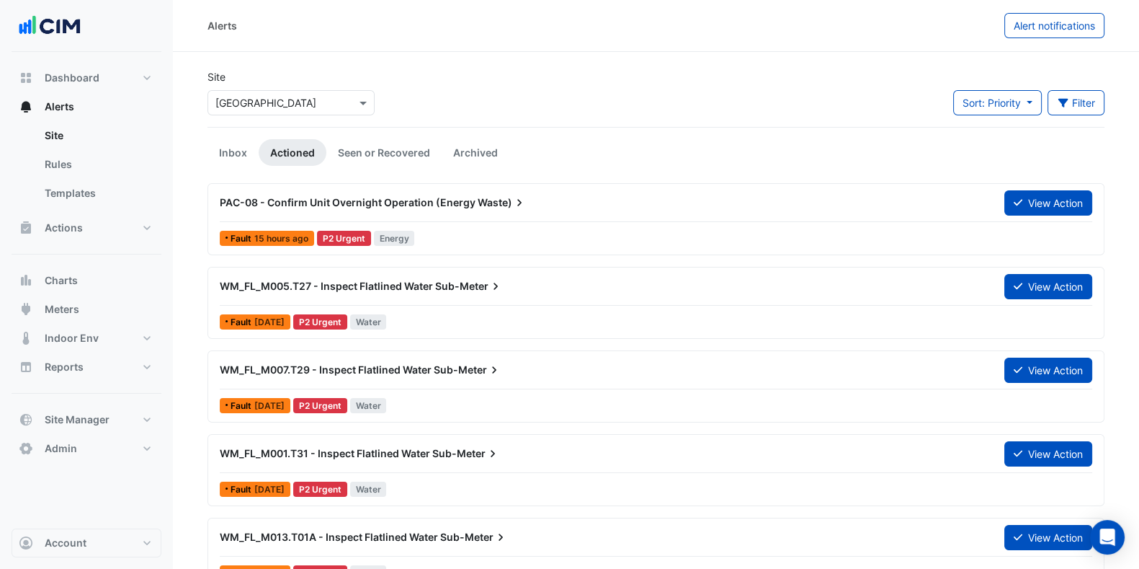
click at [218, 153] on link "Inbox" at bounding box center [233, 152] width 51 height 27
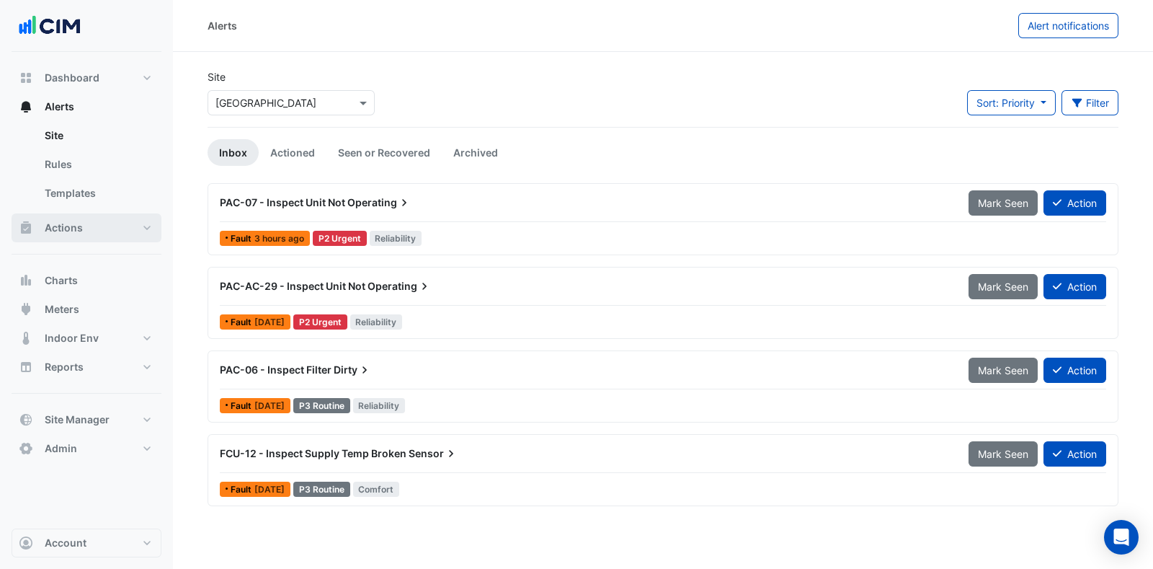
click at [112, 236] on button "Actions" at bounding box center [87, 227] width 150 height 29
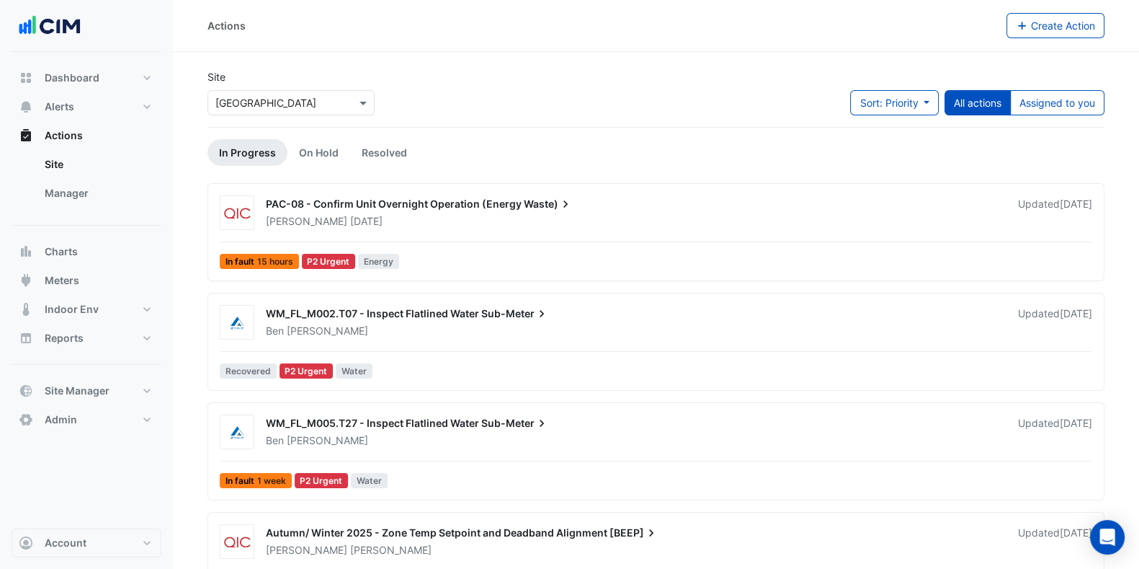
click at [87, 195] on link "Manager" at bounding box center [97, 193] width 128 height 29
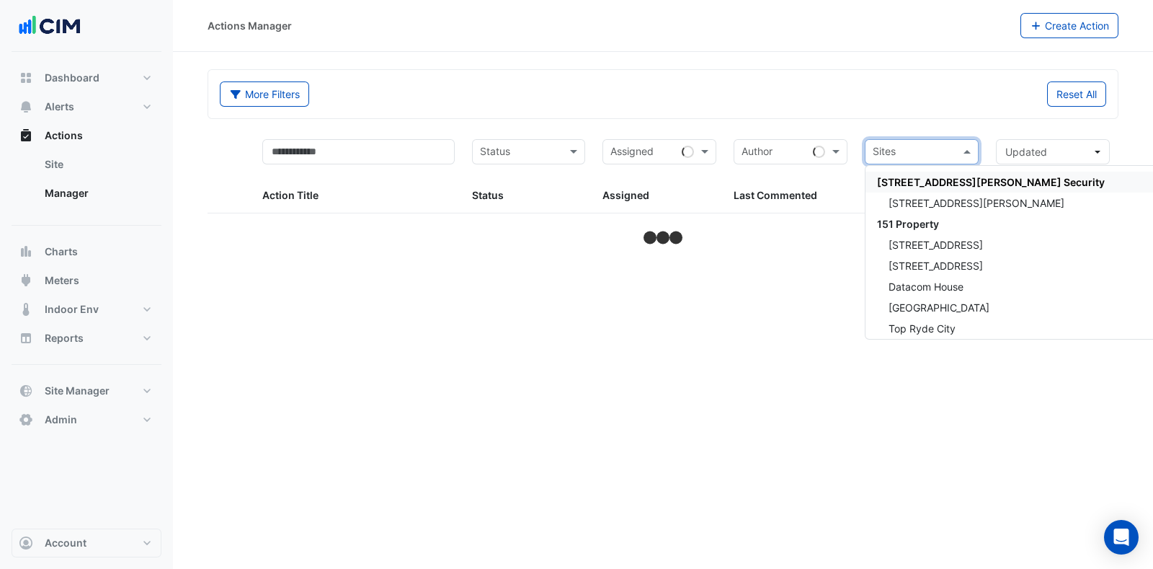
click at [919, 151] on input "text" at bounding box center [913, 153] width 81 height 17
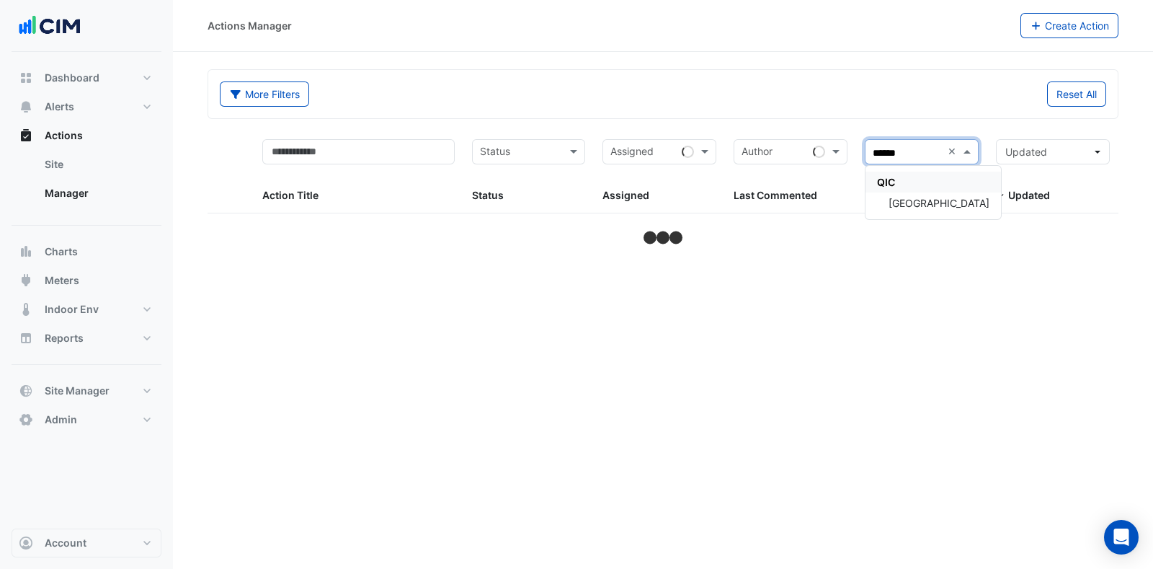
type input "******"
click at [912, 207] on span "[GEOGRAPHIC_DATA]" at bounding box center [939, 203] width 101 height 12
select select "***"
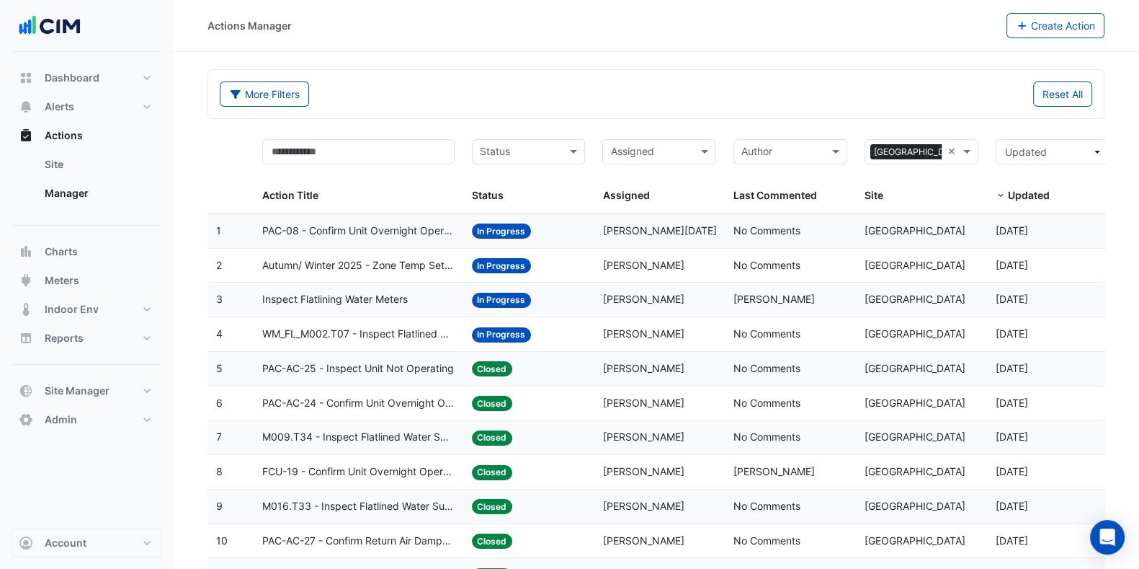
click at [356, 264] on span "Autumn/ Winter 2025 - Zone Temp Setpoint and Deadband Alignment [BEEP]" at bounding box center [358, 265] width 192 height 17
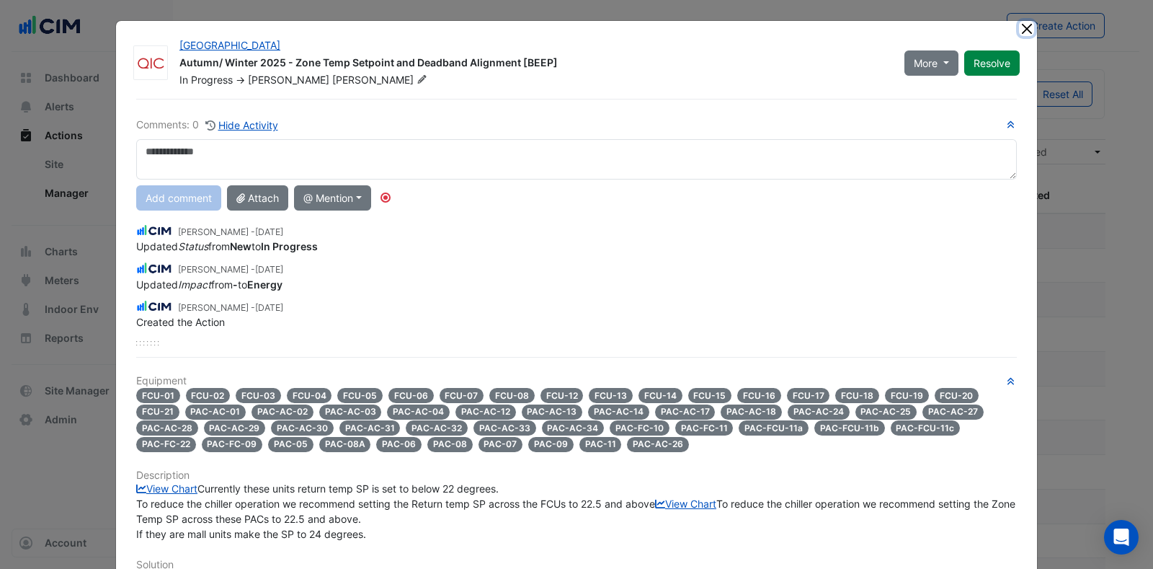
click at [1019, 25] on button "Close" at bounding box center [1026, 28] width 15 height 15
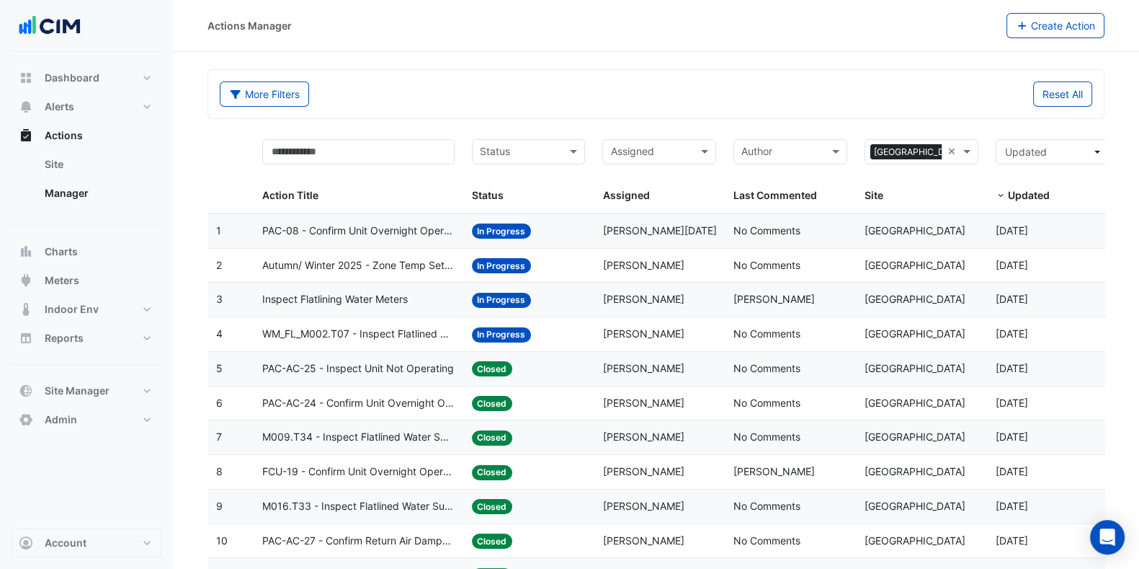
click at [394, 332] on span "WM_FL_M002.T07 - Inspect Flatlined Water Sub-Meter" at bounding box center [358, 334] width 192 height 17
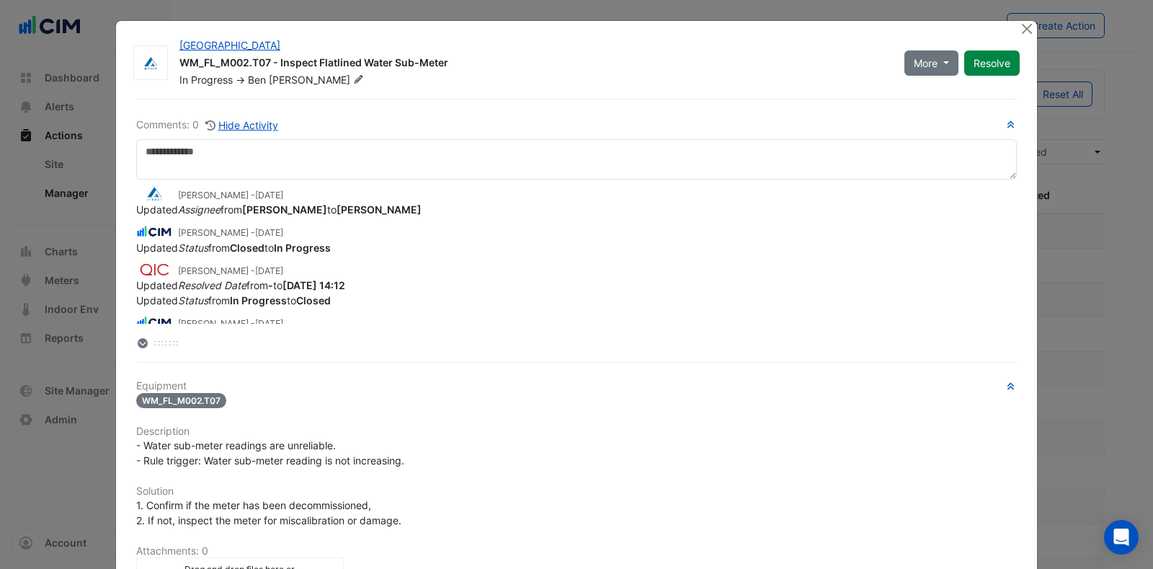
scroll to position [244, 0]
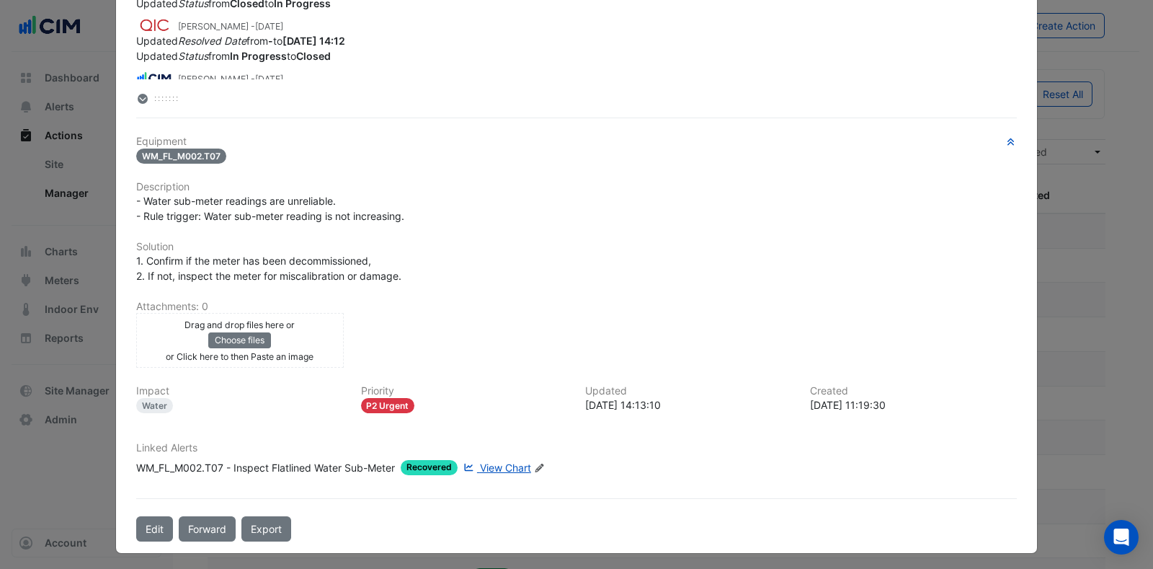
click at [489, 463] on span "View Chart" at bounding box center [505, 467] width 51 height 12
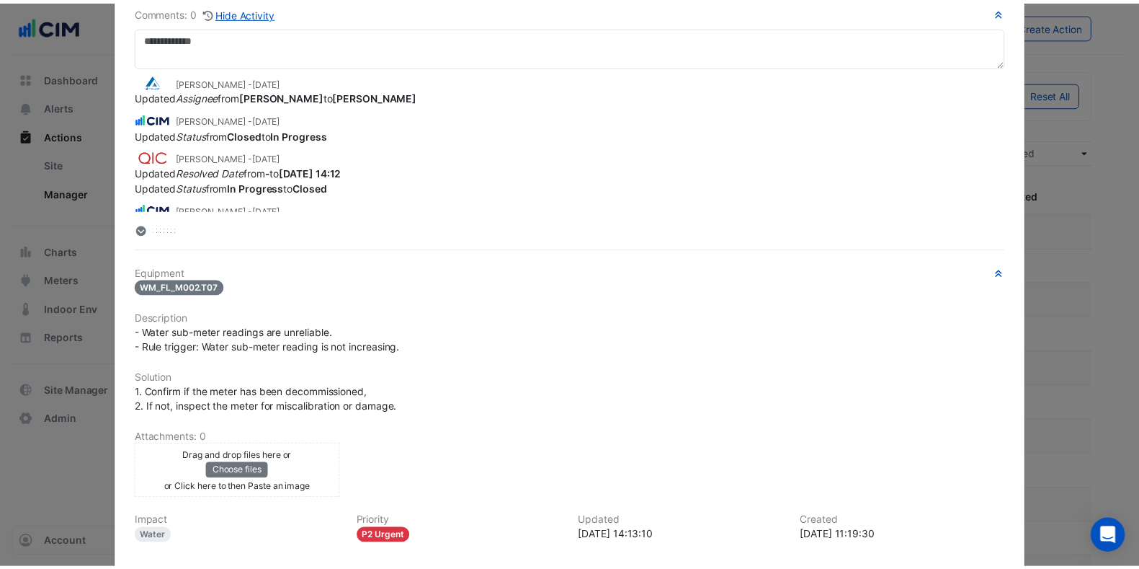
scroll to position [0, 0]
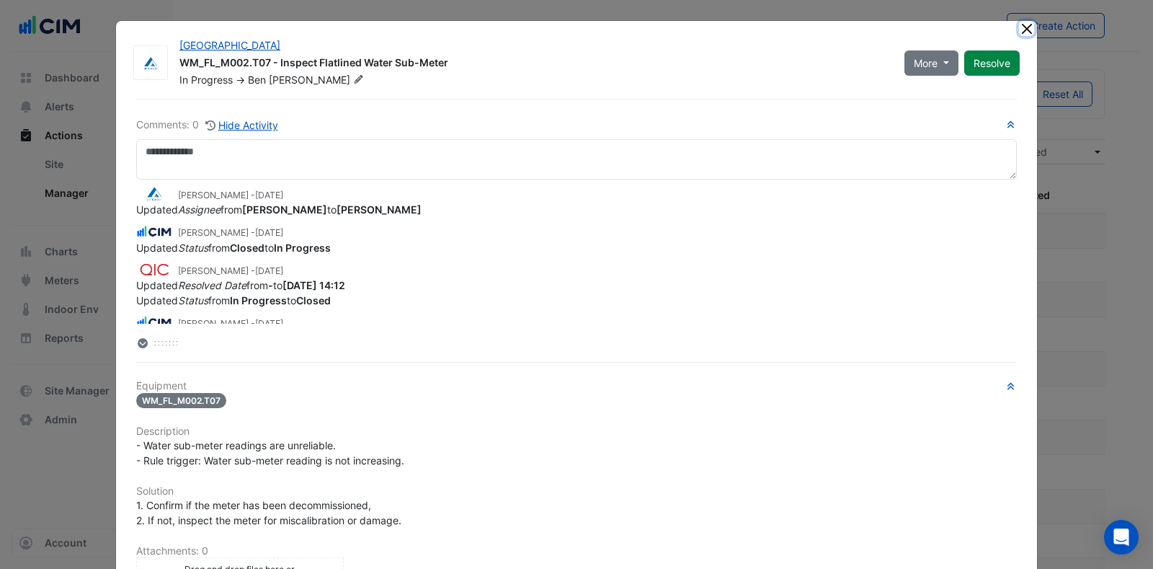
click at [1019, 24] on button "Close" at bounding box center [1026, 28] width 15 height 15
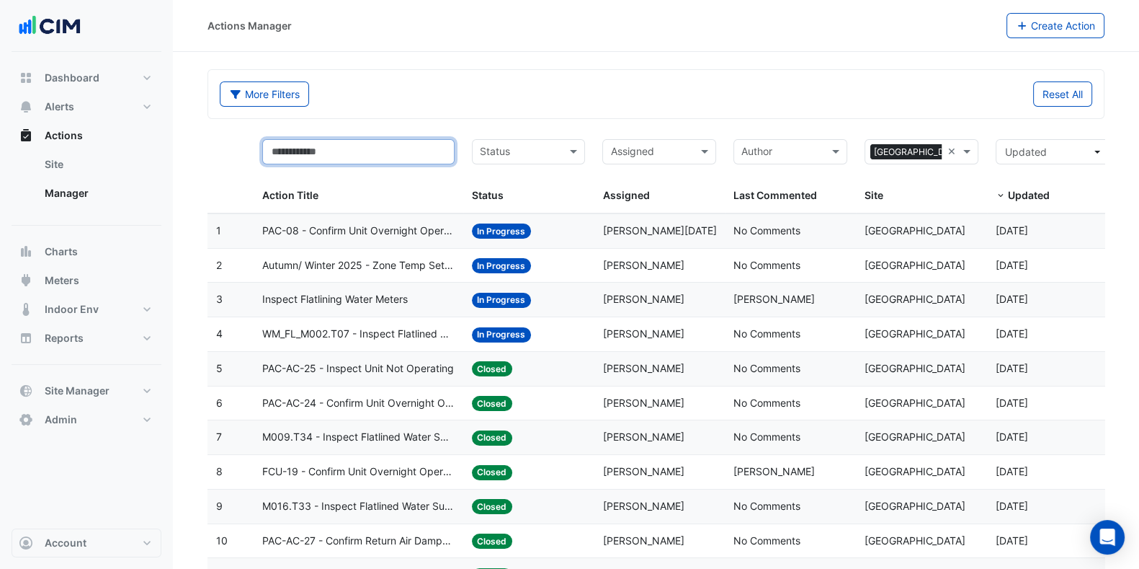
click at [341, 155] on input "text" at bounding box center [358, 151] width 192 height 25
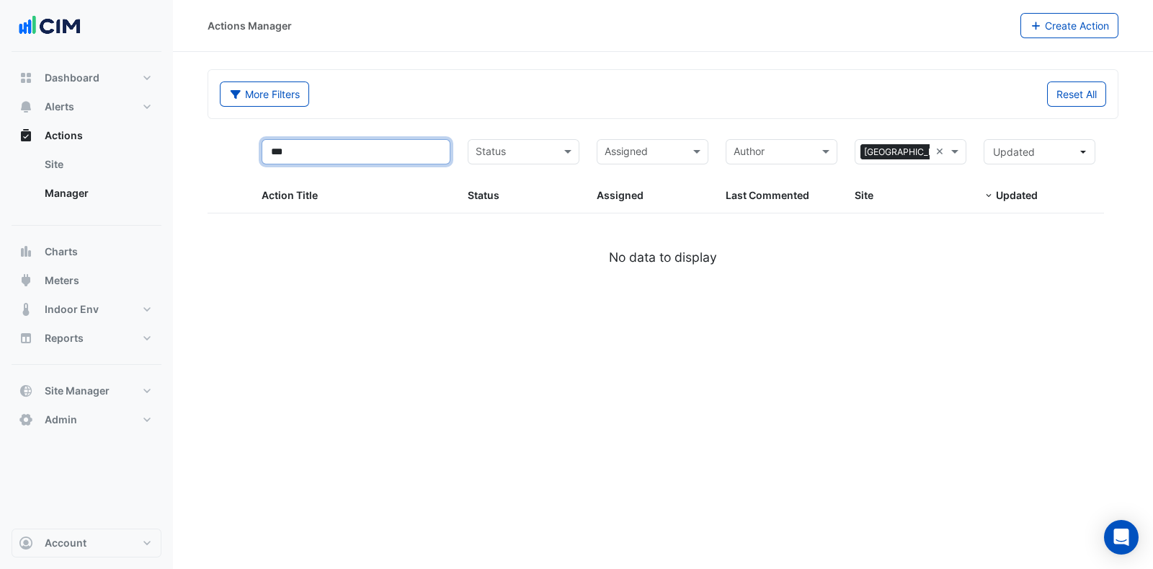
type input "***"
click at [86, 110] on button "Alerts" at bounding box center [87, 106] width 150 height 29
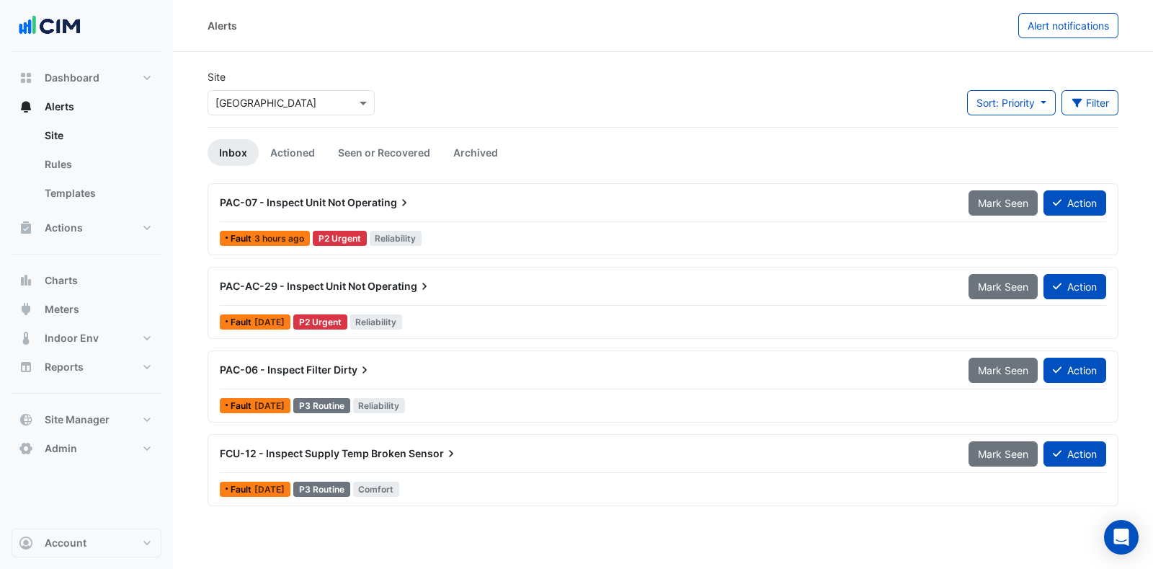
click at [375, 151] on link "Seen or Recovered" at bounding box center [383, 152] width 115 height 27
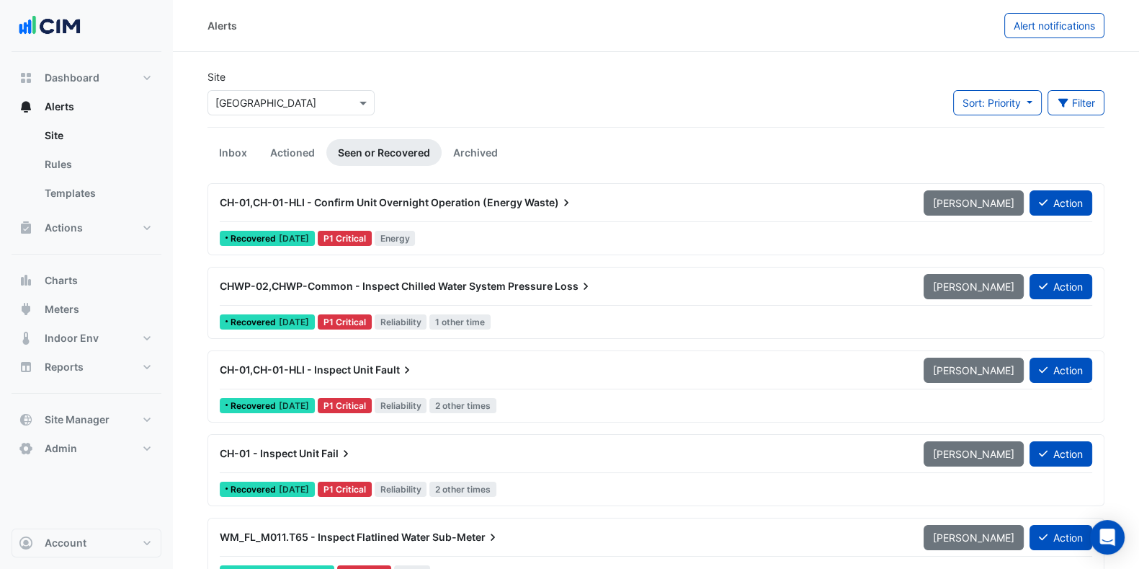
click at [1061, 101] on icon "button" at bounding box center [1063, 103] width 10 height 9
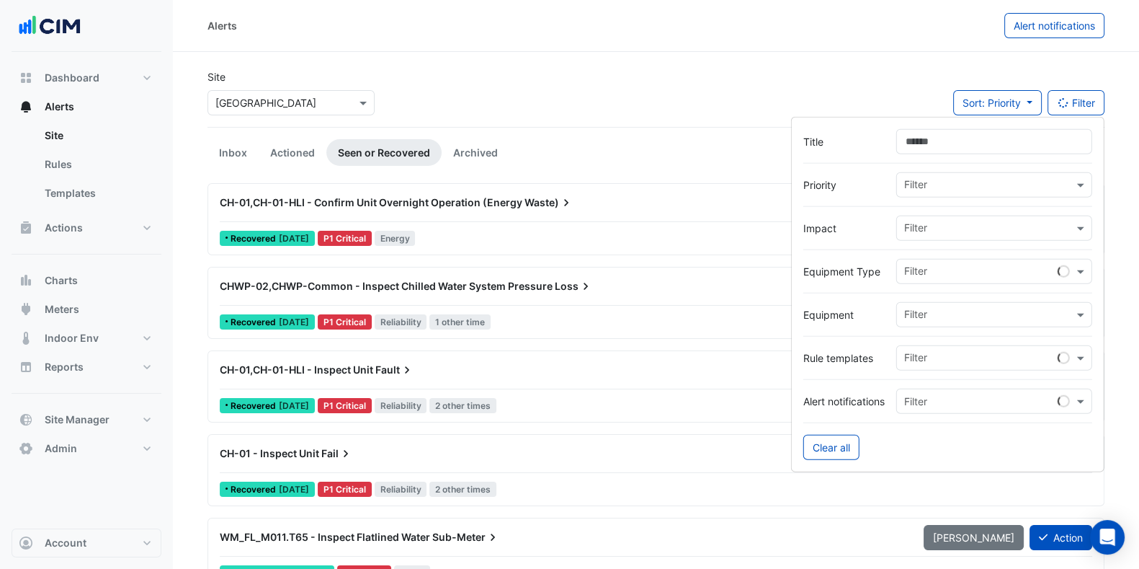
click at [962, 143] on input "Title" at bounding box center [994, 141] width 196 height 25
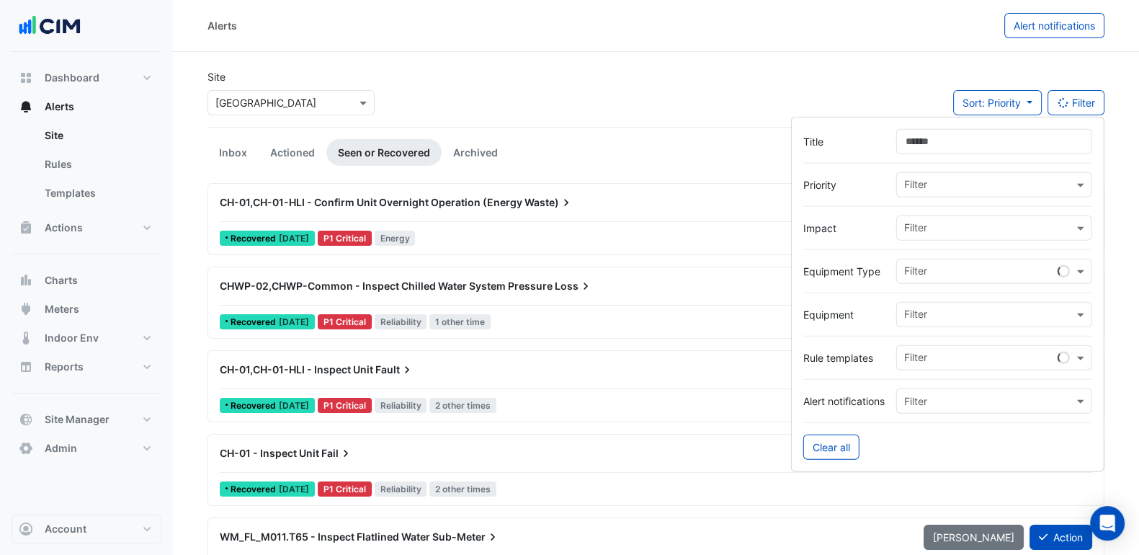
click at [925, 311] on input "text" at bounding box center [988, 315] width 169 height 15
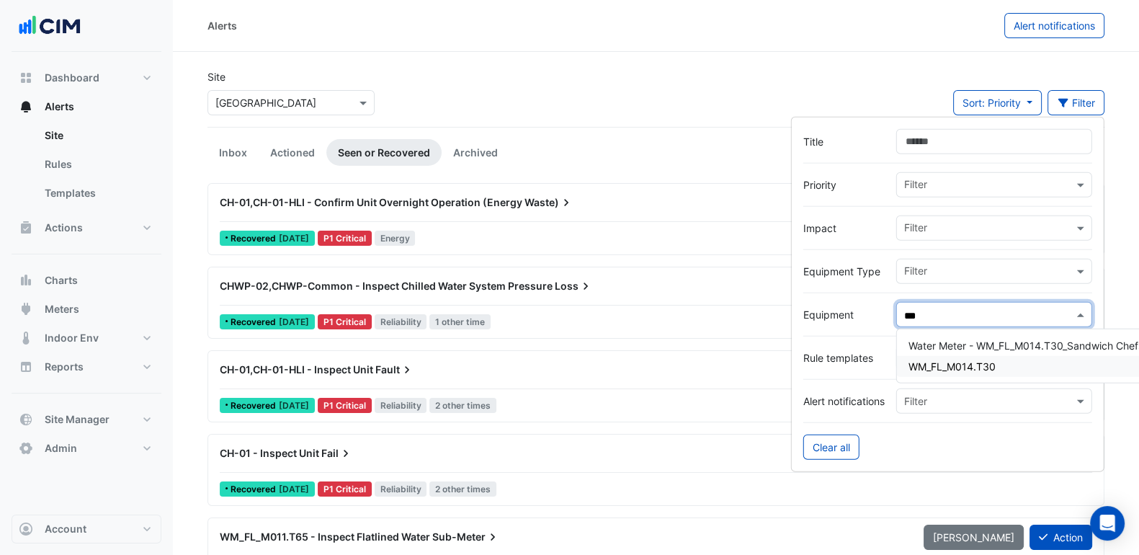
click at [931, 366] on span "WM_FL_M014.T30" at bounding box center [952, 366] width 87 height 12
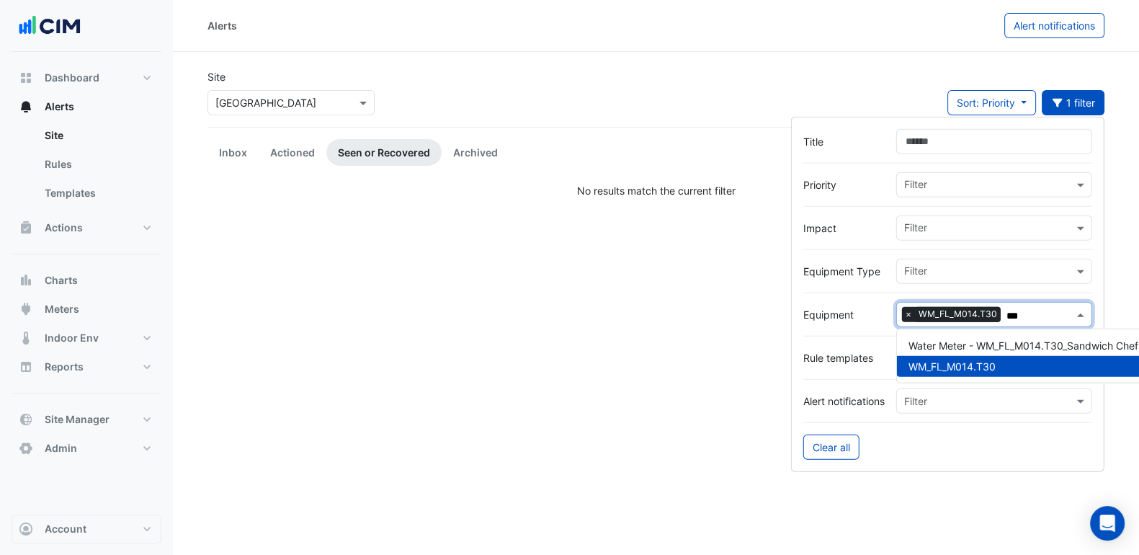
type input "***"
click at [298, 155] on link "Actioned" at bounding box center [293, 152] width 68 height 27
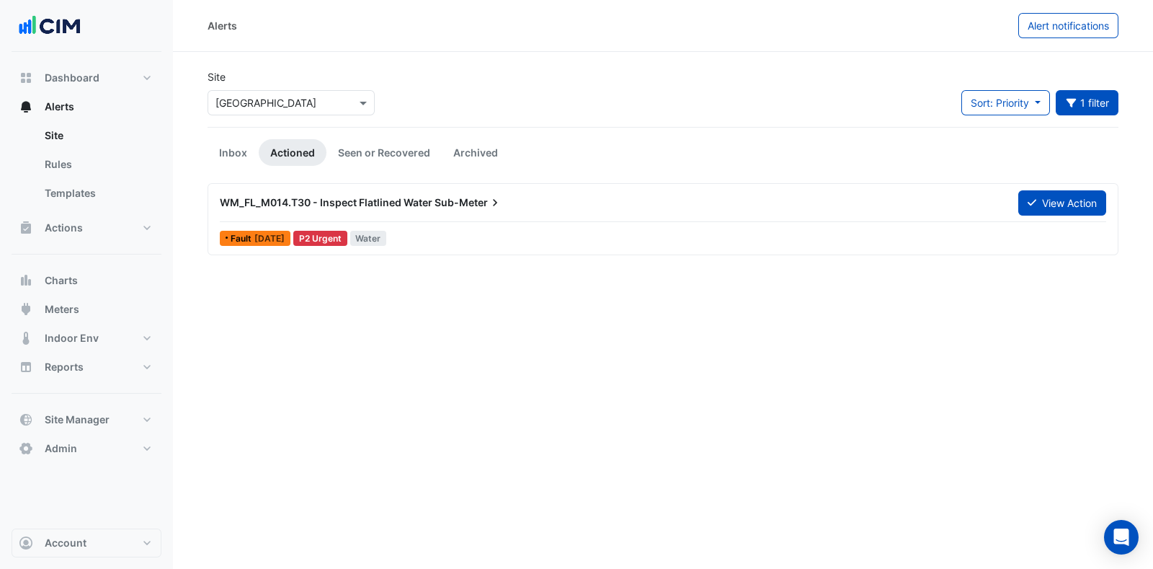
click at [577, 209] on div "WM_FL_M014.T30 - Inspect Flatlined Water Sub-Meter" at bounding box center [610, 202] width 781 height 14
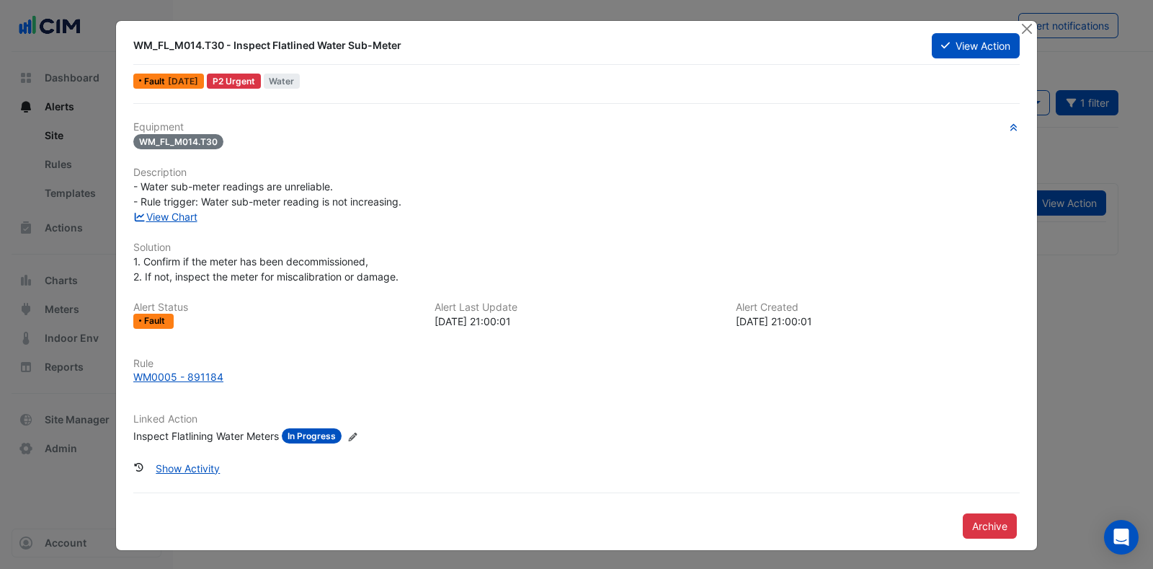
click at [961, 38] on button "View Action" at bounding box center [976, 45] width 88 height 25
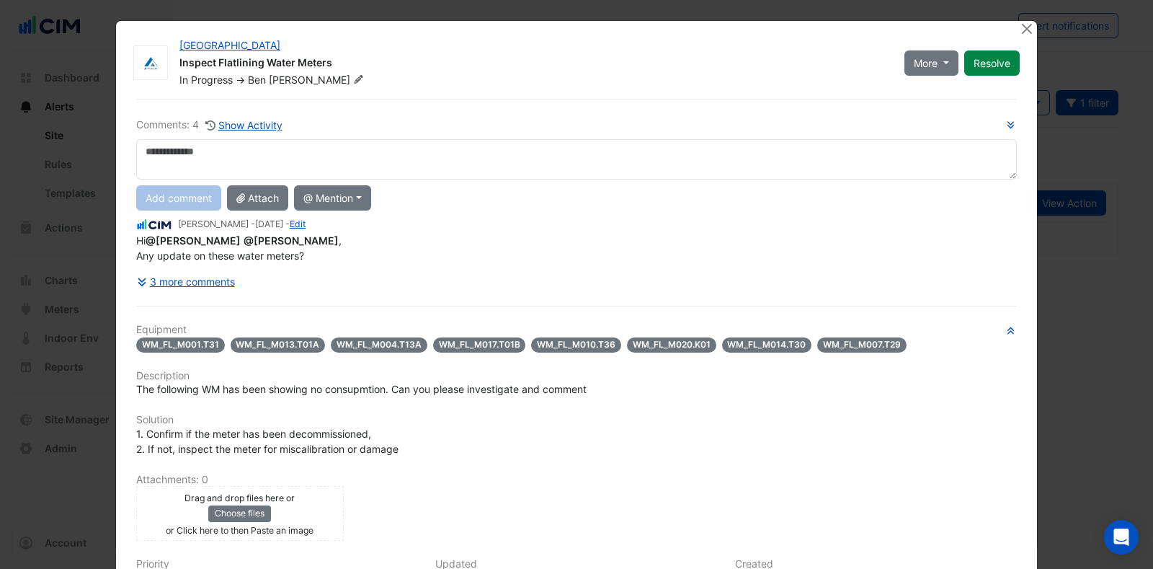
click at [209, 285] on button "3 more comments" at bounding box center [185, 281] width 99 height 25
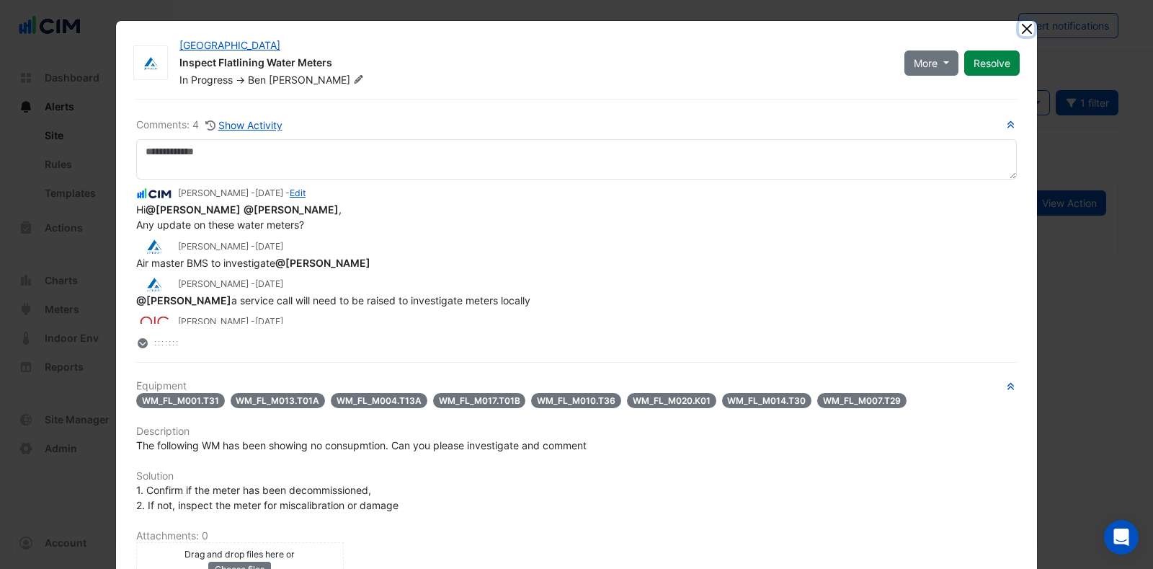
click at [1020, 27] on button "Close" at bounding box center [1026, 28] width 15 height 15
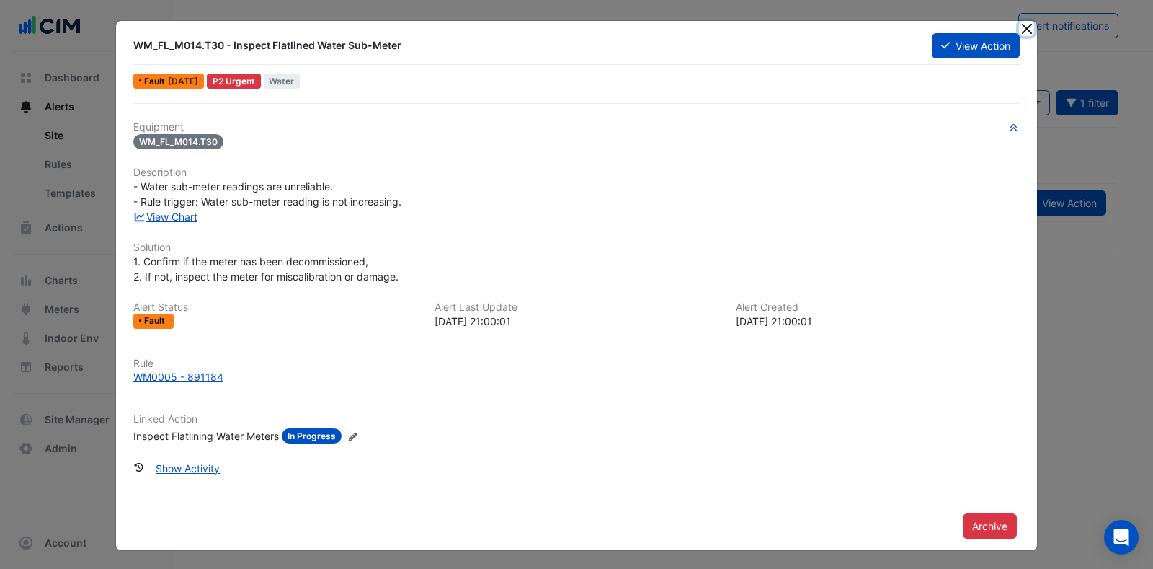
click at [1027, 24] on button "Close" at bounding box center [1026, 28] width 15 height 15
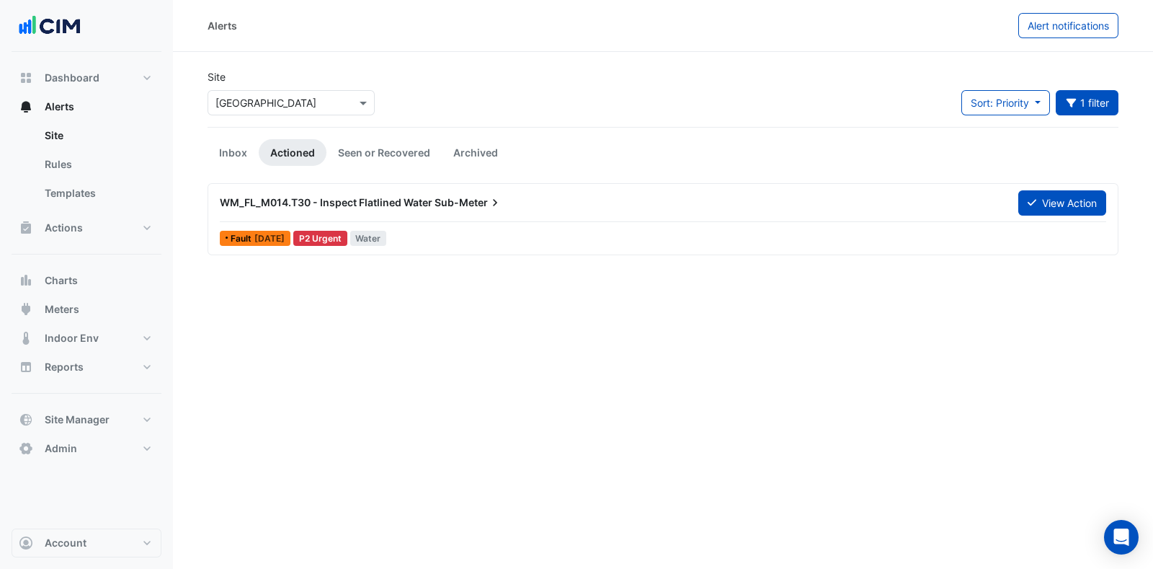
click at [1085, 96] on button "1 filter" at bounding box center [1087, 102] width 63 height 25
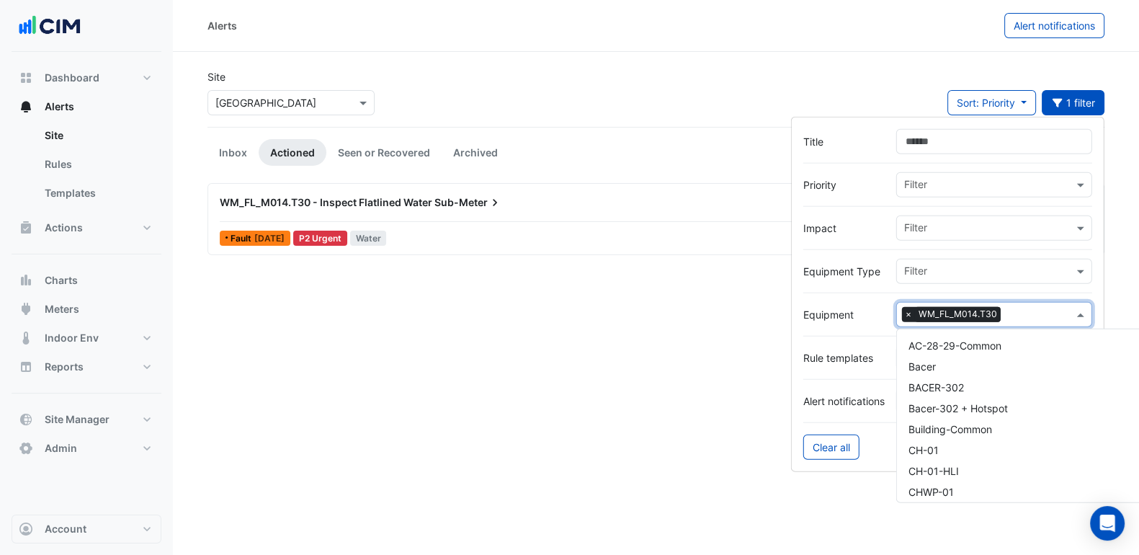
click at [1040, 311] on input "text" at bounding box center [1040, 315] width 67 height 15
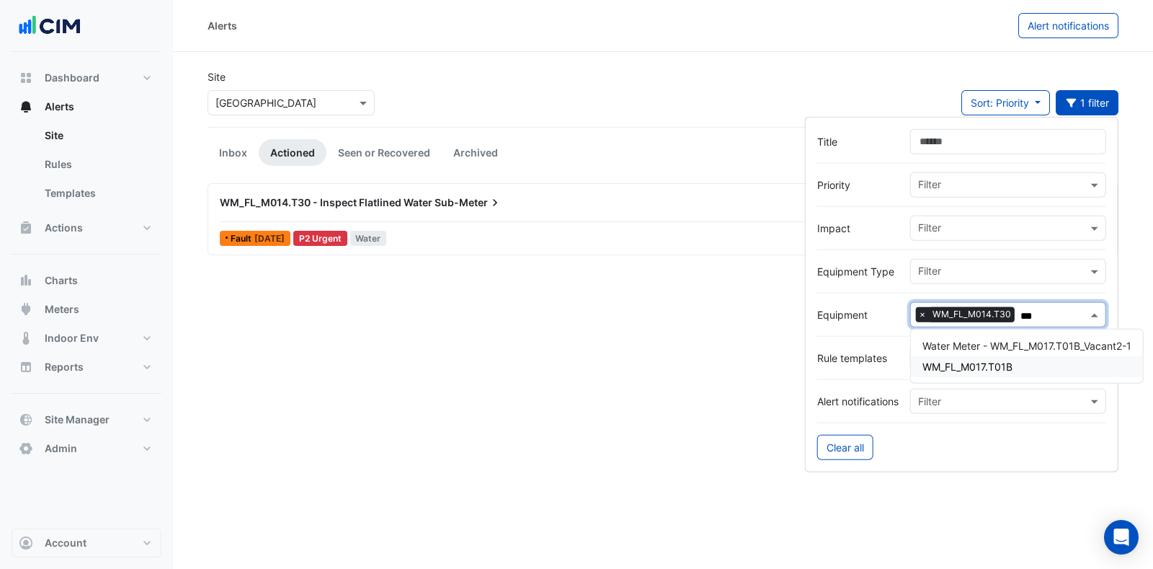
click at [1016, 365] on div "WM_FL_M017.T01B" at bounding box center [1027, 366] width 232 height 21
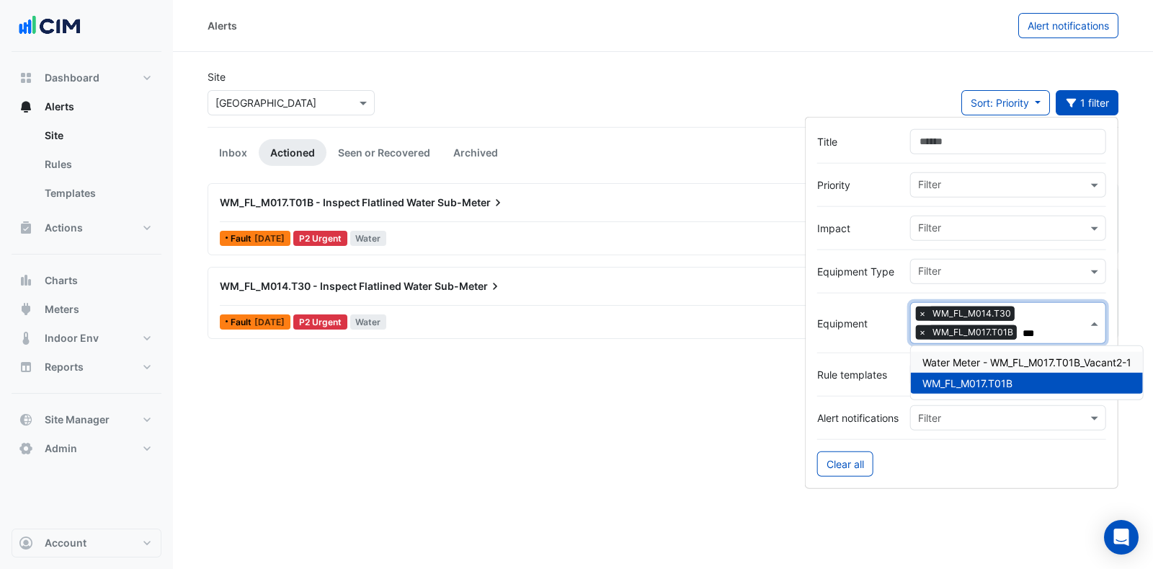
type input "***"
click at [636, 470] on div "Alerts Alert notifications Site Select a Site × Forest Lake Sort: Priority Prio…" at bounding box center [663, 284] width 980 height 569
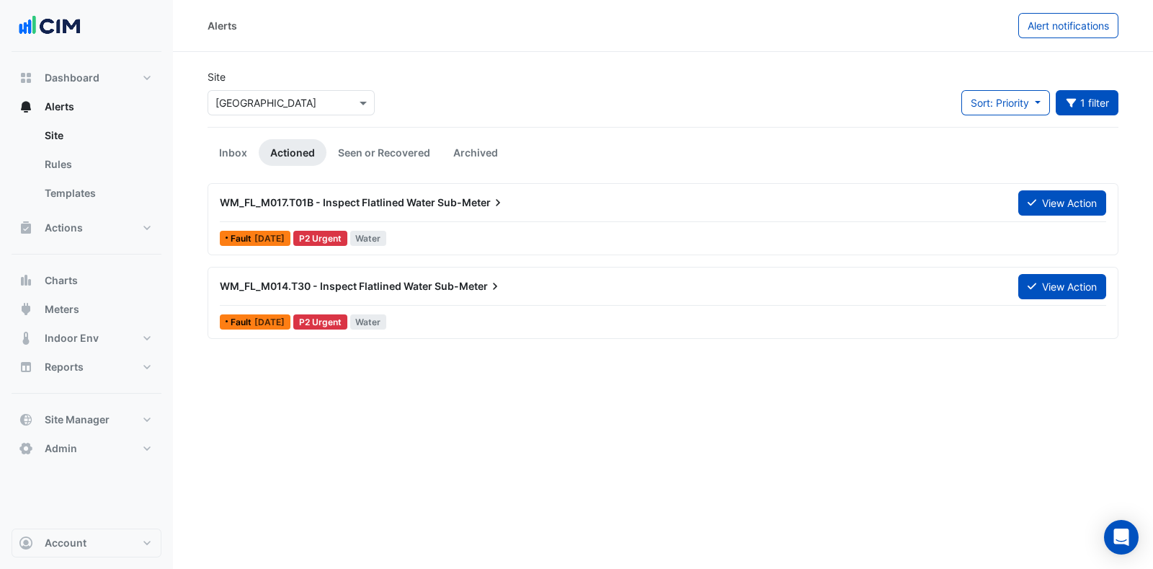
click at [1038, 197] on button "View Action" at bounding box center [1062, 202] width 88 height 25
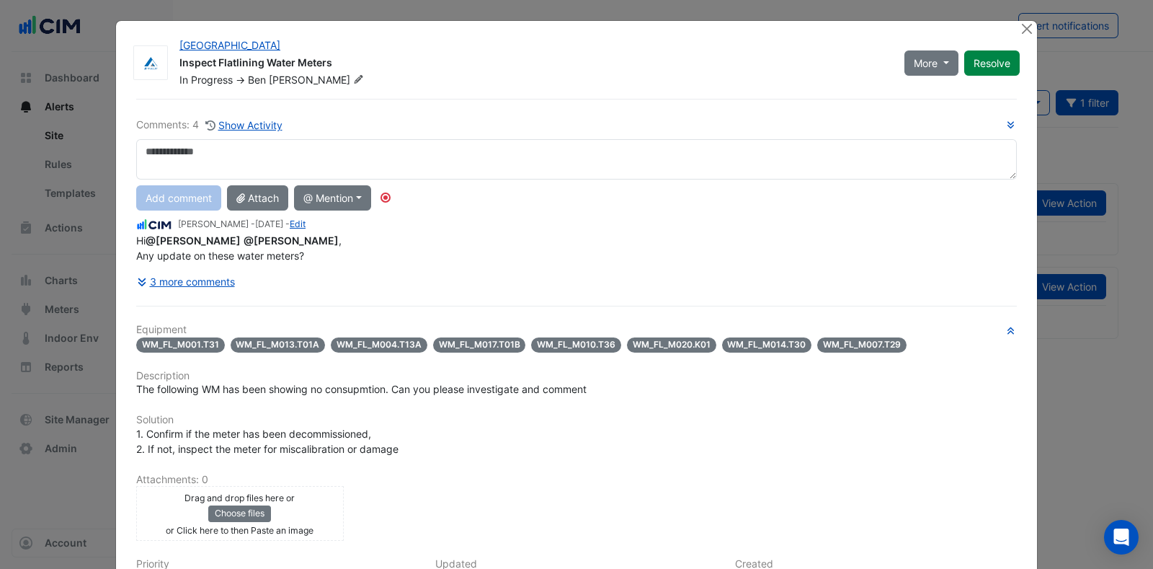
click at [191, 275] on button "3 more comments" at bounding box center [185, 281] width 99 height 25
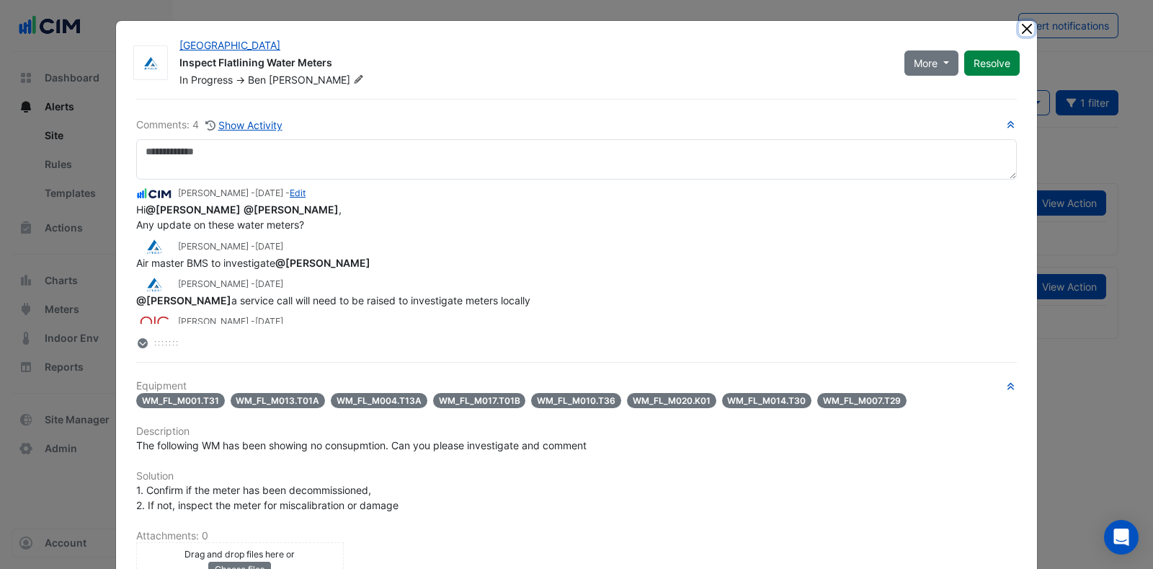
click at [1019, 22] on button "Close" at bounding box center [1026, 28] width 15 height 15
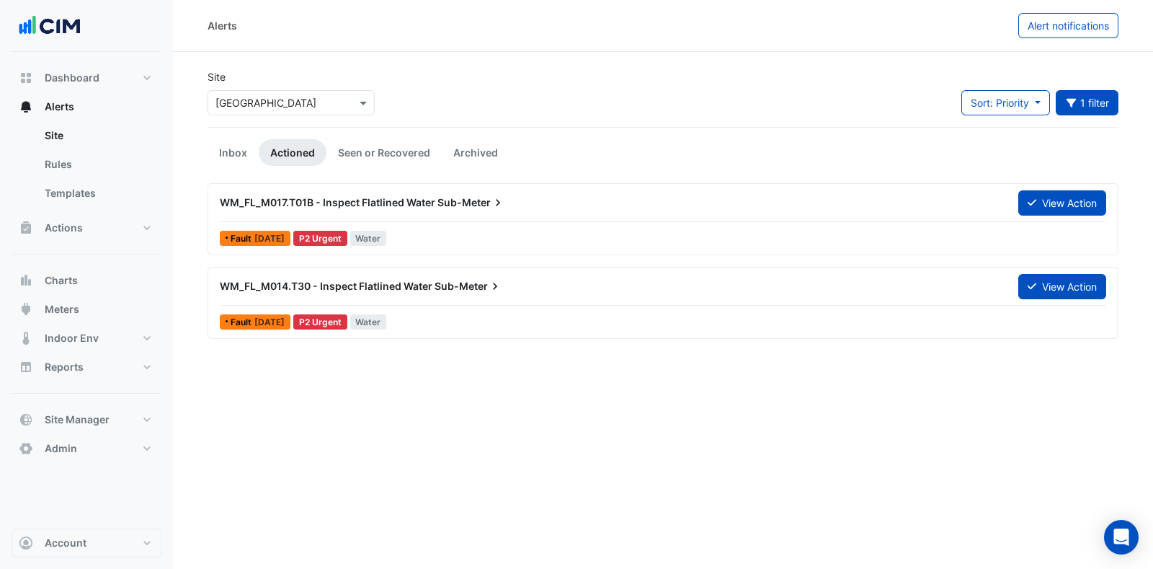
click at [411, 275] on div "WM_FL_M014.T30 - Inspect Flatlined Water Sub-Meter" at bounding box center [610, 286] width 798 height 26
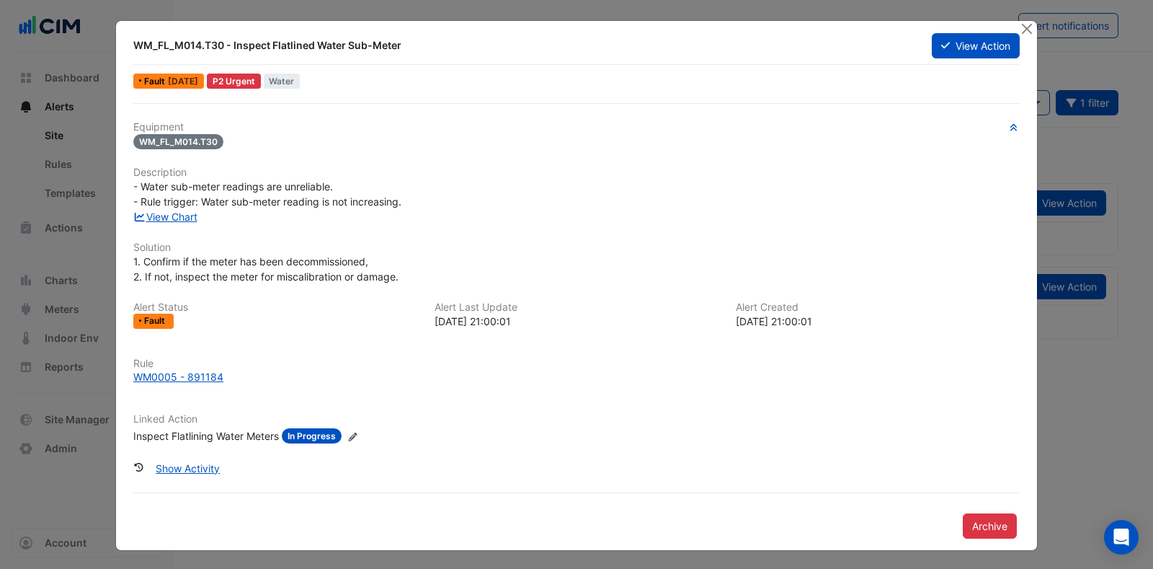
click at [1021, 30] on button "Close" at bounding box center [1026, 28] width 15 height 15
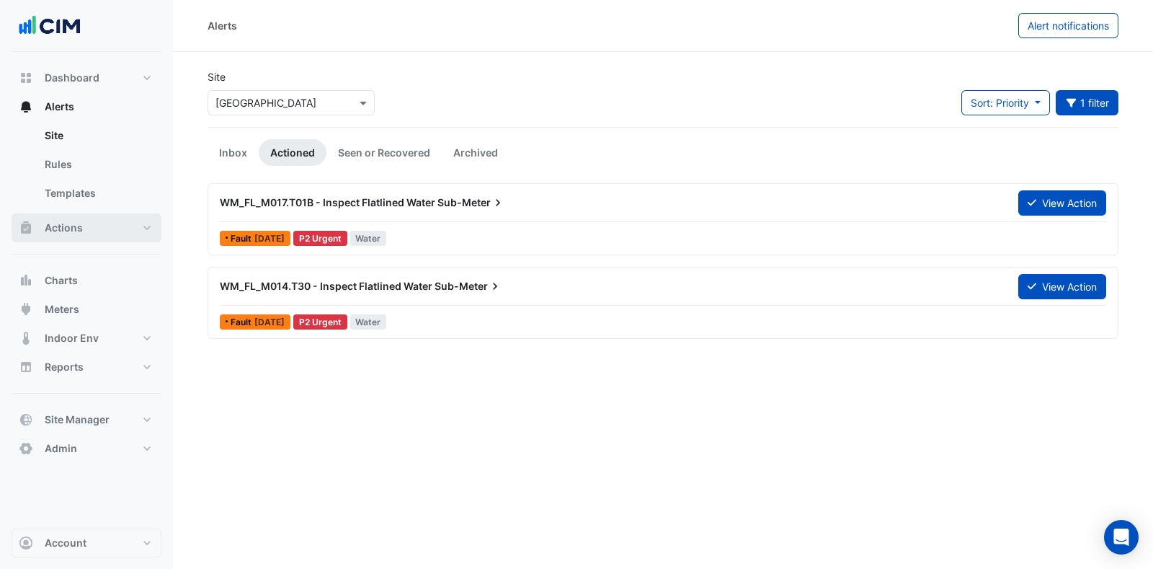
click at [125, 229] on button "Actions" at bounding box center [87, 227] width 150 height 29
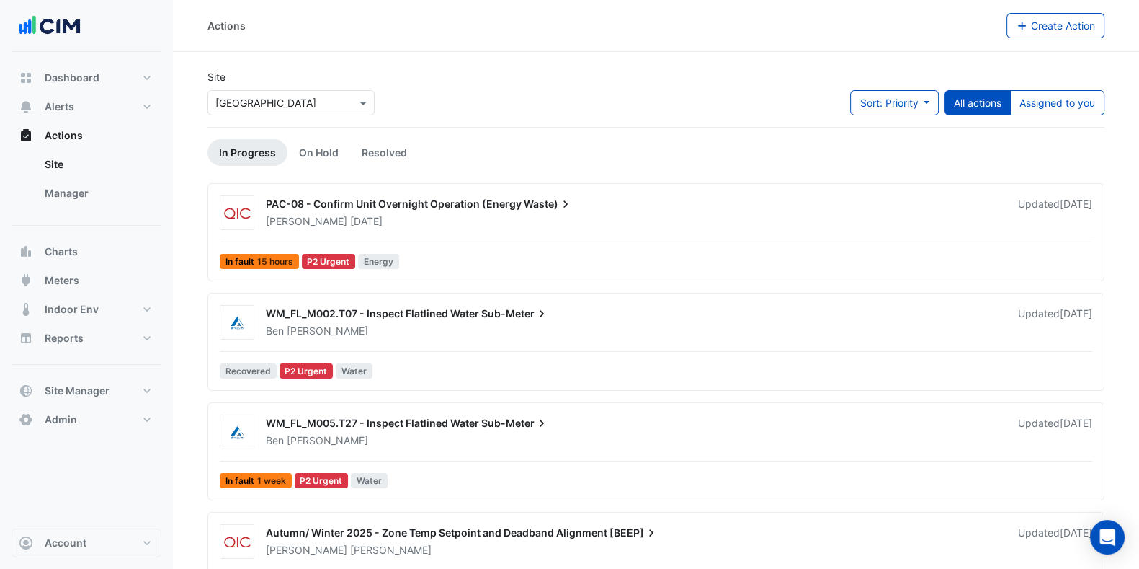
click at [92, 200] on link "Manager" at bounding box center [97, 193] width 128 height 29
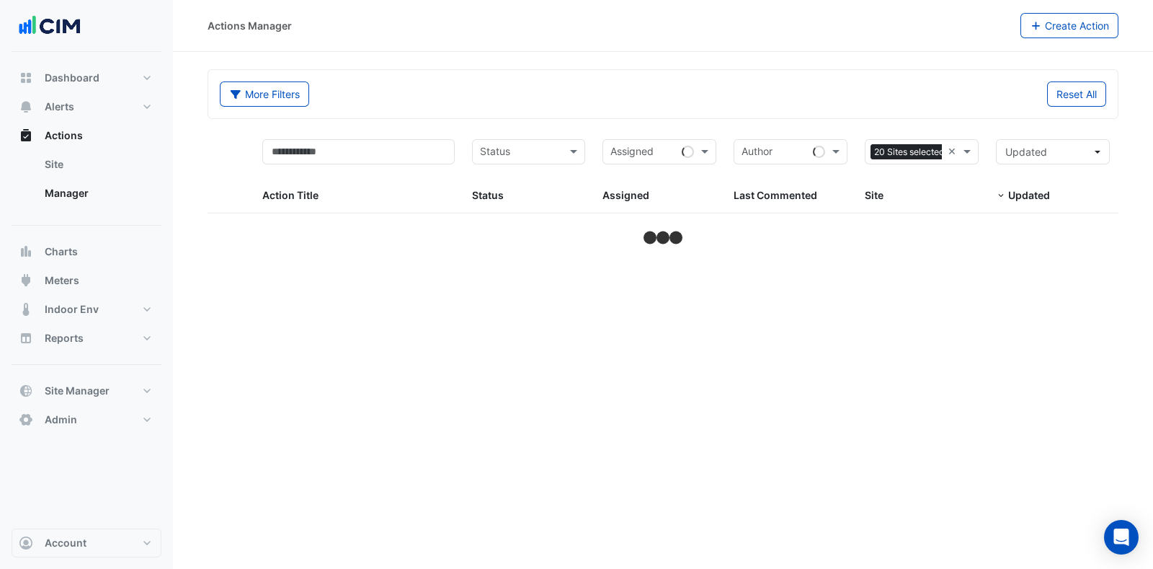
select select "***"
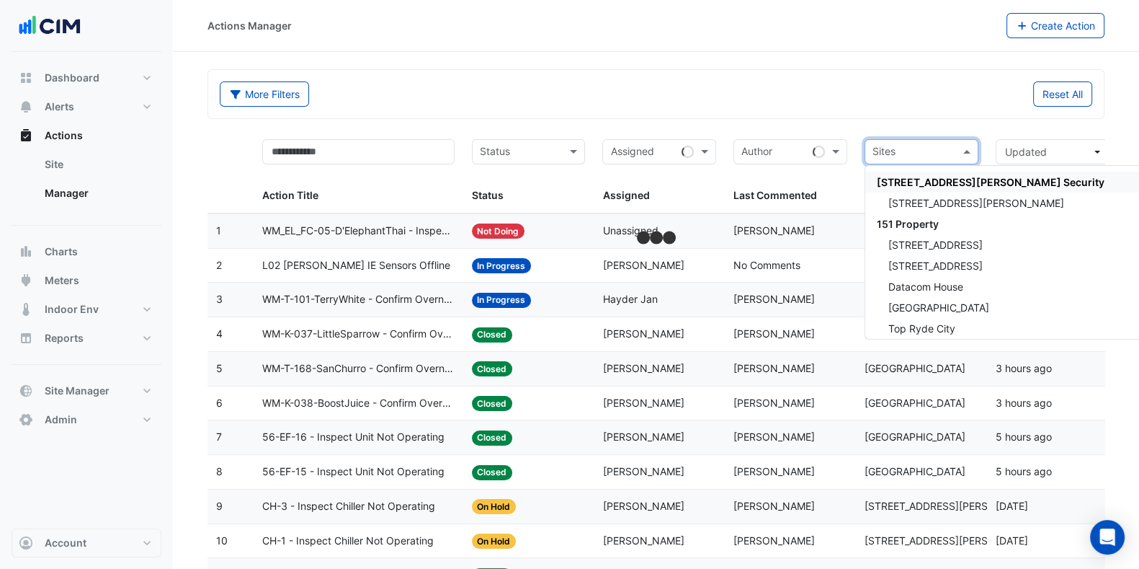
click at [922, 153] on input "text" at bounding box center [913, 153] width 81 height 17
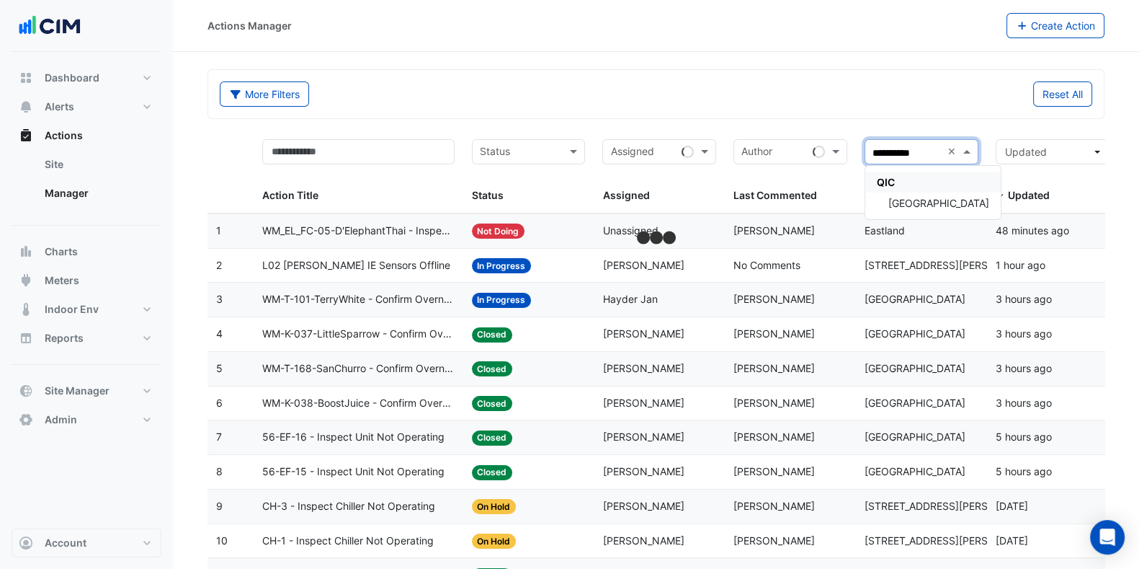
type input "**********"
click at [899, 201] on span "[GEOGRAPHIC_DATA]" at bounding box center [939, 203] width 101 height 12
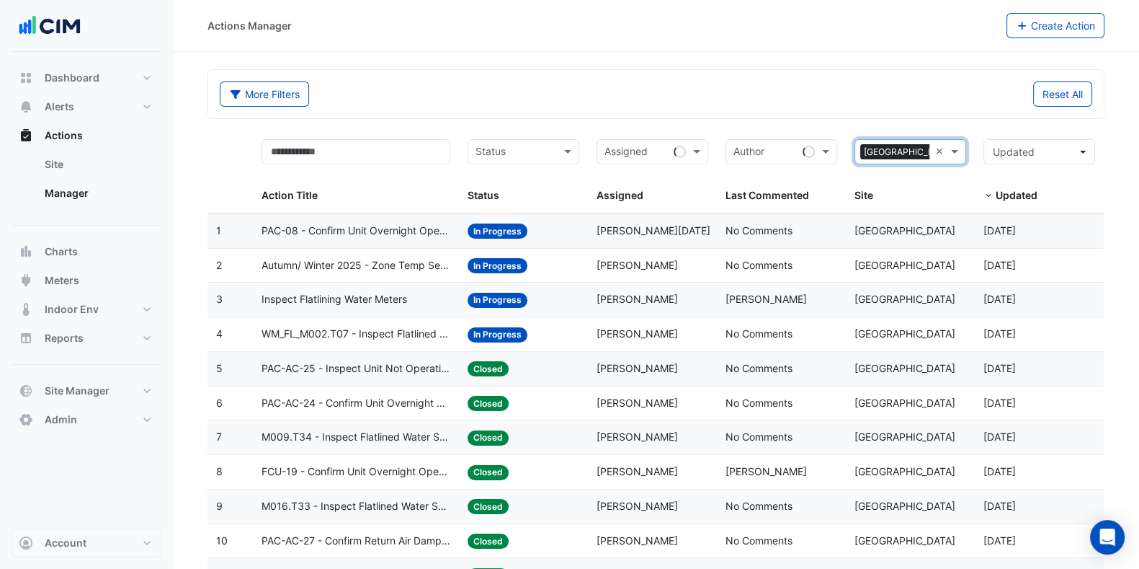
click at [379, 173] on div "Action Title" at bounding box center [356, 171] width 189 height 65
click at [369, 148] on input "text" at bounding box center [356, 151] width 189 height 25
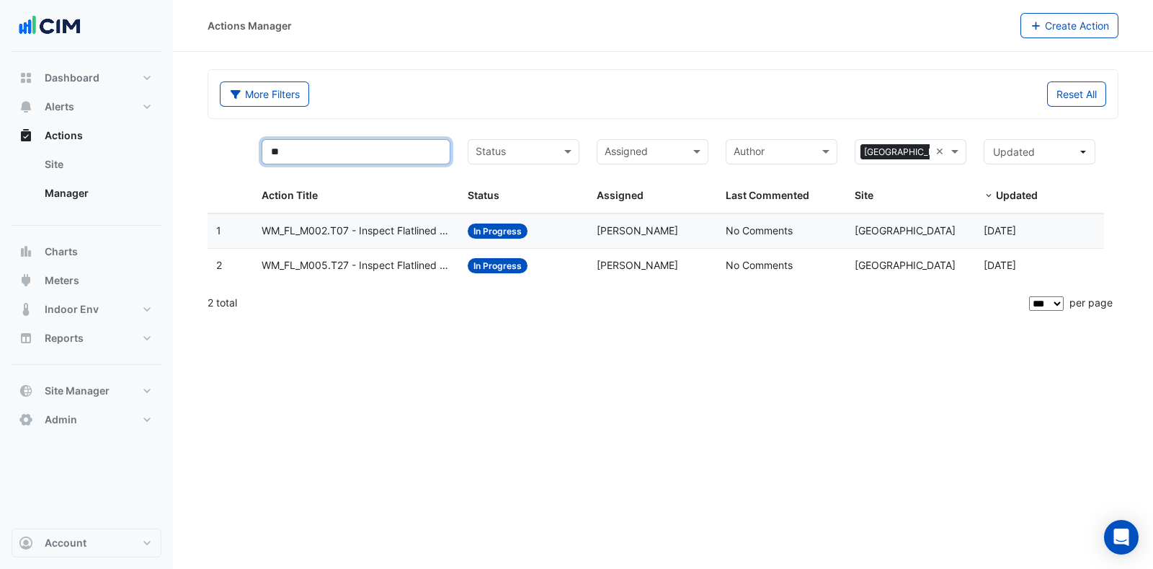
click at [331, 153] on input "**" at bounding box center [356, 151] width 189 height 25
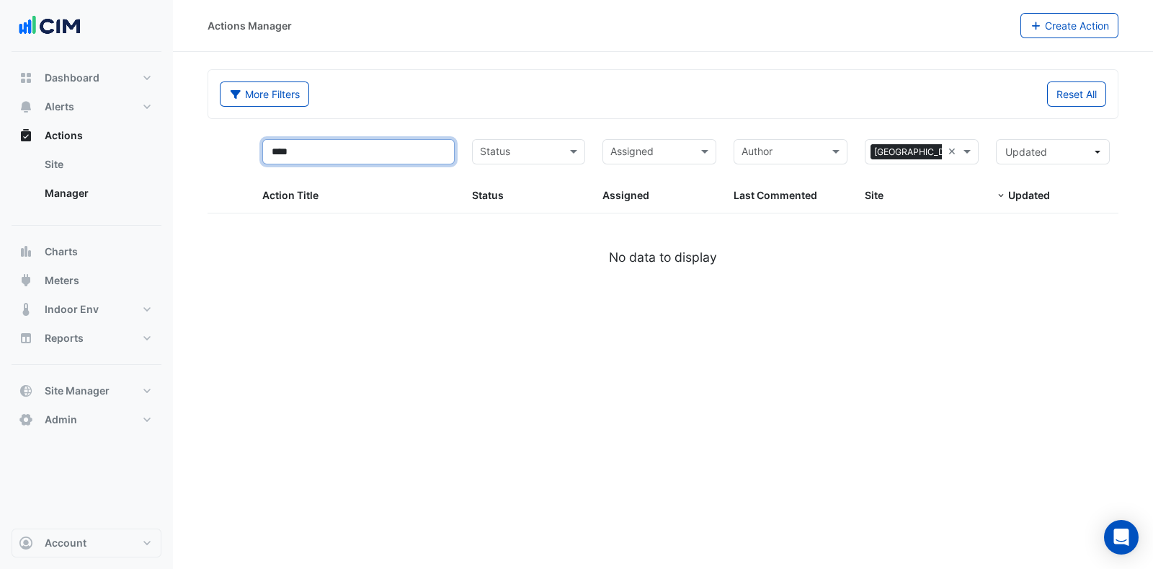
type input "****"
click at [90, 106] on button "Alerts" at bounding box center [87, 106] width 150 height 29
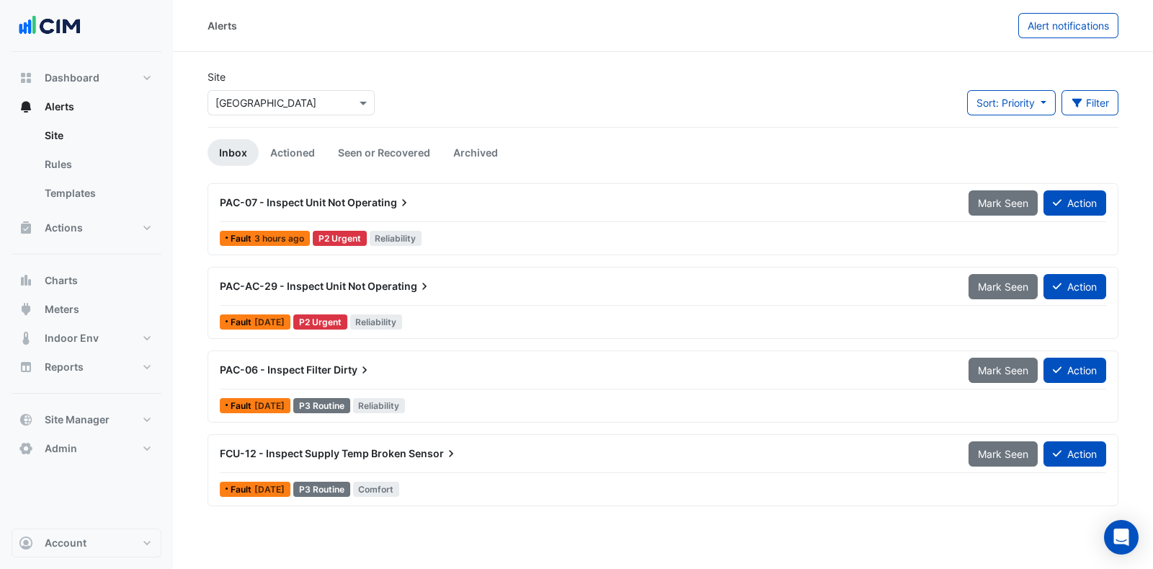
click at [1071, 98] on icon "button" at bounding box center [1077, 103] width 13 height 10
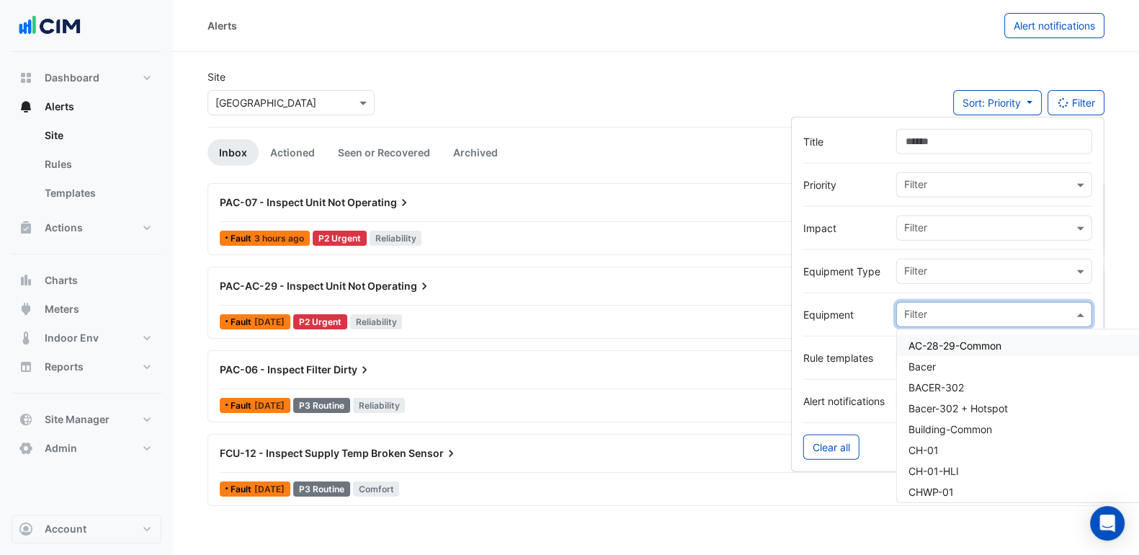
click at [956, 316] on input "text" at bounding box center [988, 315] width 169 height 15
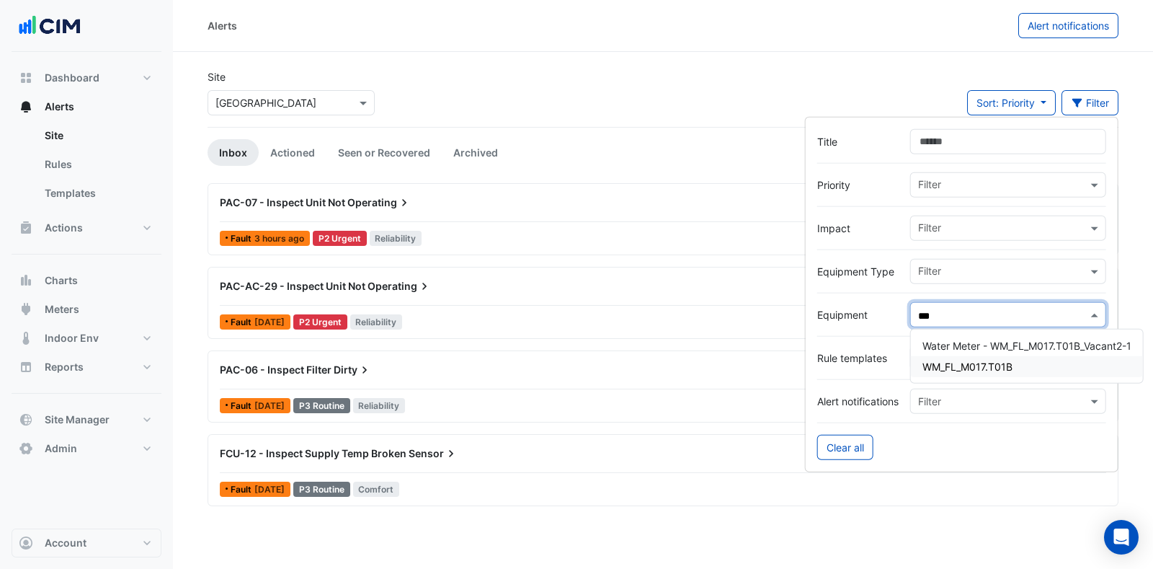
click at [975, 365] on span "WM_FL_M017.T01B" at bounding box center [967, 366] width 90 height 12
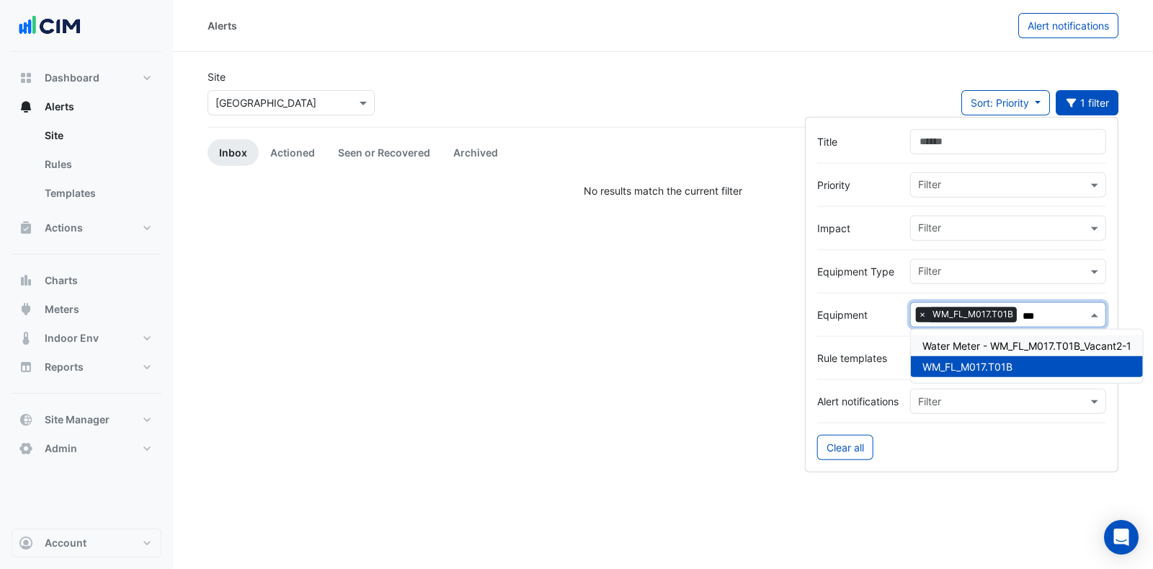
type input "***"
click at [303, 147] on link "Actioned" at bounding box center [293, 152] width 68 height 27
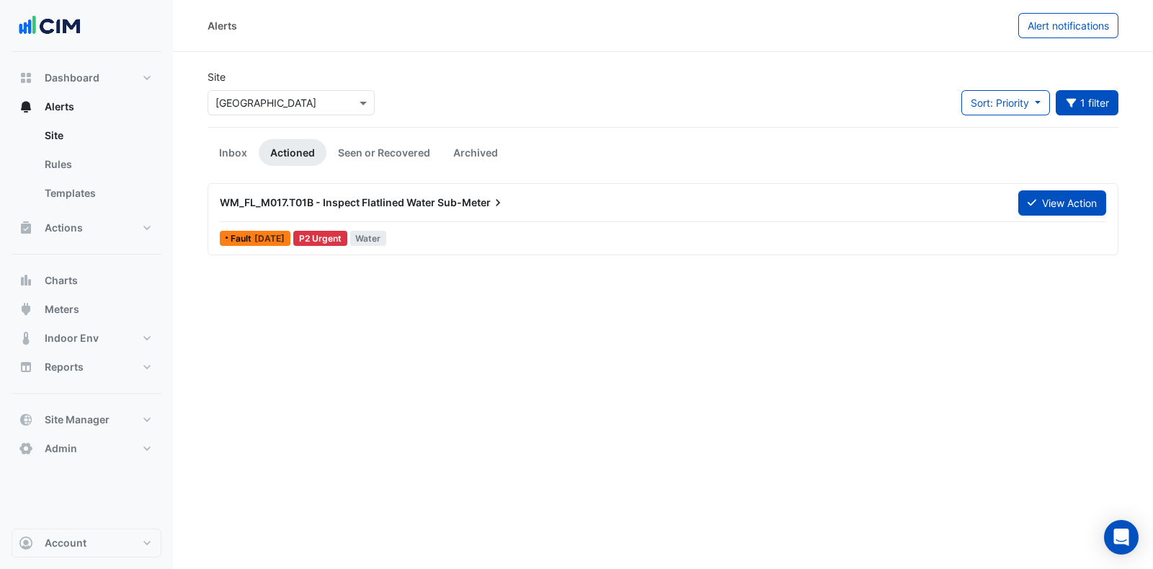
click at [1067, 202] on button "View Action" at bounding box center [1062, 202] width 88 height 25
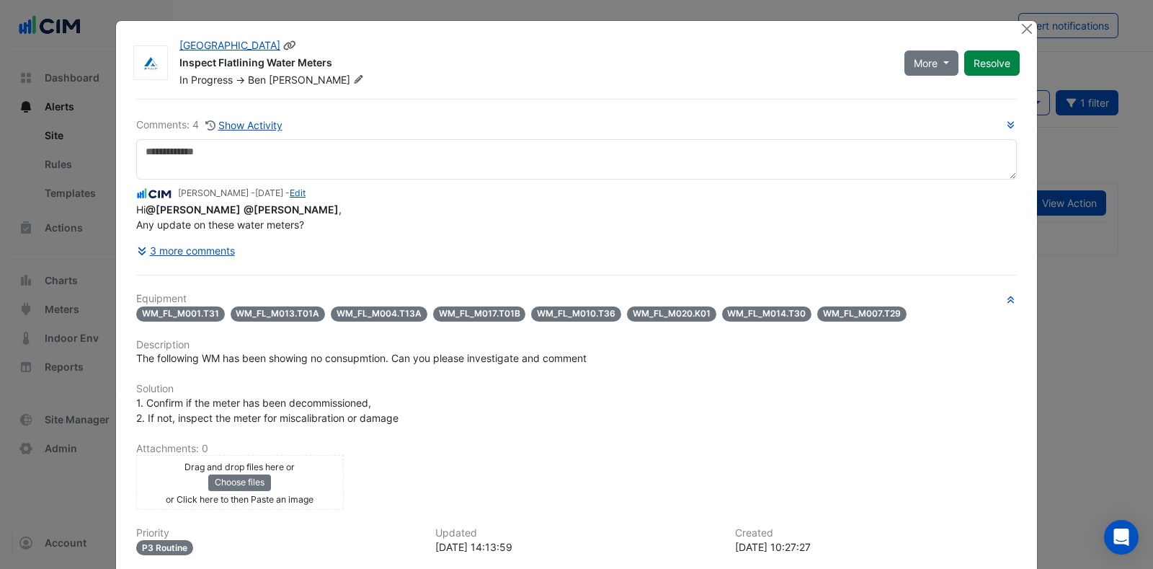
drag, startPoint x: 322, startPoint y: 63, endPoint x: 174, endPoint y: 66, distance: 148.5
click at [171, 65] on div "Forest Lake Inspect Flatlining Water Meters In Progress -> Ben James" at bounding box center [533, 62] width 725 height 49
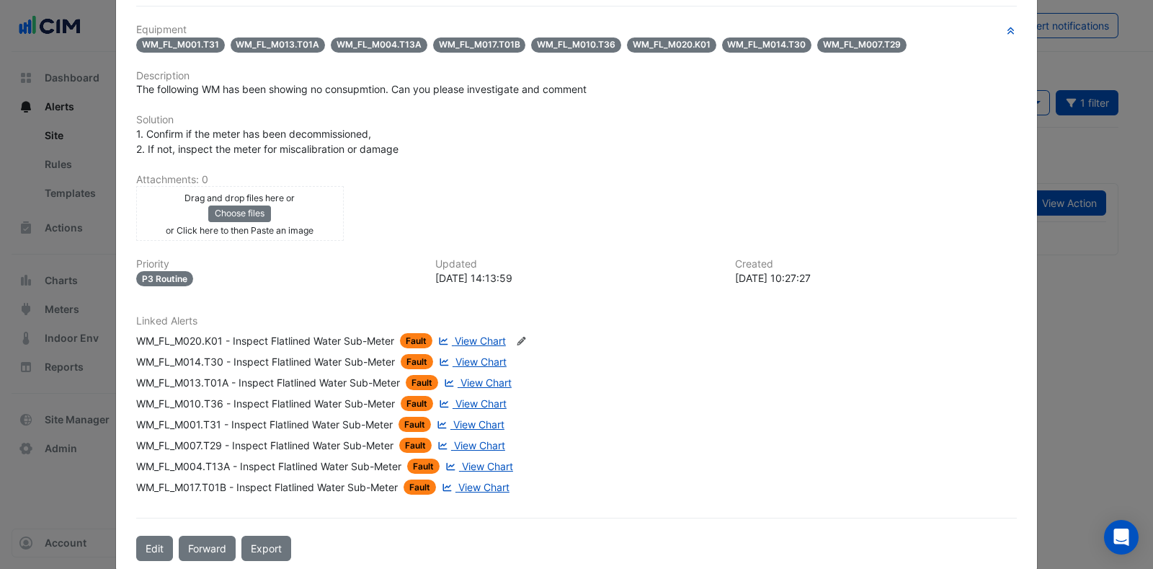
scroll to position [288, 0]
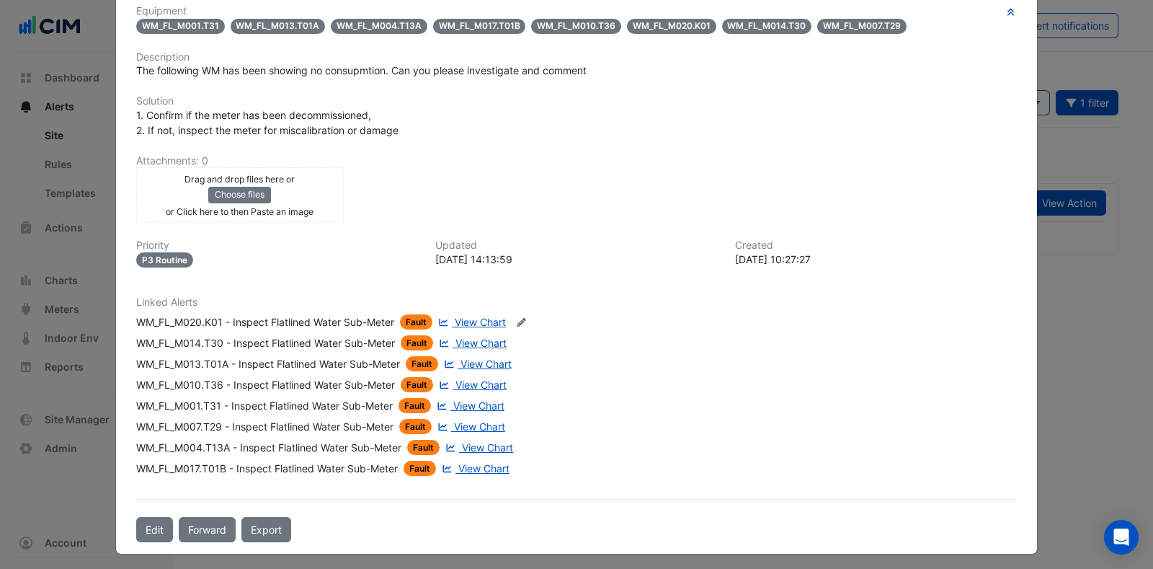
click at [735, 378] on div "Linked Alerts WM_FL_M020.K01 - Inspect Flatlined Water Sub-Meter Fault View Cha…" at bounding box center [577, 385] width 898 height 179
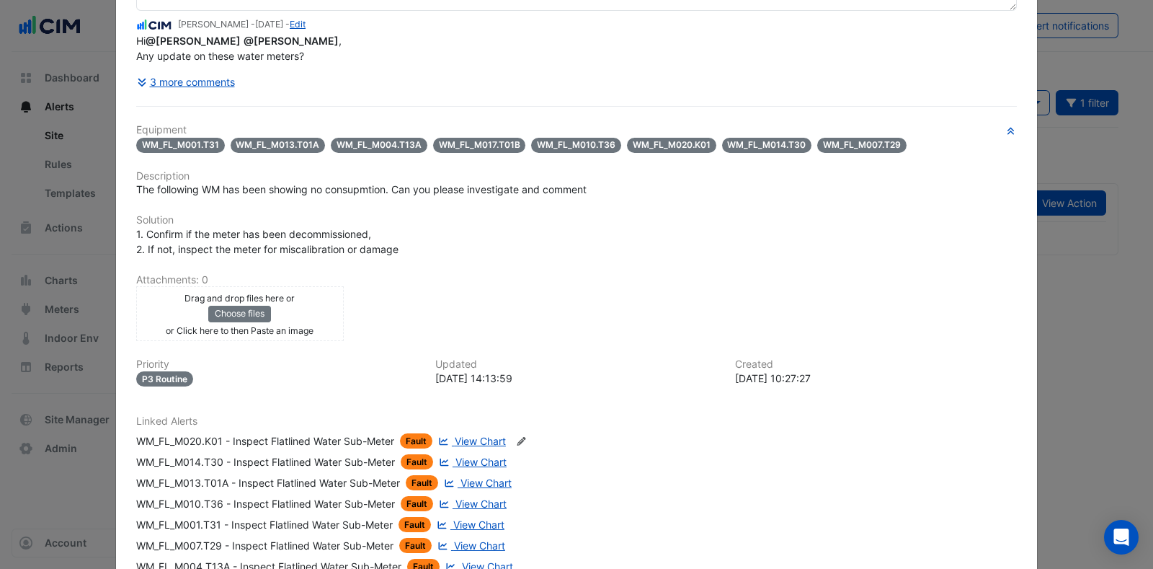
scroll to position [0, 0]
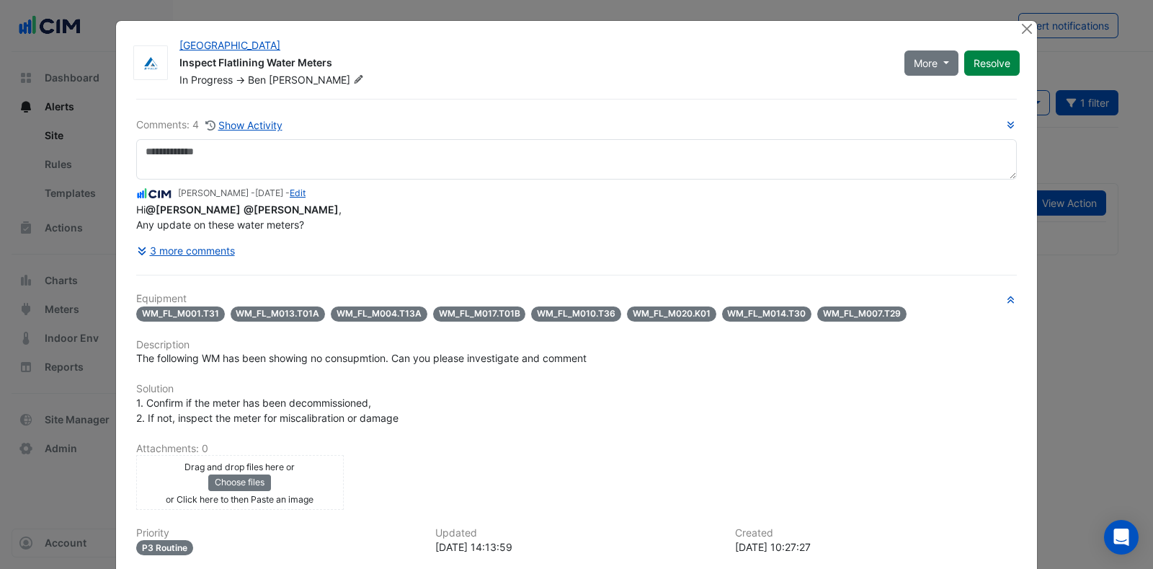
click at [174, 248] on button "3 more comments" at bounding box center [185, 250] width 99 height 25
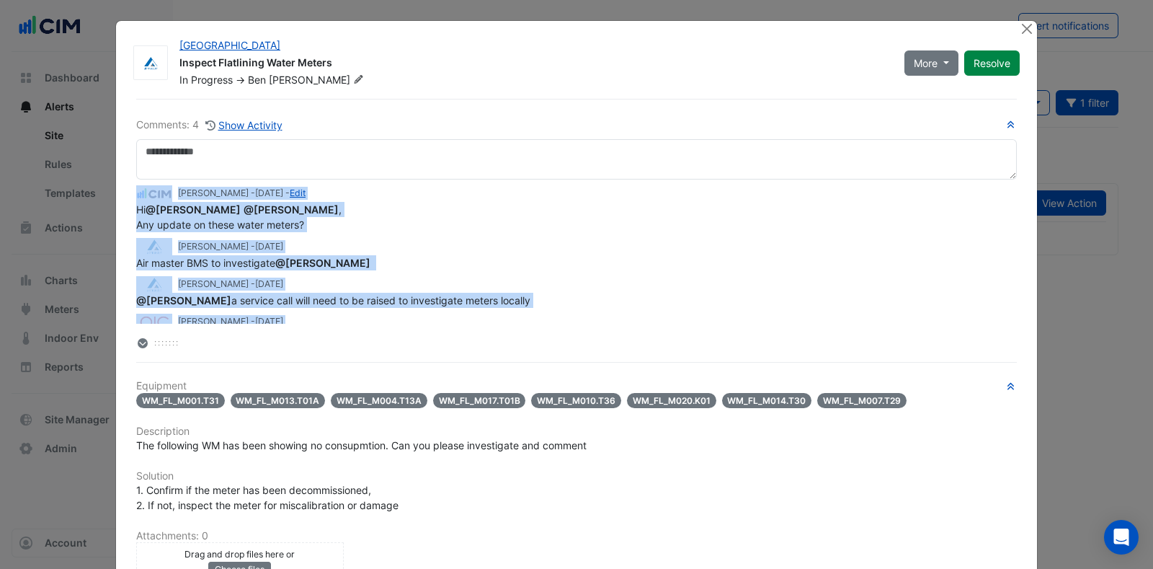
drag, startPoint x: 264, startPoint y: 317, endPoint x: 123, endPoint y: 186, distance: 192.7
click at [128, 186] on div "Comments: 4 Show Activity Shafayet Ali - 4 months and 15 days ago - Edit Hi @Gl…" at bounding box center [577, 508] width 898 height 818
click at [460, 276] on div "Glen Mackley - 5 months and 1 day ago" at bounding box center [576, 284] width 881 height 17
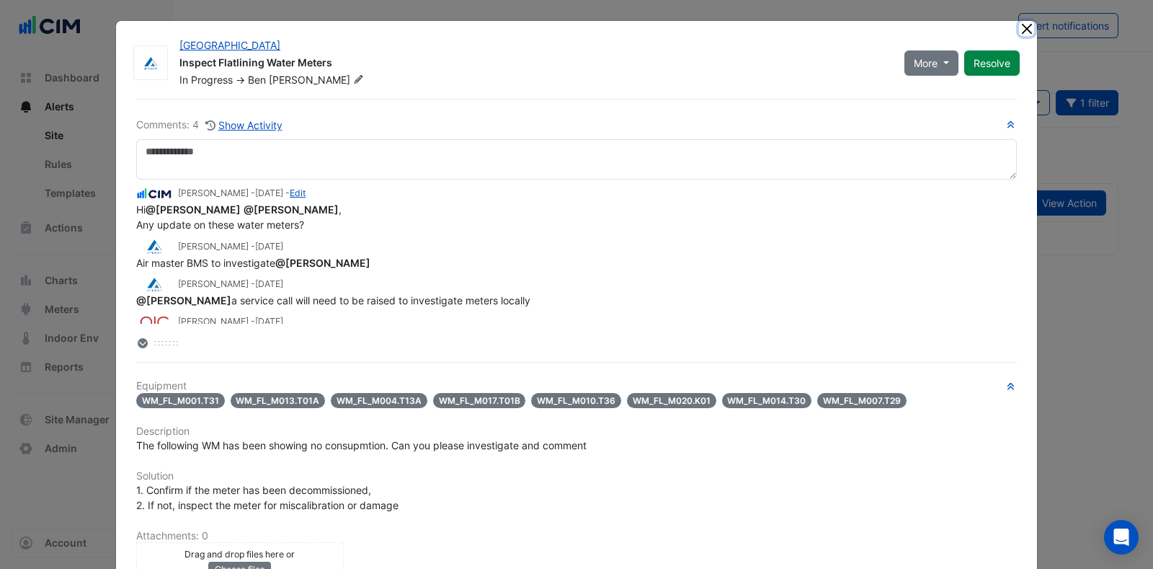
click at [1023, 25] on button "Close" at bounding box center [1026, 28] width 15 height 15
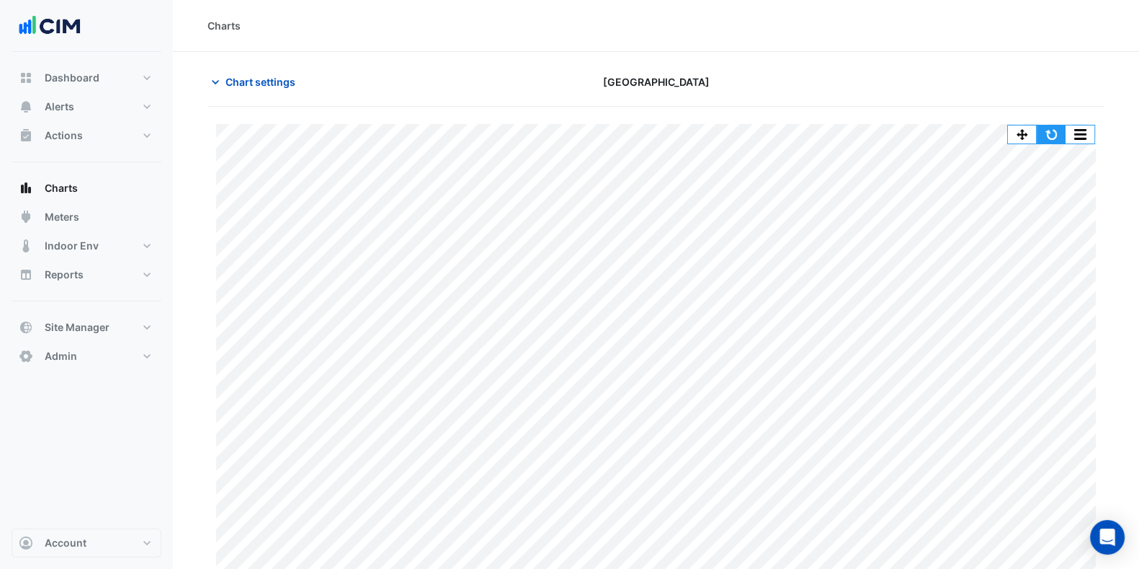
click at [1054, 128] on button "button" at bounding box center [1051, 134] width 29 height 18
click at [247, 86] on span "Chart settings" at bounding box center [261, 81] width 70 height 15
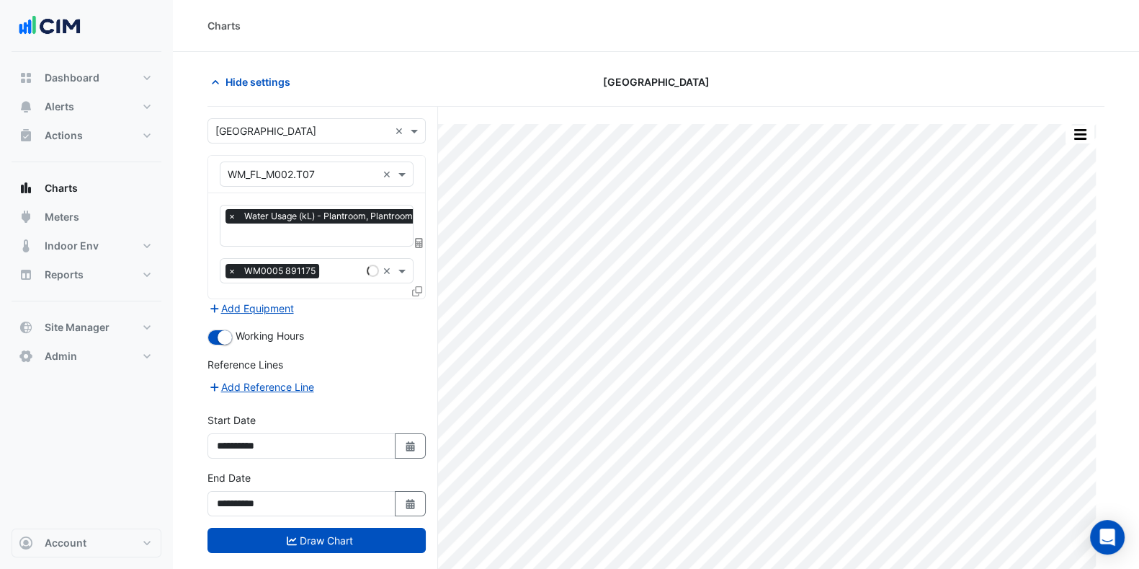
click at [409, 433] on button "Select Date" at bounding box center [411, 445] width 32 height 25
select select "*"
select select "****"
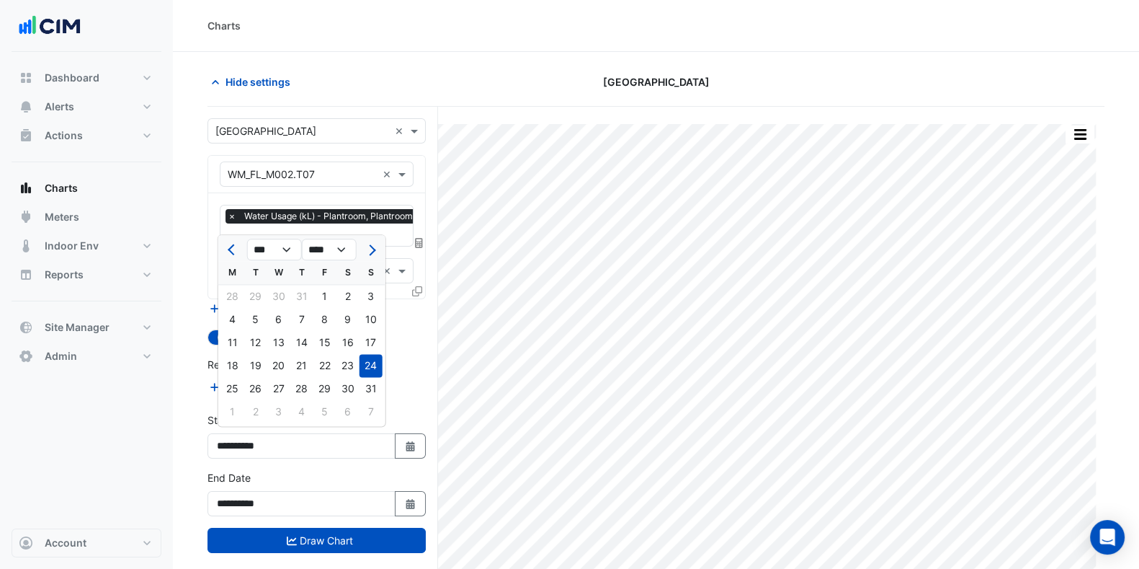
click at [223, 246] on div at bounding box center [232, 249] width 29 height 23
click at [226, 246] on button "Previous month" at bounding box center [232, 249] width 17 height 23
select select "*"
click at [369, 301] on div "1" at bounding box center [371, 296] width 23 height 23
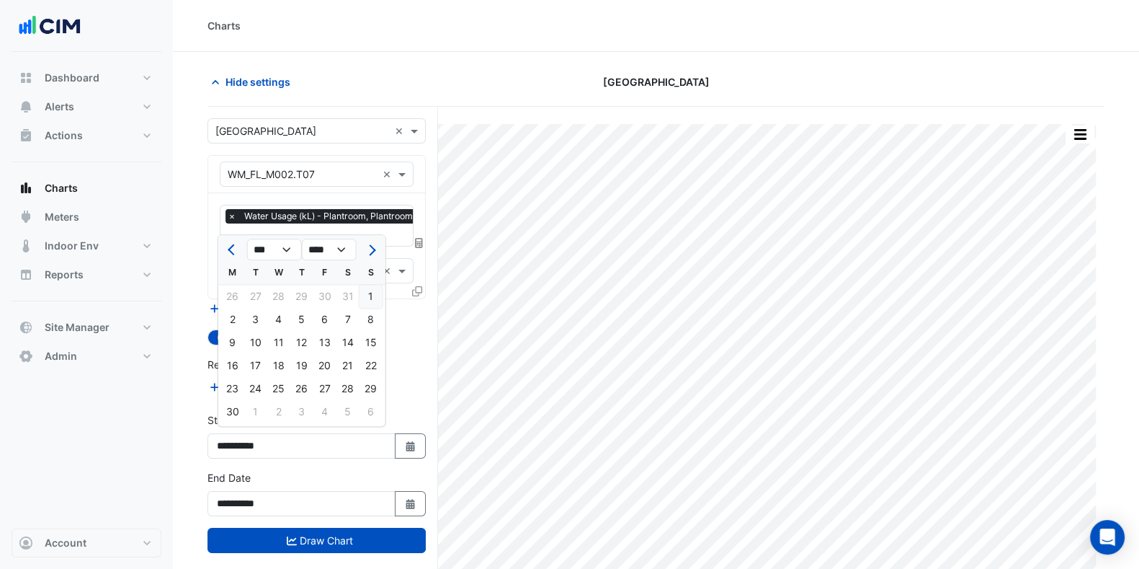
type input "**********"
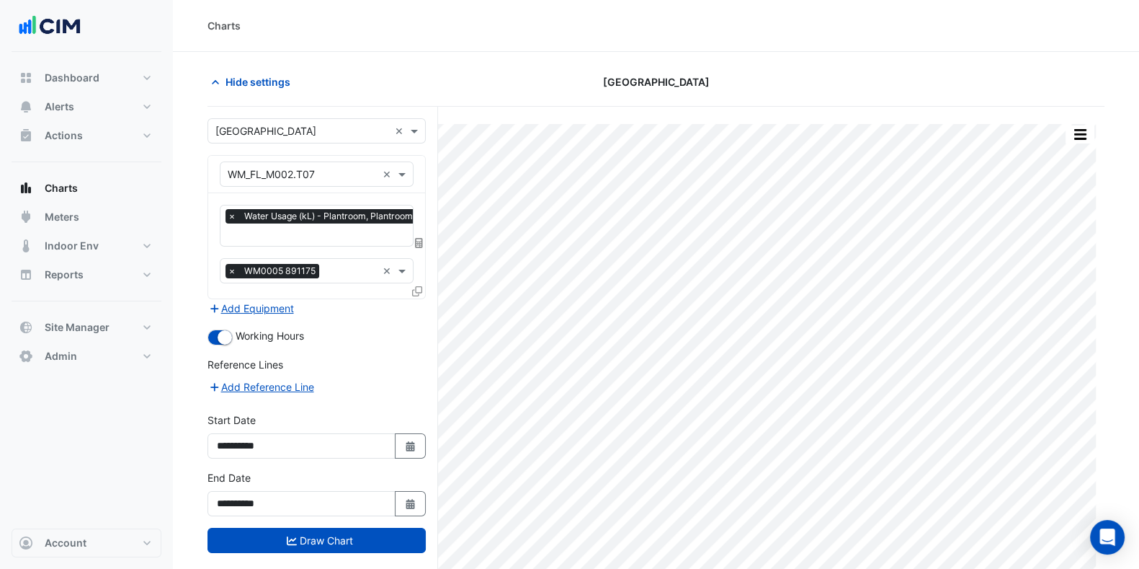
click at [293, 534] on fa-icon "submit" at bounding box center [292, 540] width 10 height 12
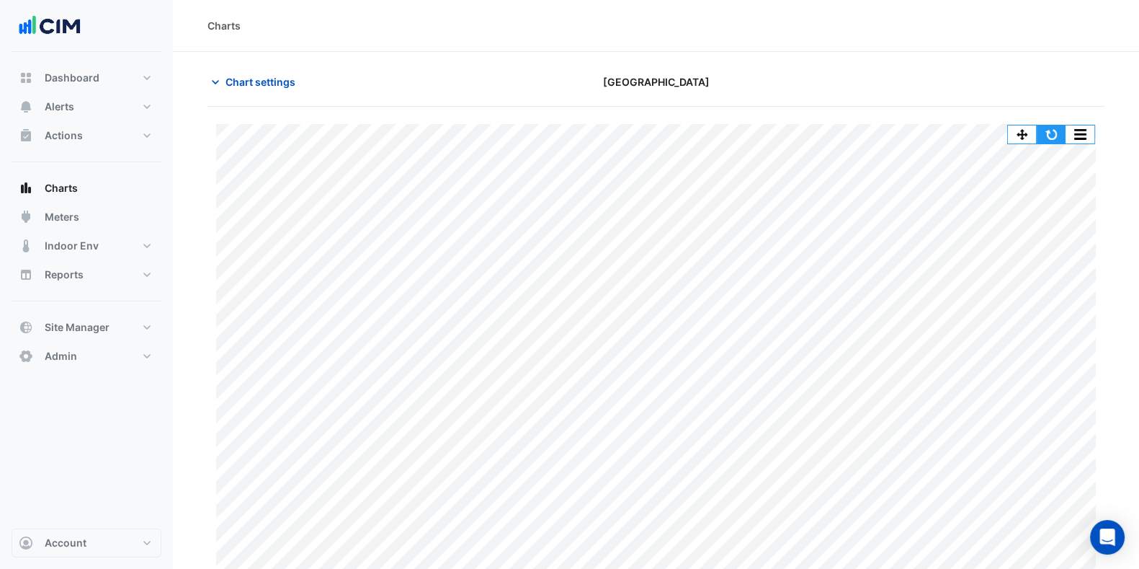
click at [1056, 131] on button "button" at bounding box center [1051, 134] width 29 height 18
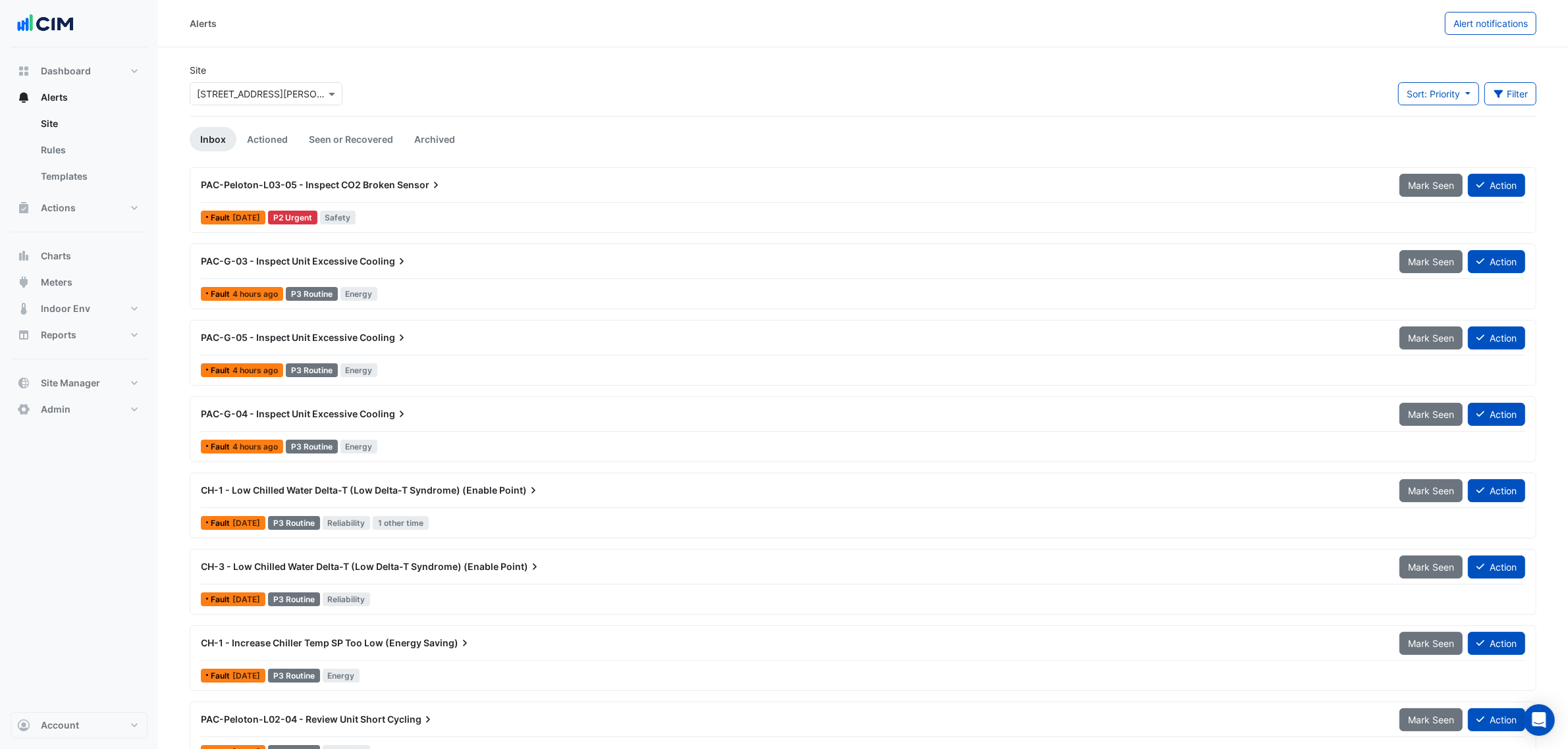
click at [74, 94] on button "Alerts" at bounding box center [79, 97] width 137 height 26
click at [79, 67] on span "Dashboard" at bounding box center [66, 71] width 50 height 13
select select "***"
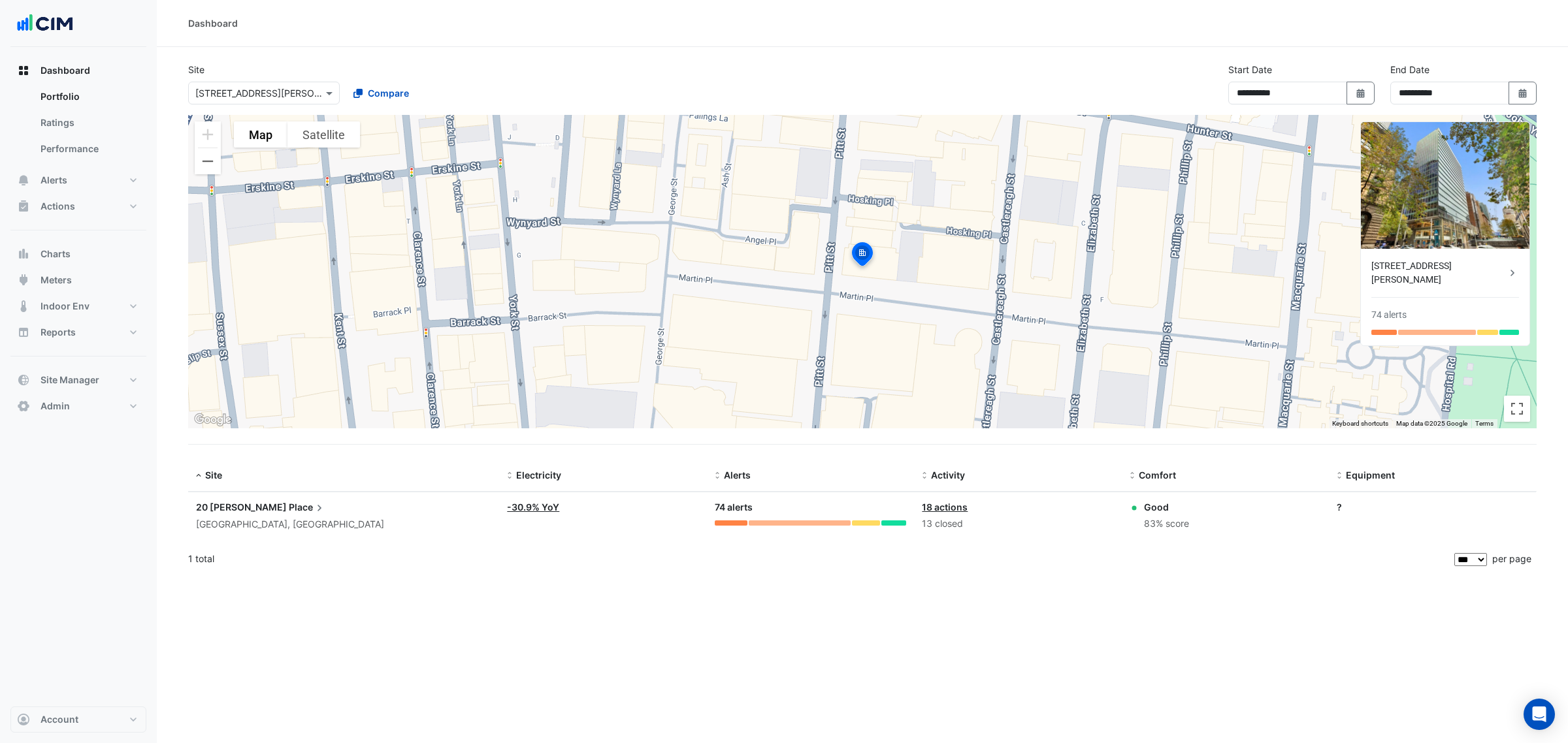
click at [253, 99] on input "text" at bounding box center [250, 93] width 111 height 14
type input "*****"
click at [239, 135] on span "[GEOGRAPHIC_DATA]" at bounding box center [255, 140] width 92 height 11
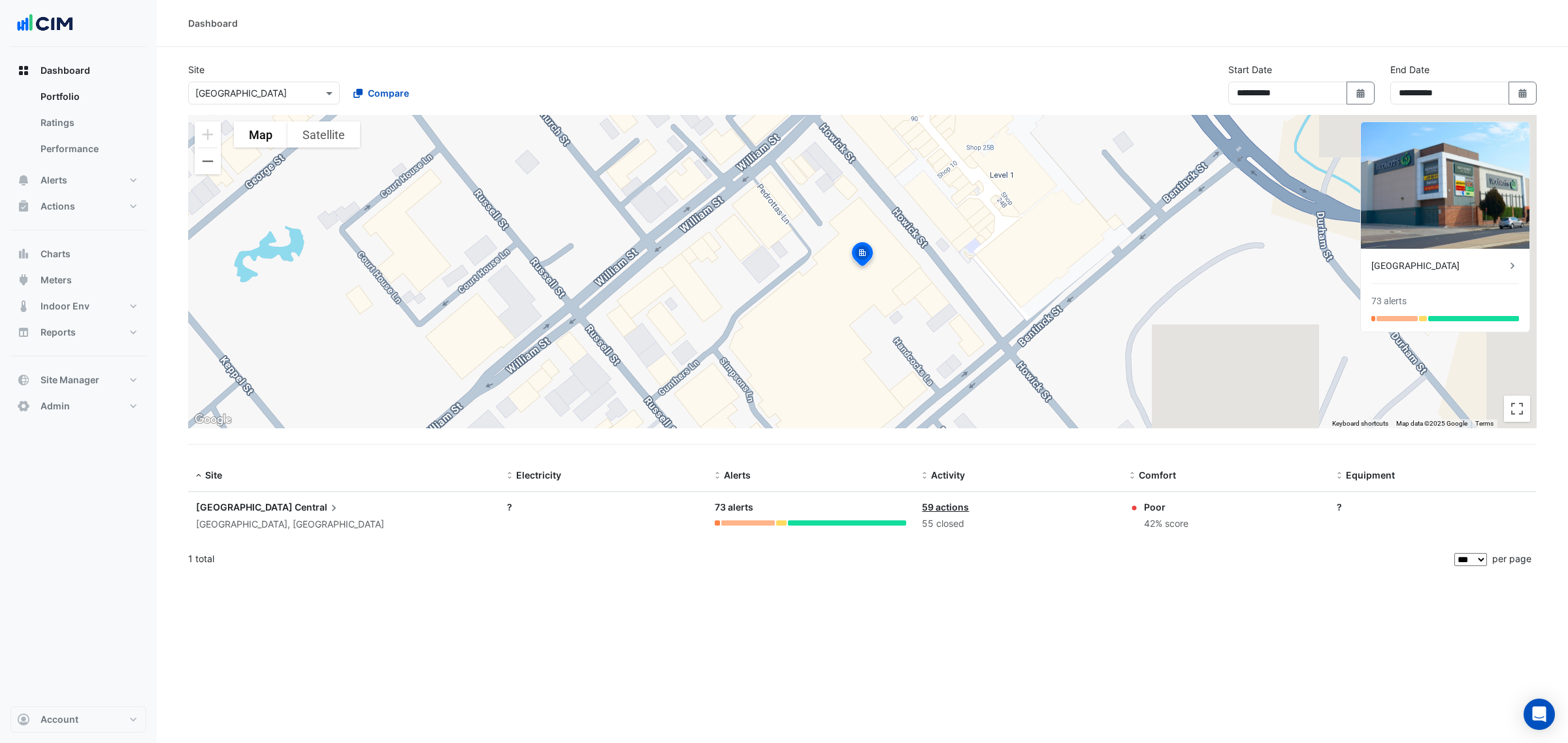
click at [248, 513] on div "[GEOGRAPHIC_DATA] Central" at bounding box center [344, 507] width 295 height 14
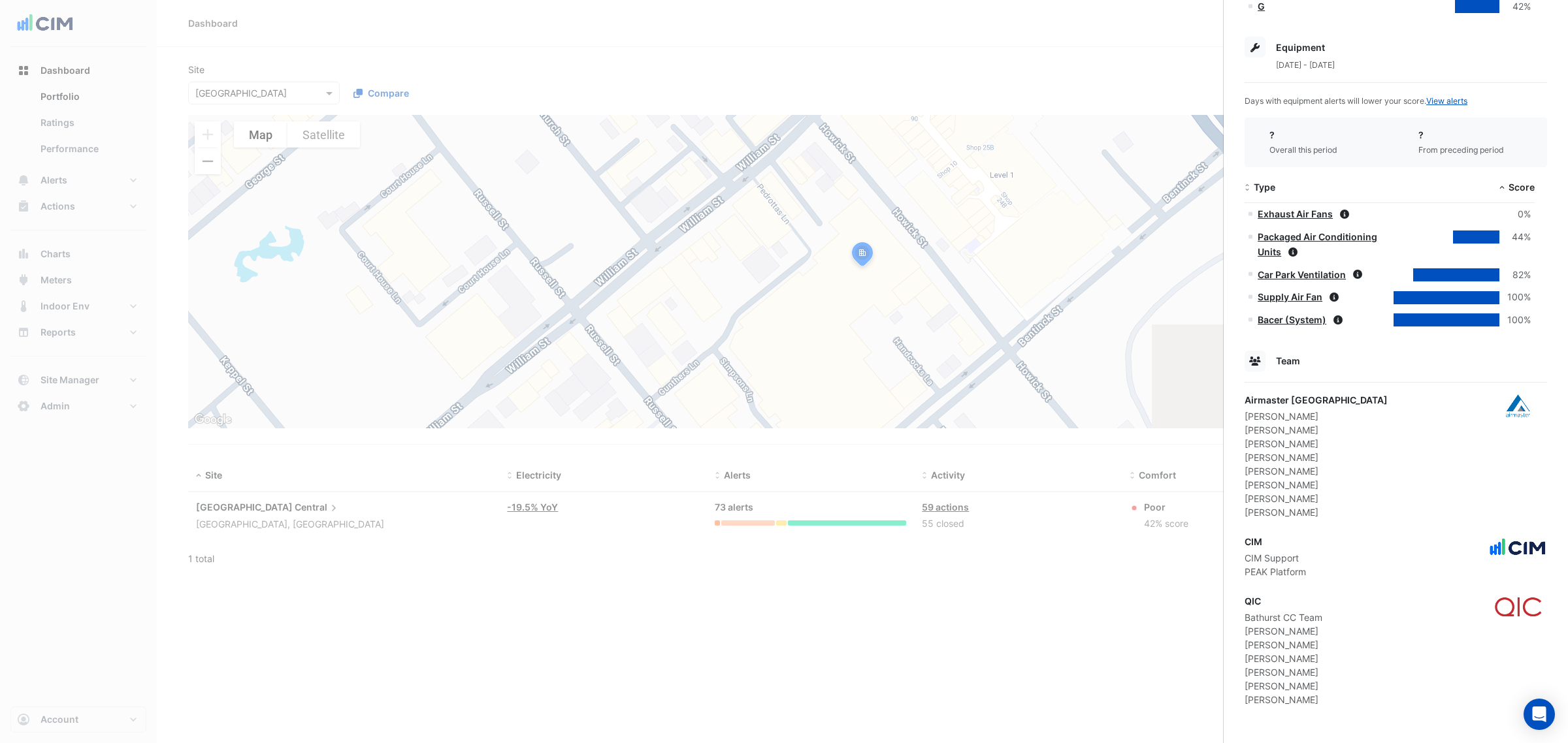
scroll to position [392, 0]
drag, startPoint x: 1288, startPoint y: 687, endPoint x: 1238, endPoint y: 689, distance: 50.0
click at [1238, 689] on div "210 Howick Street, Bathurst, New South Wales Monitoring Total sensors 548 Total…" at bounding box center [1396, 198] width 344 height 1090
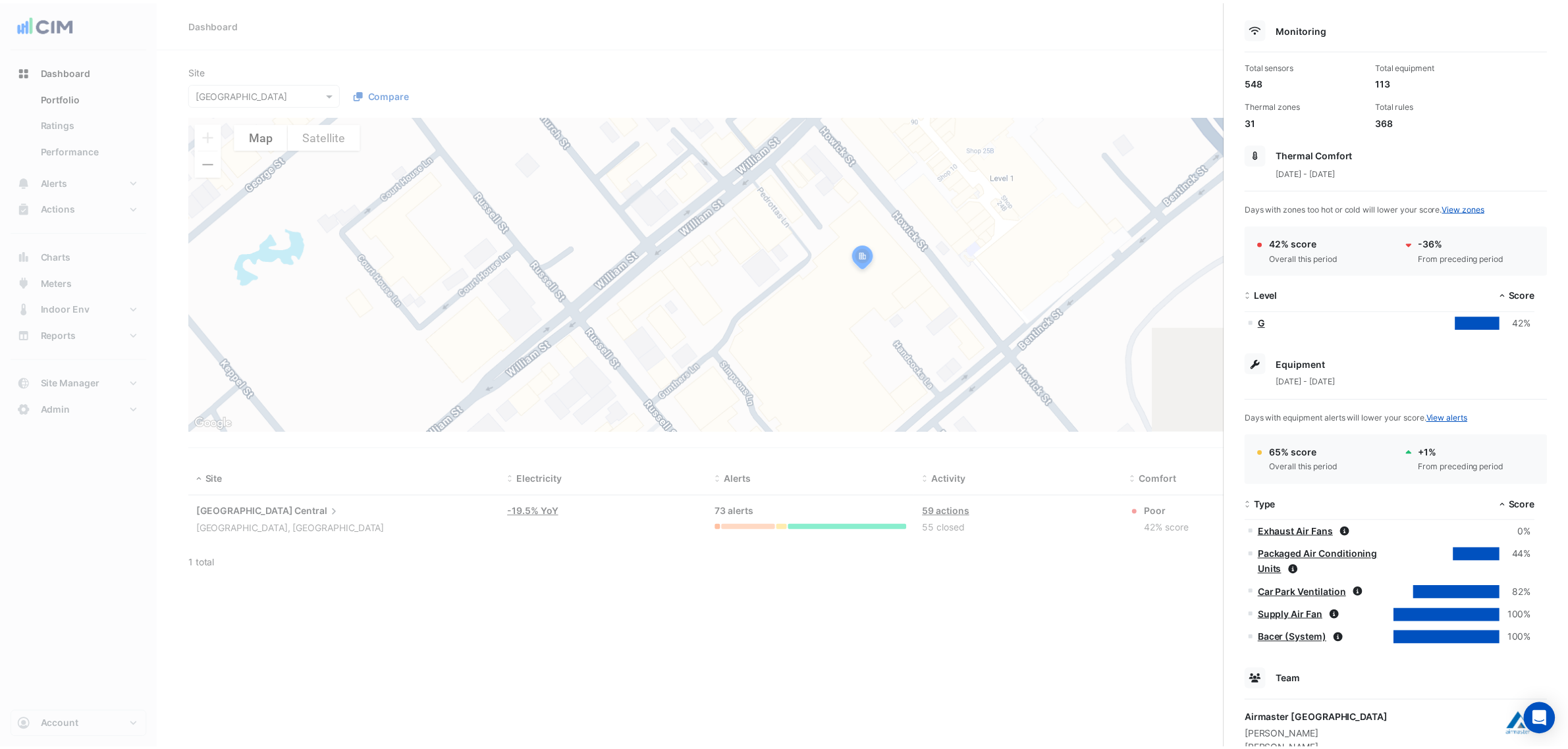
scroll to position [0, 0]
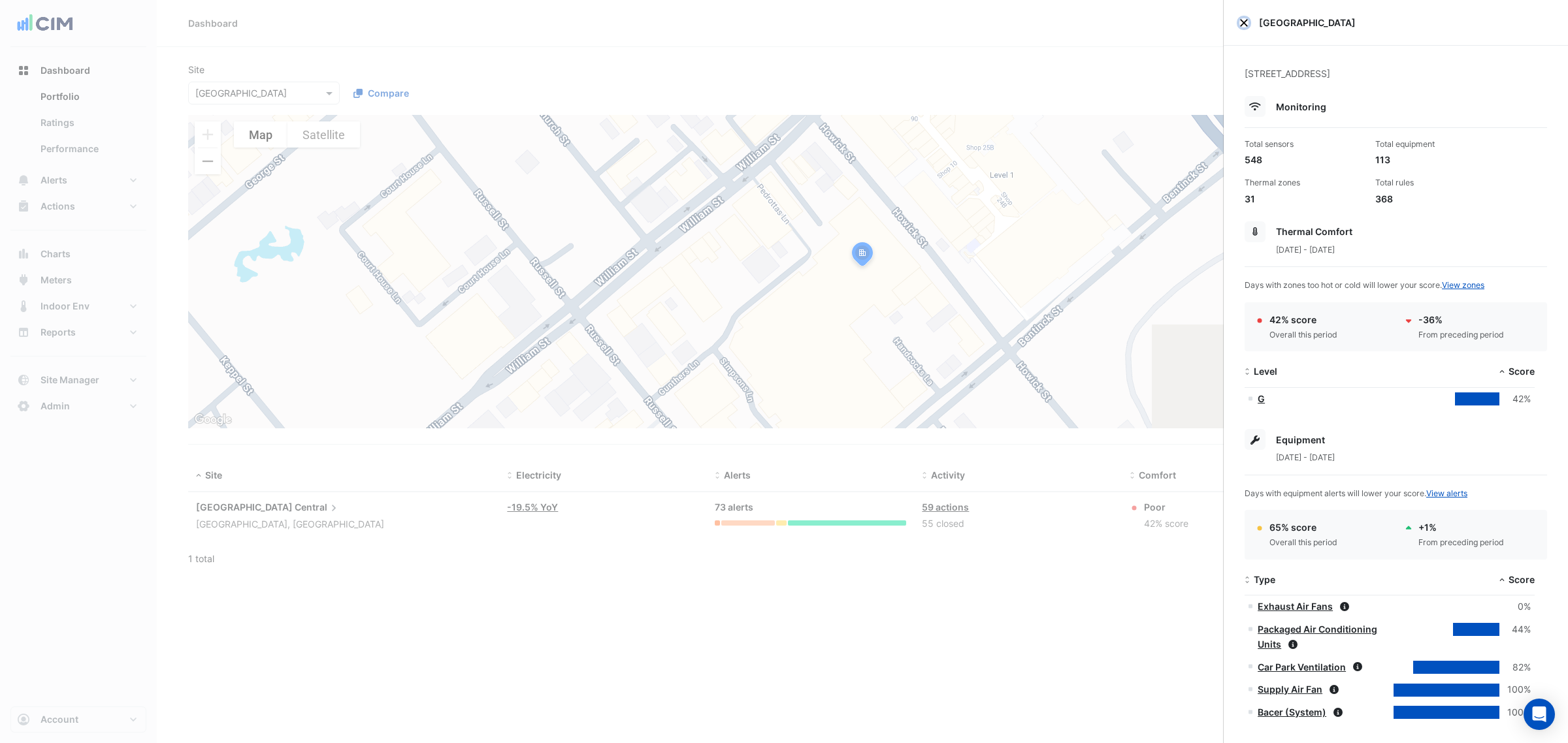
click at [1243, 21] on button "Close" at bounding box center [1244, 23] width 9 height 9
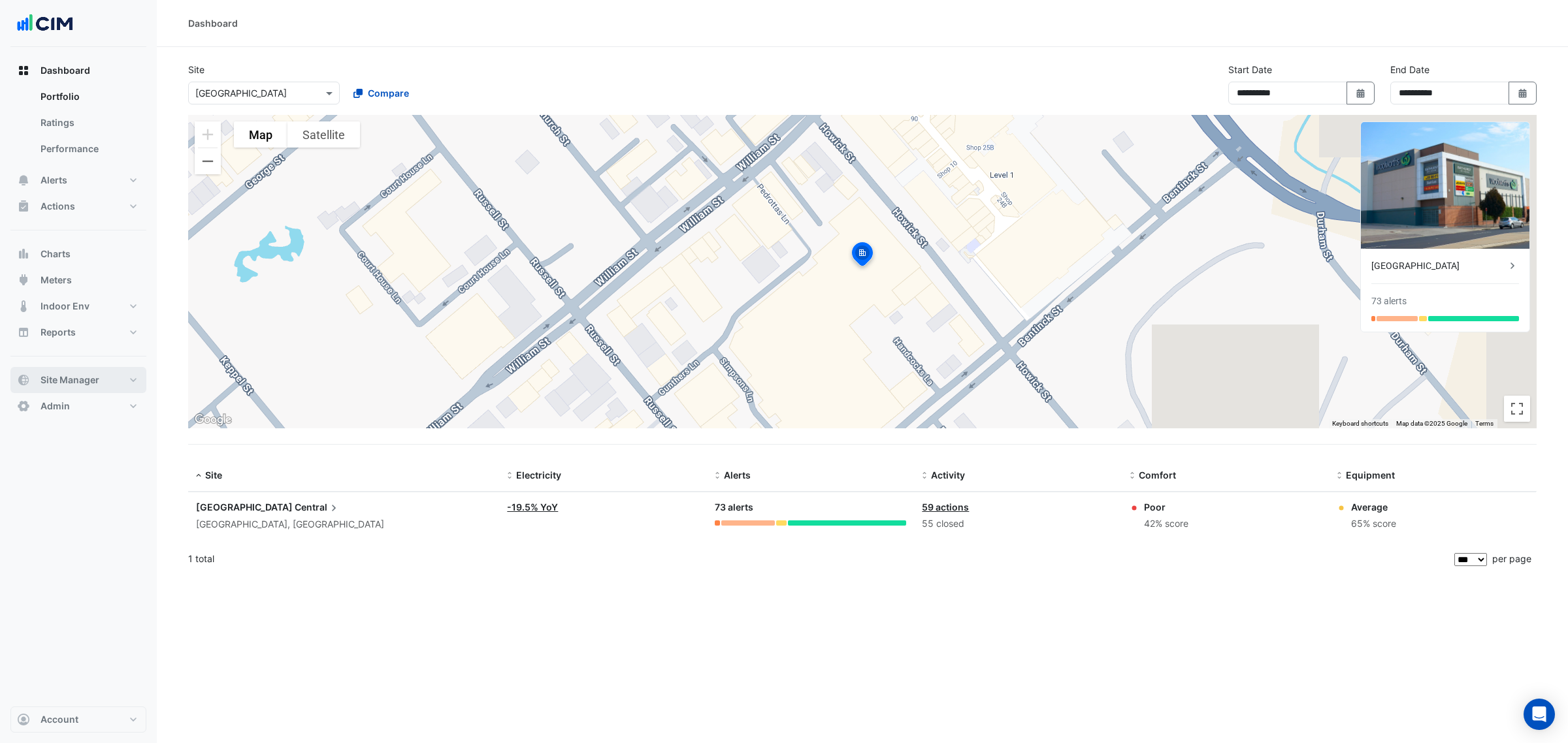
click at [104, 389] on button "Site Manager" at bounding box center [79, 380] width 136 height 26
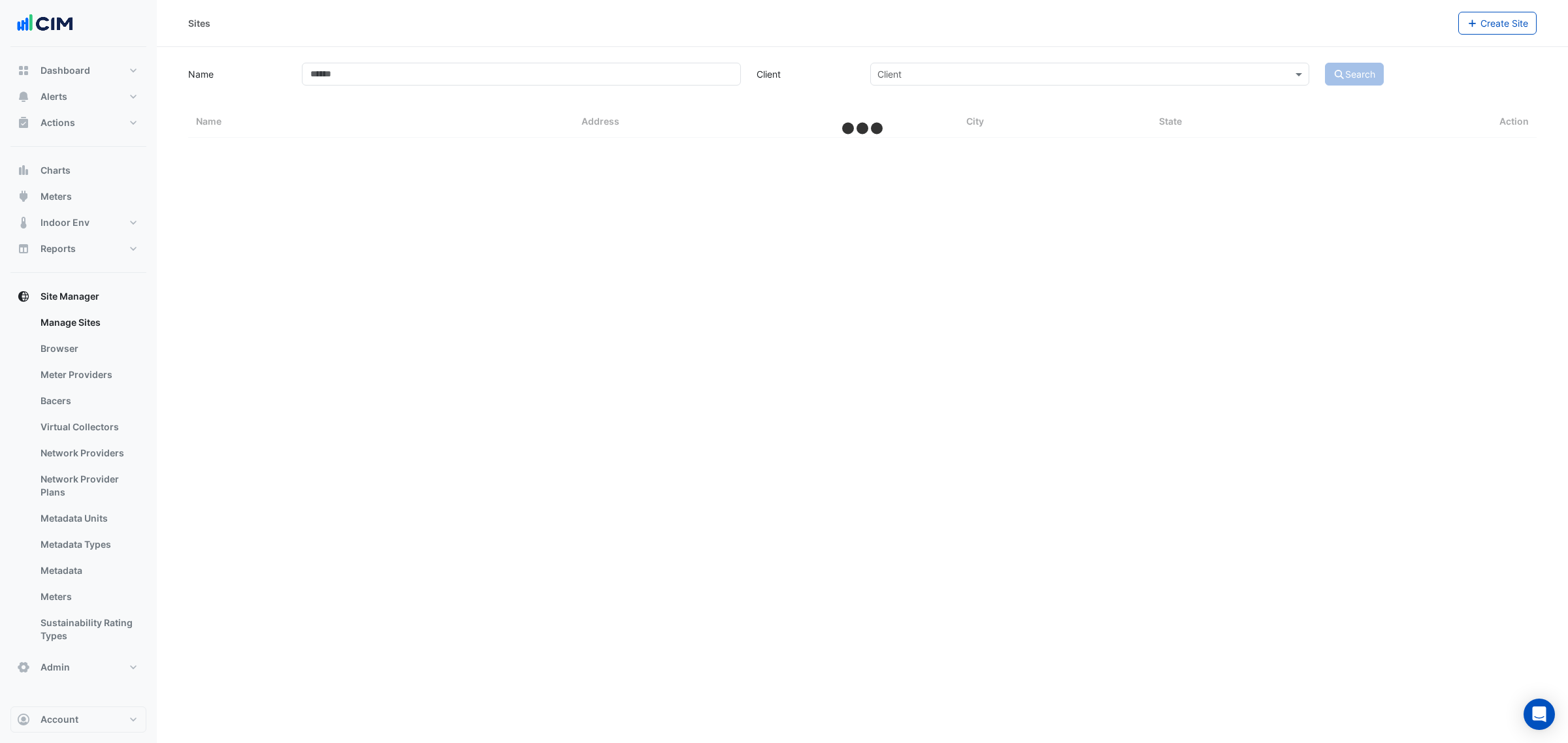
select select "***"
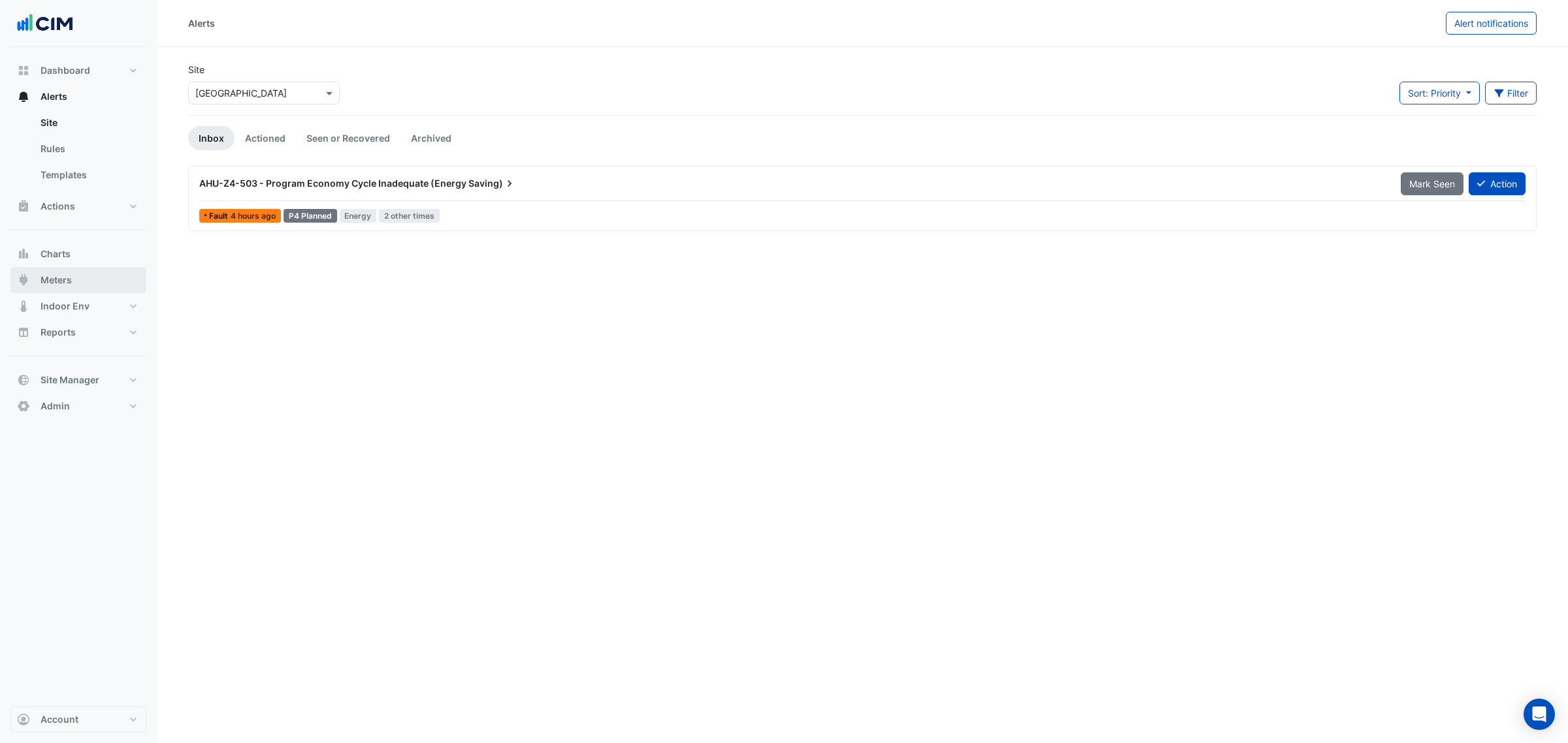
click at [88, 282] on button "Meters" at bounding box center [79, 280] width 136 height 26
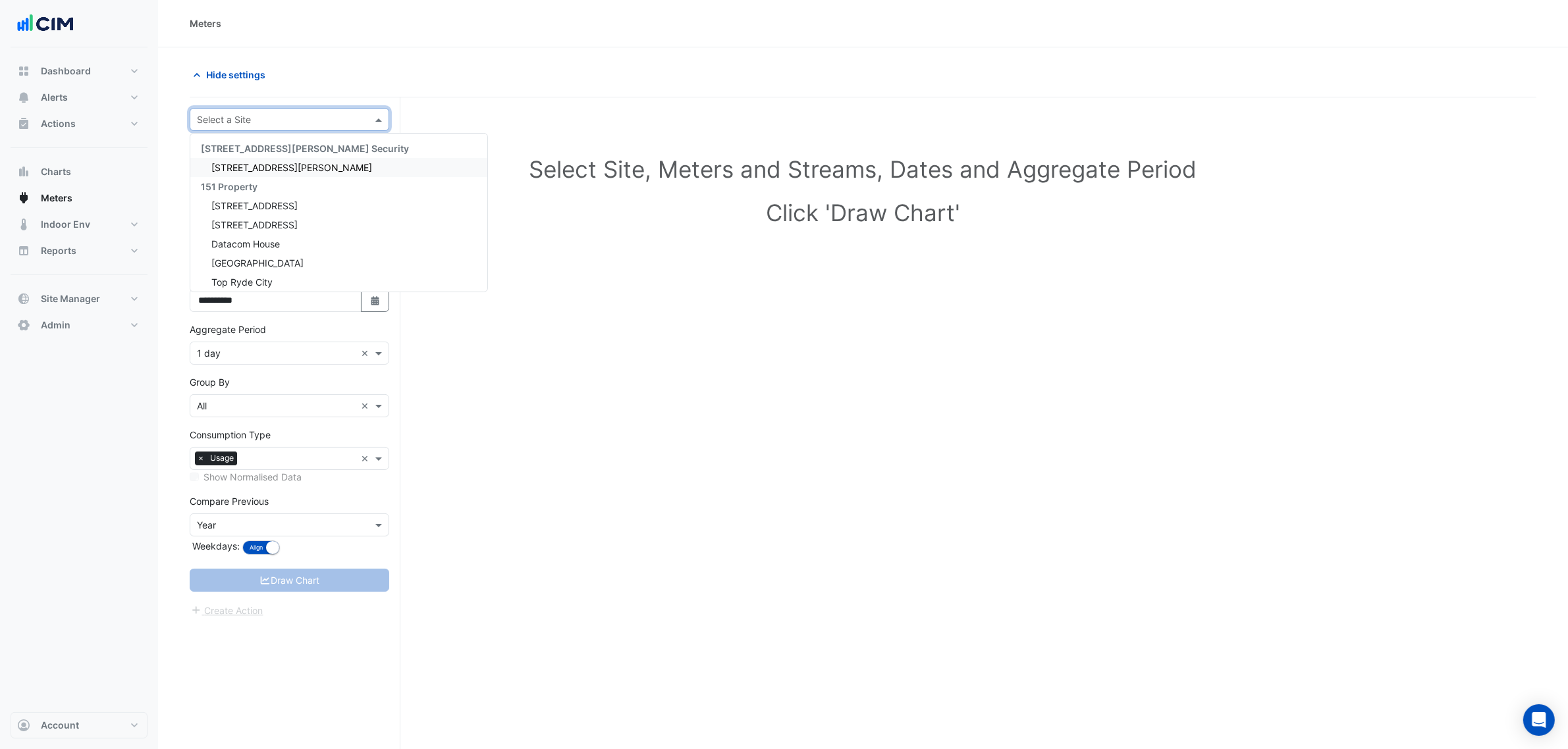
click at [242, 119] on input "text" at bounding box center [276, 120] width 159 height 14
type input "***"
click at [219, 170] on span "Eastland" at bounding box center [229, 167] width 37 height 11
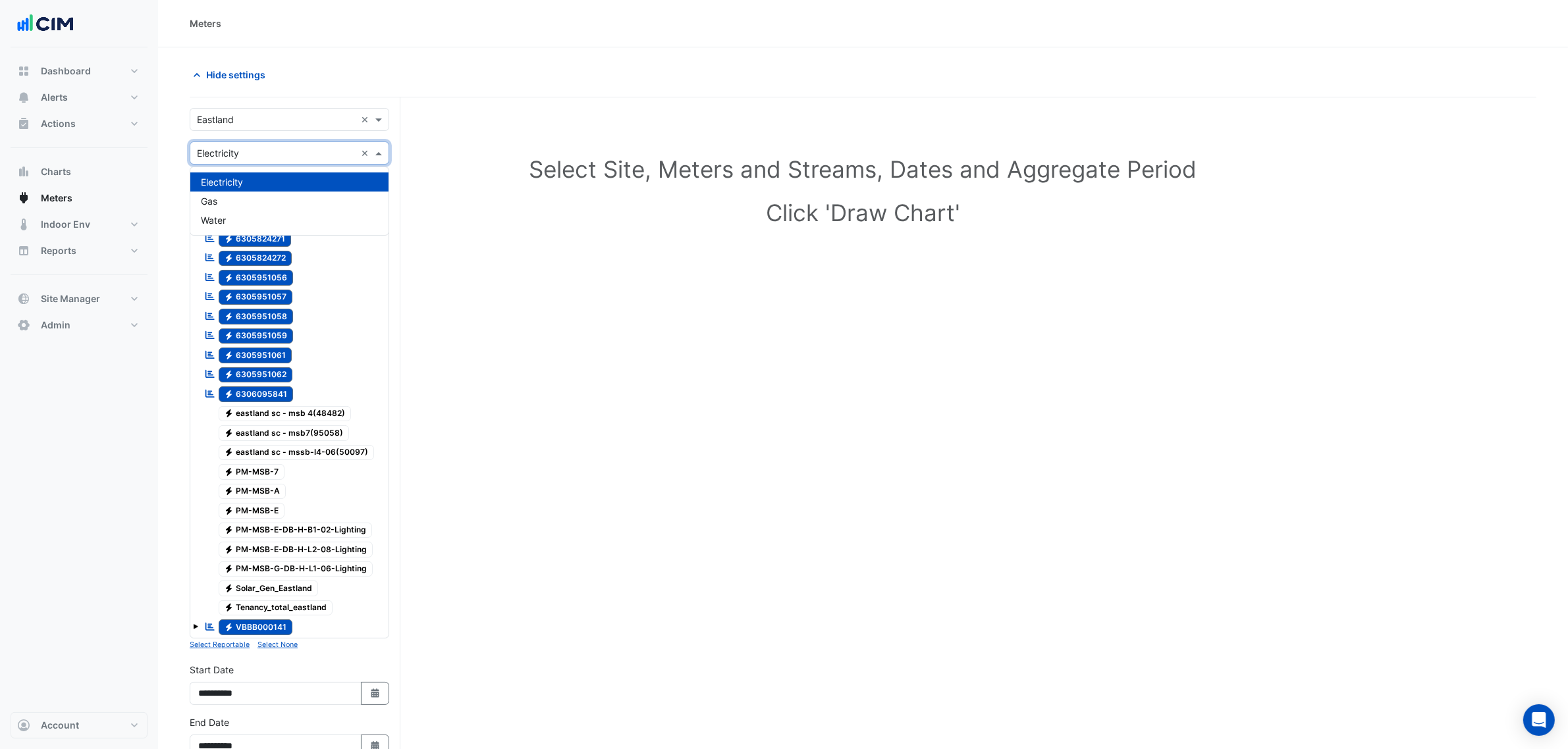
click at [353, 152] on input "text" at bounding box center [276, 153] width 159 height 14
click at [232, 204] on div "Gas" at bounding box center [289, 201] width 198 height 19
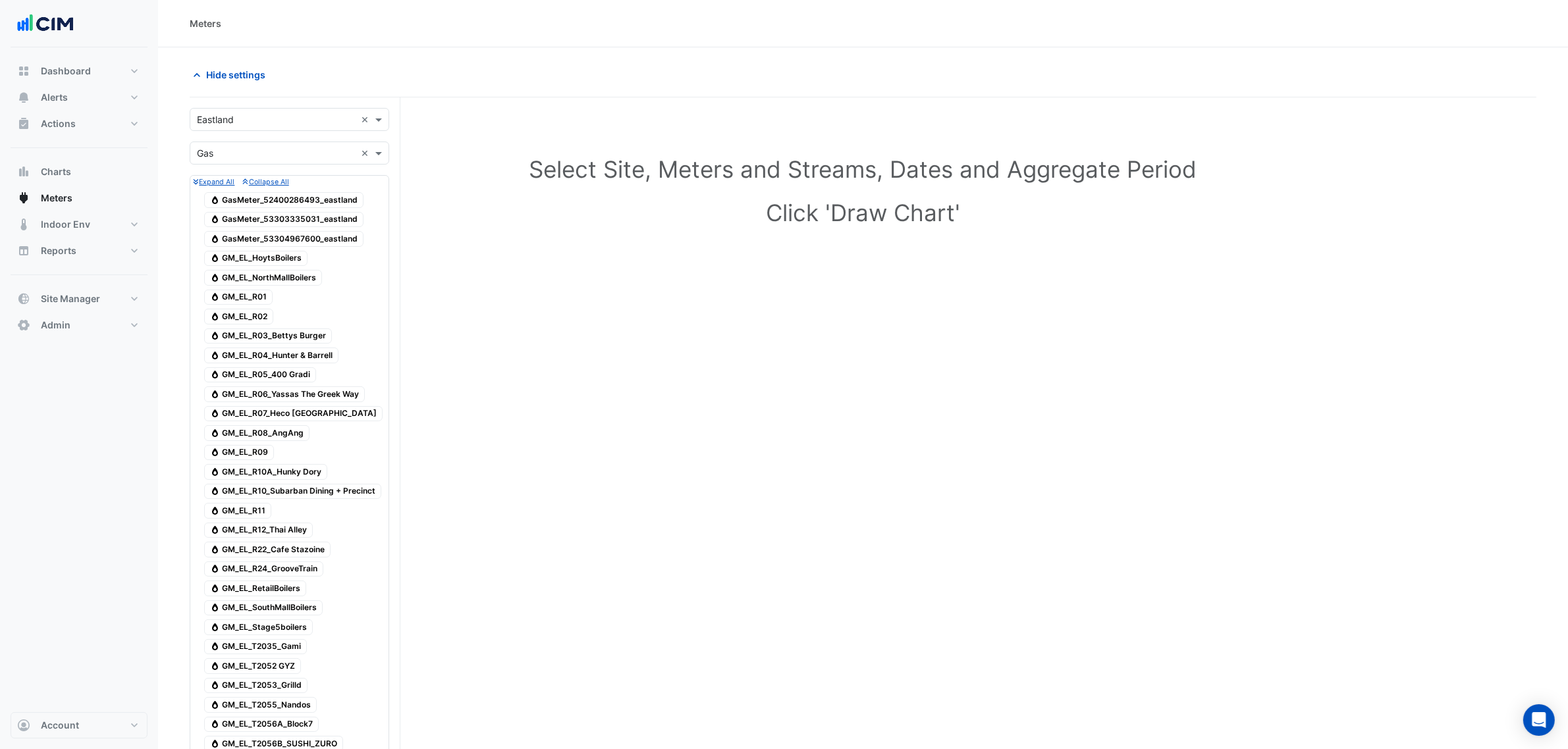
click at [270, 355] on span "Gas GM_EL_R04_Hunter & Barrell" at bounding box center [270, 354] width 134 height 16
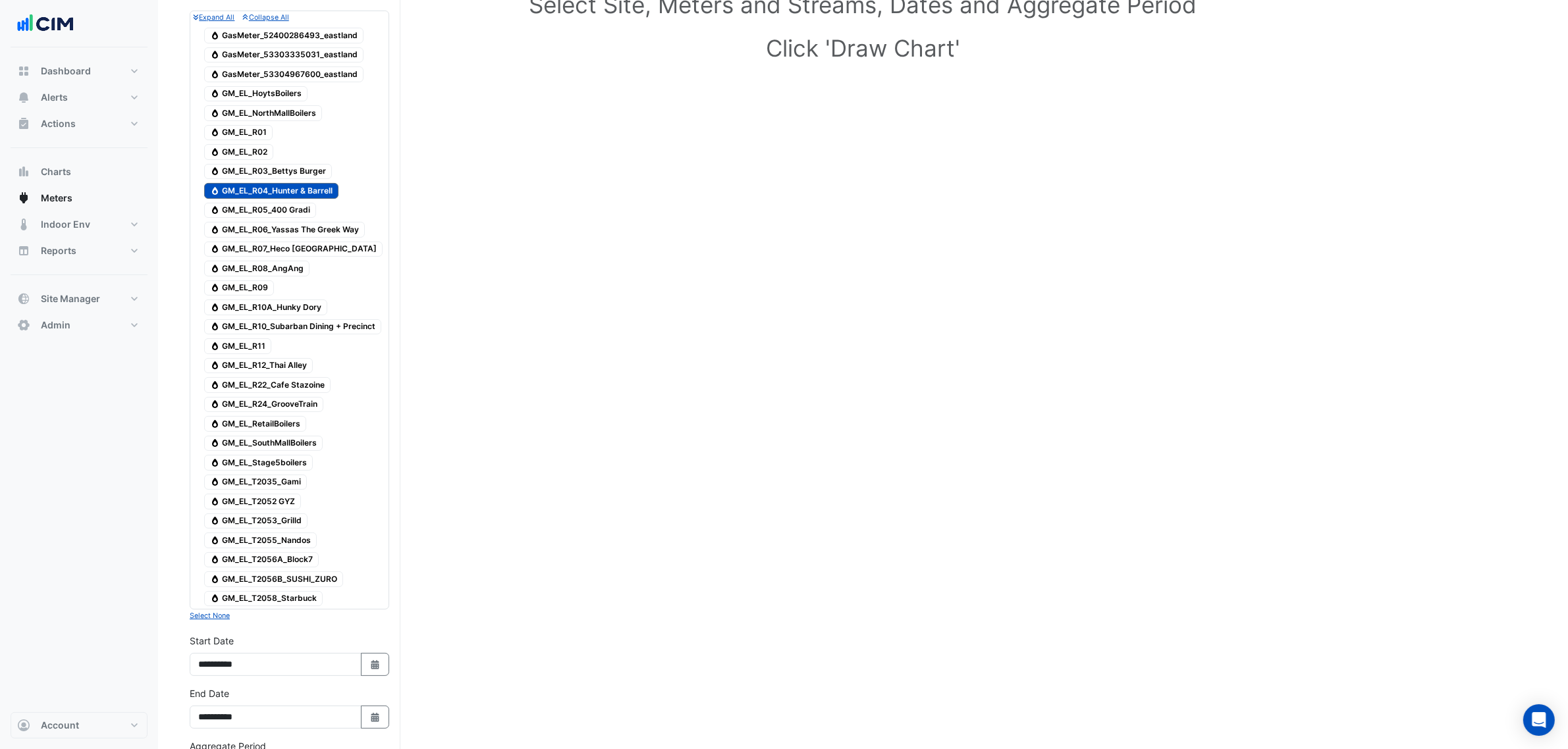
scroll to position [82, 0]
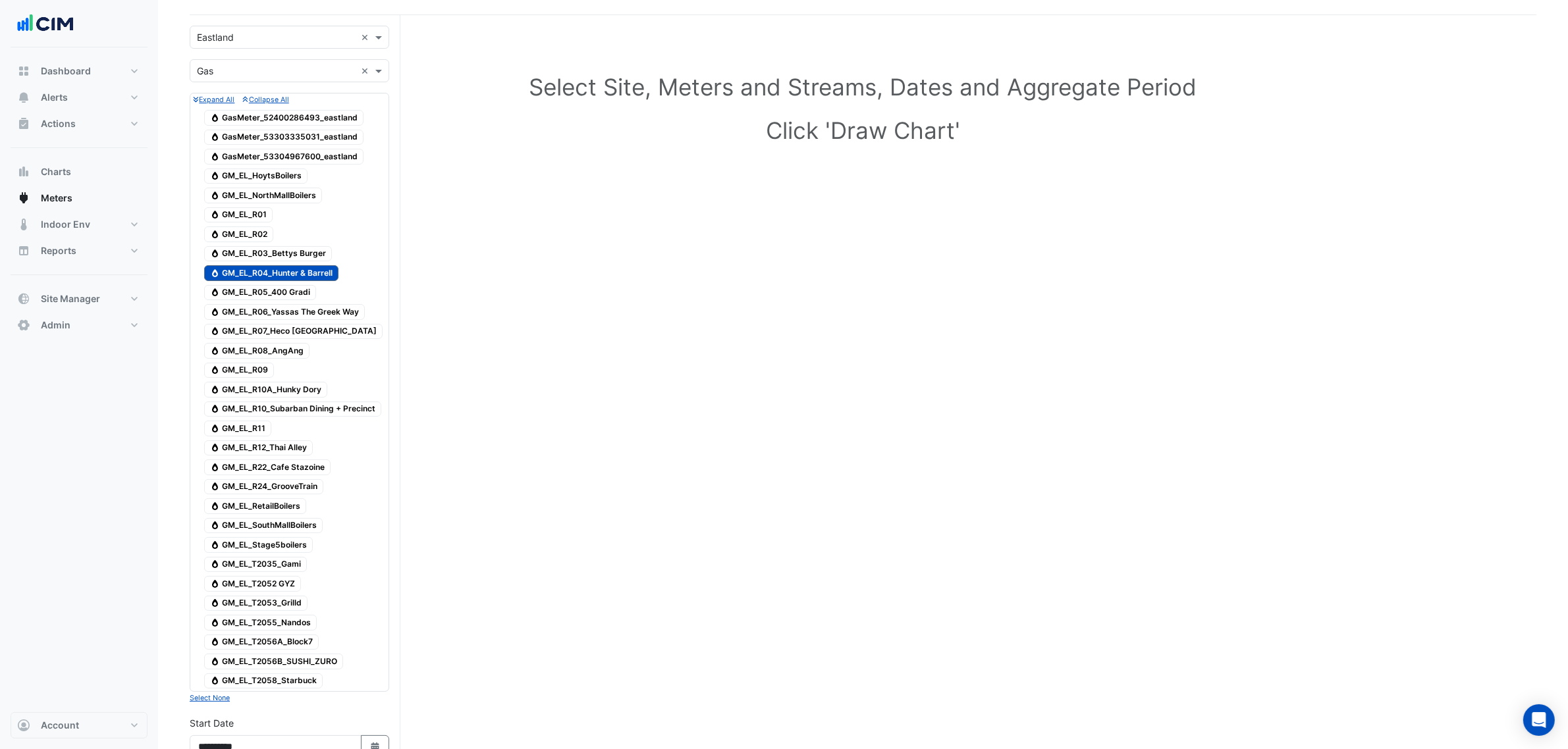
click at [270, 647] on span "Gas GM_EL_T2056A_Block7" at bounding box center [260, 642] width 114 height 16
click at [283, 611] on span "Gas GM_EL_T2053_Grilld" at bounding box center [255, 603] width 103 height 16
click at [283, 293] on span "Gas GM_EL_R05_400 Gradi" at bounding box center [260, 292] width 112 height 16
click at [277, 592] on span "Gas GM_EL_T2052 GYZ" at bounding box center [252, 584] width 97 height 16
click at [268, 491] on span "Gas GM_EL_R24_GrooveTrain" at bounding box center [263, 487] width 119 height 16
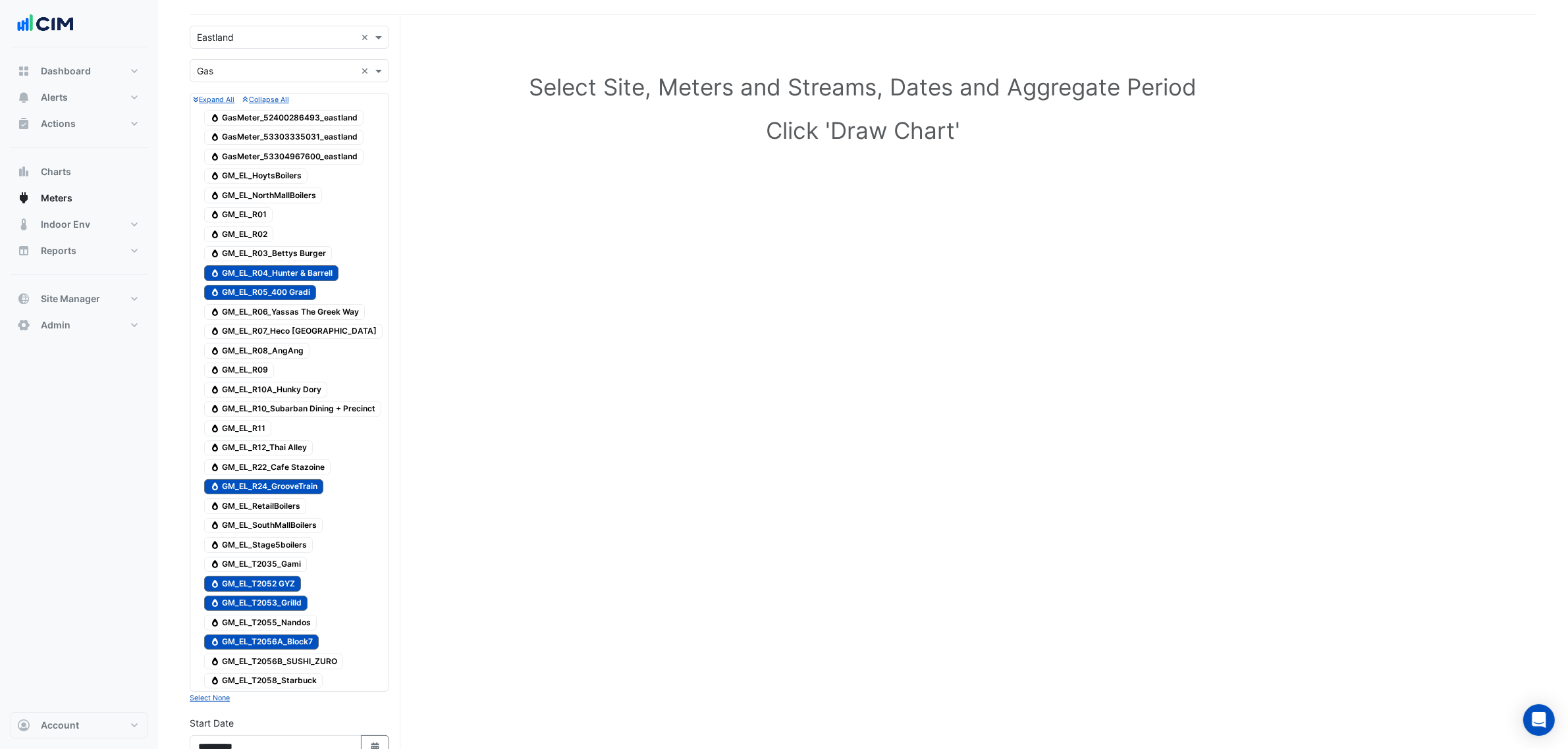
click at [268, 347] on span "Gas GM_EL_R08_AngAng" at bounding box center [256, 350] width 105 height 16
click at [291, 314] on span "Gas GM_EL_R06_Yassas The Greek Way" at bounding box center [284, 311] width 161 height 16
click at [277, 393] on span "Gas GM_EL_R10A_Hunky Dory" at bounding box center [265, 389] width 123 height 16
click at [306, 417] on span "Gas GM_EL_R10_Subarban Dining + Precinct" at bounding box center [292, 409] width 177 height 16
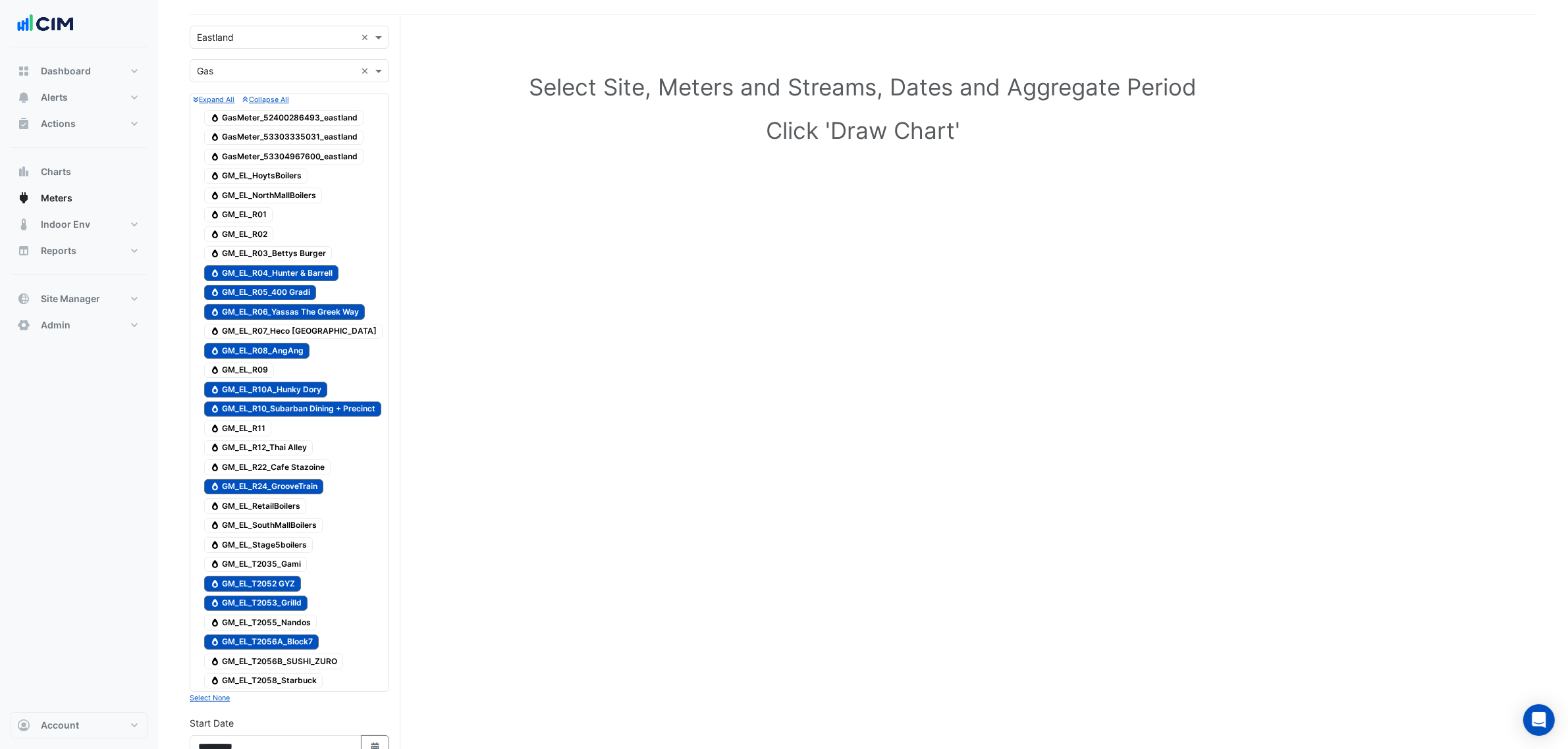
click at [291, 629] on span "Gas GM_EL_T2055_Nandos" at bounding box center [260, 622] width 112 height 16
click at [280, 448] on span "Gas GM_EL_R12_Thai Alley" at bounding box center [258, 448] width 109 height 16
click at [305, 666] on span "Gas GM_EL_T2056B_SUSHI_ZURO" at bounding box center [273, 661] width 139 height 16
click at [263, 329] on span "Gas GM_EL_R07_Heco Mexico" at bounding box center [292, 332] width 178 height 16
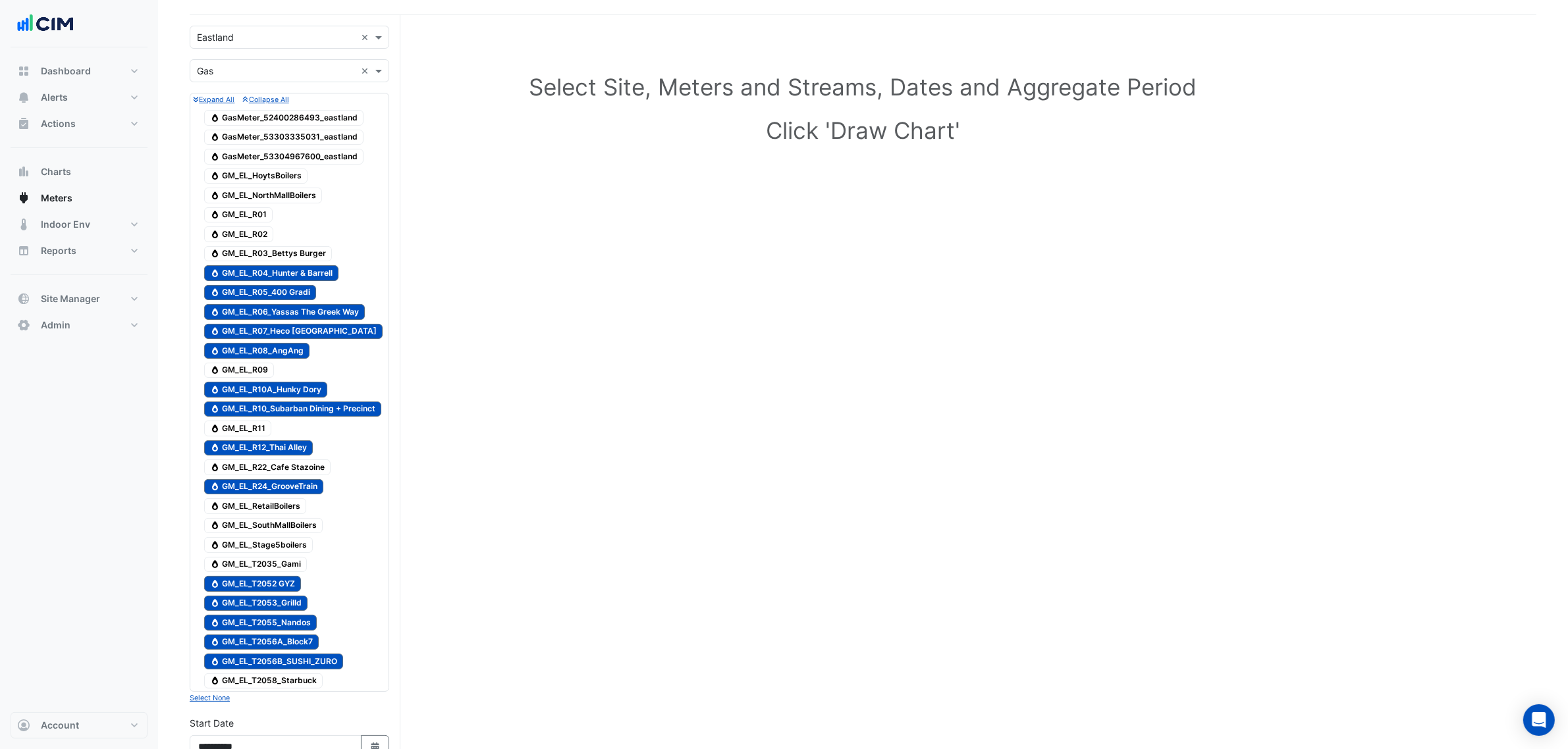
click at [296, 258] on span "Gas GM_EL_R03_Bettys Burger" at bounding box center [268, 254] width 128 height 16
click at [293, 573] on span "Gas GM_EL_T2035_Gami" at bounding box center [255, 564] width 102 height 16
click at [264, 474] on span "Gas GM_EL_R22_Cafe Stazoine" at bounding box center [267, 467] width 126 height 16
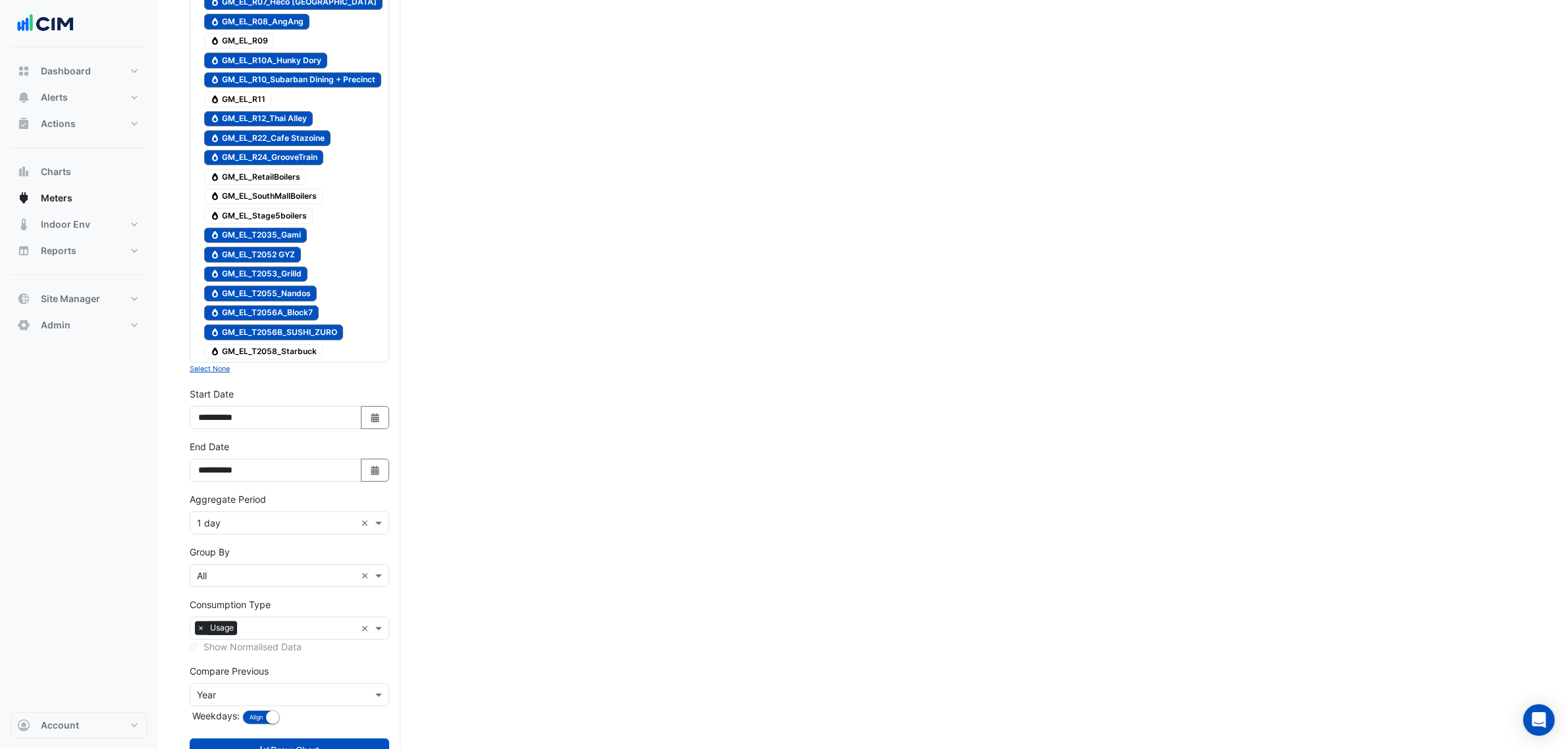
scroll to position [470, 0]
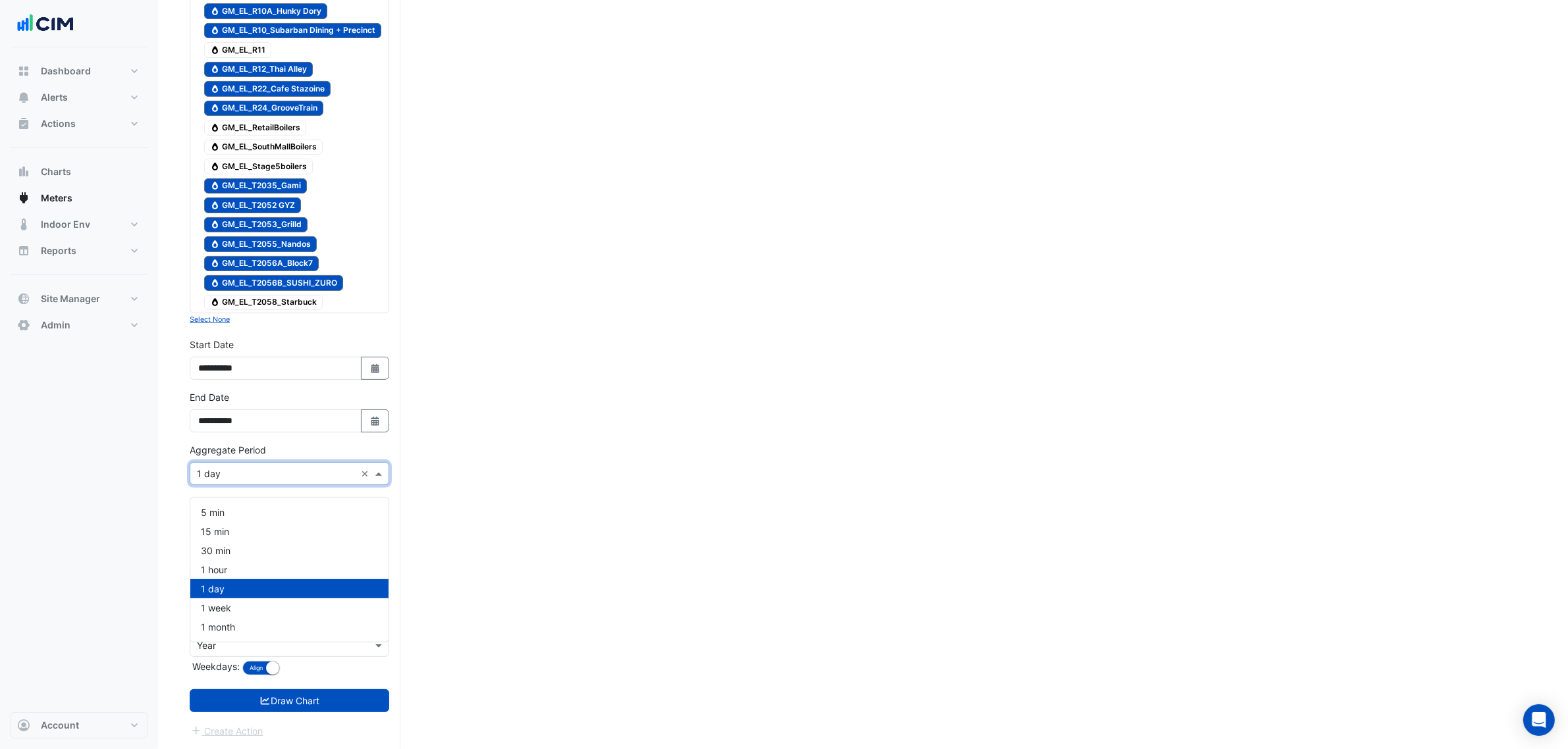
click at [250, 478] on input "text" at bounding box center [276, 474] width 159 height 14
click at [223, 621] on span "1 month" at bounding box center [217, 627] width 34 height 11
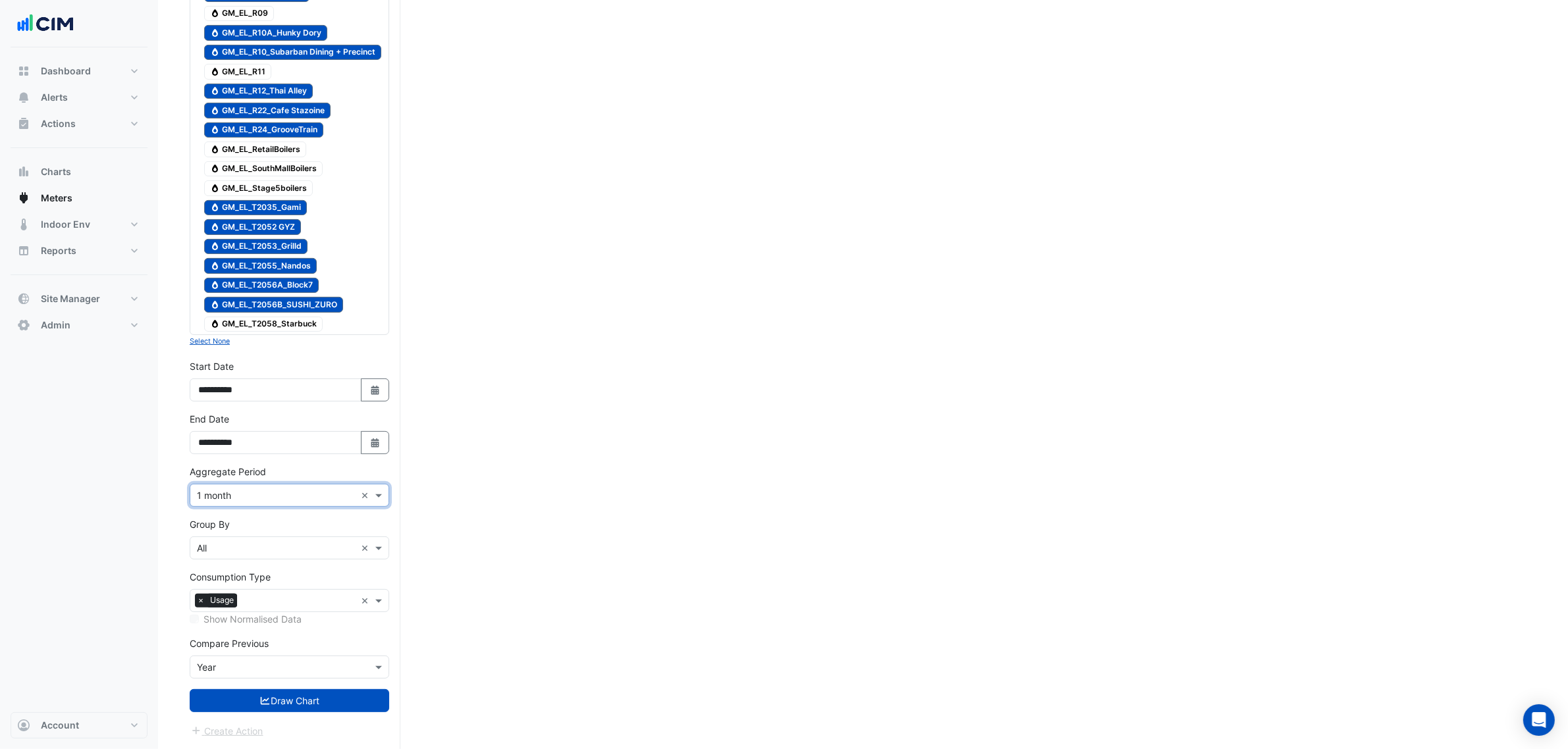
scroll to position [448, 0]
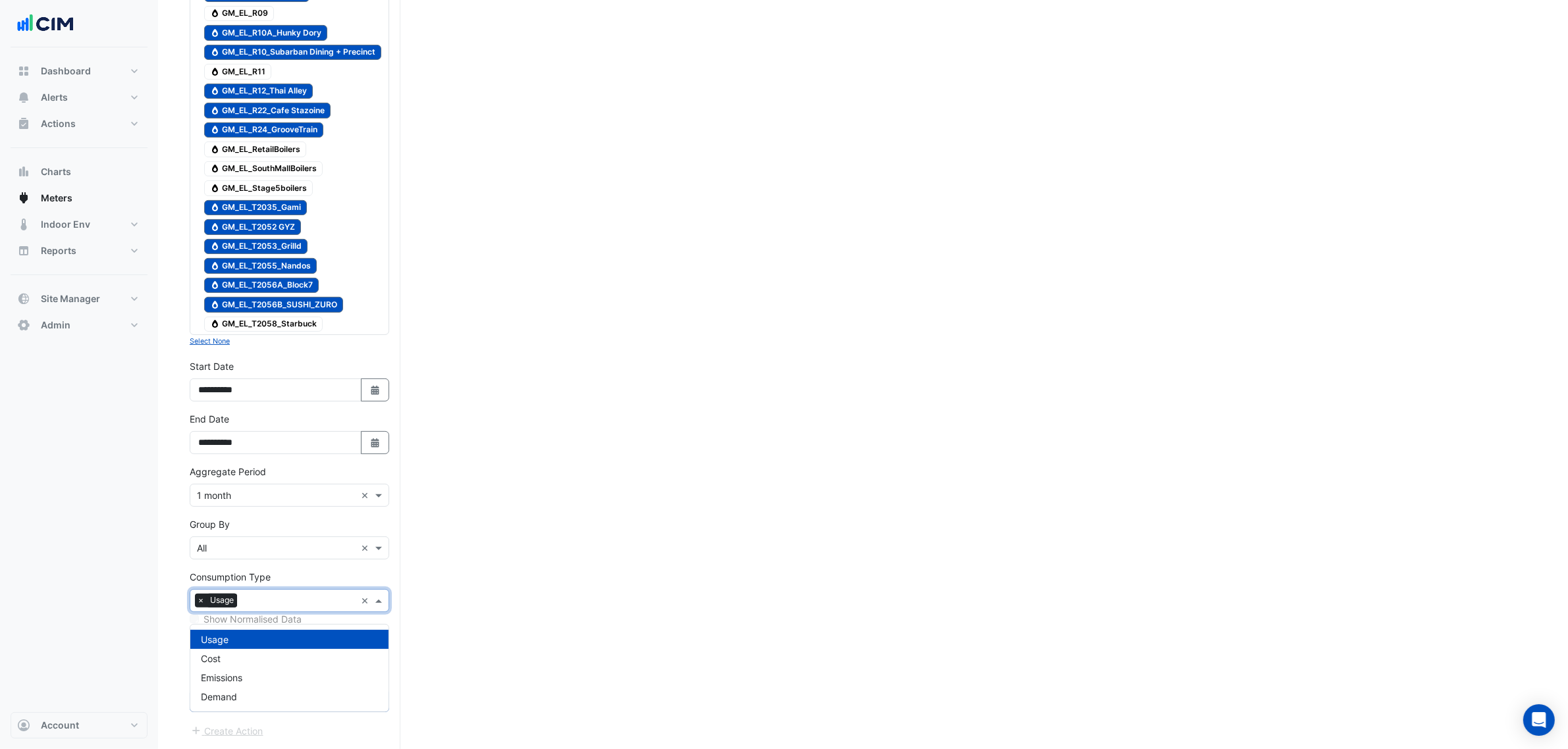
click at [278, 600] on input "text" at bounding box center [299, 601] width 113 height 14
click at [277, 564] on form "Select a Site × Eastland × Utility Type × Gas × Expand All Collapse All Gas Gas…" at bounding box center [290, 204] width 199 height 1070
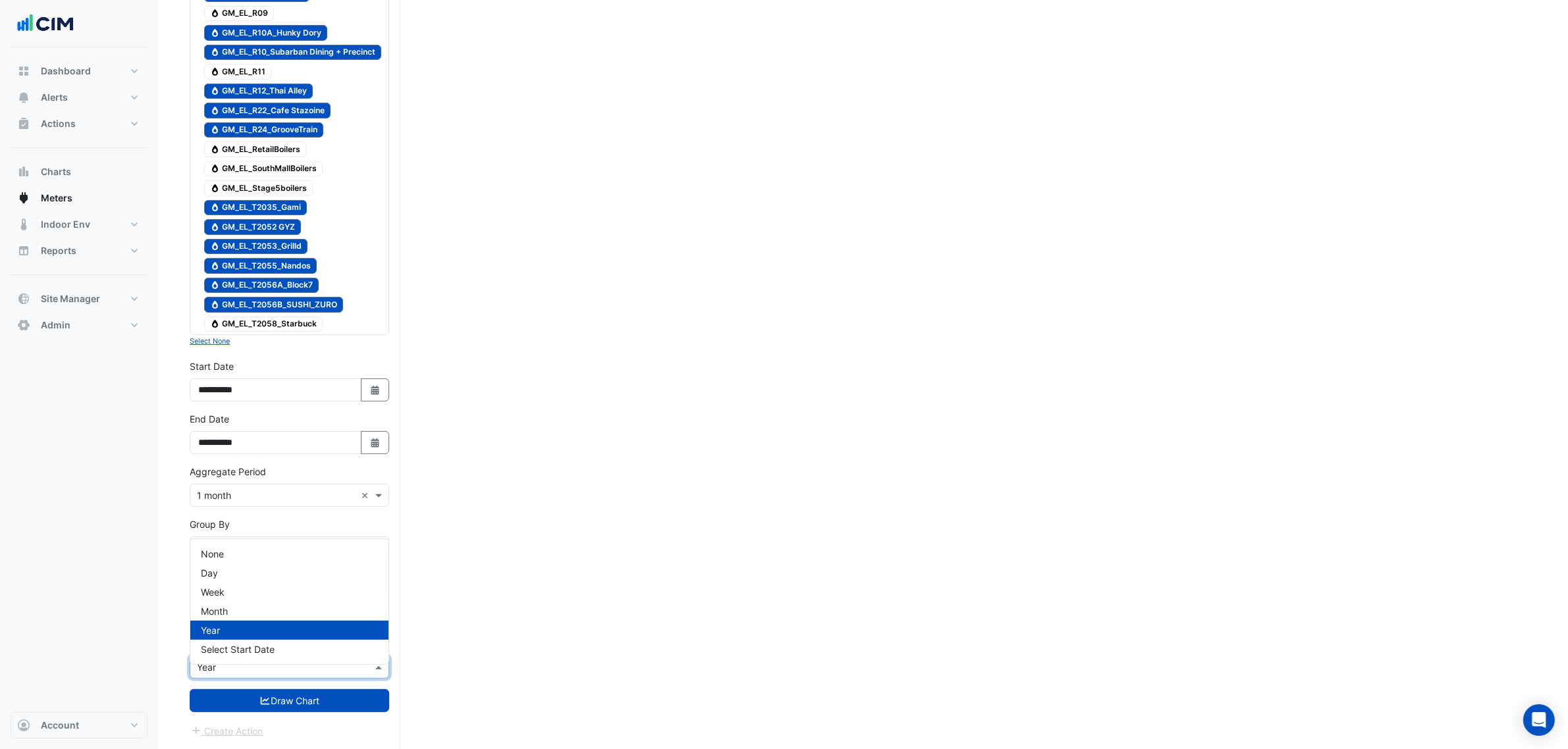
click at [251, 666] on input "text" at bounding box center [276, 668] width 159 height 14
click at [236, 544] on div "None" at bounding box center [289, 554] width 198 height 19
click at [295, 701] on button "Draw Chart" at bounding box center [290, 700] width 199 height 23
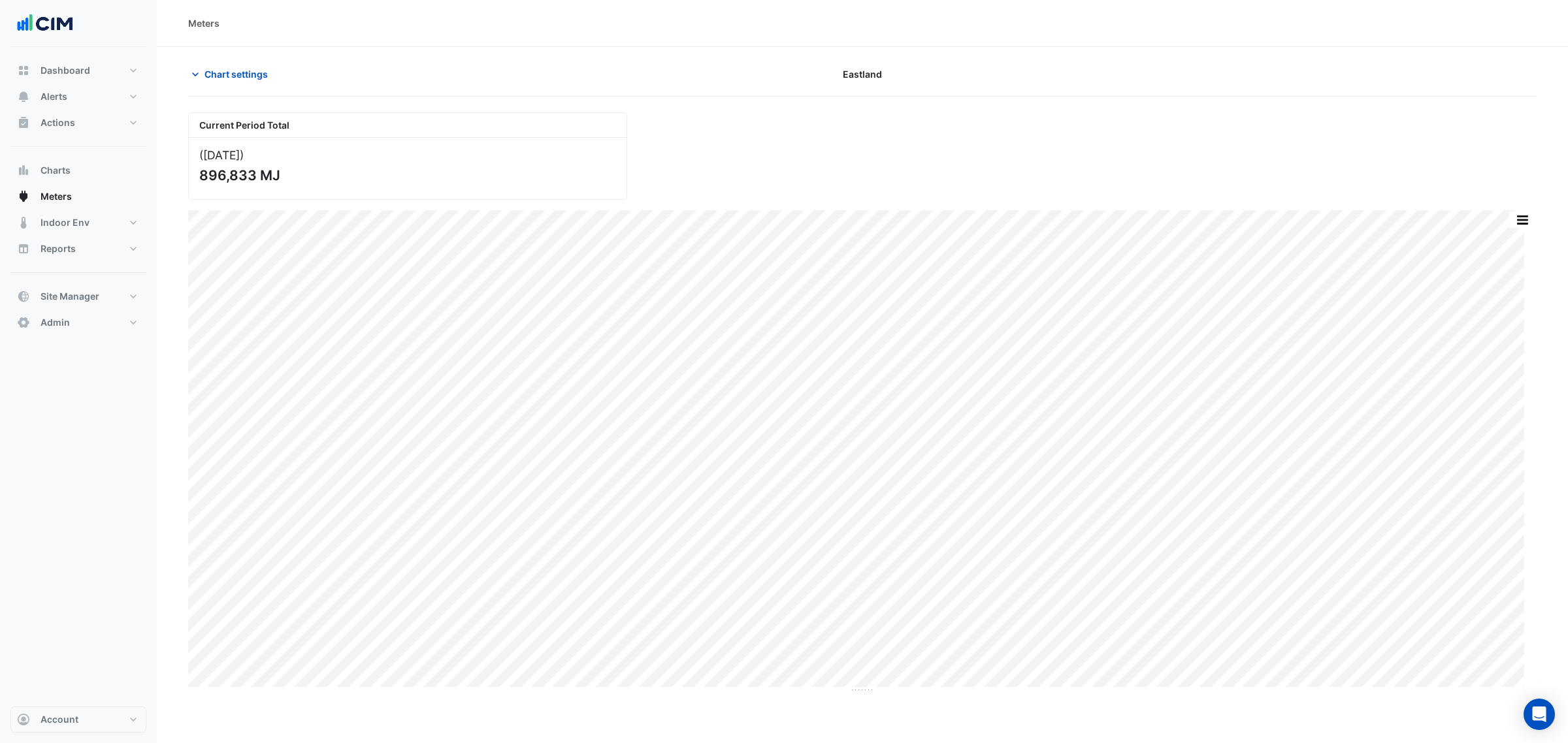
drag, startPoint x: 243, startPoint y: 79, endPoint x: 242, endPoint y: 99, distance: 20.0
click at [240, 79] on span "Chart settings" at bounding box center [237, 73] width 63 height 14
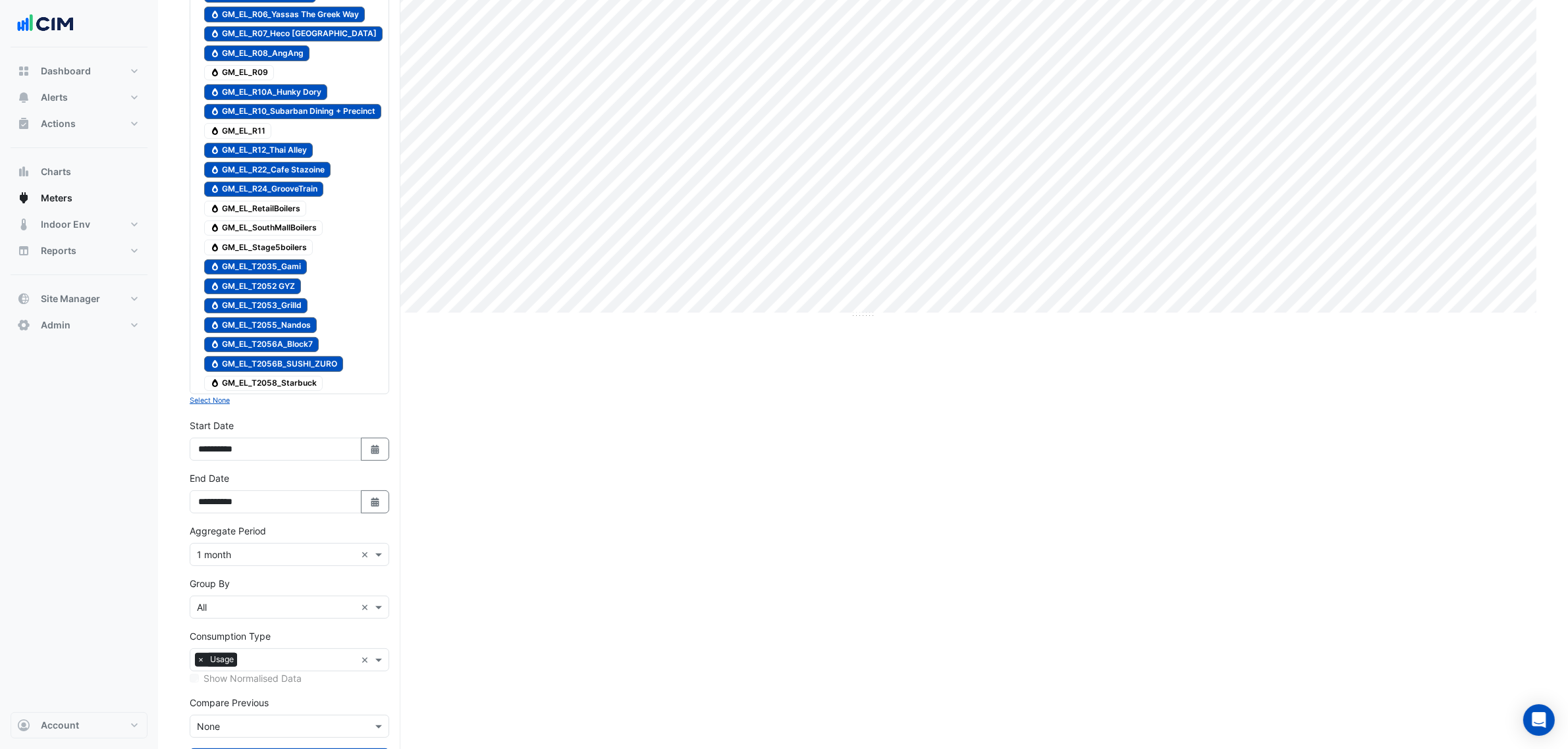
scroll to position [448, 0]
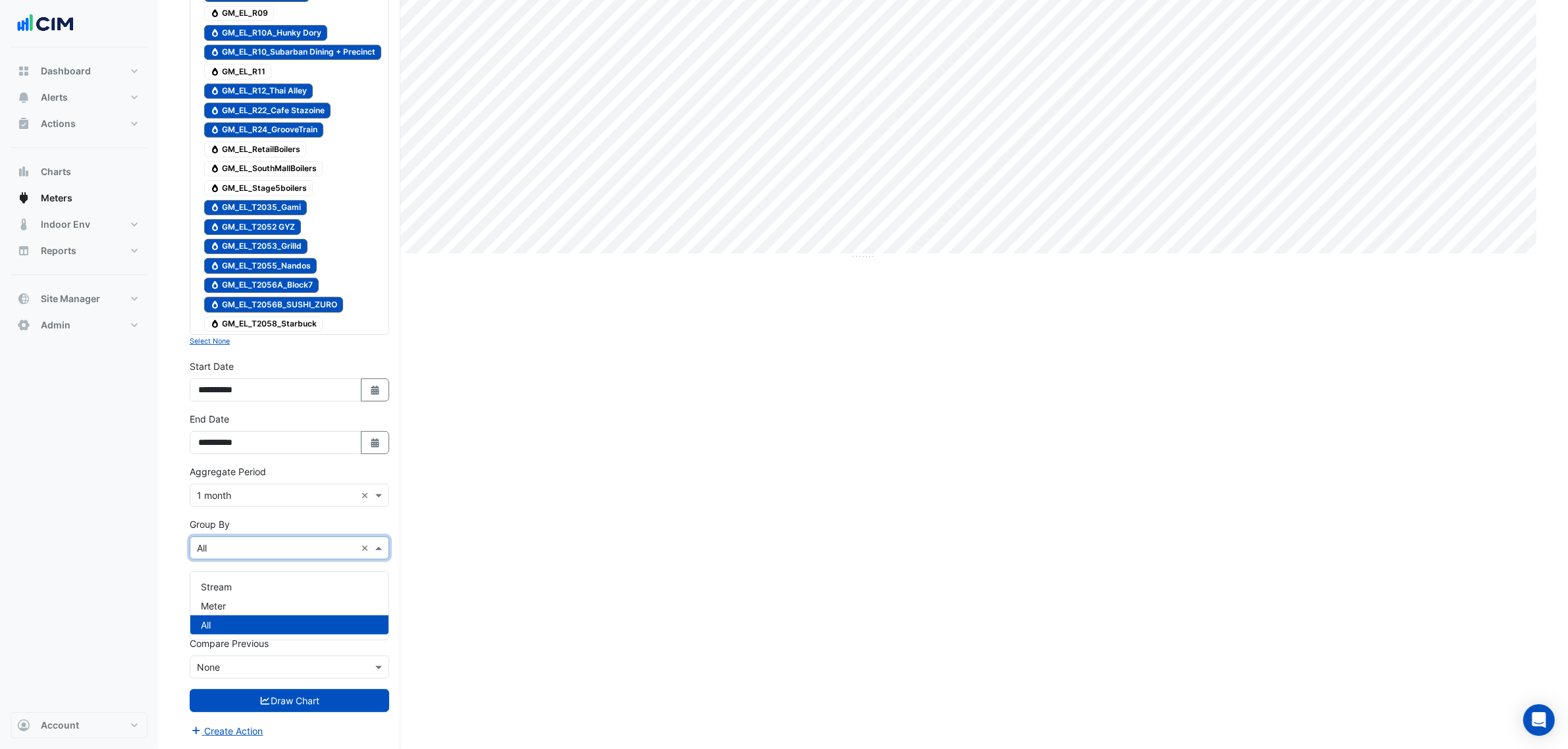
click at [251, 542] on input "text" at bounding box center [276, 548] width 159 height 14
click at [232, 596] on div "Meter" at bounding box center [289, 606] width 198 height 19
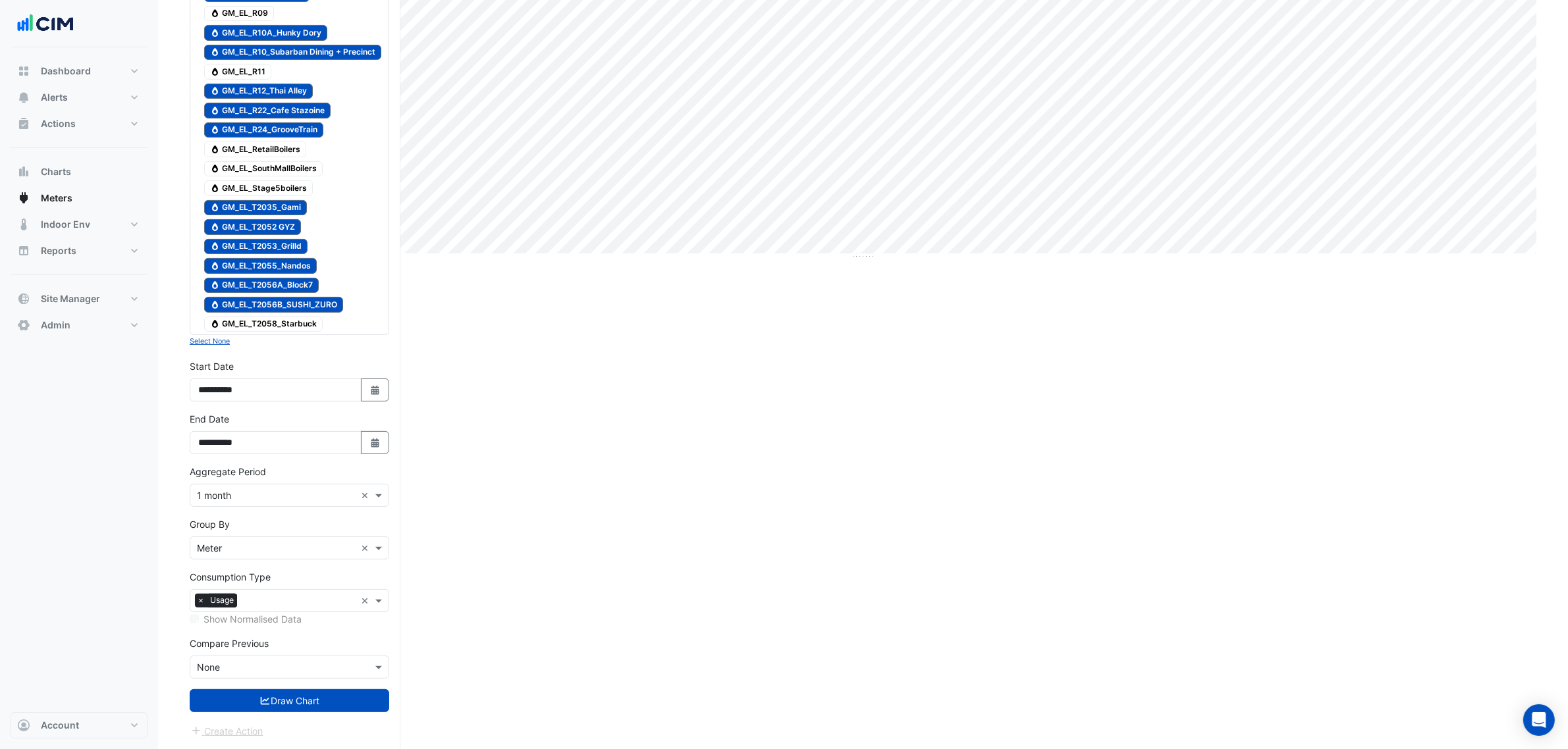
click at [264, 699] on icon "submit" at bounding box center [265, 701] width 12 height 9
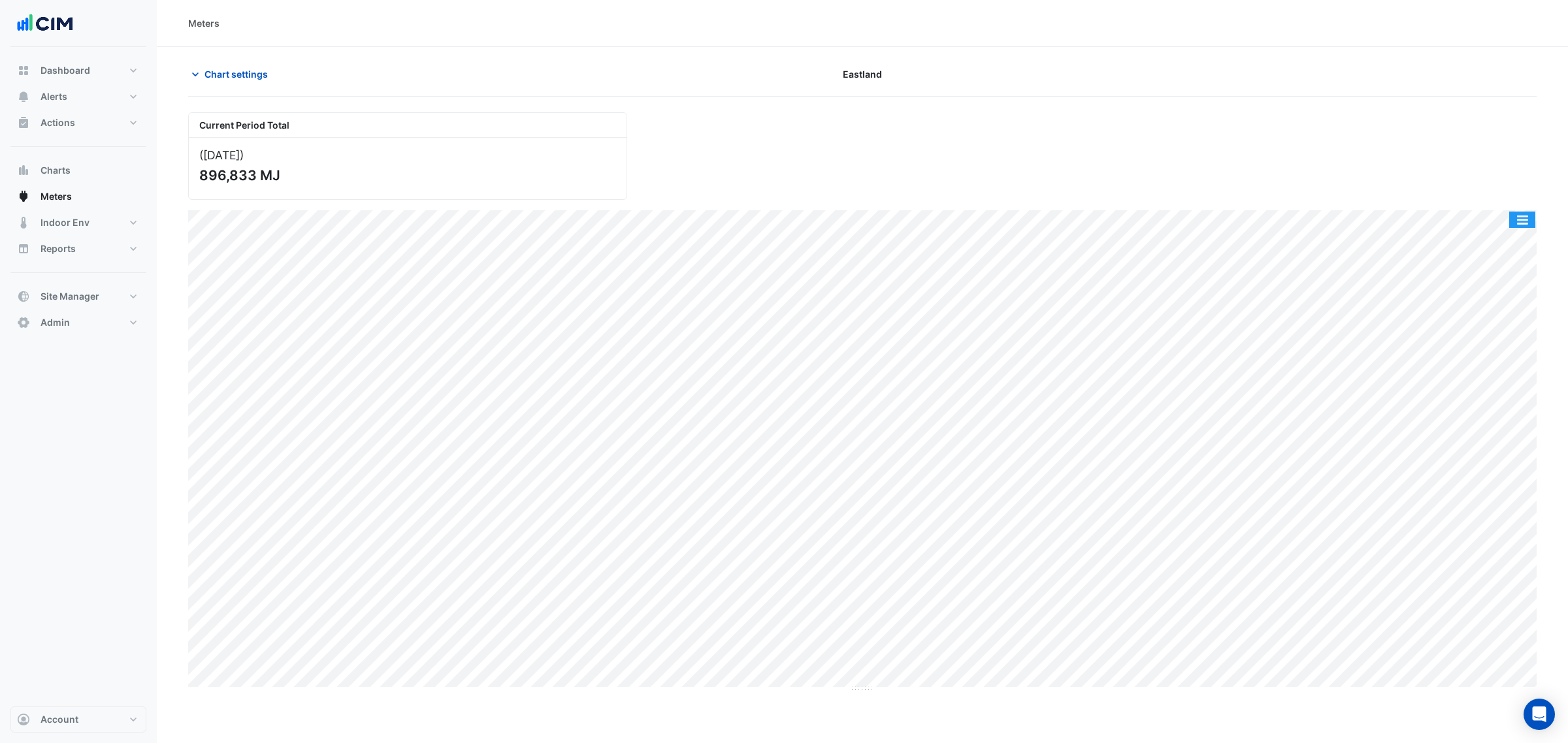
click at [1524, 219] on button "button" at bounding box center [1522, 219] width 26 height 16
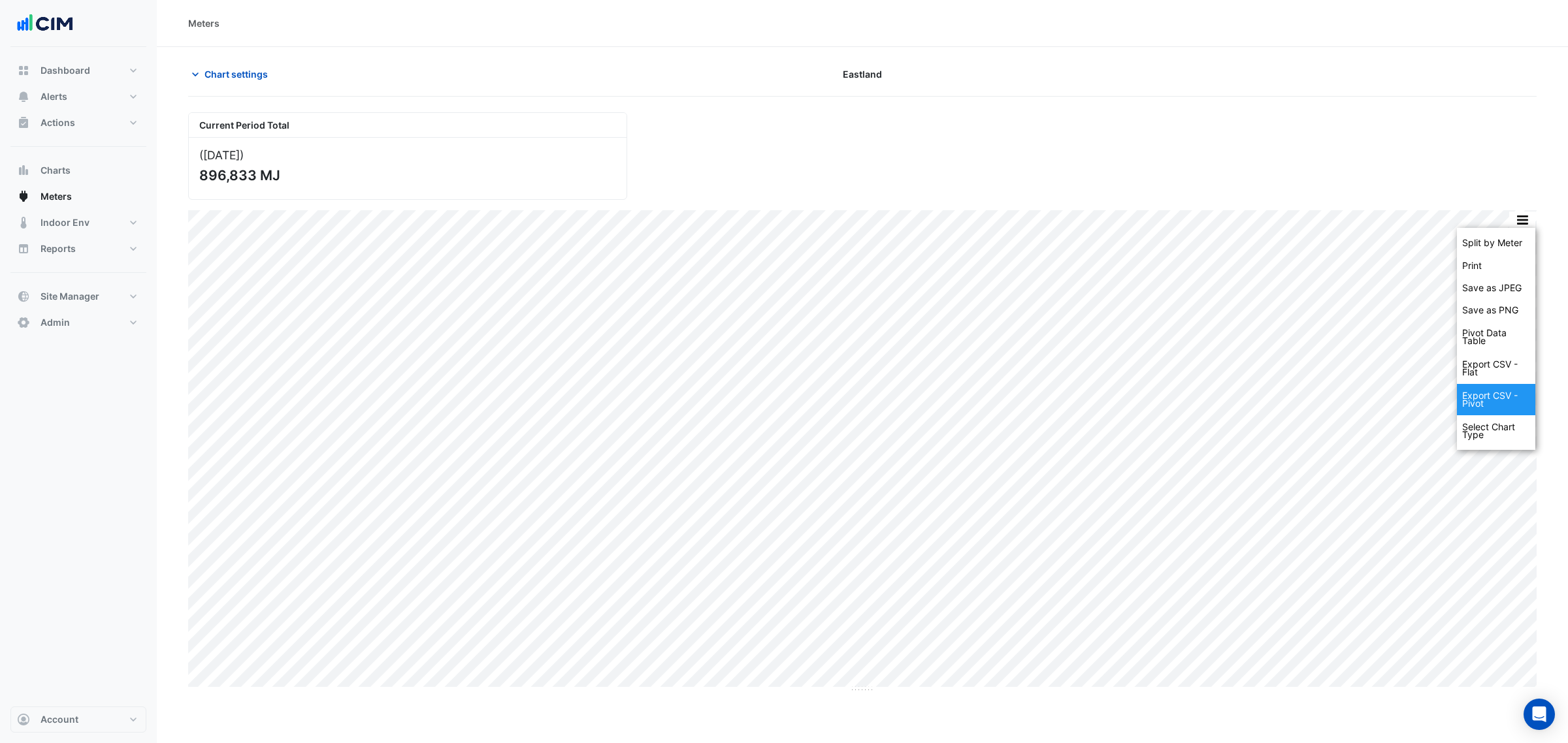
click at [1499, 399] on div "Export CSV - Pivot" at bounding box center [1495, 400] width 78 height 32
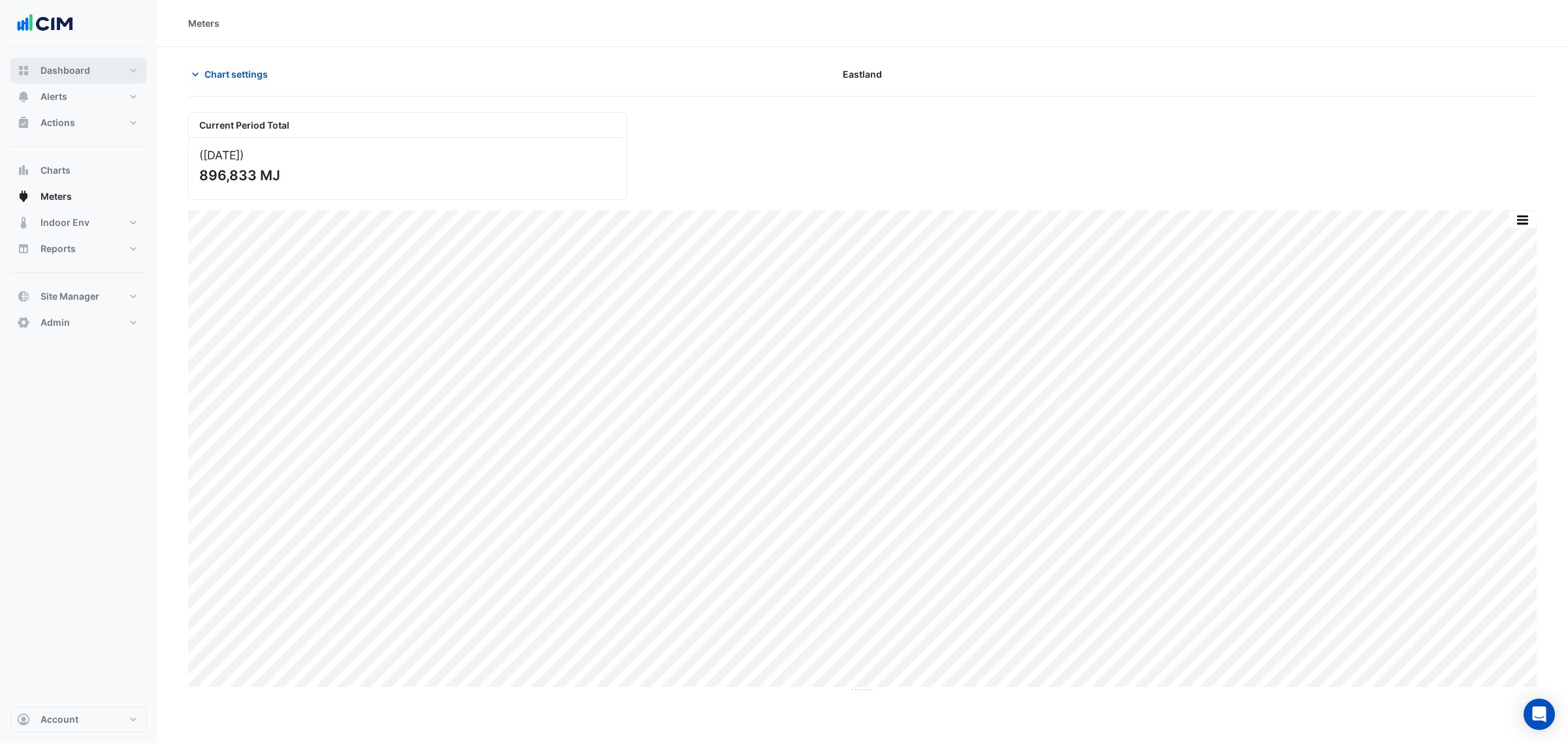
click at [87, 72] on span "Dashboard" at bounding box center [65, 71] width 50 height 13
select select "***"
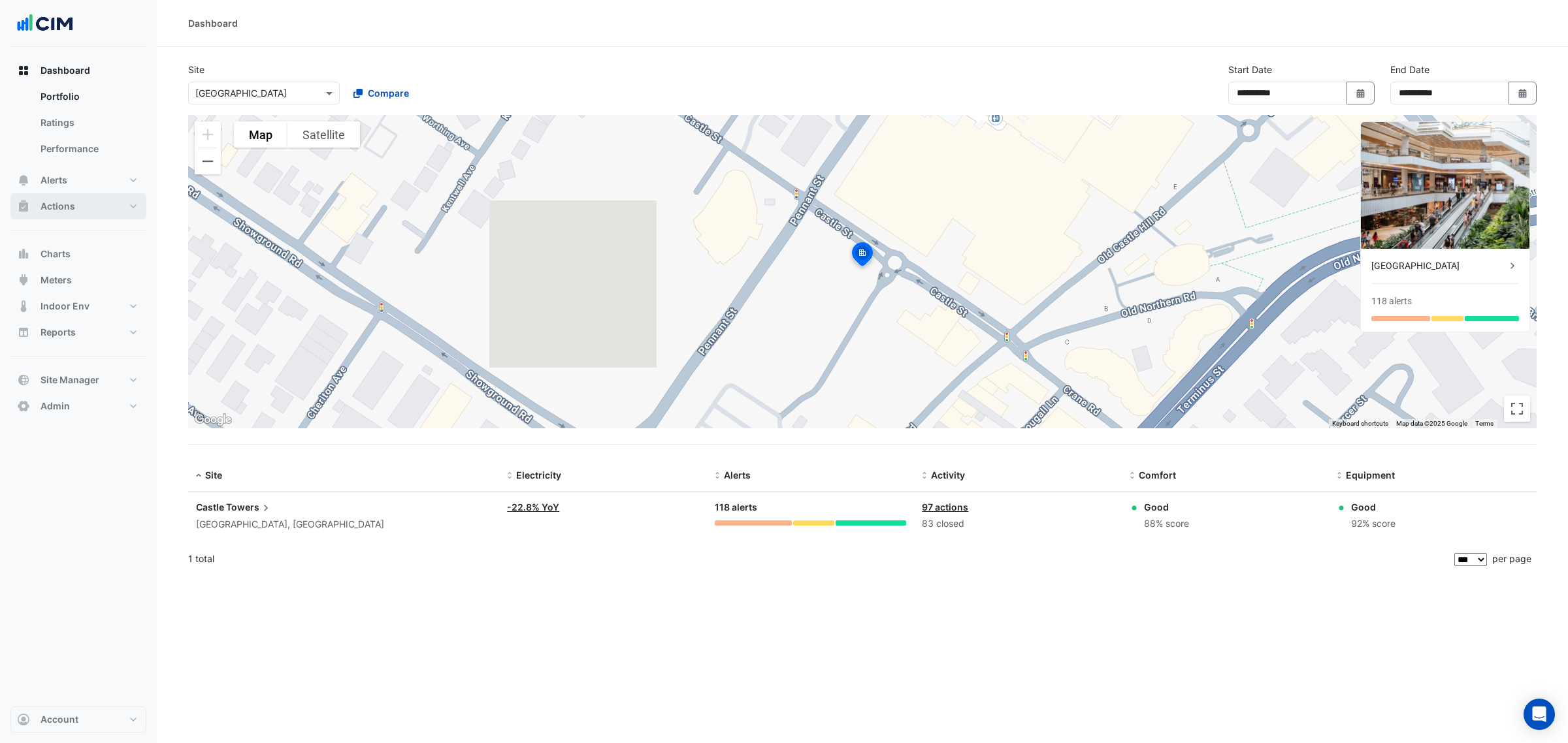
click at [73, 210] on span "Actions" at bounding box center [58, 207] width 34 height 13
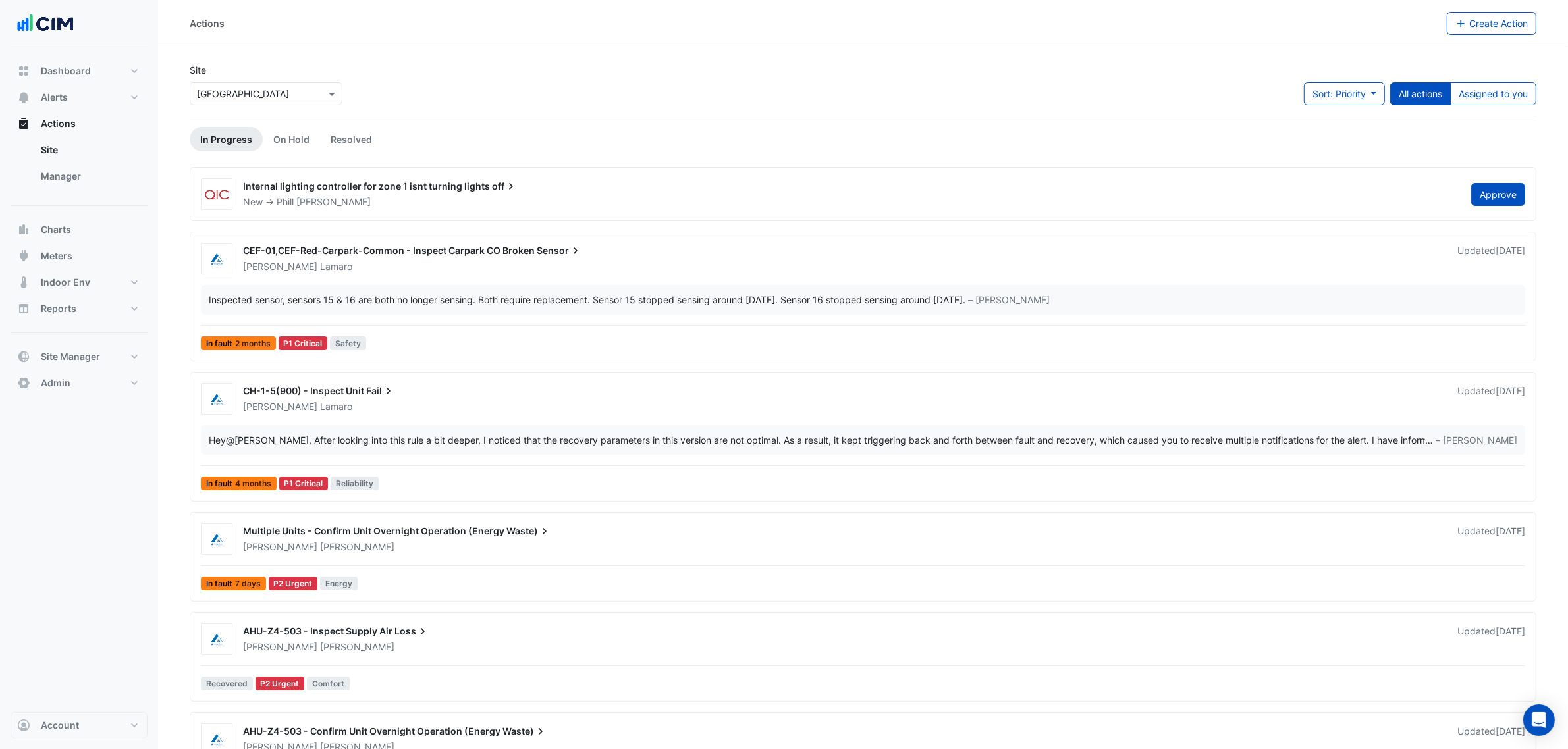
click at [74, 169] on link "Manager" at bounding box center [89, 176] width 117 height 26
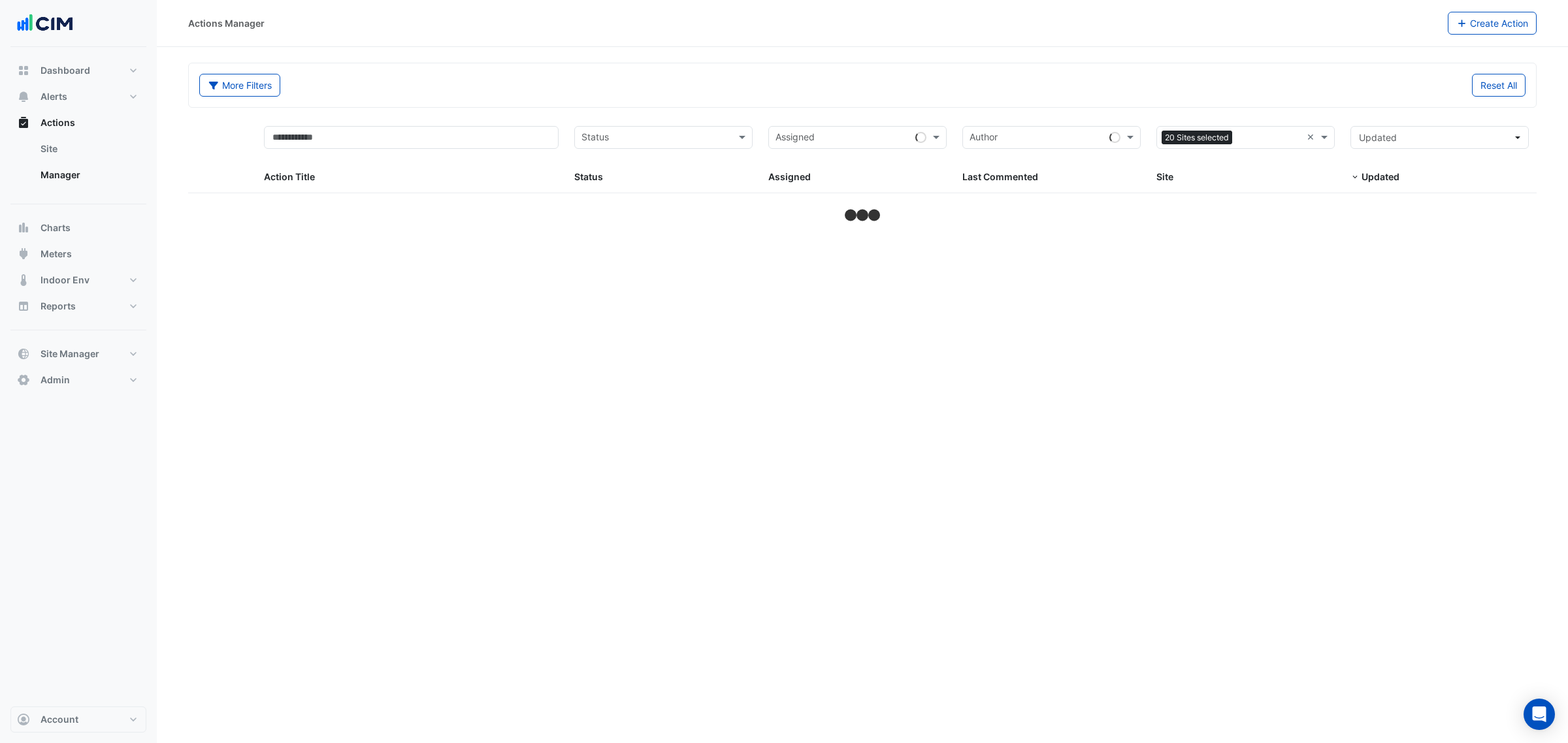
select select "***"
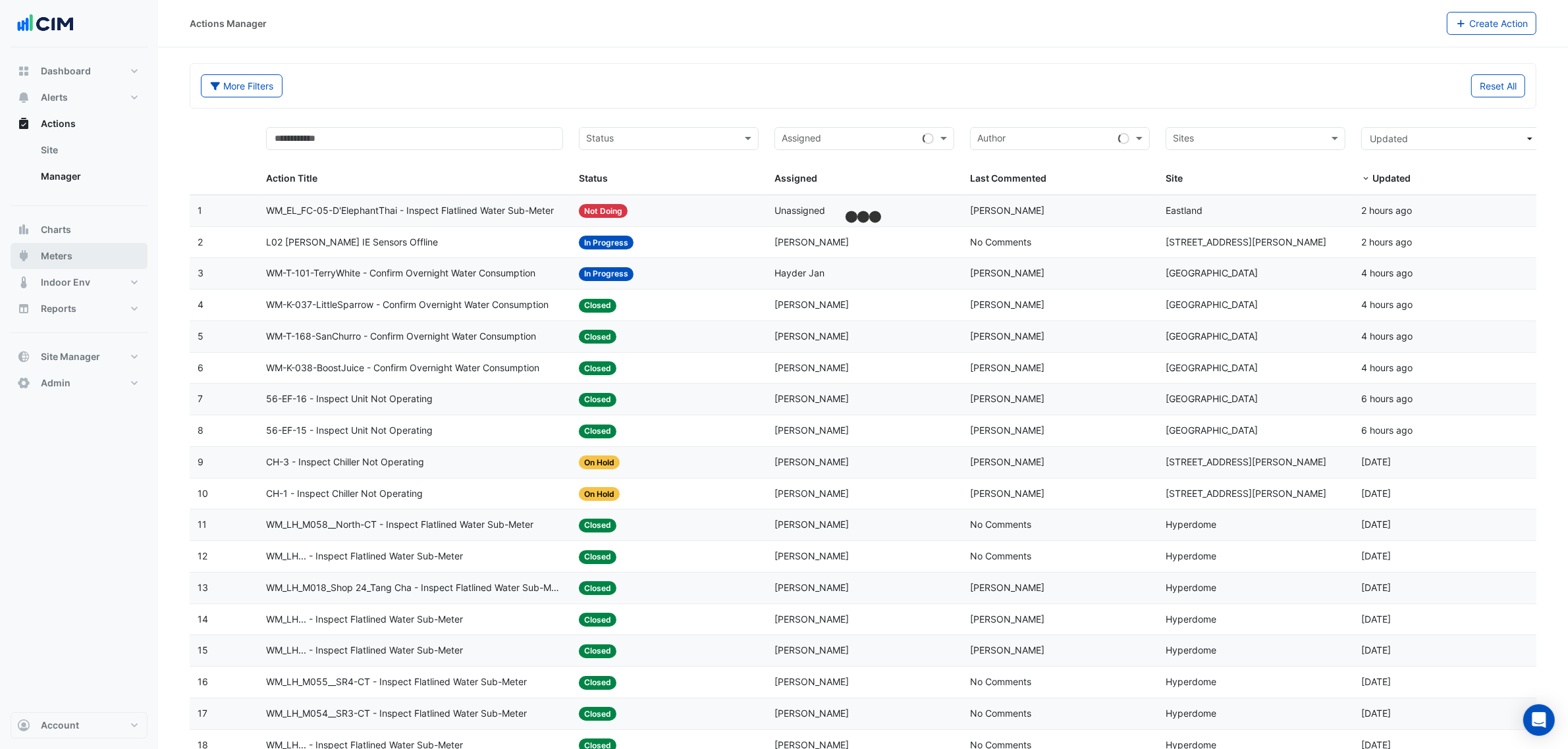
click at [58, 256] on span "Meters" at bounding box center [57, 256] width 32 height 13
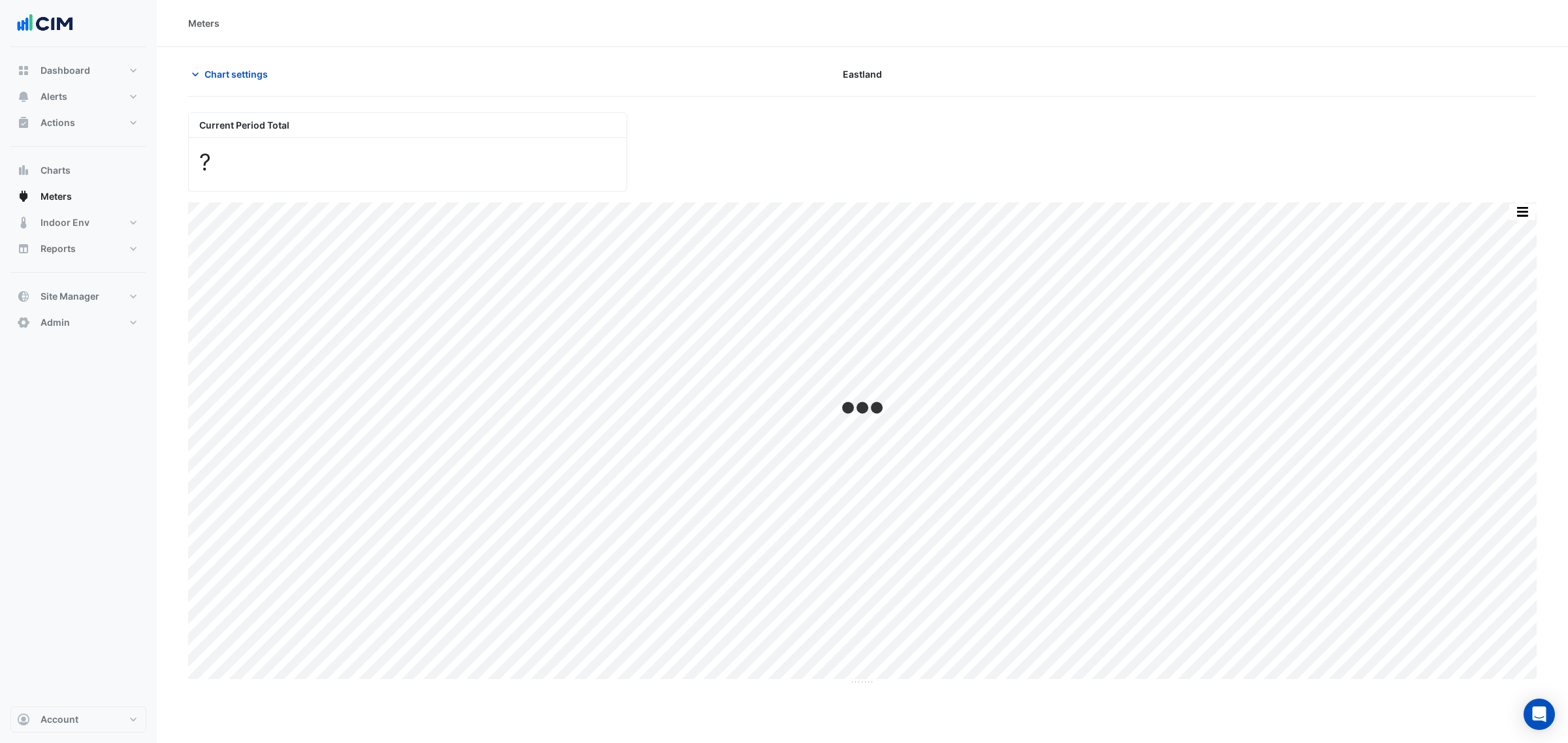
click at [242, 71] on span "Chart settings" at bounding box center [237, 73] width 63 height 14
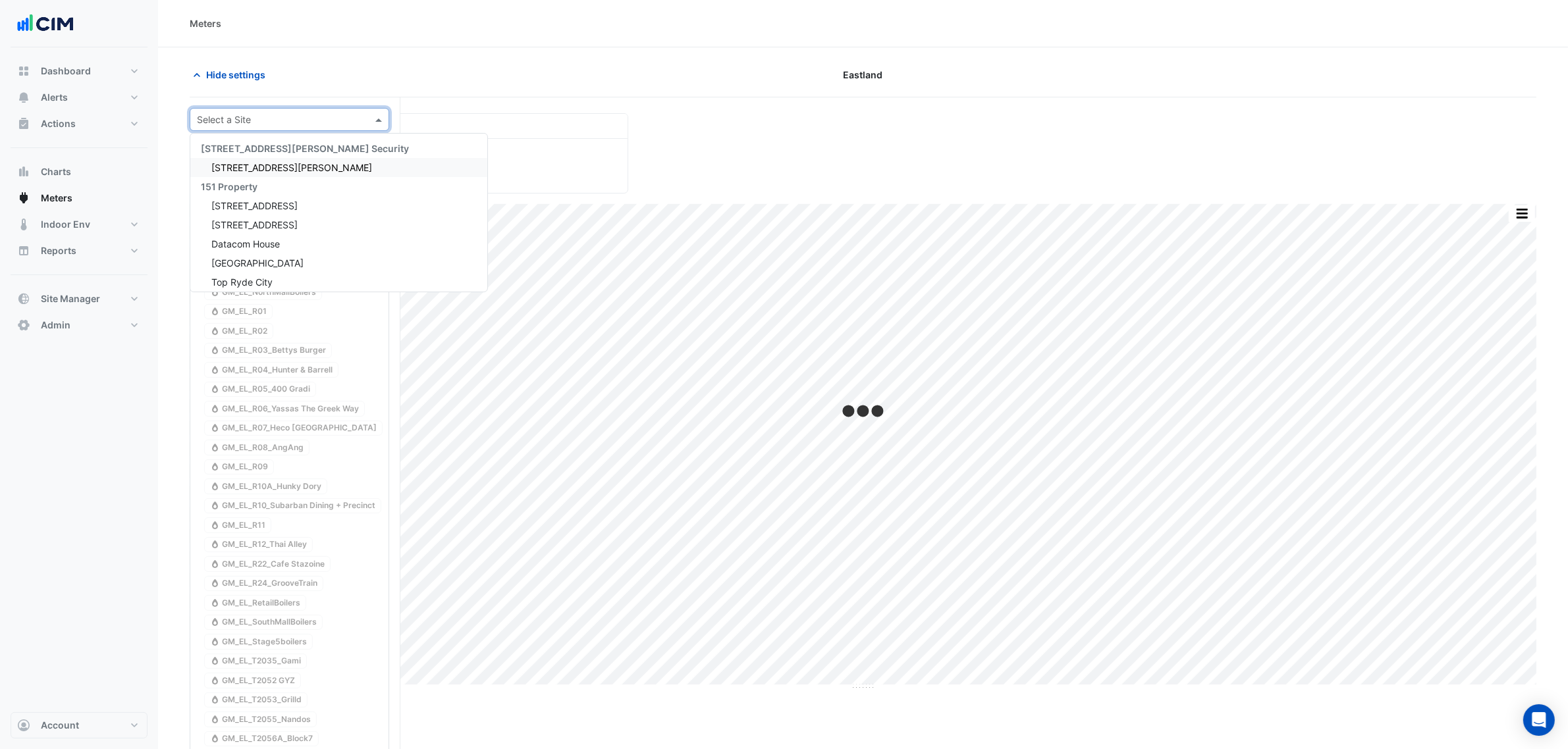
click at [322, 117] on input "text" at bounding box center [276, 120] width 159 height 14
type input "***"
click at [265, 173] on span "[STREET_ADDRESS][PERSON_NAME]" at bounding box center [291, 167] width 161 height 11
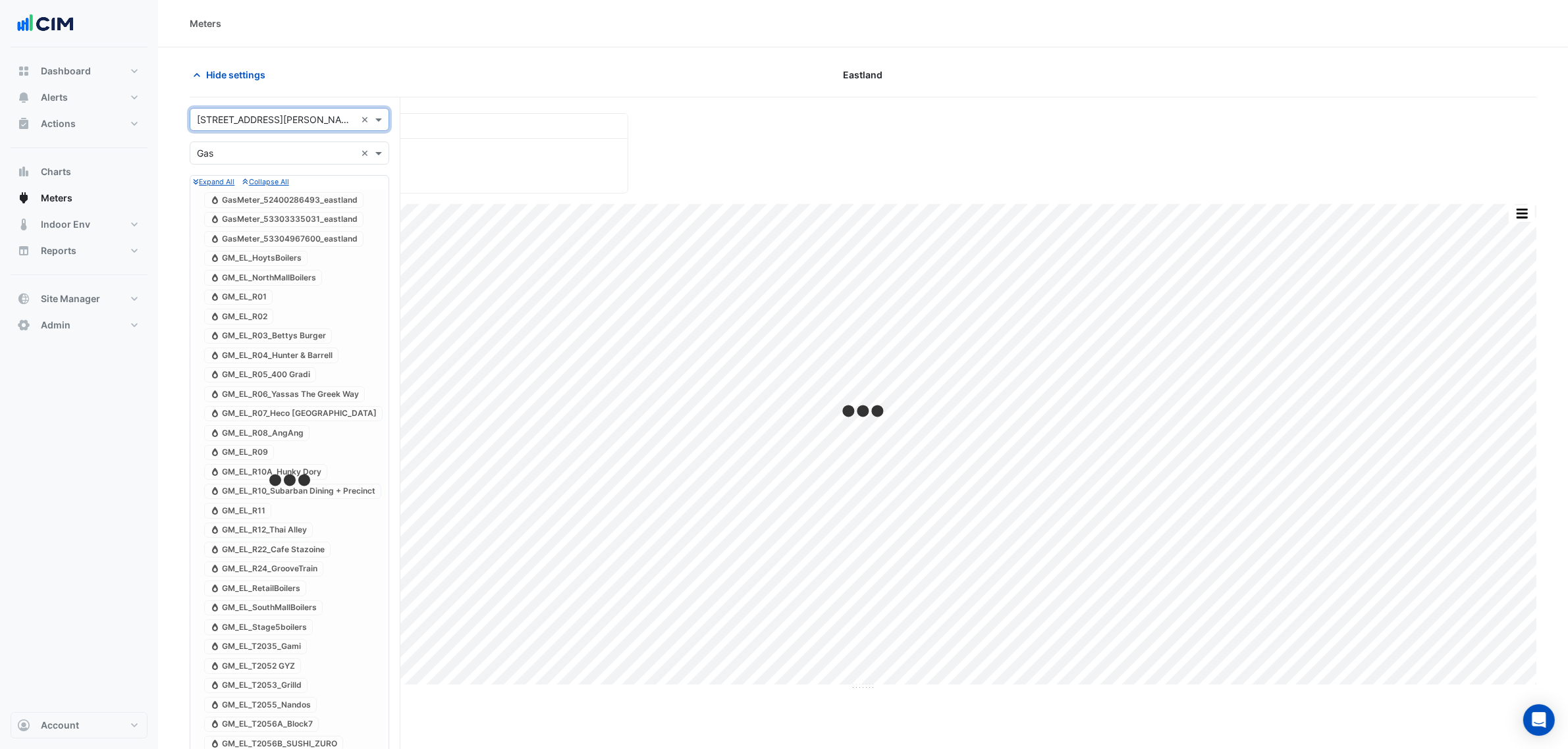
click at [313, 156] on input "text" at bounding box center [276, 153] width 159 height 14
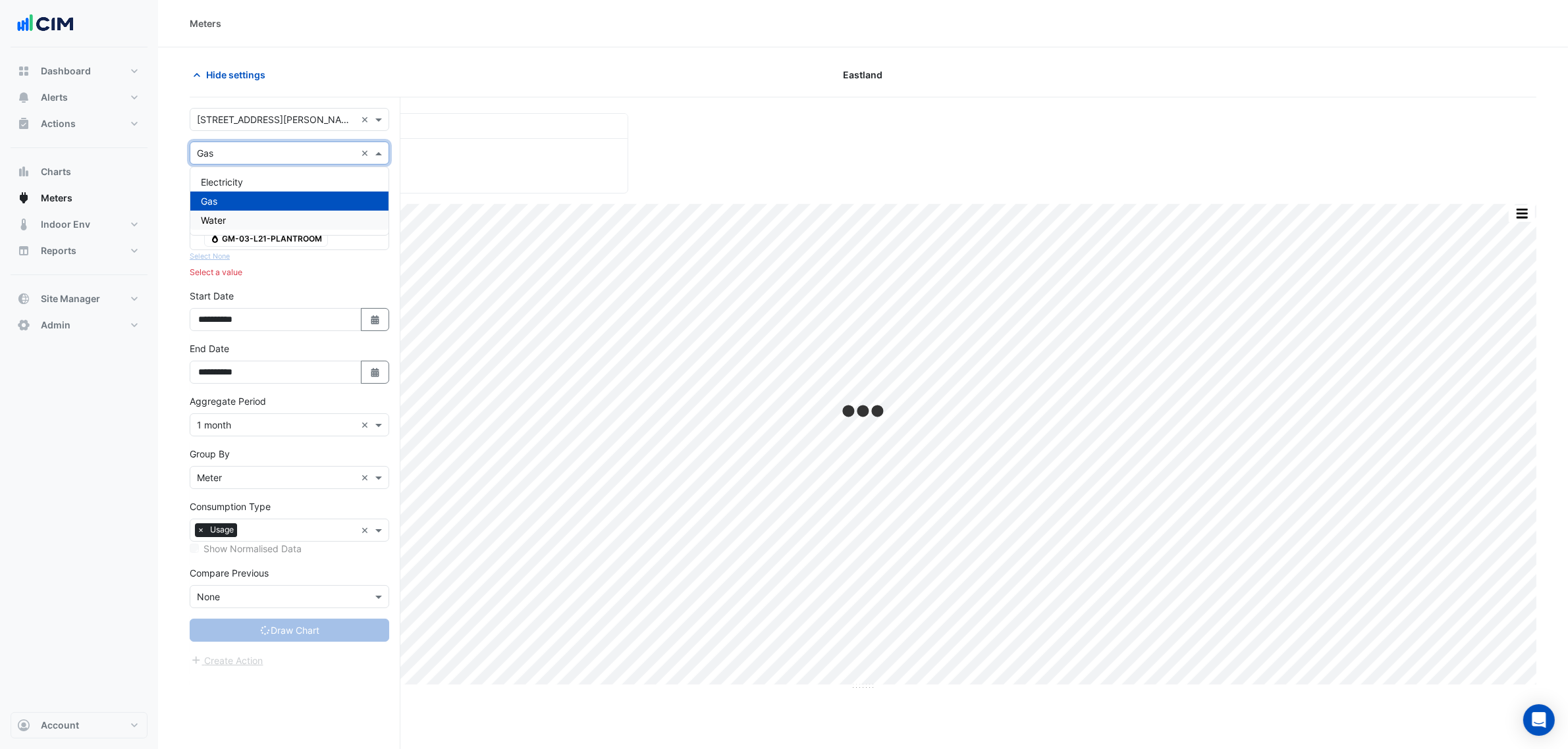
click at [225, 217] on span "Water" at bounding box center [213, 220] width 25 height 11
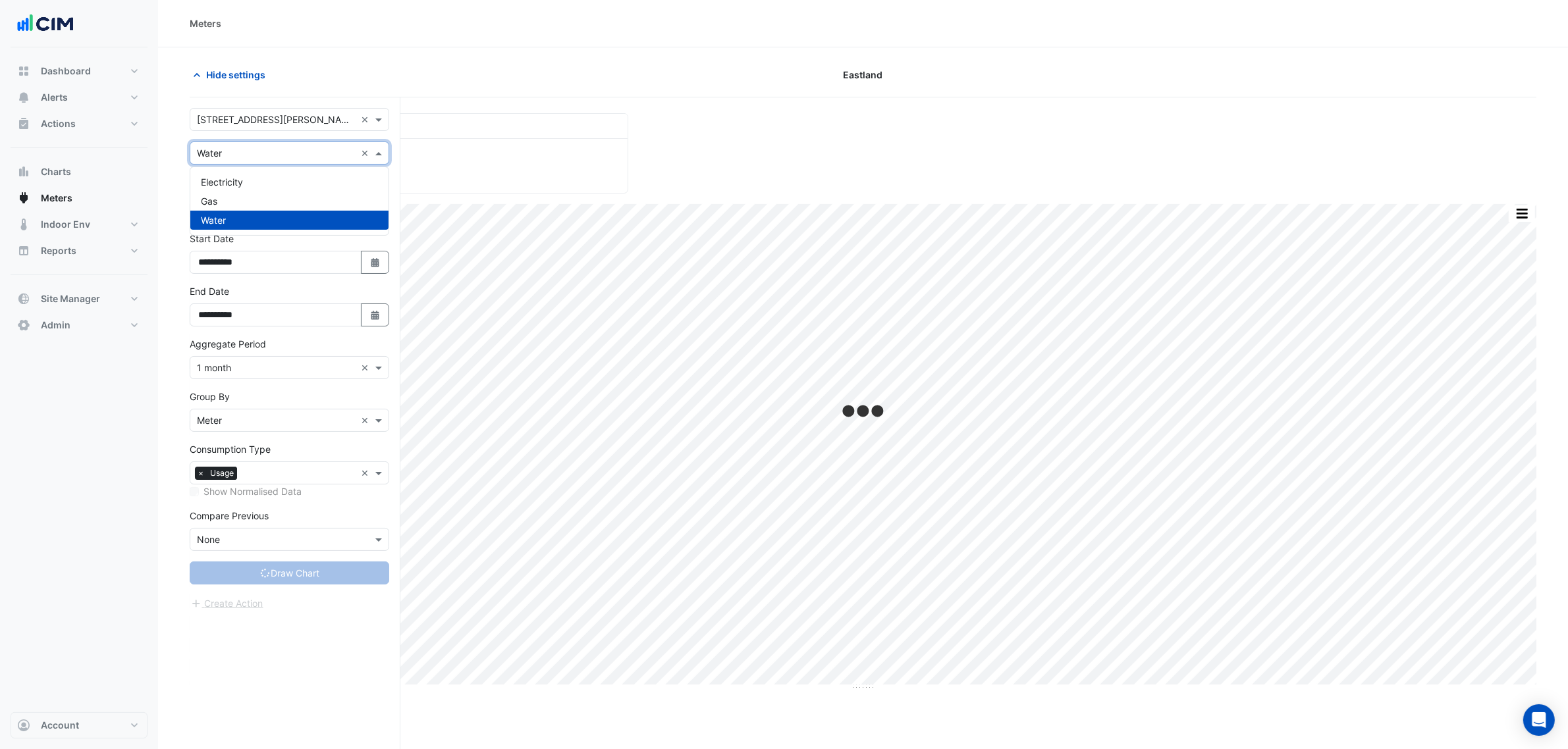
click at [253, 154] on input "text" at bounding box center [276, 153] width 159 height 14
click at [231, 183] on span "Electricity" at bounding box center [222, 182] width 42 height 11
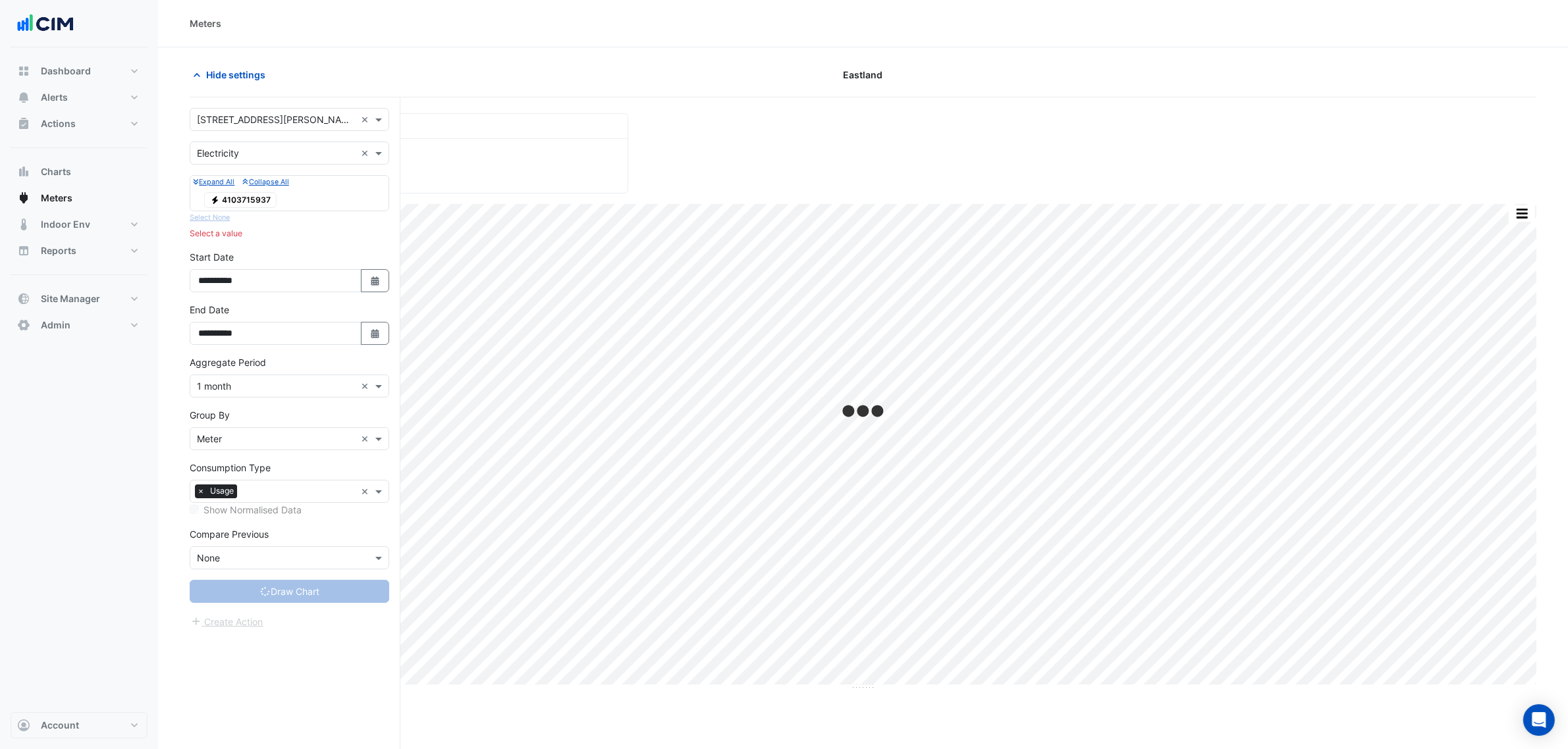
click at [256, 203] on span "Electricity 4103715937" at bounding box center [239, 199] width 72 height 16
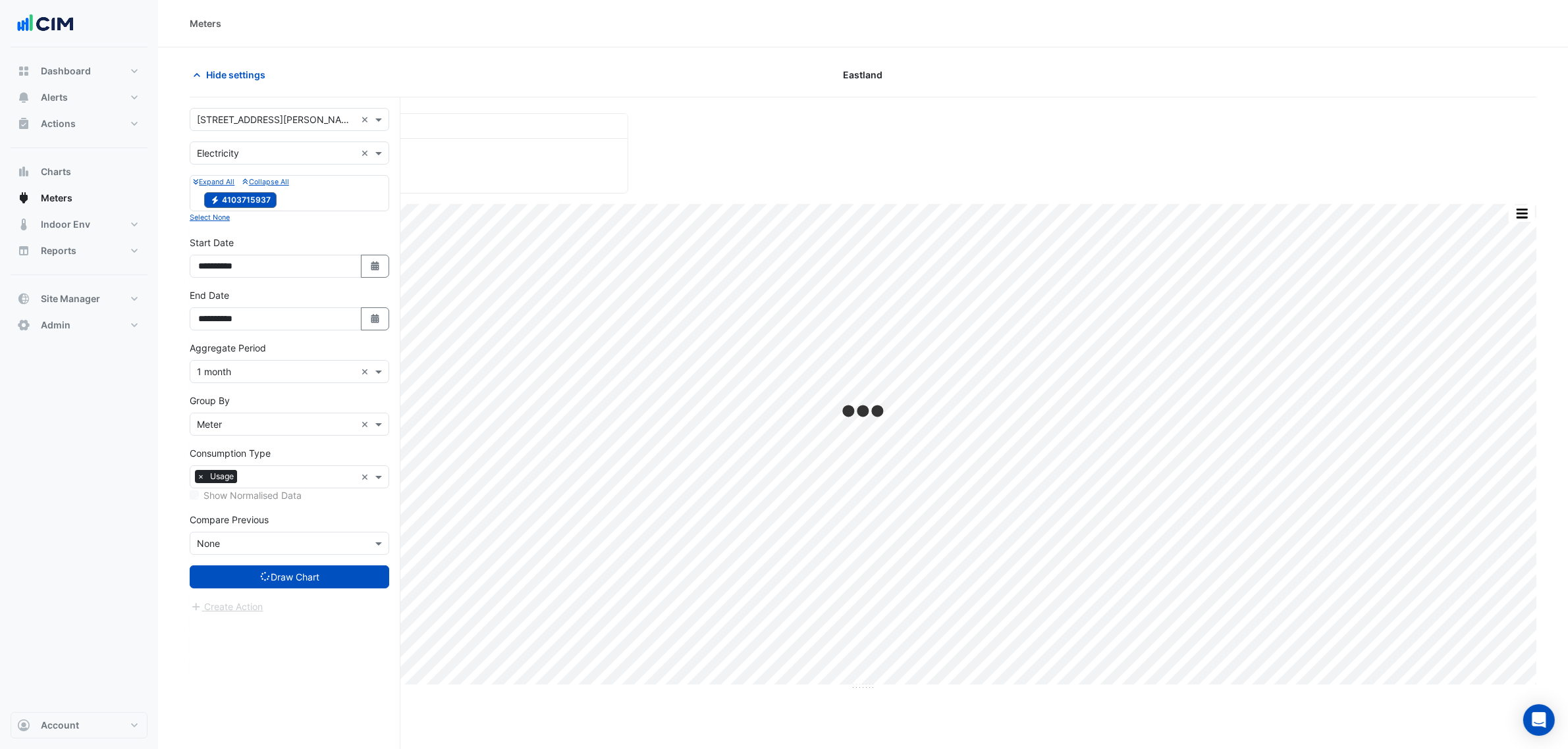
click at [265, 374] on input "text" at bounding box center [276, 372] width 159 height 14
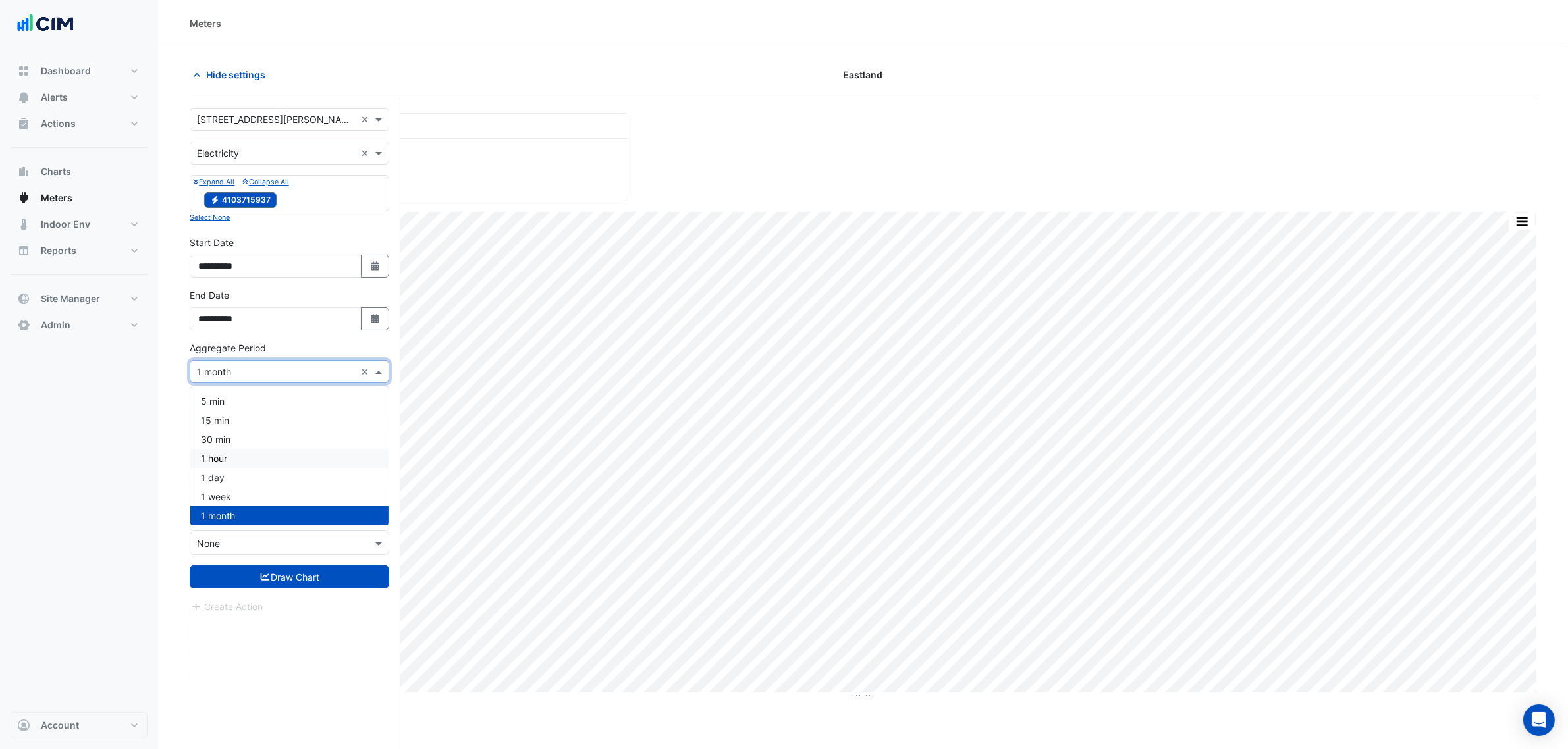
click at [216, 458] on span "1 hour" at bounding box center [214, 459] width 26 height 11
click at [260, 574] on icon "submit" at bounding box center [265, 576] width 12 height 9
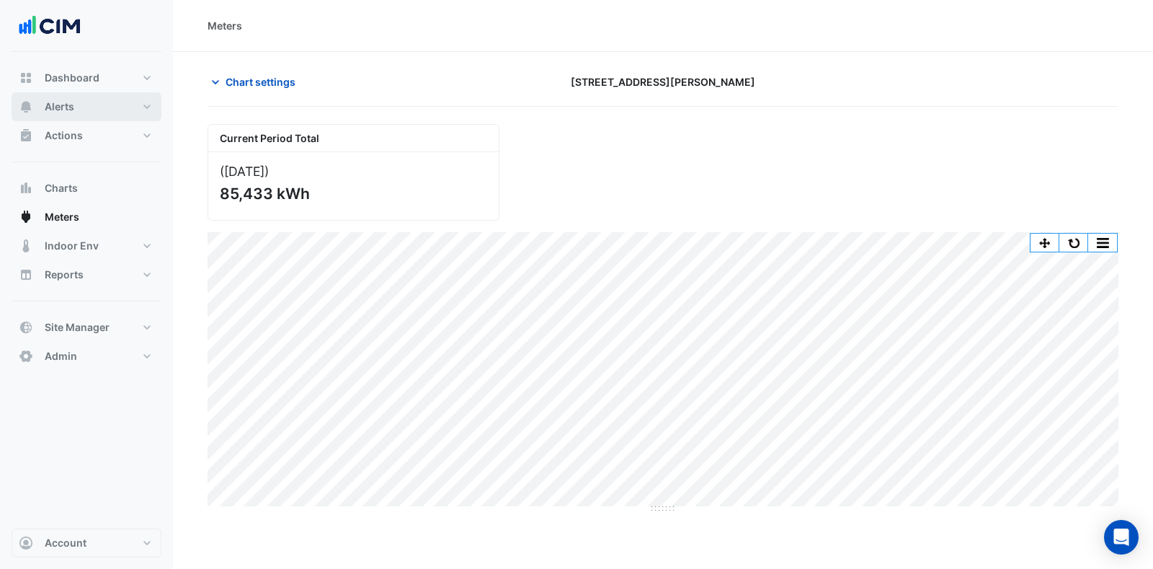
drag, startPoint x: 80, startPoint y: 101, endPoint x: 134, endPoint y: 106, distance: 54.3
click at [113, 106] on button "Alerts" at bounding box center [87, 106] width 150 height 29
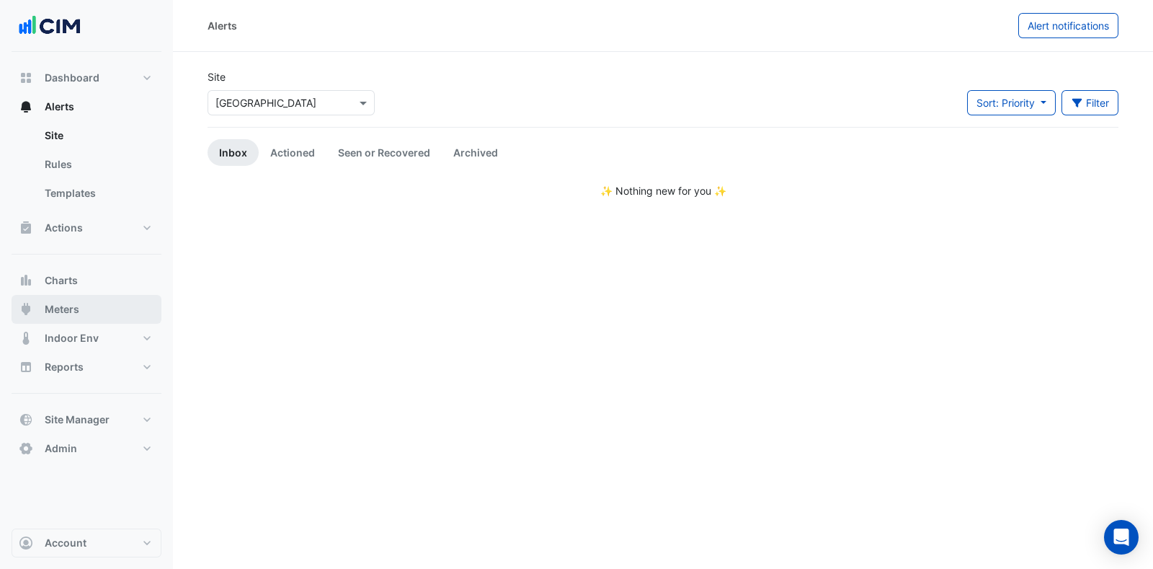
click at [61, 307] on span "Meters" at bounding box center [62, 309] width 35 height 14
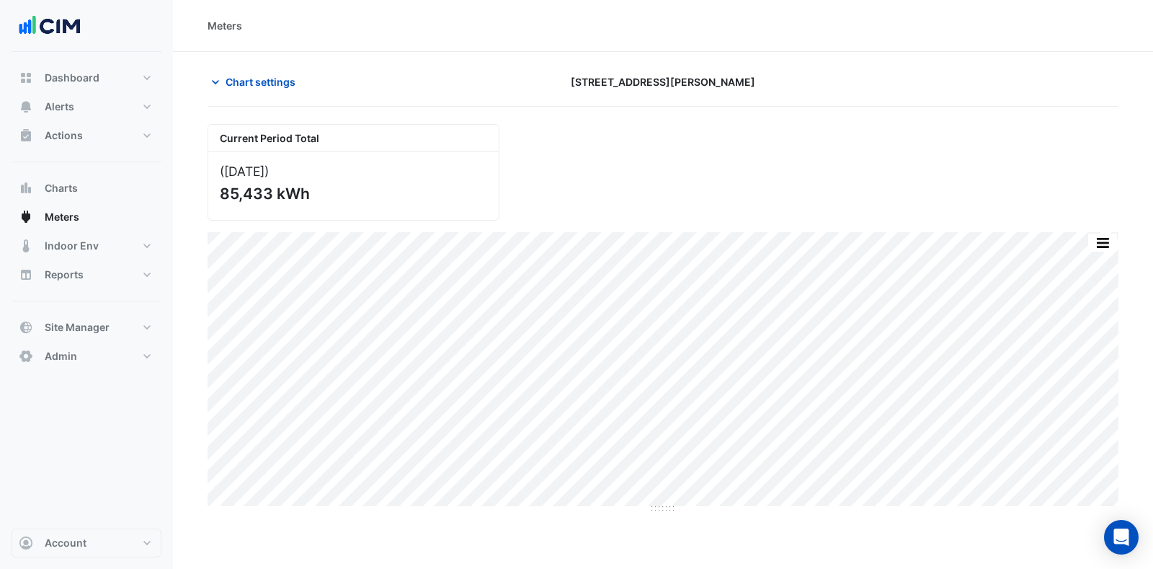
click at [255, 81] on span "Chart settings" at bounding box center [261, 81] width 70 height 15
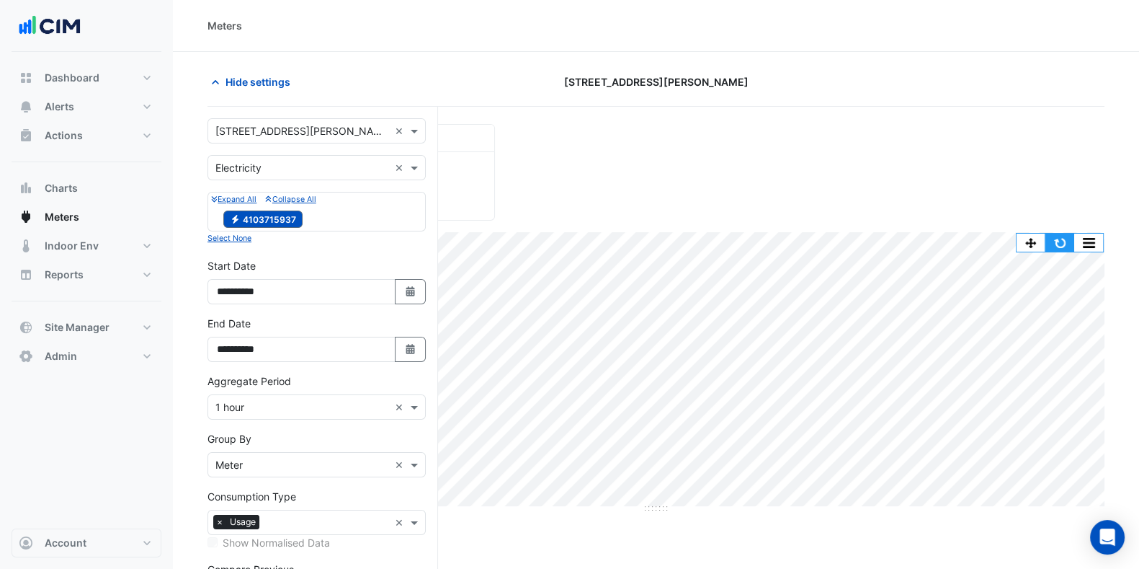
click at [1056, 239] on button "button" at bounding box center [1060, 242] width 29 height 18
click at [233, 81] on span "Hide settings" at bounding box center [258, 81] width 65 height 15
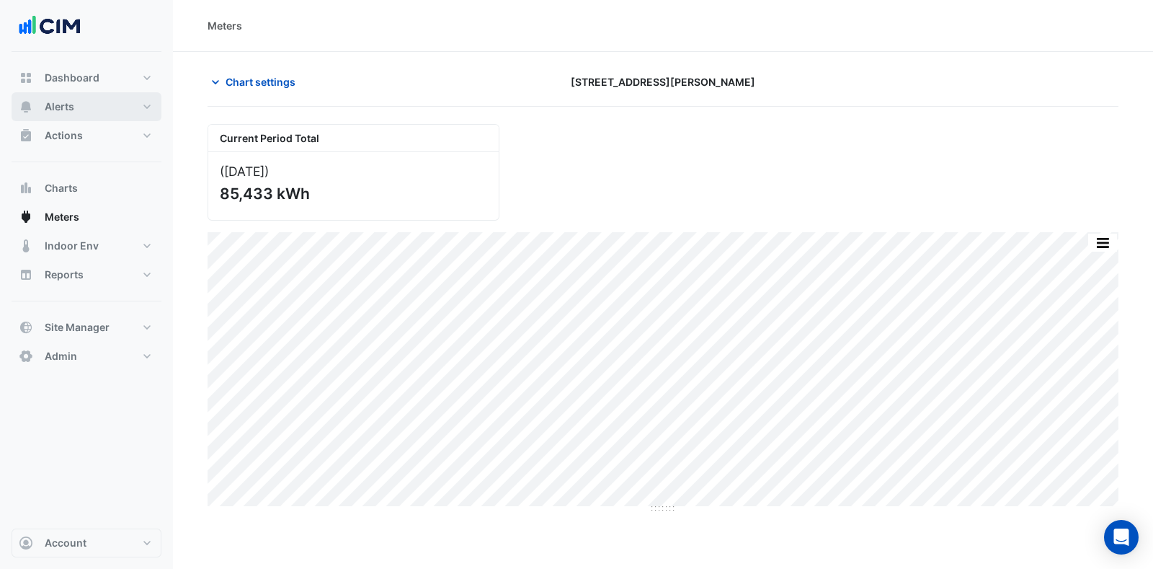
click at [119, 101] on button "Alerts" at bounding box center [87, 106] width 150 height 29
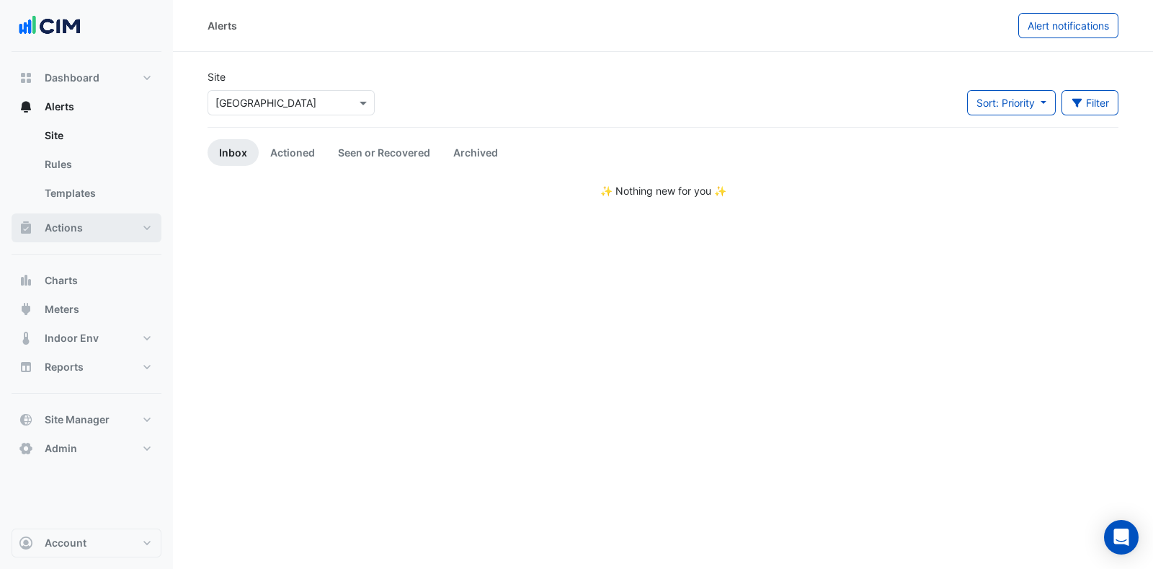
click at [111, 230] on button "Actions" at bounding box center [87, 227] width 150 height 29
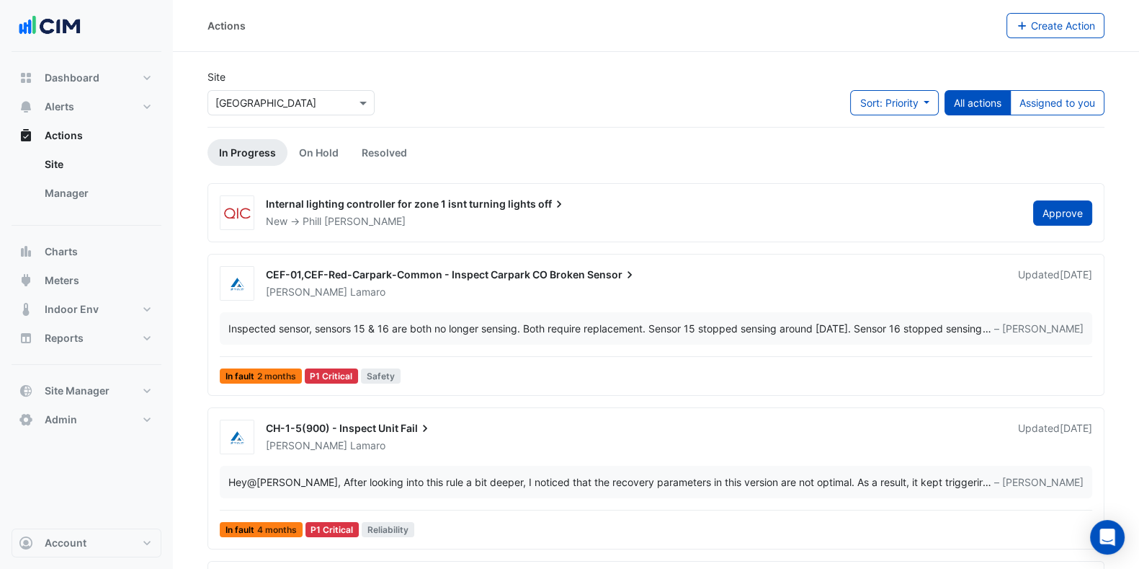
click at [89, 197] on link "Manager" at bounding box center [97, 193] width 128 height 29
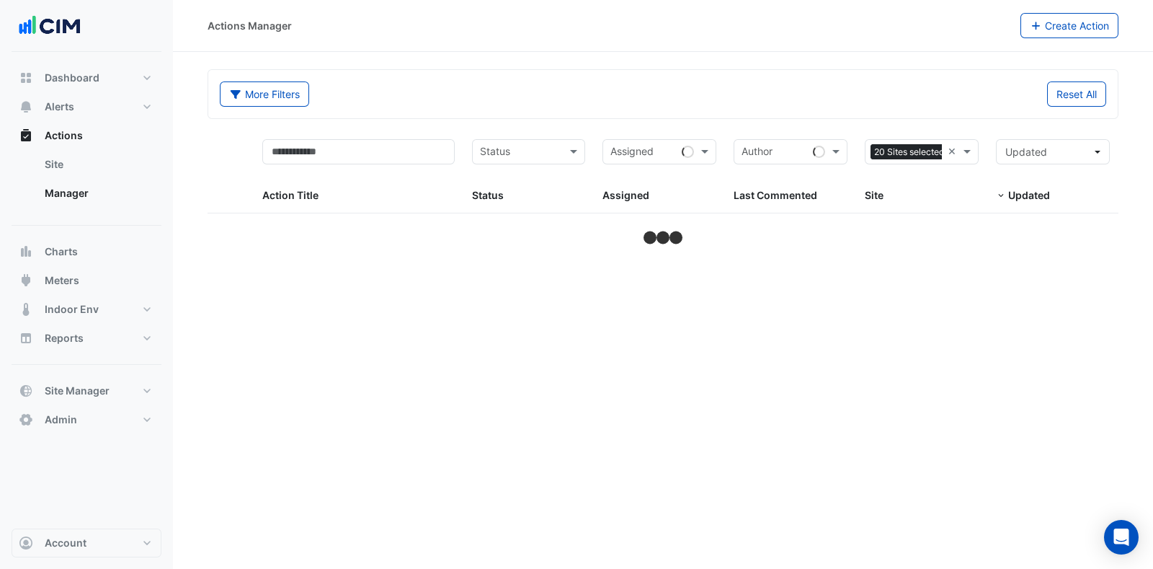
select select "***"
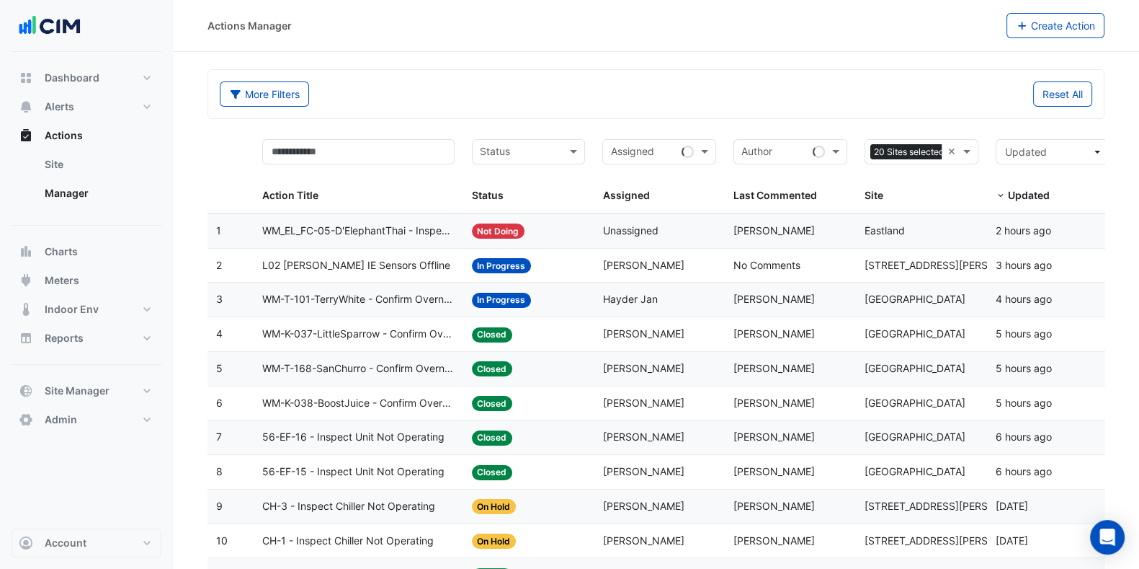
drag, startPoint x: 956, startPoint y: 151, endPoint x: 939, endPoint y: 149, distance: 16.6
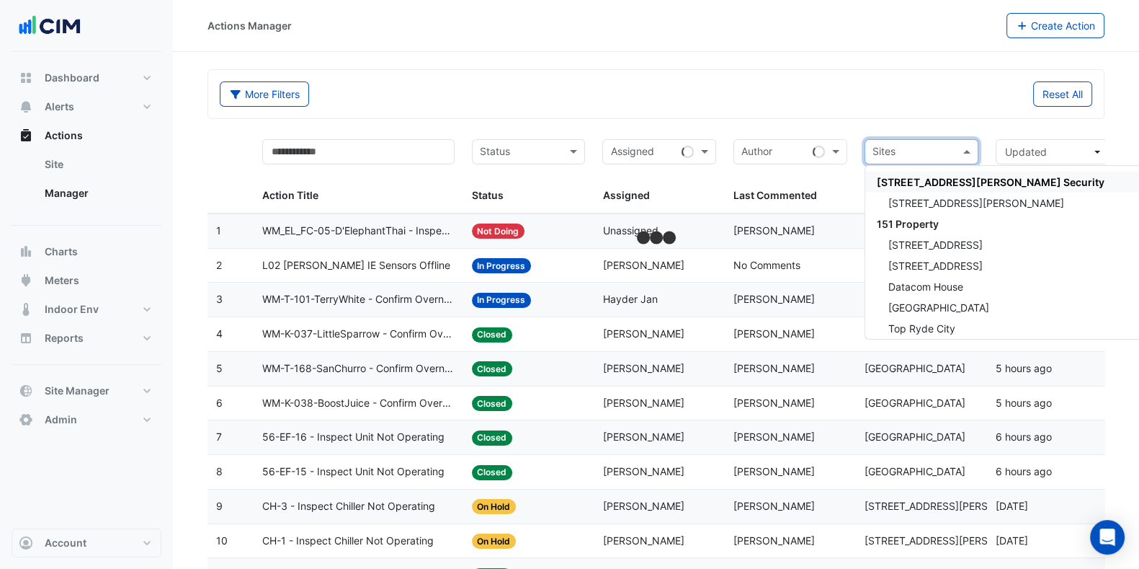
click at [927, 148] on input "text" at bounding box center [913, 153] width 81 height 17
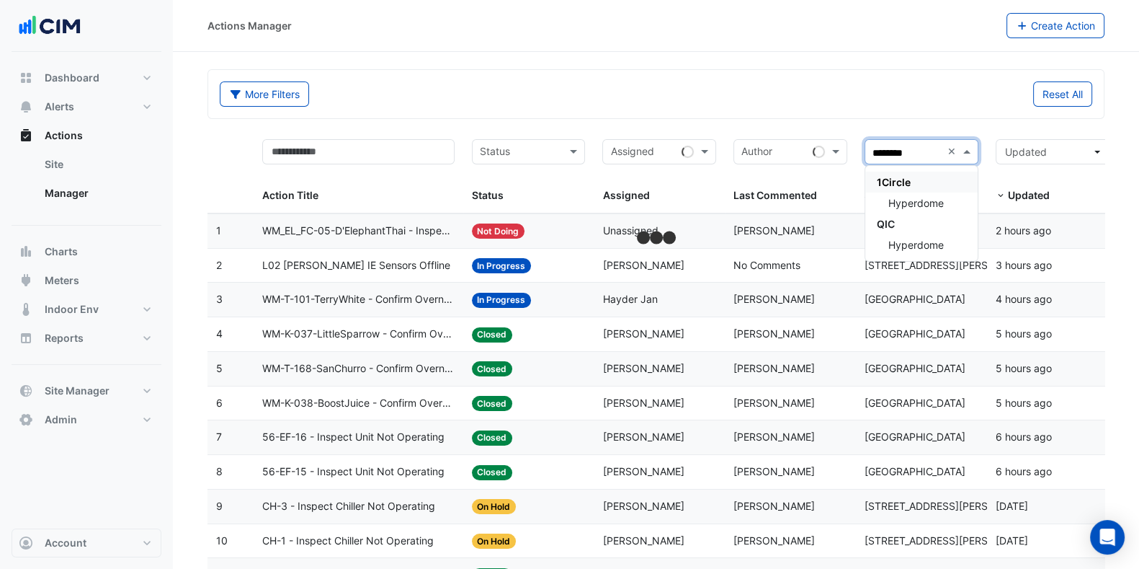
type input "*********"
click at [923, 203] on span "Hyperdome" at bounding box center [916, 203] width 55 height 12
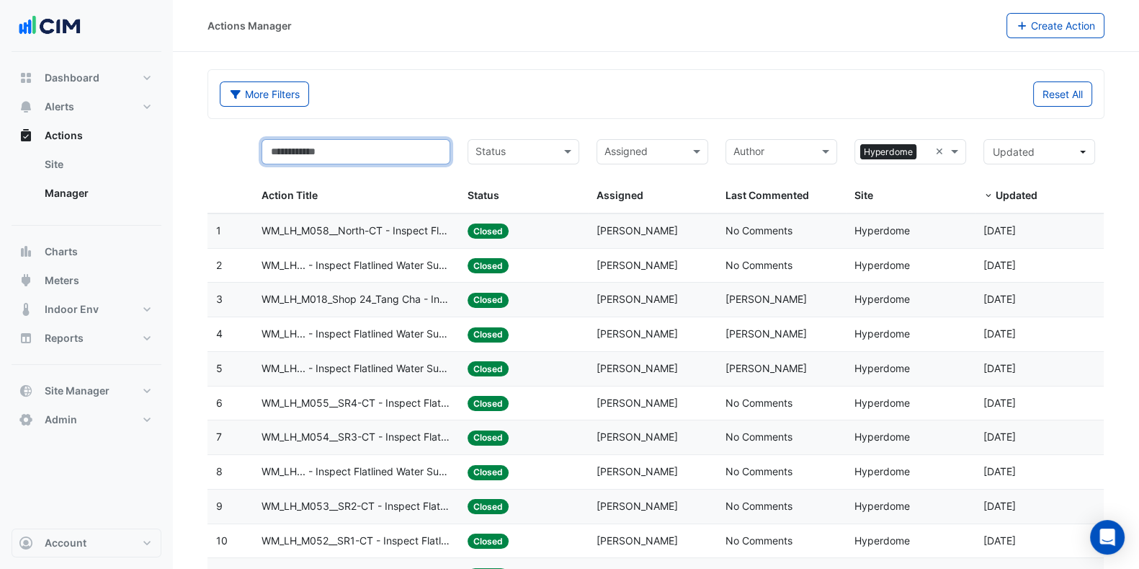
click at [362, 146] on input "text" at bounding box center [356, 151] width 189 height 25
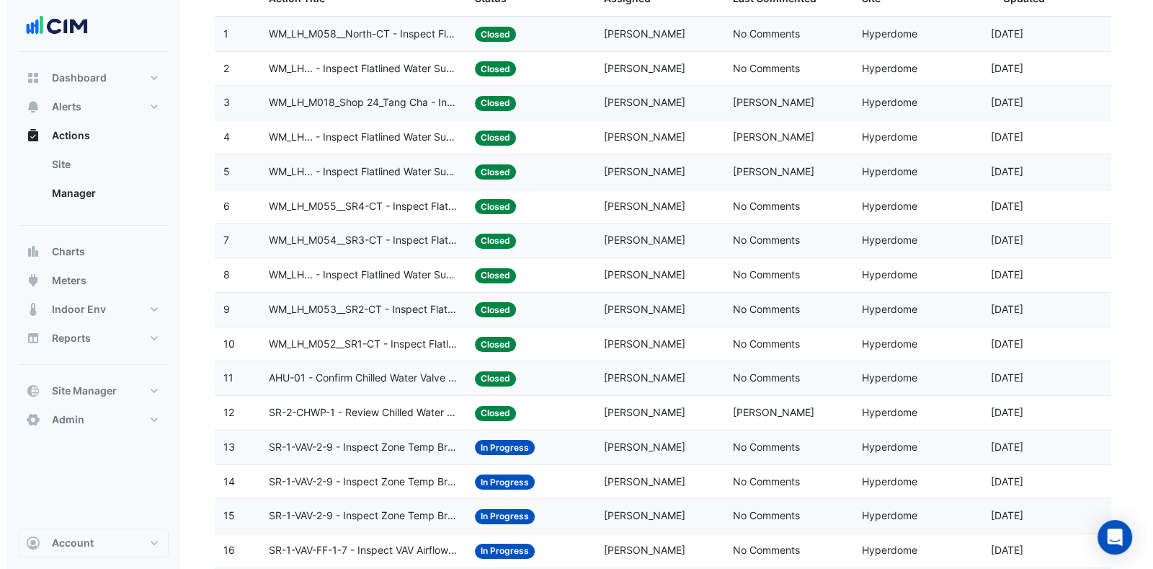
scroll to position [179, 0]
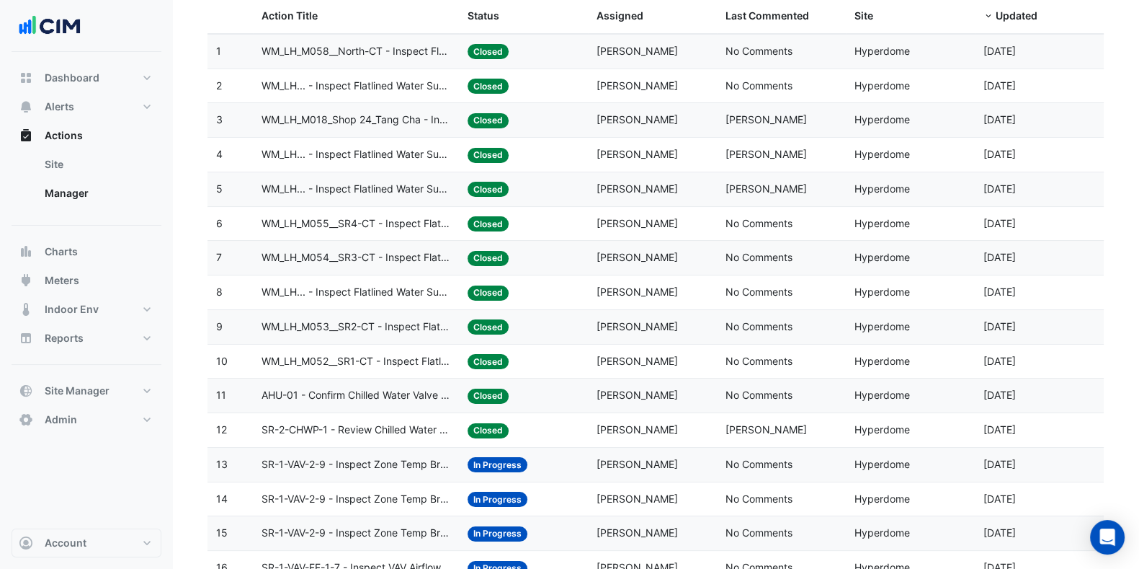
click at [293, 115] on span "WM_LH_M018_Shop 24_Tang Cha - Inspect Flatlined Water Sub-Meter" at bounding box center [356, 120] width 189 height 17
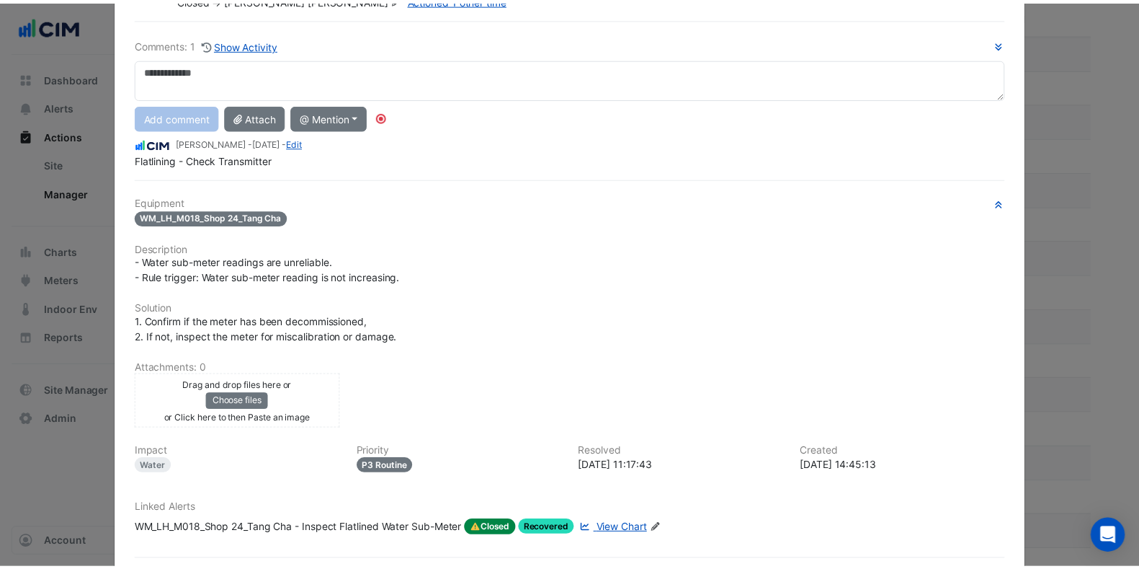
scroll to position [0, 0]
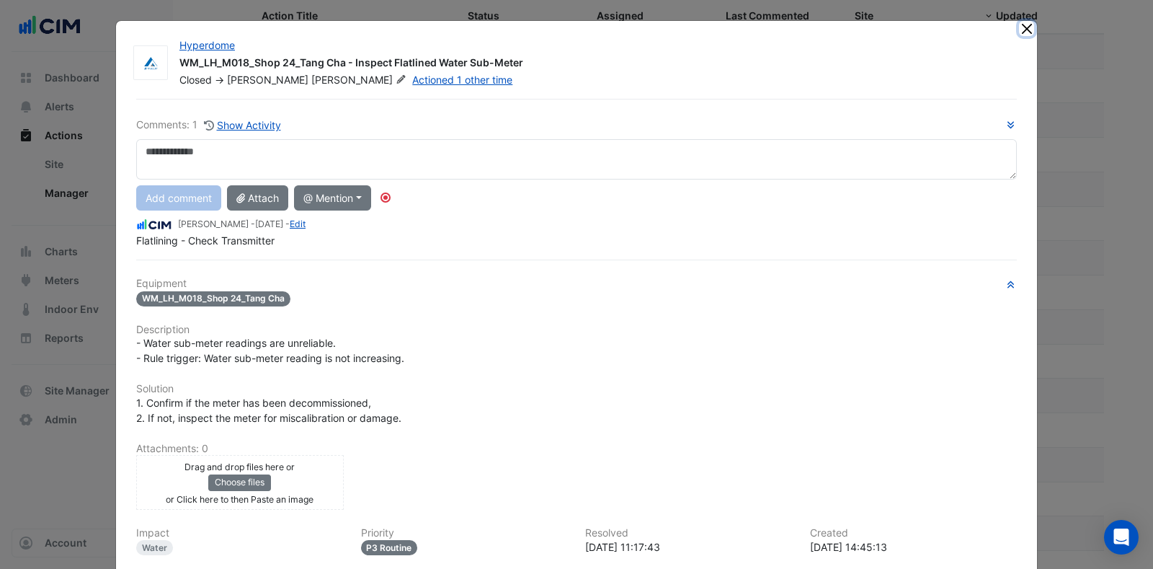
click at [1023, 30] on button "Close" at bounding box center [1026, 28] width 15 height 15
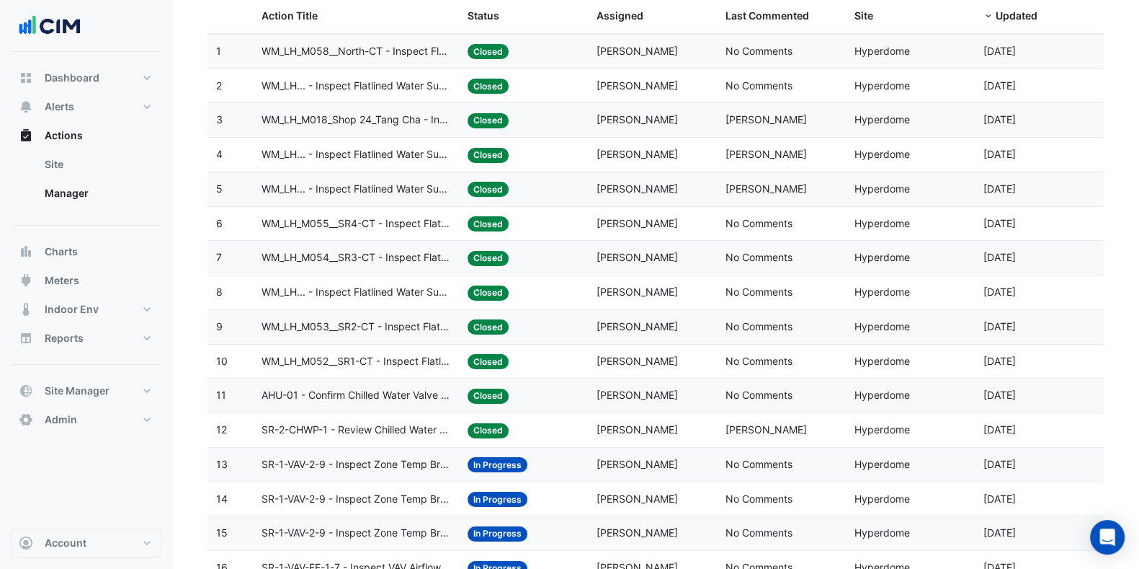
click at [342, 48] on span "WM_LH_M058__North-CT - Inspect Flatlined Water Sub-Meter" at bounding box center [356, 51] width 189 height 17
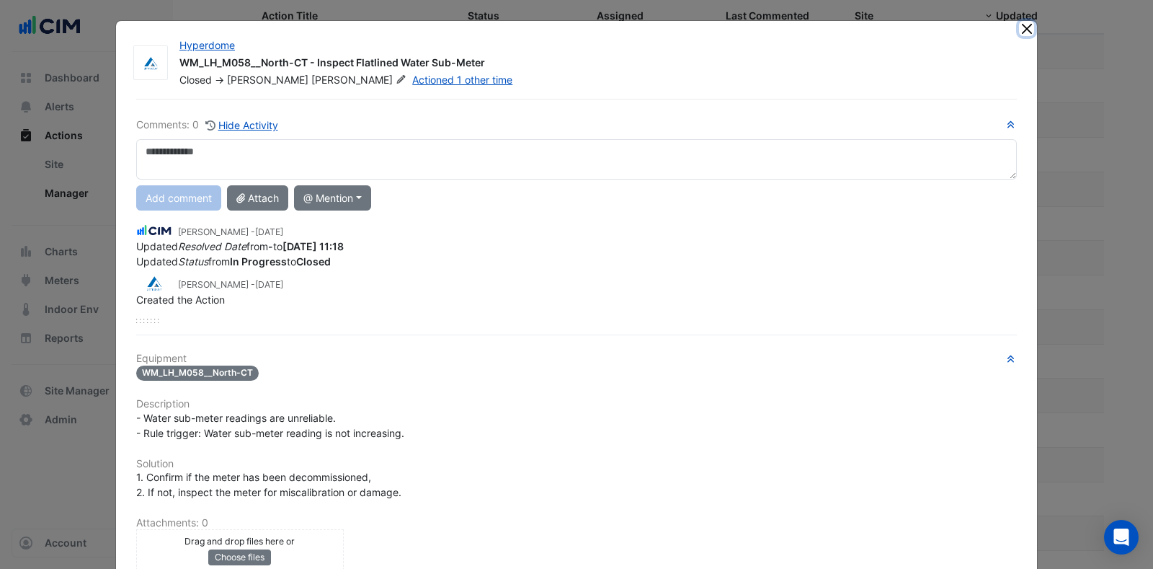
click at [1021, 27] on button "Close" at bounding box center [1026, 28] width 15 height 15
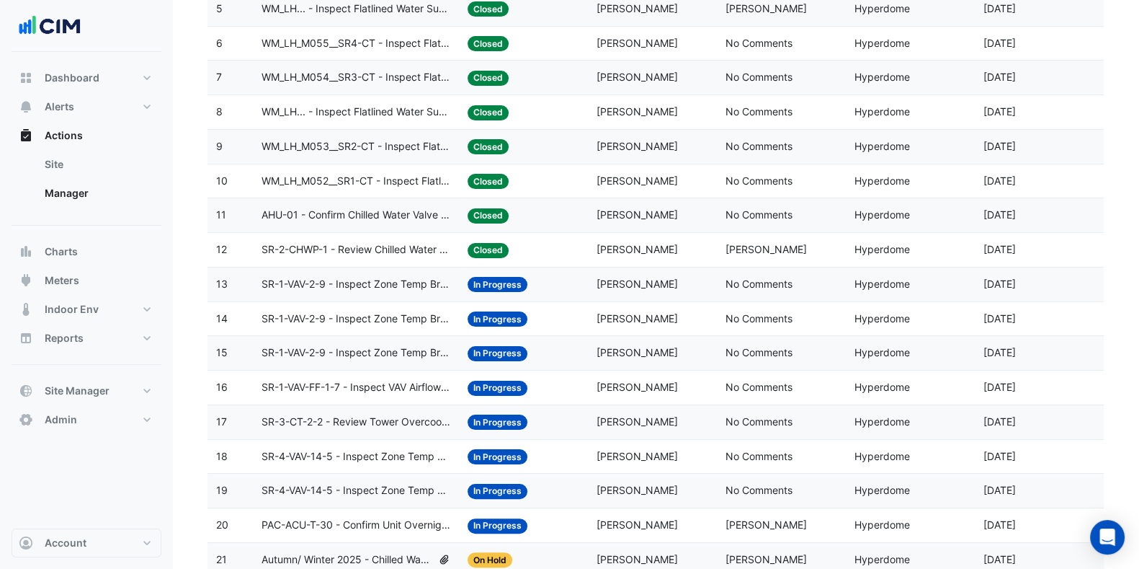
scroll to position [179, 0]
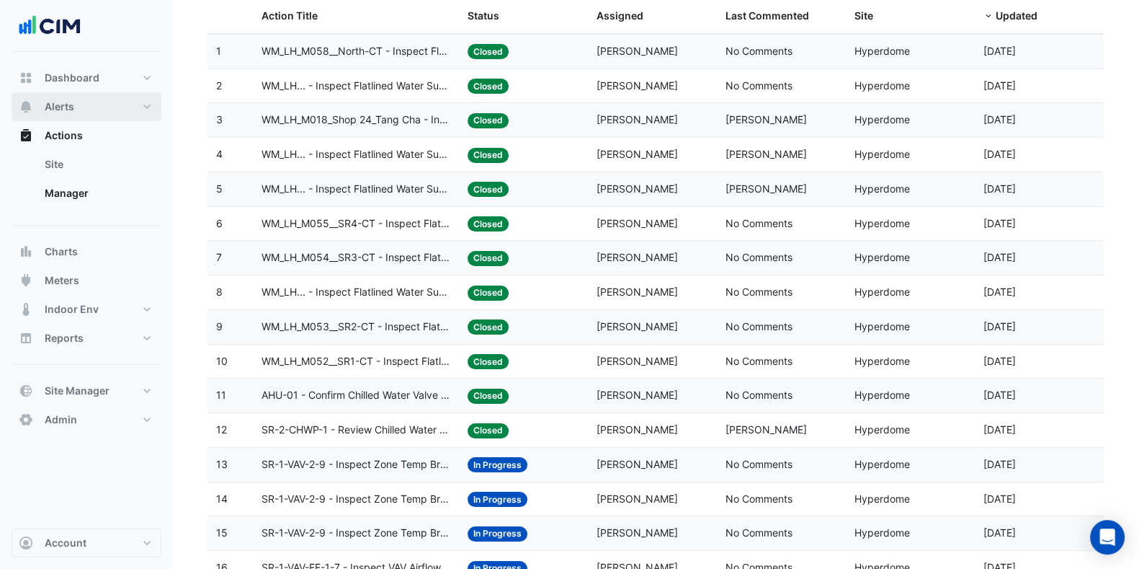
drag, startPoint x: 78, startPoint y: 110, endPoint x: 86, endPoint y: 102, distance: 11.2
click at [77, 110] on button "Alerts" at bounding box center [87, 106] width 150 height 29
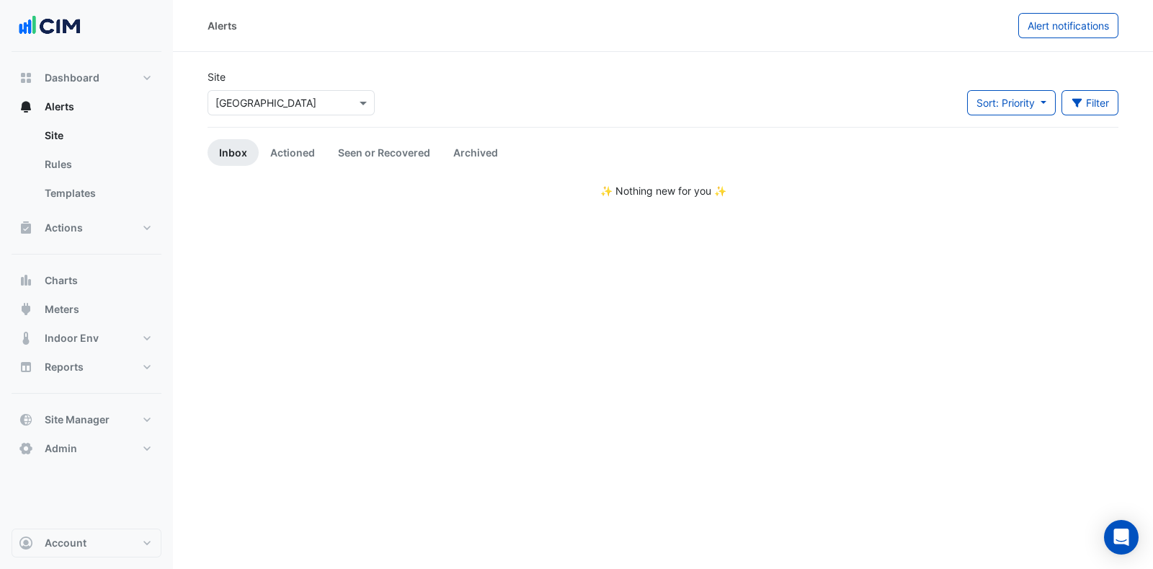
click at [276, 96] on input "text" at bounding box center [276, 103] width 123 height 15
type input "*********"
click at [288, 154] on div "Hyperdome" at bounding box center [253, 154] width 90 height 21
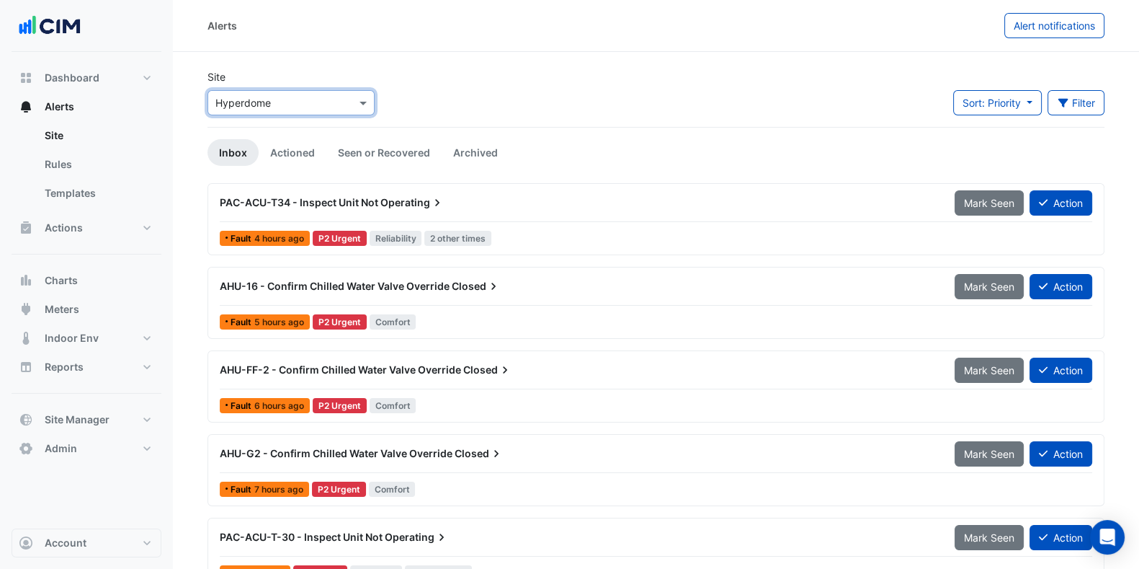
click at [1099, 103] on button "Filter" at bounding box center [1077, 102] width 58 height 25
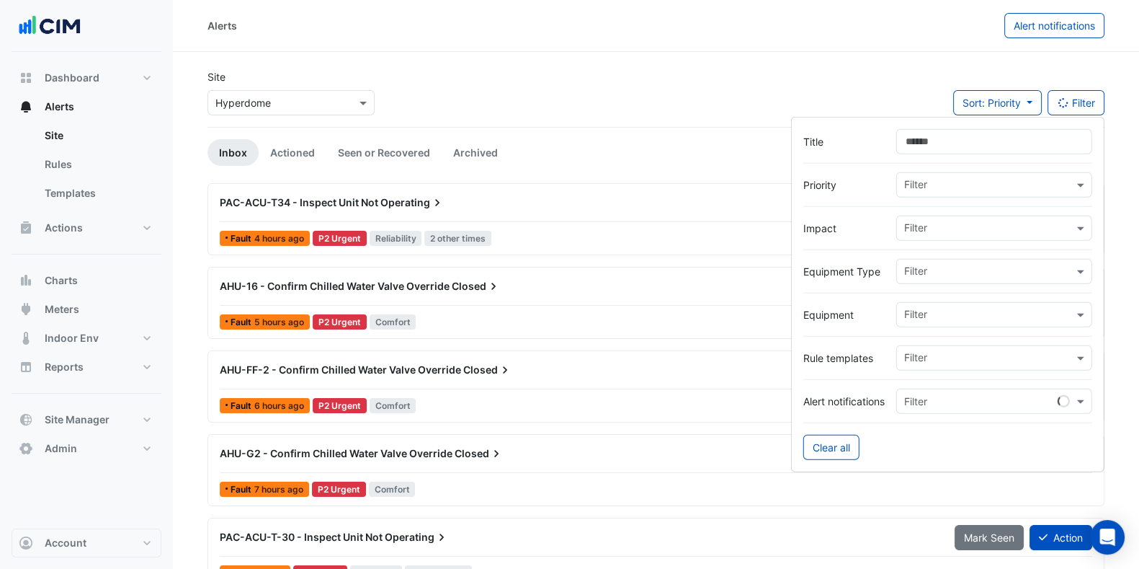
click at [922, 314] on input "text" at bounding box center [988, 315] width 169 height 15
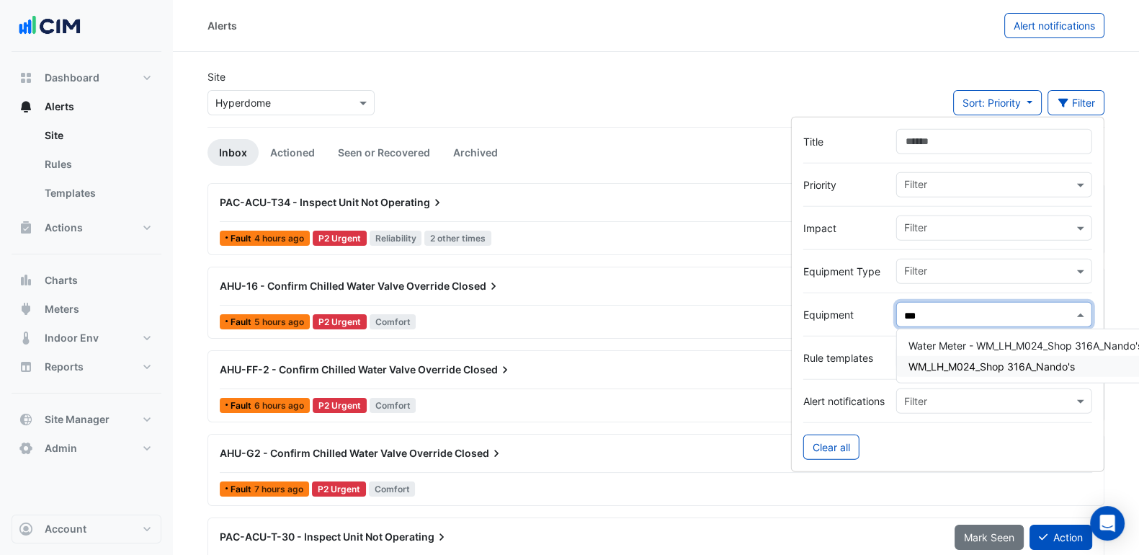
click at [1009, 366] on span "WM_LH_M024_Shop 316A_Nando's" at bounding box center [992, 366] width 166 height 12
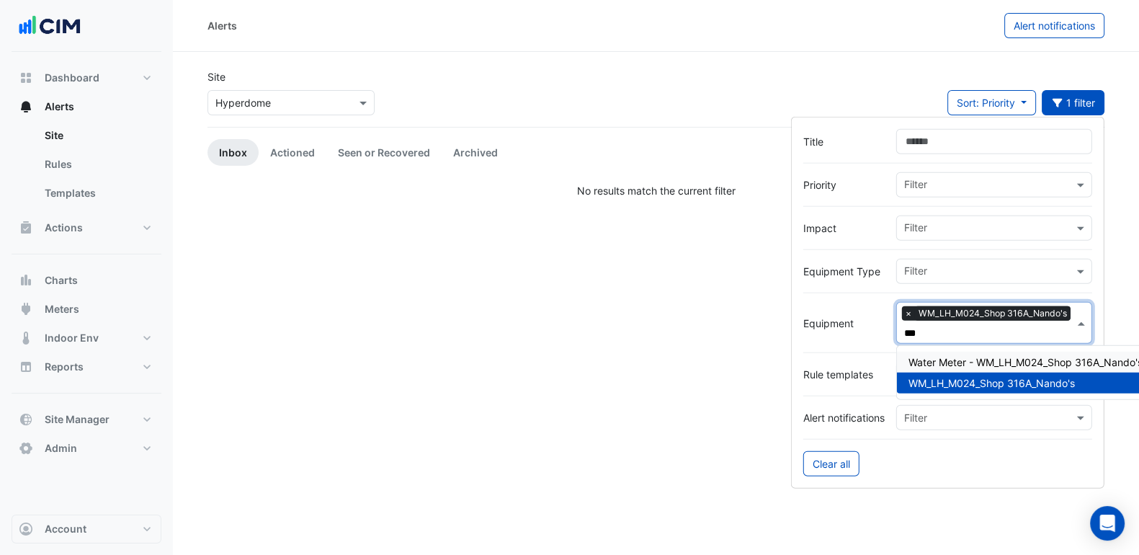
type input "***"
click at [285, 149] on link "Actioned" at bounding box center [293, 152] width 68 height 27
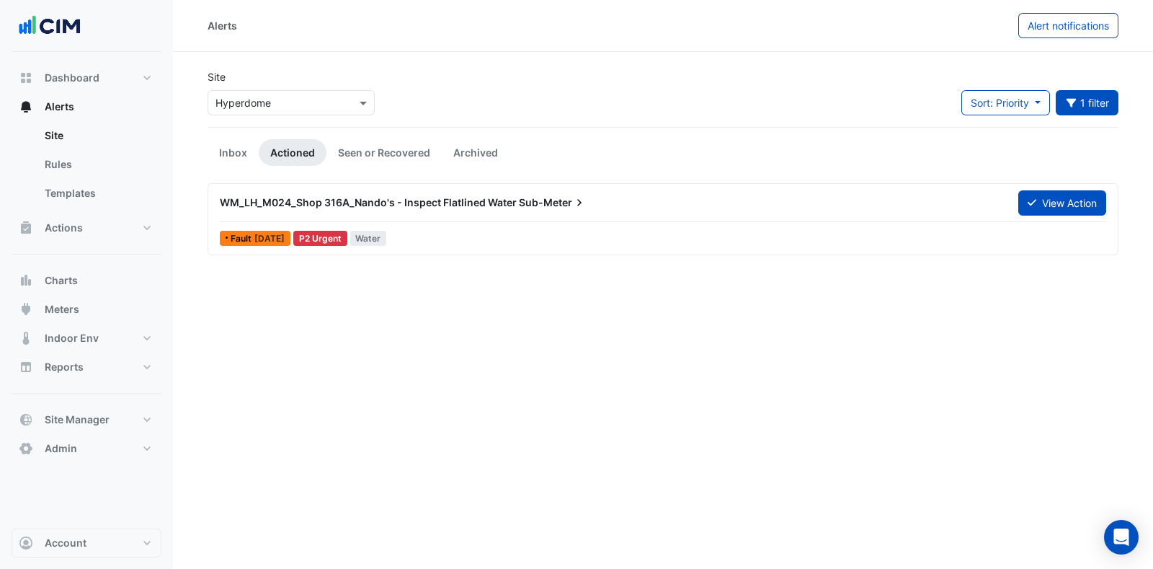
click at [1056, 208] on button "View Action" at bounding box center [1062, 202] width 88 height 25
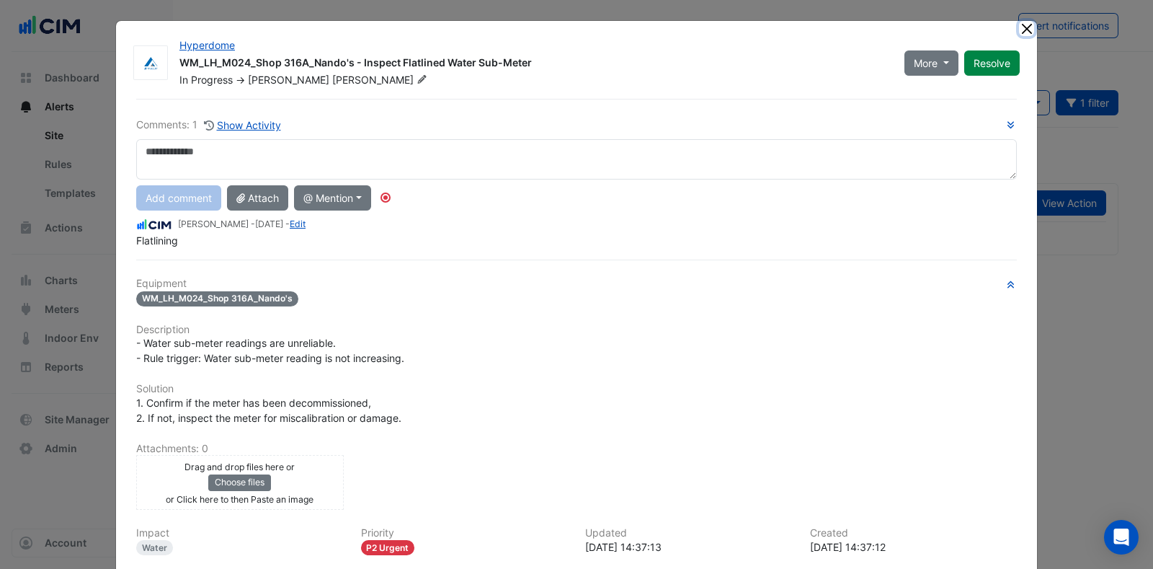
click at [1020, 30] on button "Close" at bounding box center [1026, 28] width 15 height 15
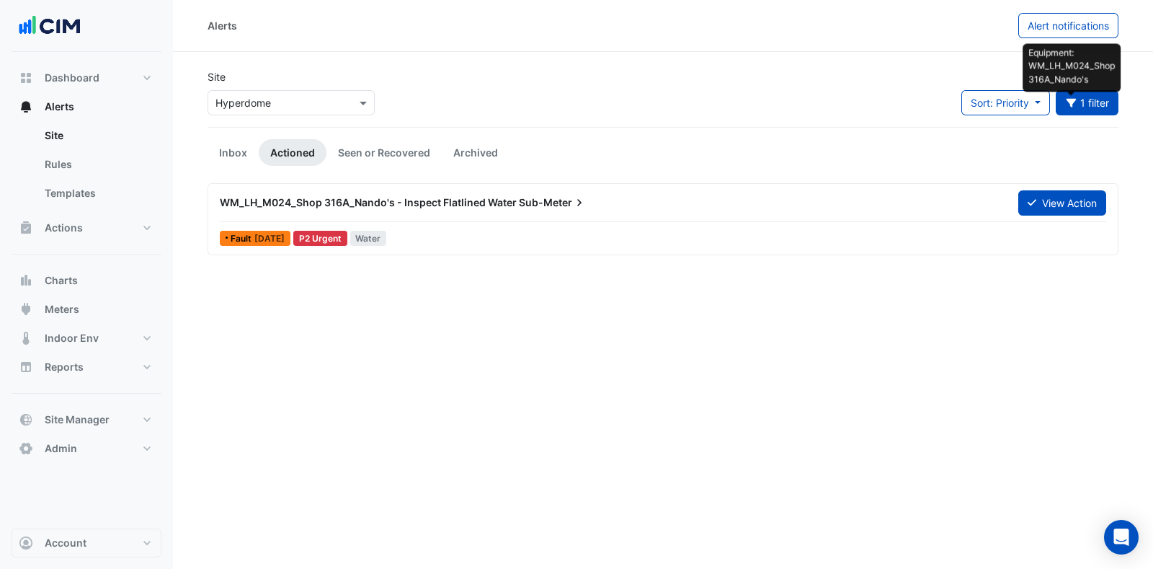
click at [1077, 107] on fa-icon "button" at bounding box center [1071, 103] width 13 height 12
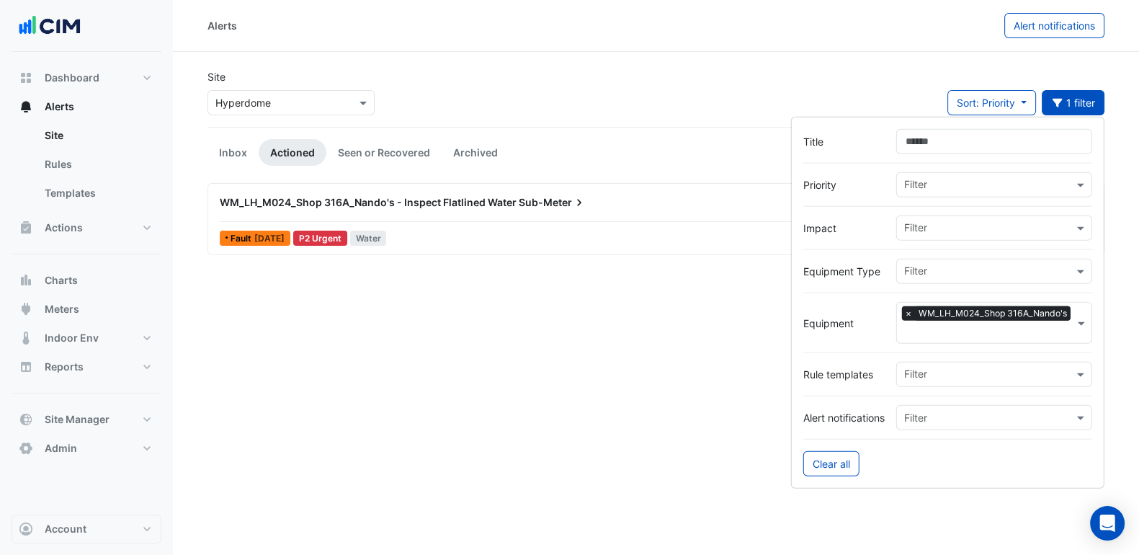
click at [1040, 326] on input "text" at bounding box center [989, 333] width 170 height 15
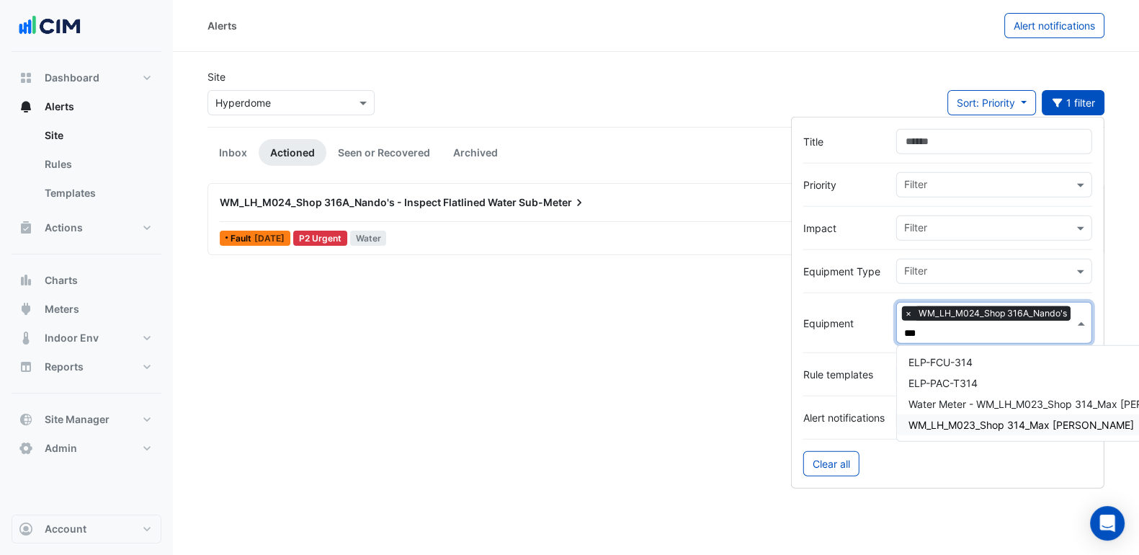
click at [1020, 419] on span "WM_LH_M023_Shop 314_Max Brenner" at bounding box center [1022, 425] width 226 height 12
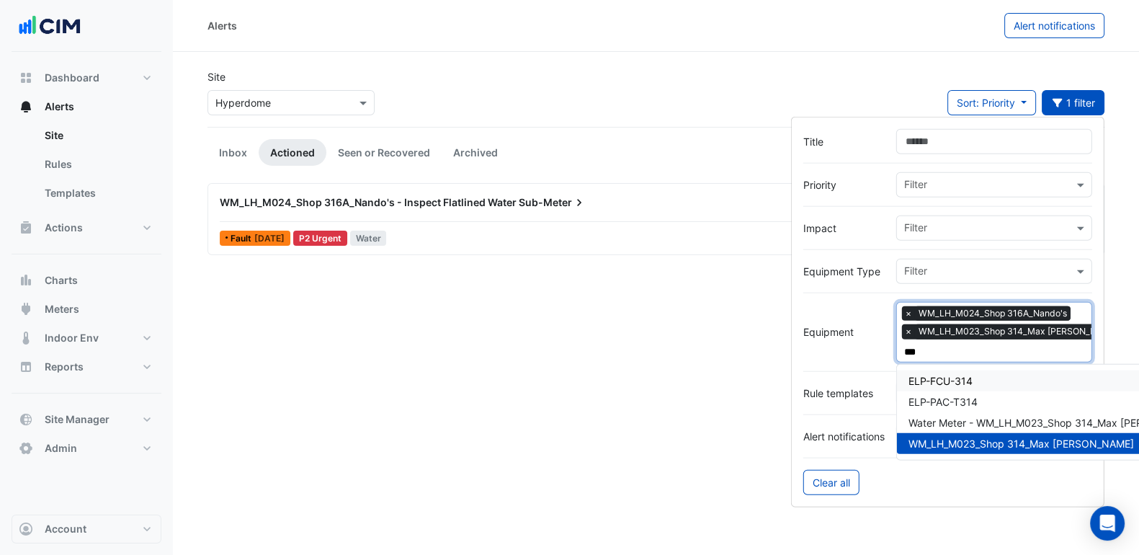
type input "***"
drag, startPoint x: 716, startPoint y: 66, endPoint x: 644, endPoint y: 87, distance: 75.0
click at [716, 68] on section "Site Select a Site × Hyperdome Sort: Priority Priority Updated 1 filter Inbox A…" at bounding box center [656, 153] width 966 height 202
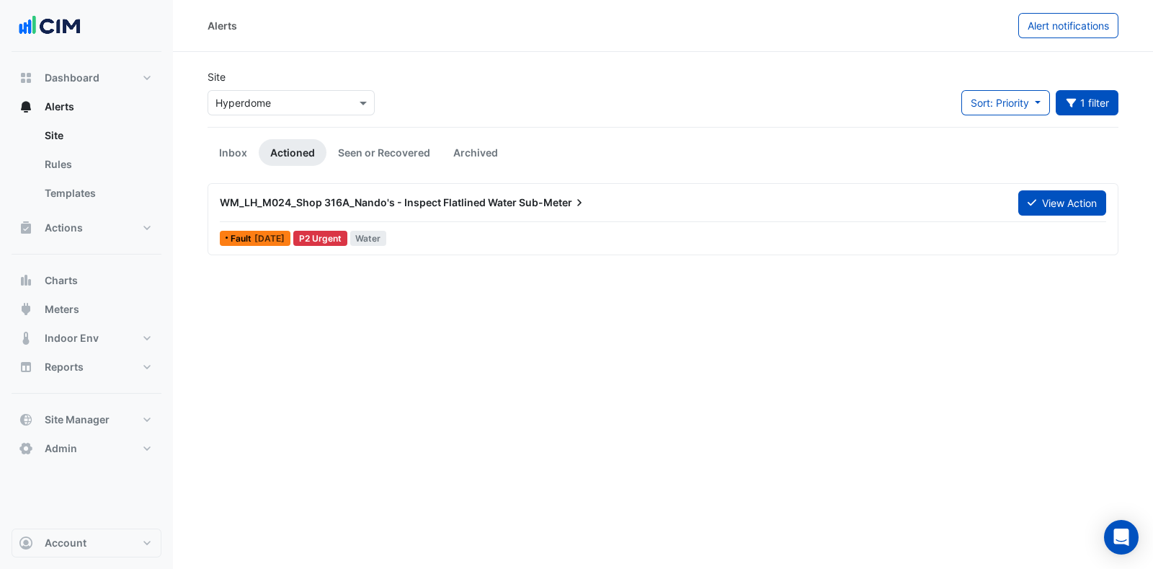
click at [238, 153] on link "Inbox" at bounding box center [233, 152] width 51 height 27
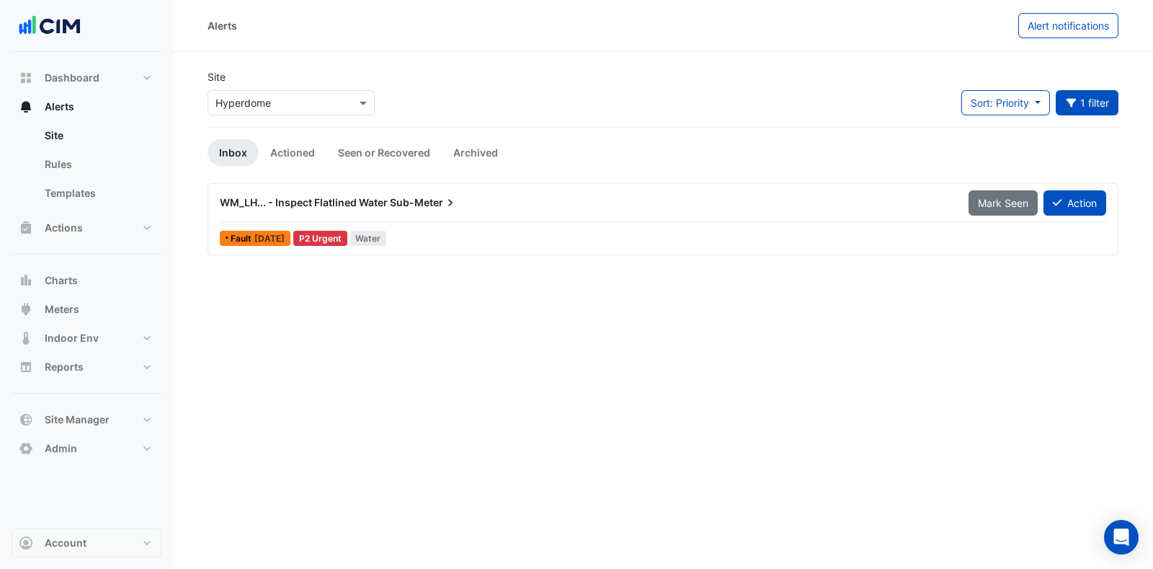
click at [390, 153] on link "Seen or Recovered" at bounding box center [383, 152] width 115 height 27
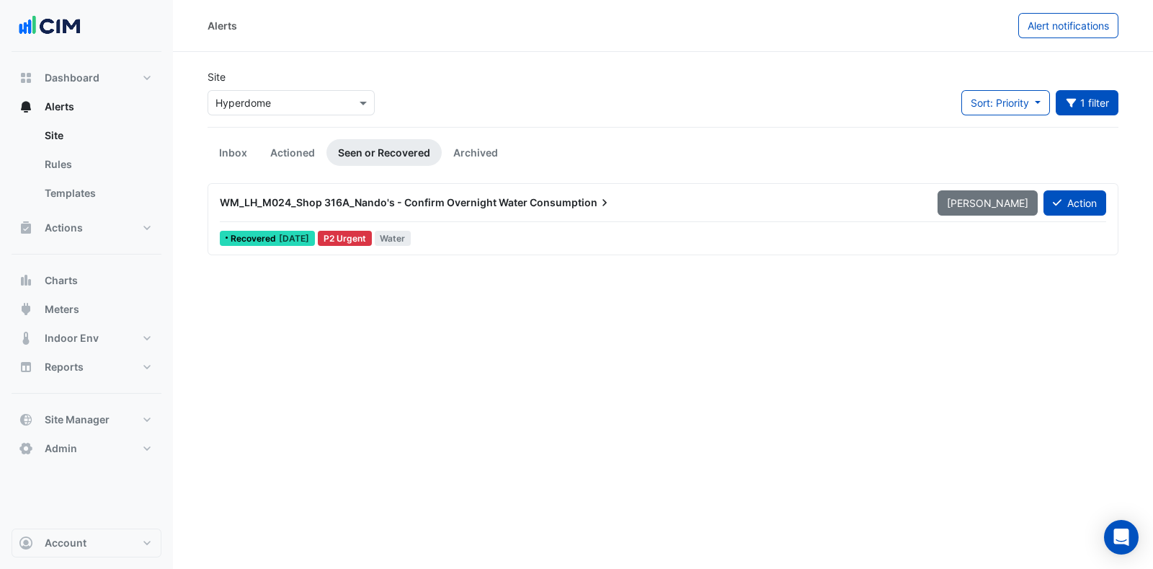
click at [244, 149] on link "Inbox" at bounding box center [233, 152] width 51 height 27
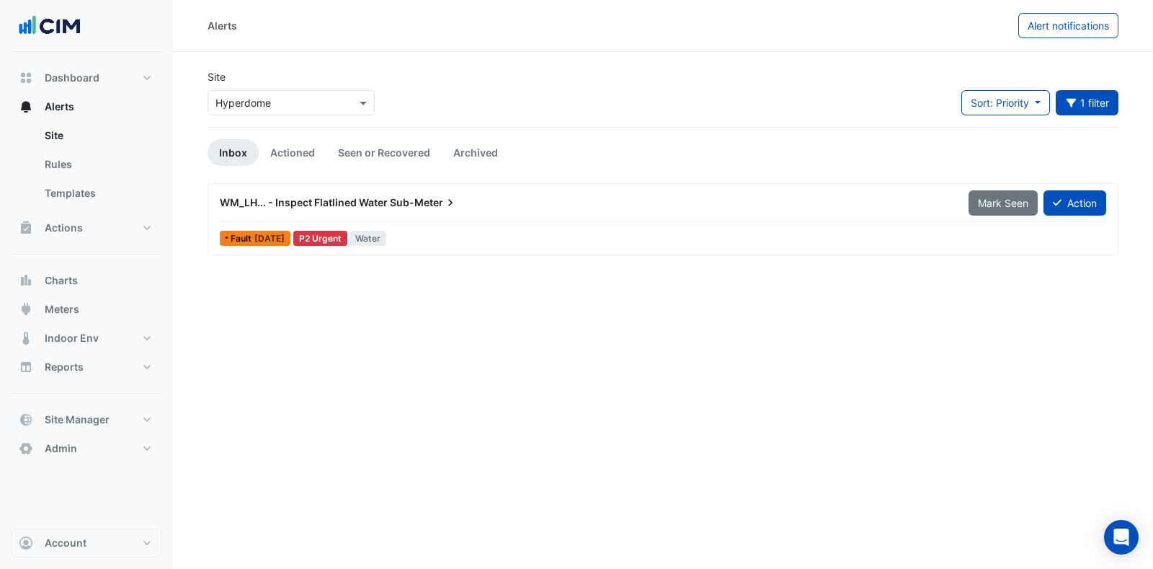
click at [391, 205] on span "Sub-Meter" at bounding box center [424, 202] width 68 height 14
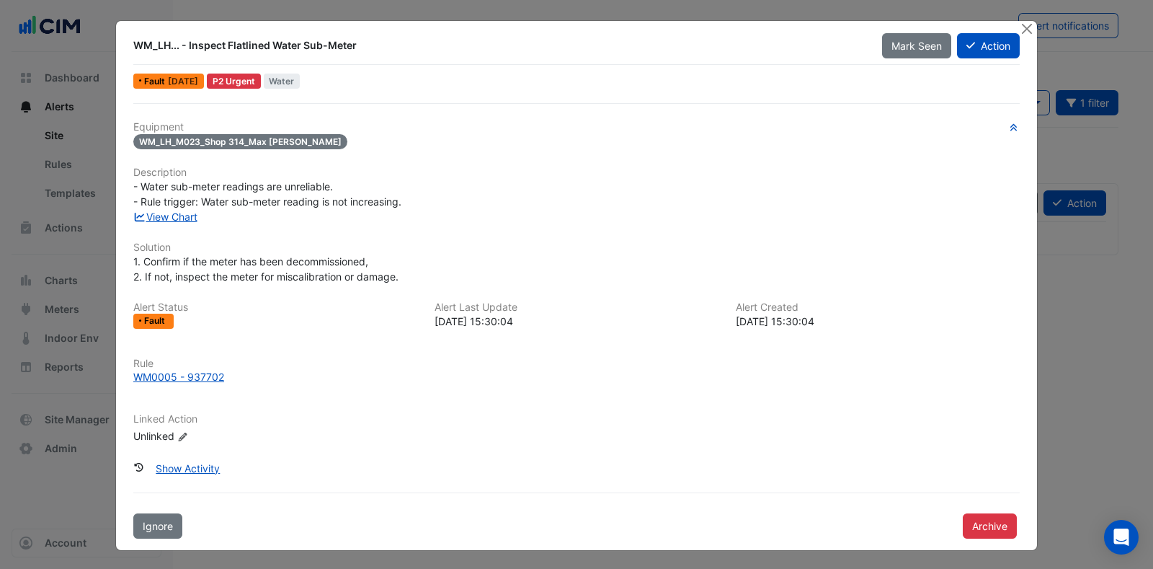
click at [177, 216] on link "View Chart" at bounding box center [165, 216] width 64 height 12
click at [979, 39] on button "Action" at bounding box center [988, 45] width 63 height 25
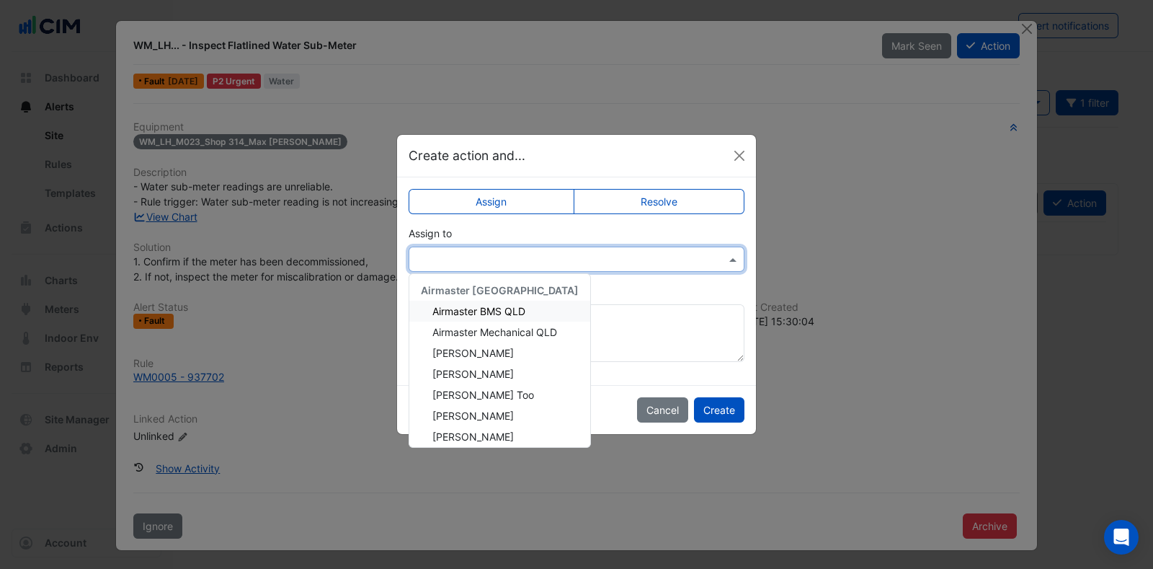
drag, startPoint x: 502, startPoint y: 262, endPoint x: 493, endPoint y: 267, distance: 10.0
click at [498, 266] on div at bounding box center [577, 258] width 336 height 25
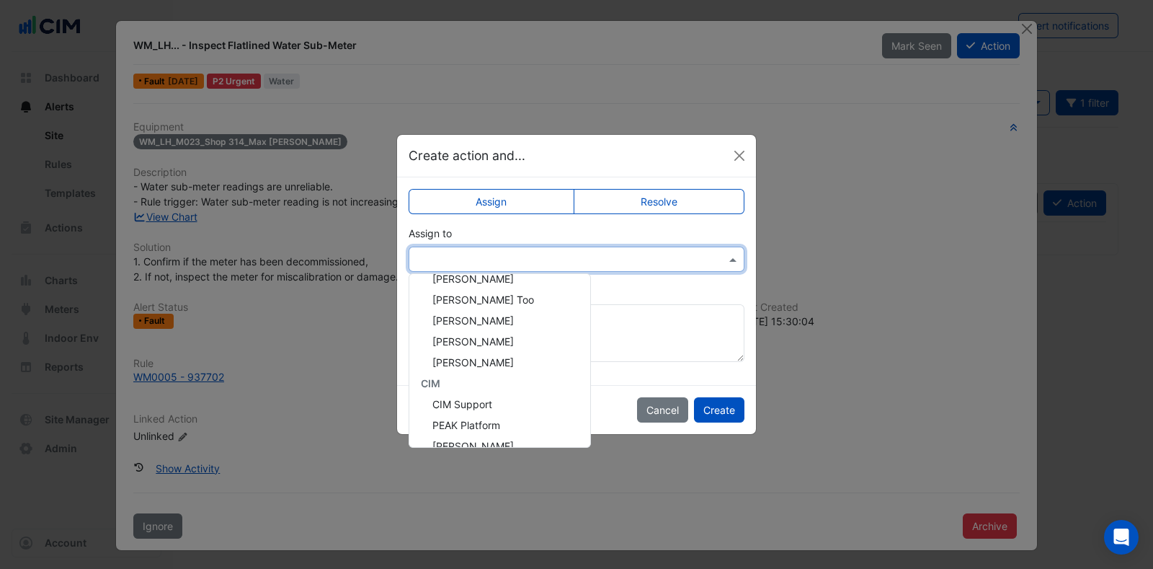
scroll to position [55, 0]
click at [497, 362] on div "Glen Stevens" at bounding box center [499, 360] width 181 height 21
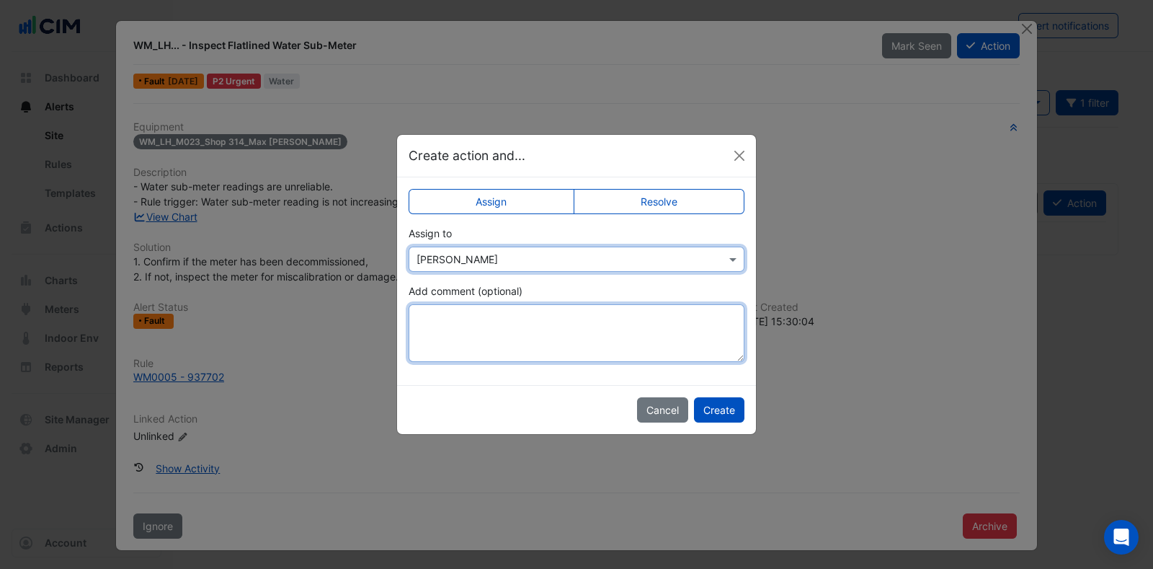
click at [638, 344] on textarea "Add comment (optional)" at bounding box center [577, 333] width 336 height 58
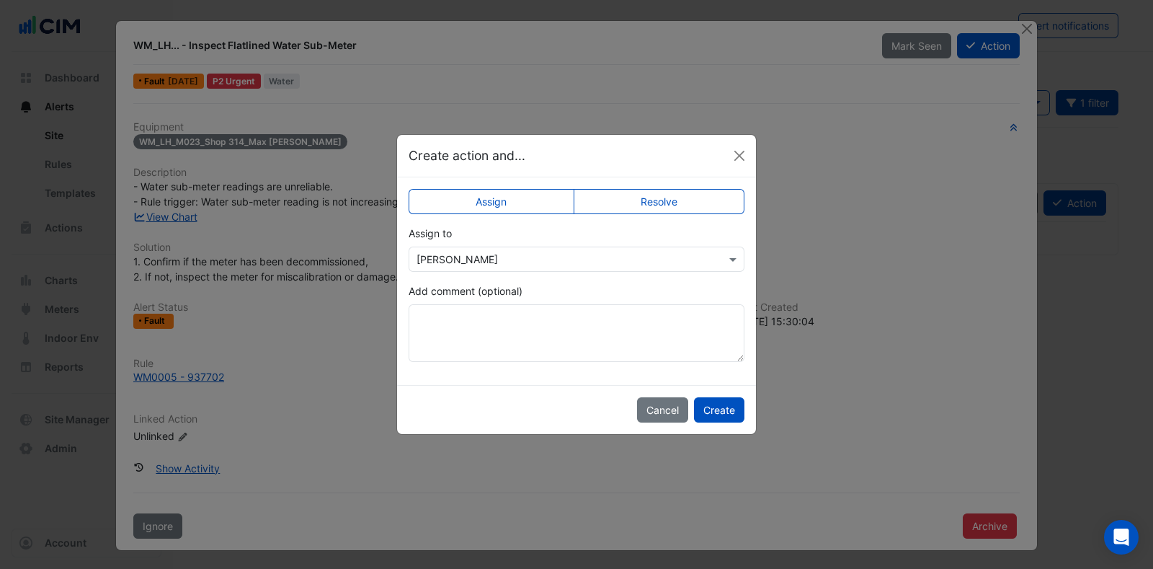
click at [706, 406] on button "Create" at bounding box center [719, 409] width 50 height 25
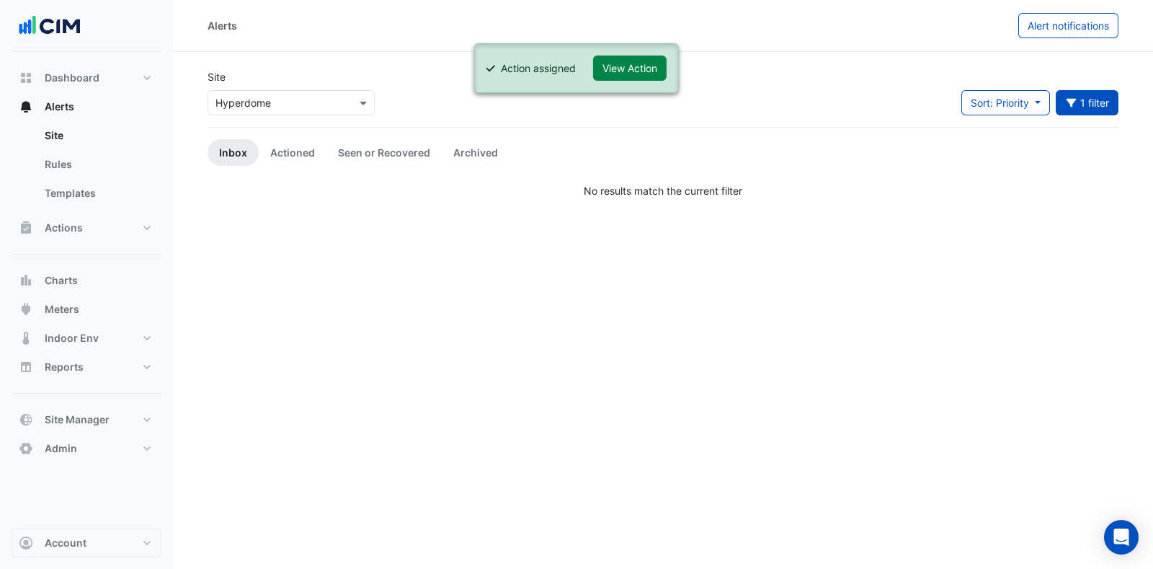
click at [644, 57] on button "View Action" at bounding box center [630, 67] width 74 height 25
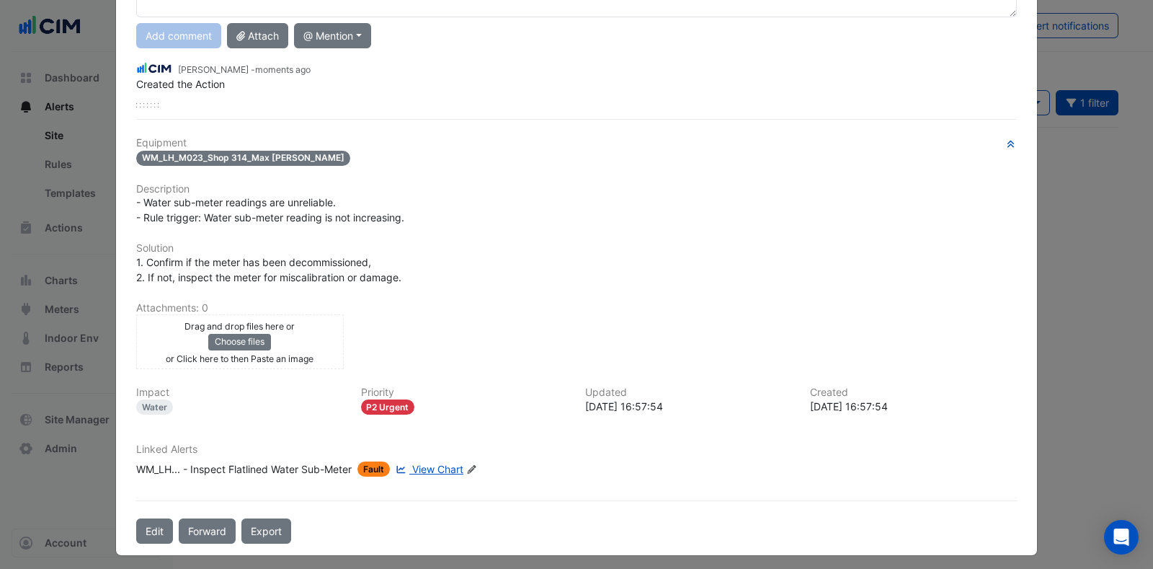
click at [195, 520] on button "Forward" at bounding box center [207, 530] width 57 height 25
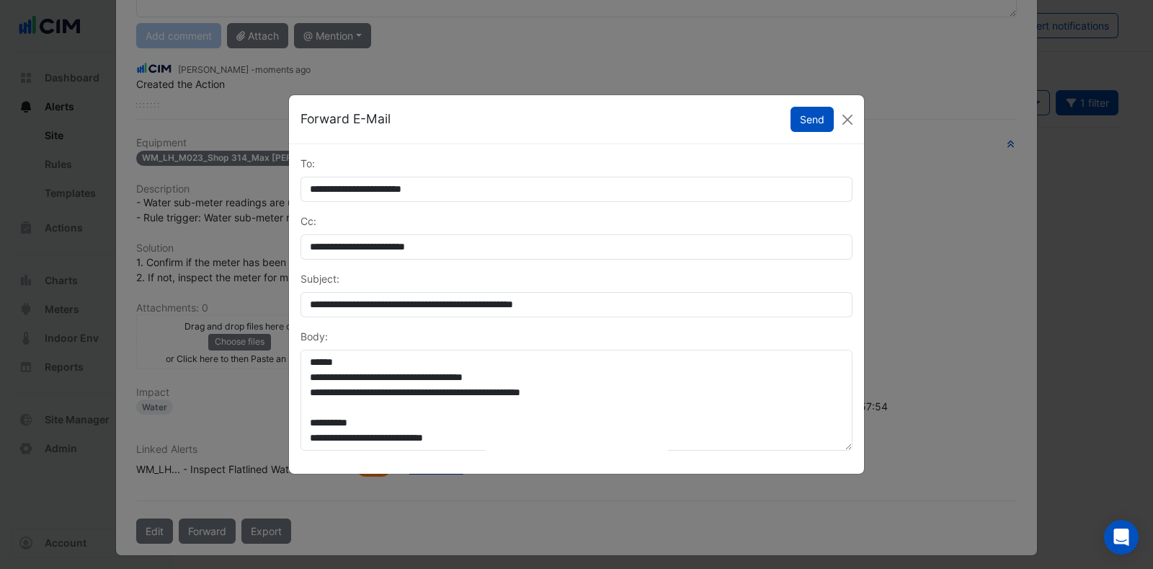
scroll to position [126, 0]
click at [815, 119] on button "Send" at bounding box center [812, 119] width 43 height 25
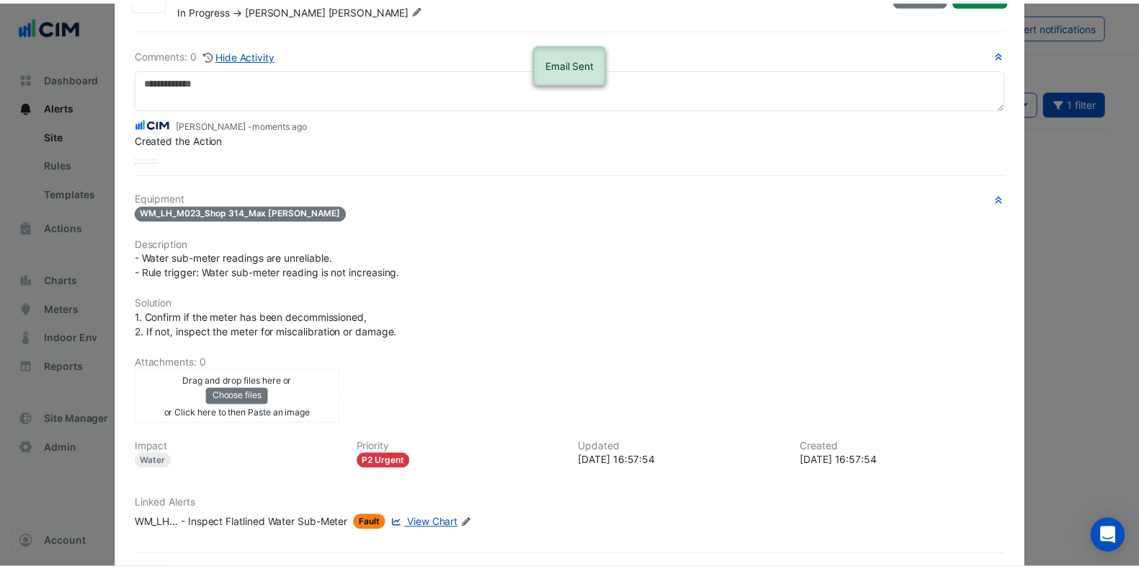
scroll to position [0, 0]
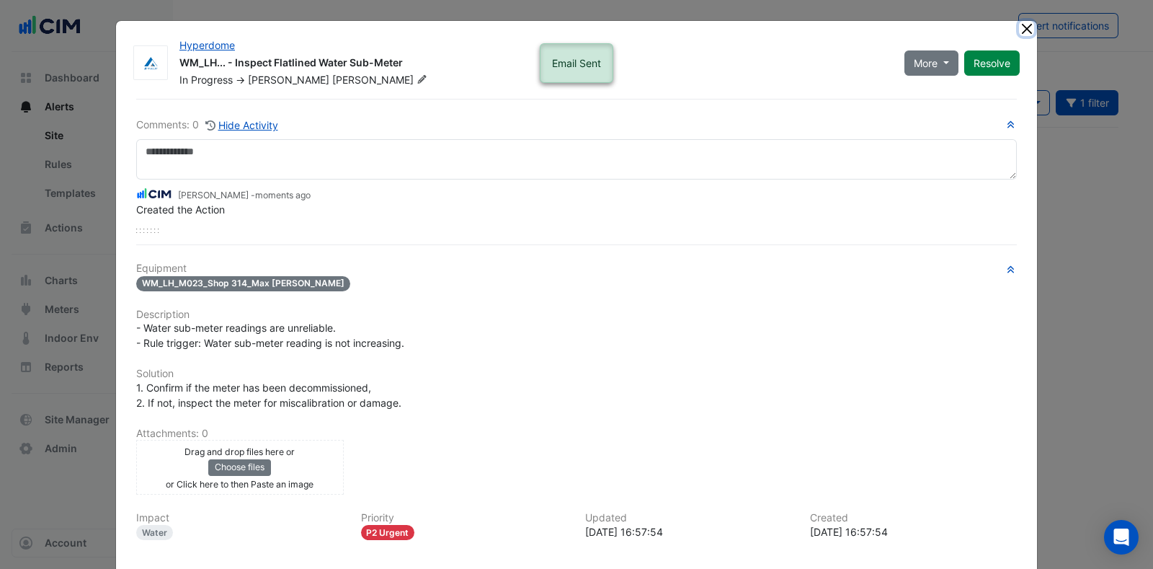
click at [1025, 30] on button "Close" at bounding box center [1026, 28] width 15 height 15
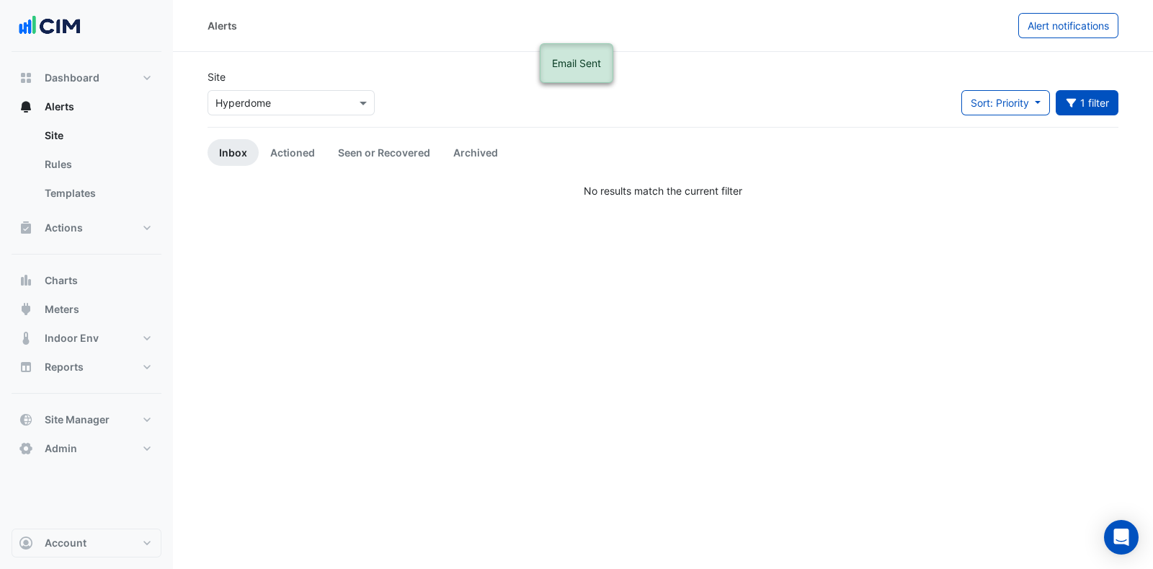
click at [96, 104] on button "Alerts" at bounding box center [87, 106] width 150 height 29
click at [117, 70] on button "Dashboard" at bounding box center [87, 77] width 150 height 29
select select "***"
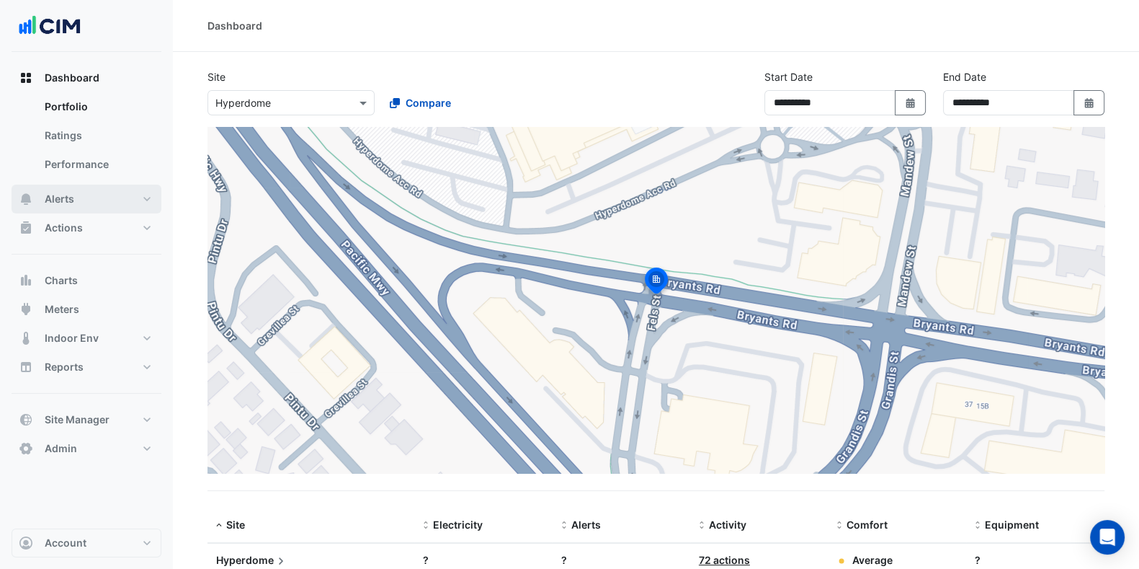
click at [58, 201] on span "Alerts" at bounding box center [60, 199] width 30 height 14
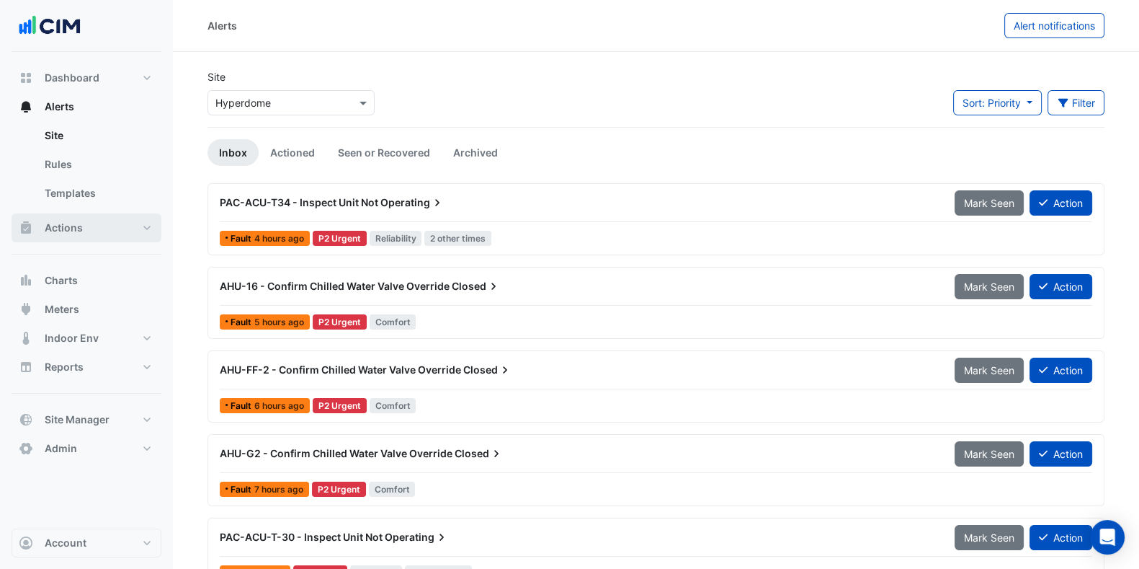
drag, startPoint x: 65, startPoint y: 222, endPoint x: 76, endPoint y: 215, distance: 13.0
click at [65, 222] on span "Actions" at bounding box center [64, 228] width 38 height 14
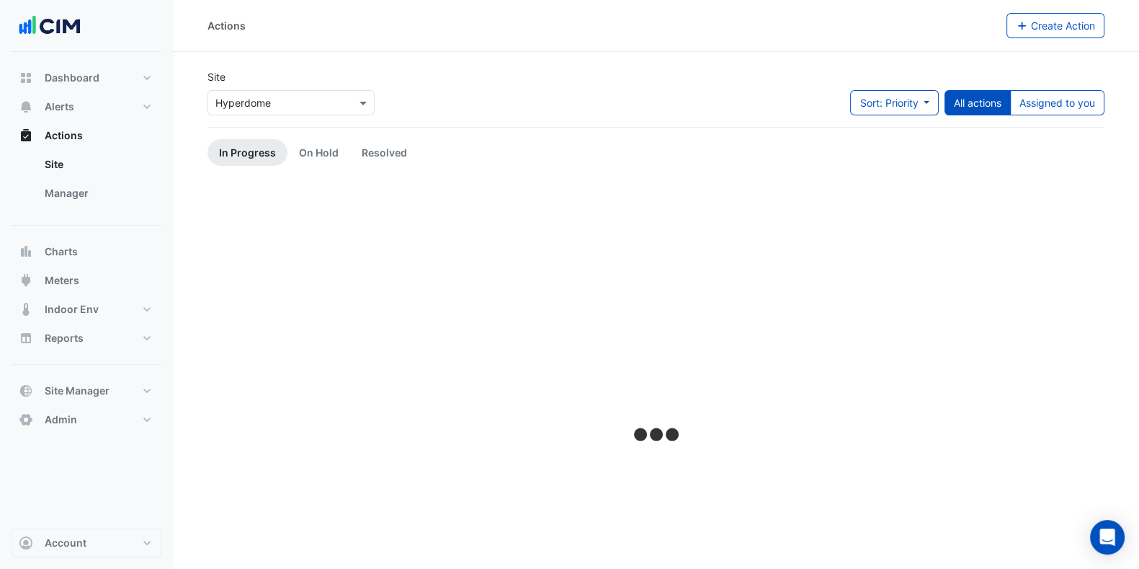
click at [99, 200] on link "Manager" at bounding box center [97, 193] width 128 height 29
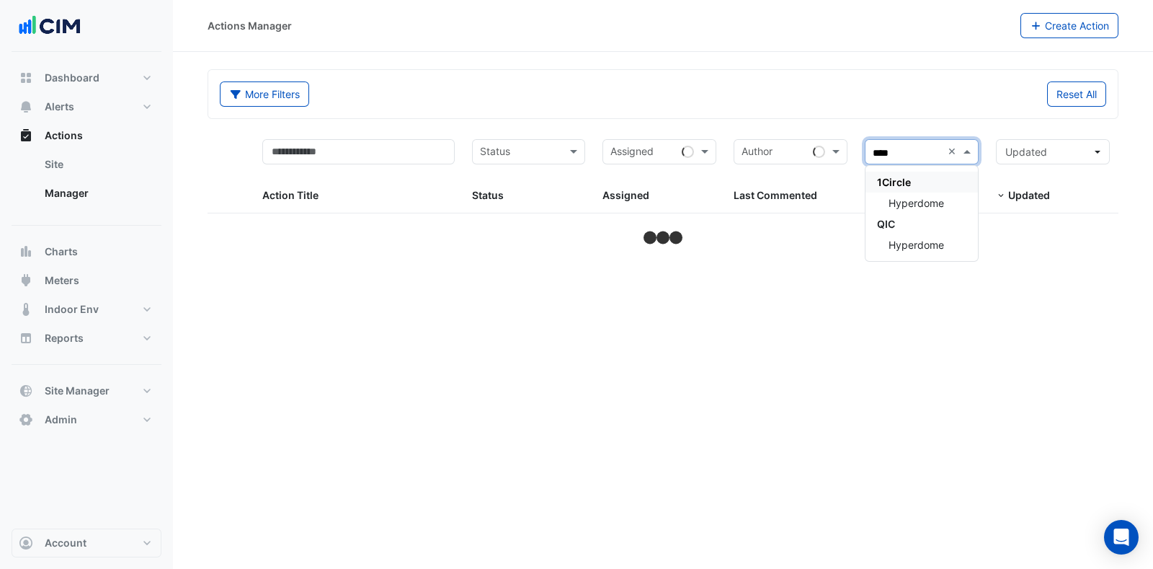
type input "*****"
click at [917, 199] on span "Hyperdome" at bounding box center [916, 203] width 55 height 12
select select "***"
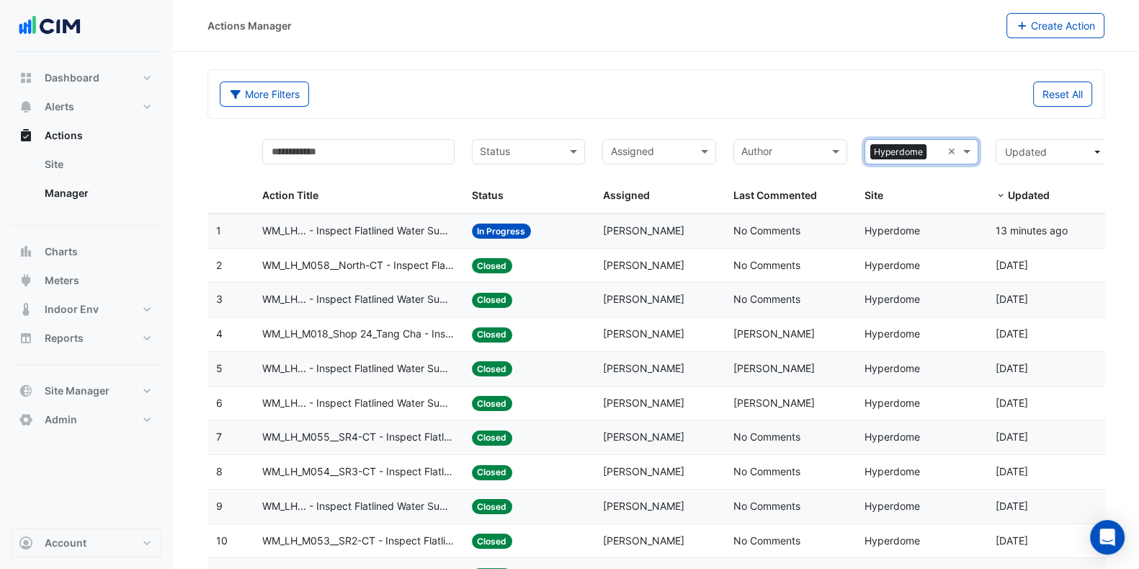
scroll to position [89, 0]
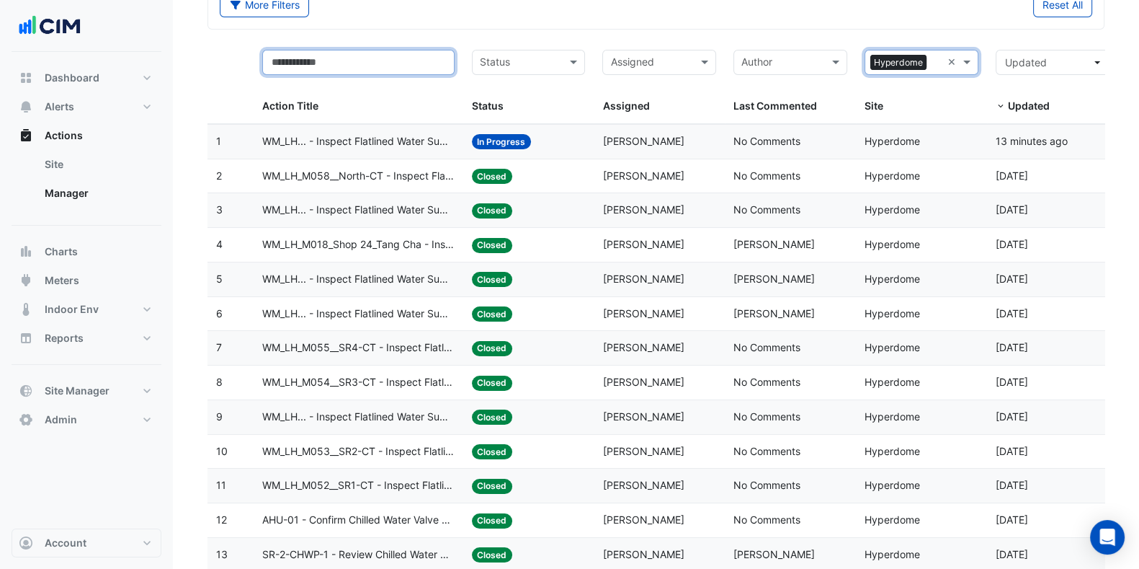
click at [355, 60] on input "text" at bounding box center [358, 62] width 192 height 25
click at [369, 58] on input "**" at bounding box center [358, 62] width 192 height 25
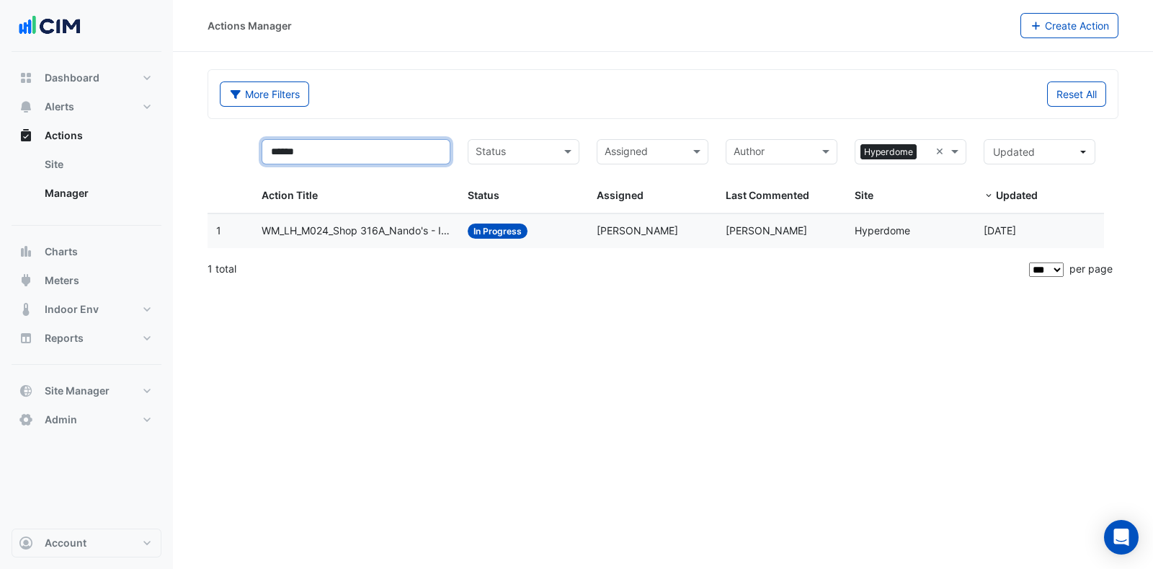
type input "******"
click at [368, 233] on span "WM_LH_M024_Shop 316A_Nando's - Inspect Flatlined Water Sub-Meter" at bounding box center [356, 231] width 189 height 17
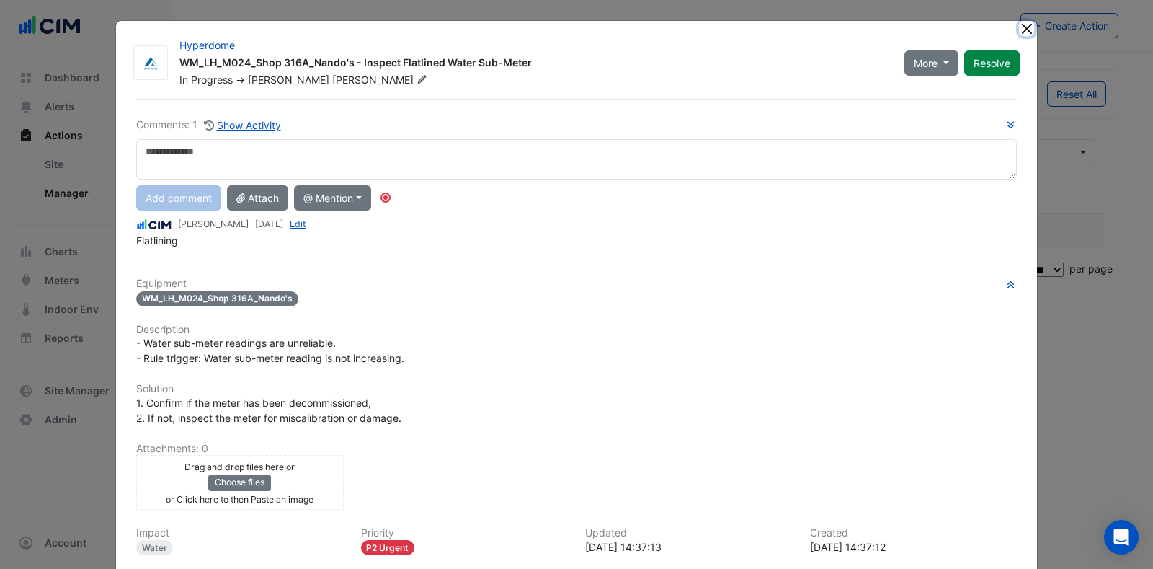
click at [1024, 30] on button "Close" at bounding box center [1026, 28] width 15 height 15
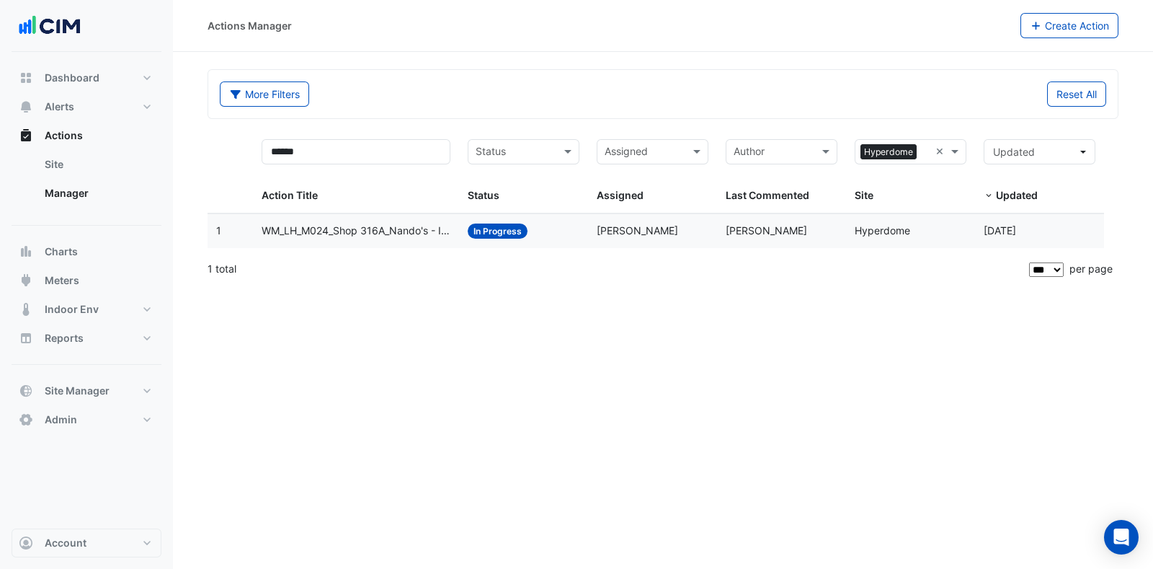
click at [373, 228] on span "WM_LH_M024_Shop 316A_Nando's - Inspect Flatlined Water Sub-Meter" at bounding box center [356, 231] width 189 height 17
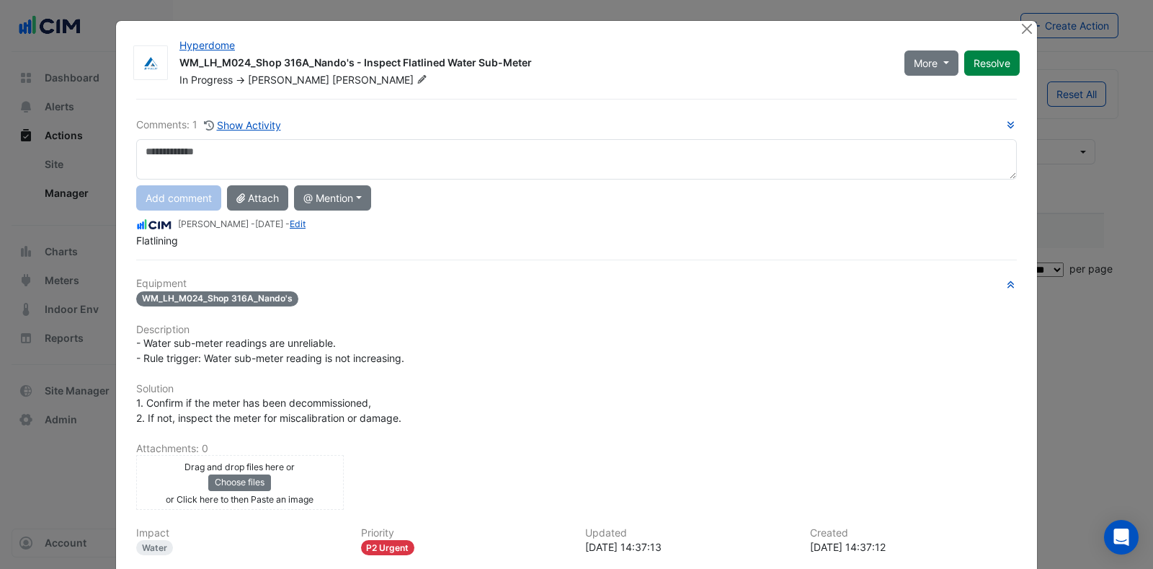
click at [1028, 21] on div at bounding box center [1028, 29] width 18 height 17
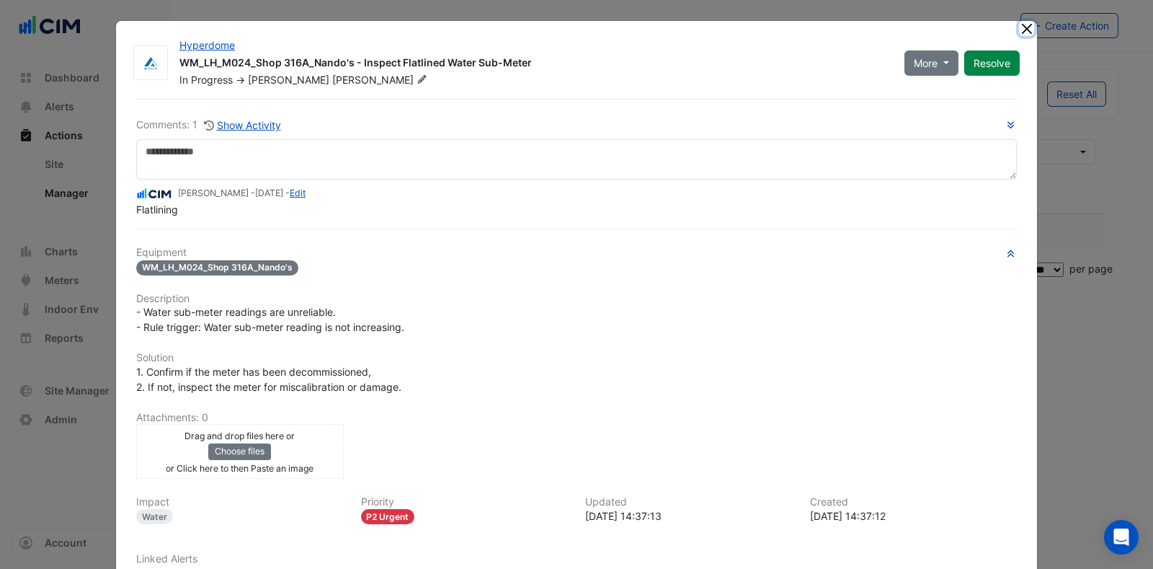
click at [1019, 23] on button "Close" at bounding box center [1026, 28] width 15 height 15
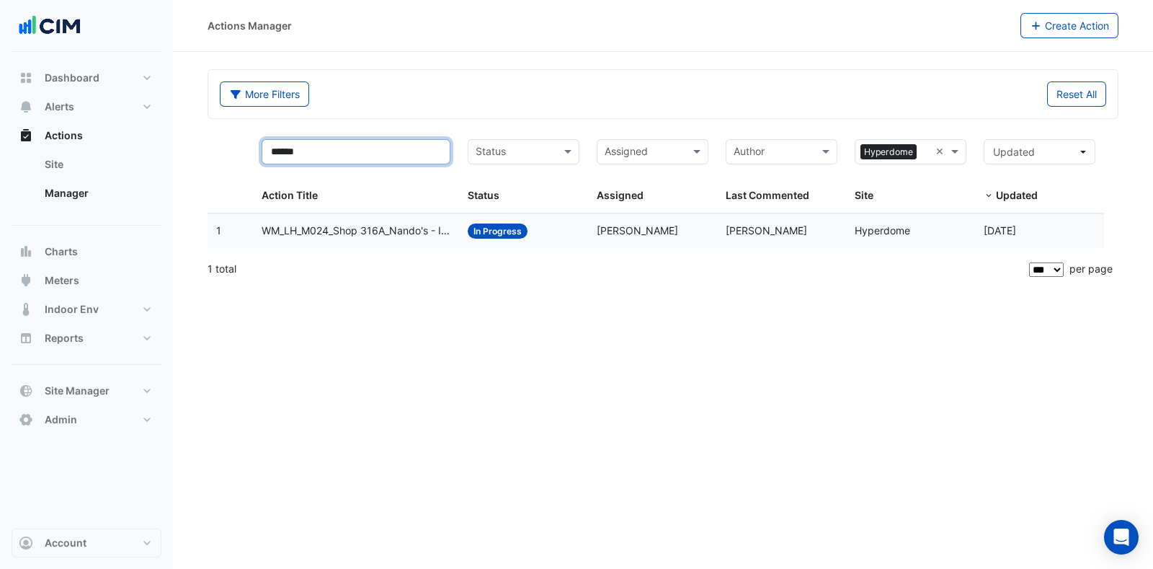
click at [400, 151] on input "******" at bounding box center [356, 151] width 189 height 25
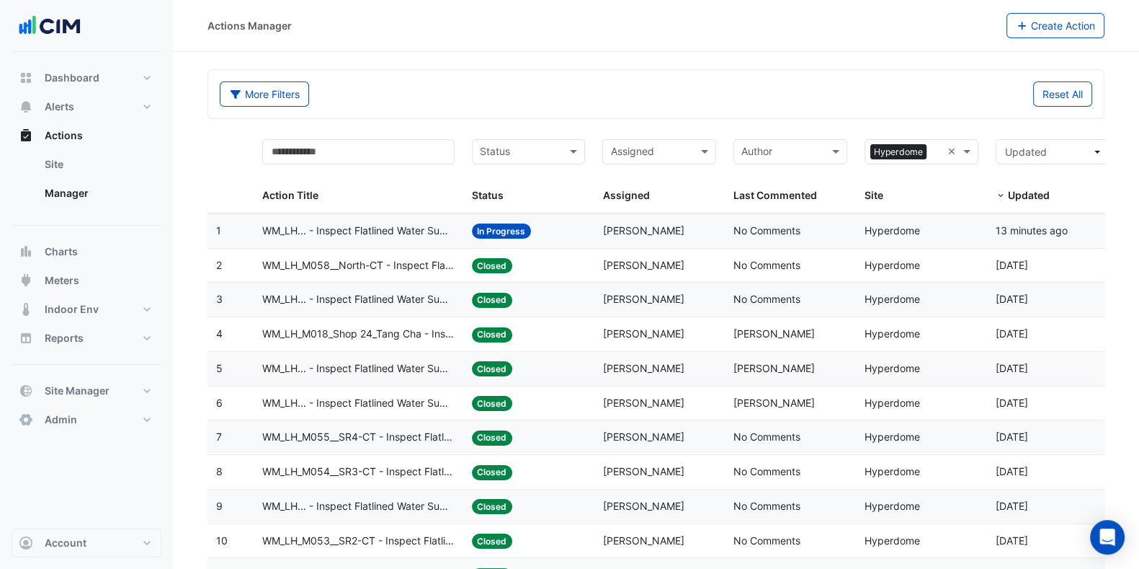
click at [386, 337] on span "WM_LH_M018_Shop 24_Tang Cha - Inspect Flatlined Water Sub-Meter" at bounding box center [358, 334] width 192 height 17
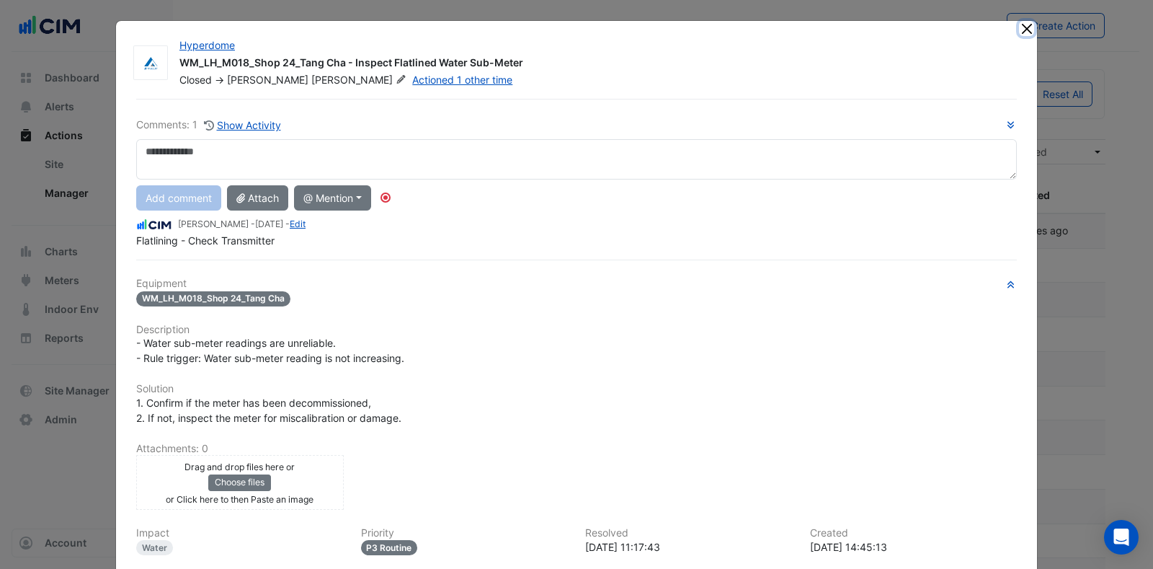
click at [1022, 27] on button "Close" at bounding box center [1026, 28] width 15 height 15
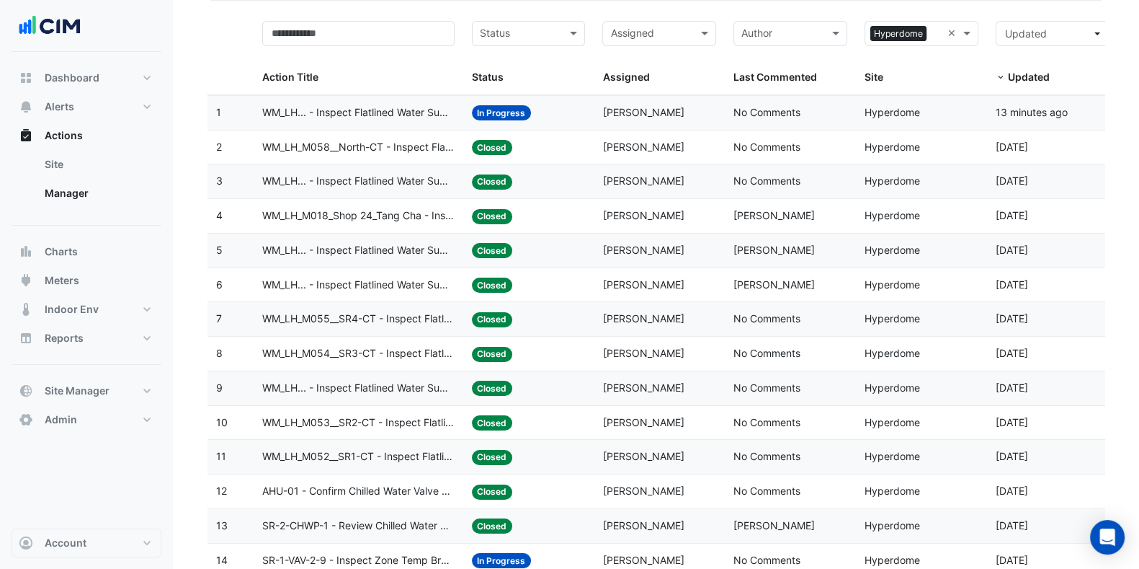
scroll to position [89, 0]
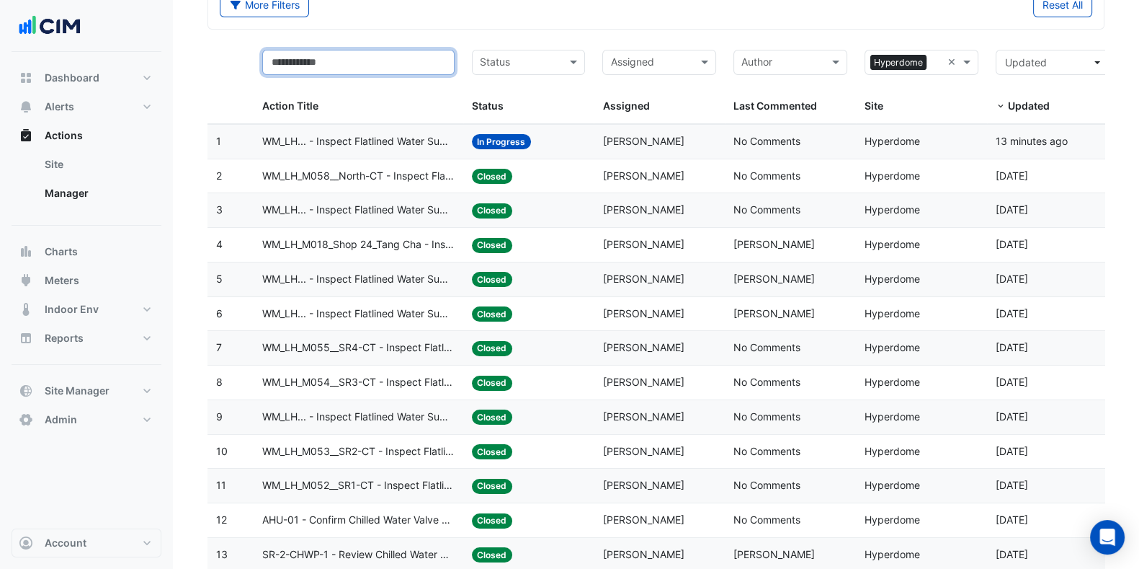
click at [335, 50] on input "text" at bounding box center [358, 62] width 192 height 25
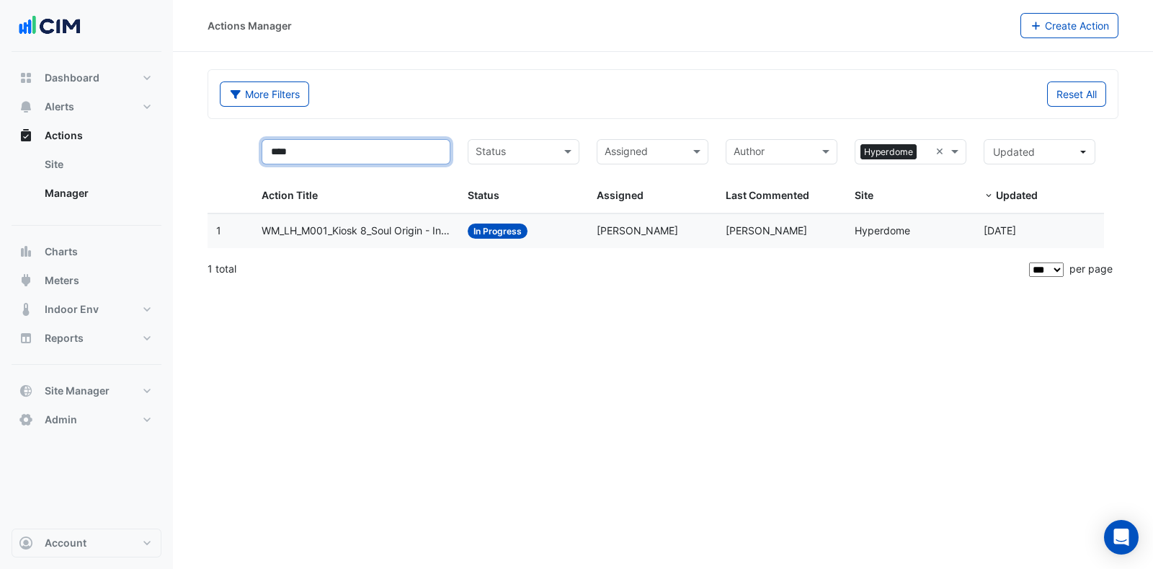
type input "****"
click at [400, 224] on span "WM_LH_M001_Kiosk 8_Soul Origin - Inspect Flatlined Water Sub-Meter" at bounding box center [356, 231] width 189 height 17
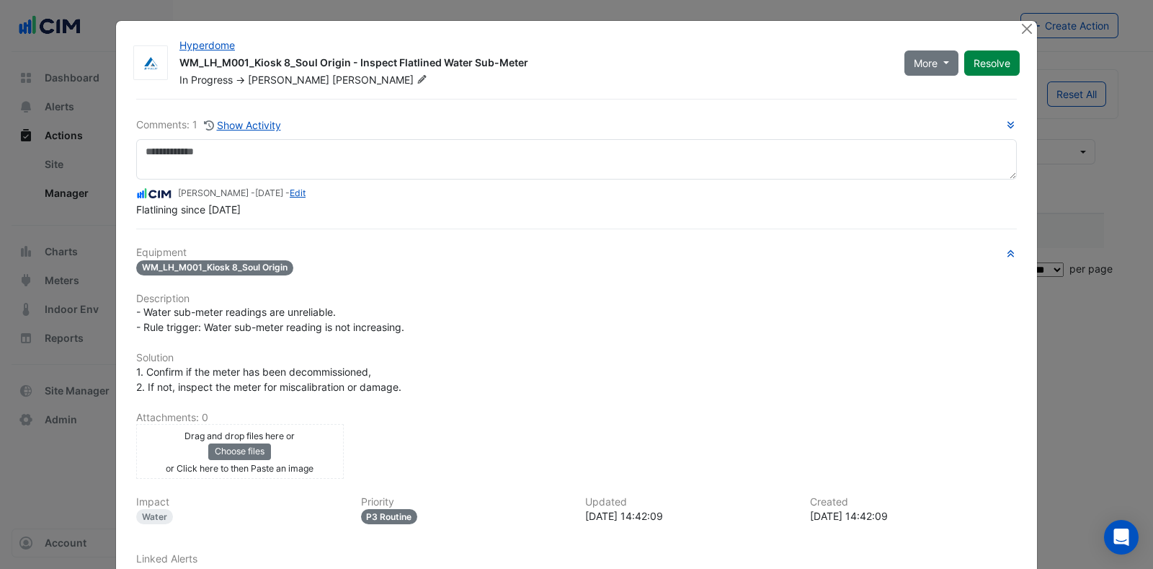
drag, startPoint x: 256, startPoint y: 236, endPoint x: 129, endPoint y: 192, distance: 134.2
click at [136, 192] on app-ticket-comment "Shafayet Ali - 1 month and 17 days ago - Edit Flatlining since March 25" at bounding box center [576, 201] width 881 height 32
click at [250, 221] on div "Comments: 1 Show Activity Shafayet Ali - 1 month and 17 days ago - Edit Flatlin…" at bounding box center [577, 376] width 898 height 554
drag, startPoint x: 258, startPoint y: 214, endPoint x: 123, endPoint y: 210, distance: 135.5
click at [128, 210] on div "Comments: 1 Show Activity Shafayet Ali - 1 month and 17 days ago - Edit Flatlin…" at bounding box center [577, 376] width 898 height 554
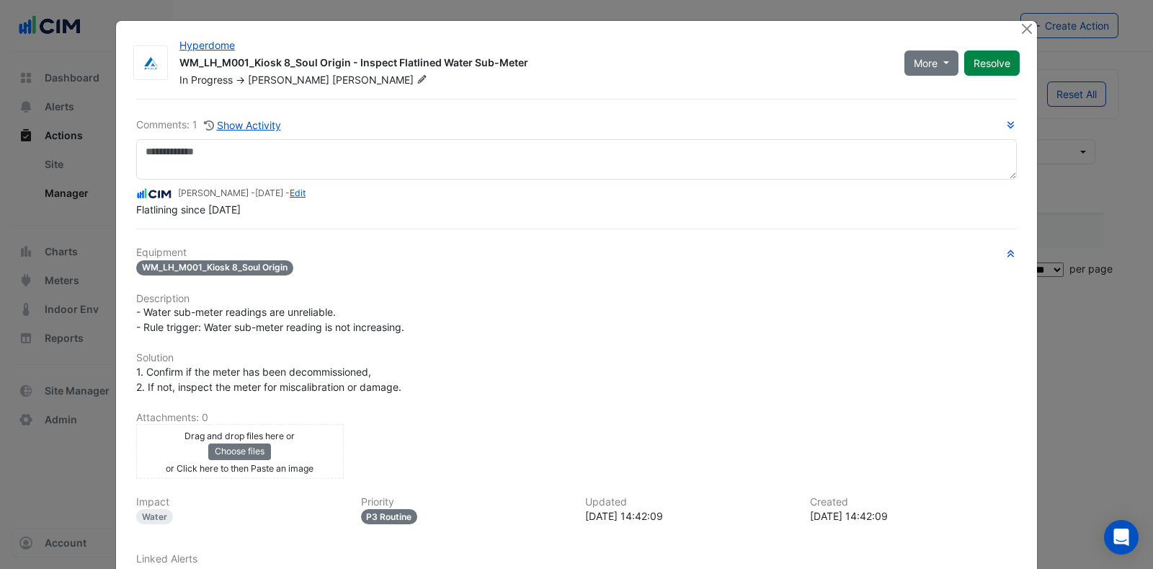
click at [427, 239] on div "Comments: 1 Show Activity Shafayet Ali - 1 month and 17 days ago - Edit Flatlin…" at bounding box center [577, 376] width 898 height 554
click at [1019, 32] on button "Close" at bounding box center [1026, 28] width 15 height 15
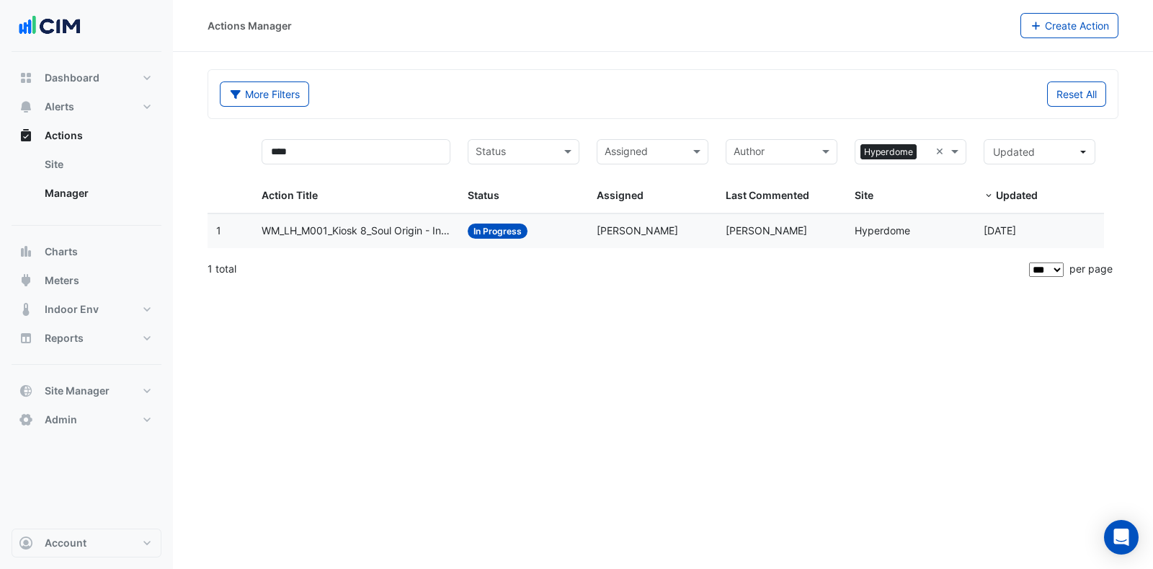
click at [362, 226] on span "WM_LH_M001_Kiosk 8_Soul Origin - Inspect Flatlined Water Sub-Meter" at bounding box center [356, 231] width 189 height 17
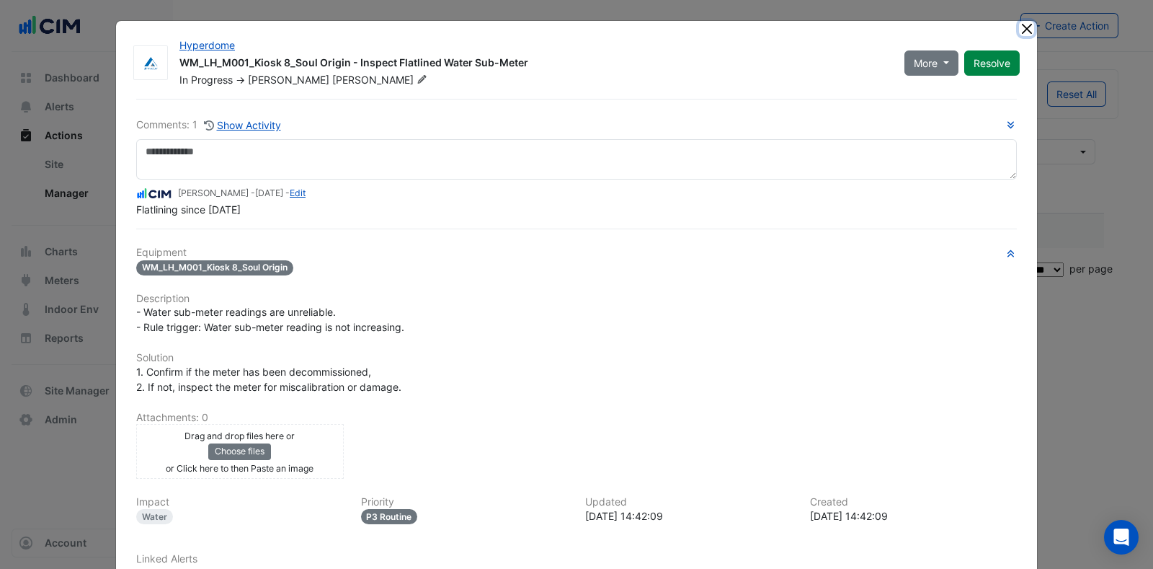
click at [1020, 23] on button "Close" at bounding box center [1026, 28] width 15 height 15
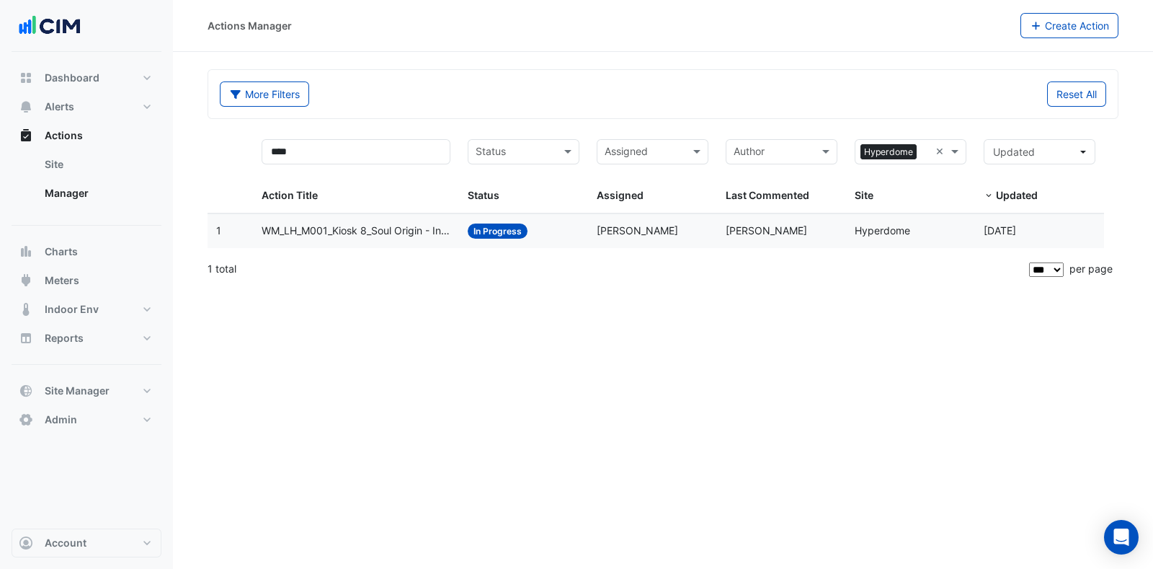
click at [354, 240] on datatable-body-cell "Action Title: WM_LH_M001_Kiosk 8_Soul Origin - Inspect Flatlined Water Sub-Meter" at bounding box center [356, 231] width 206 height 34
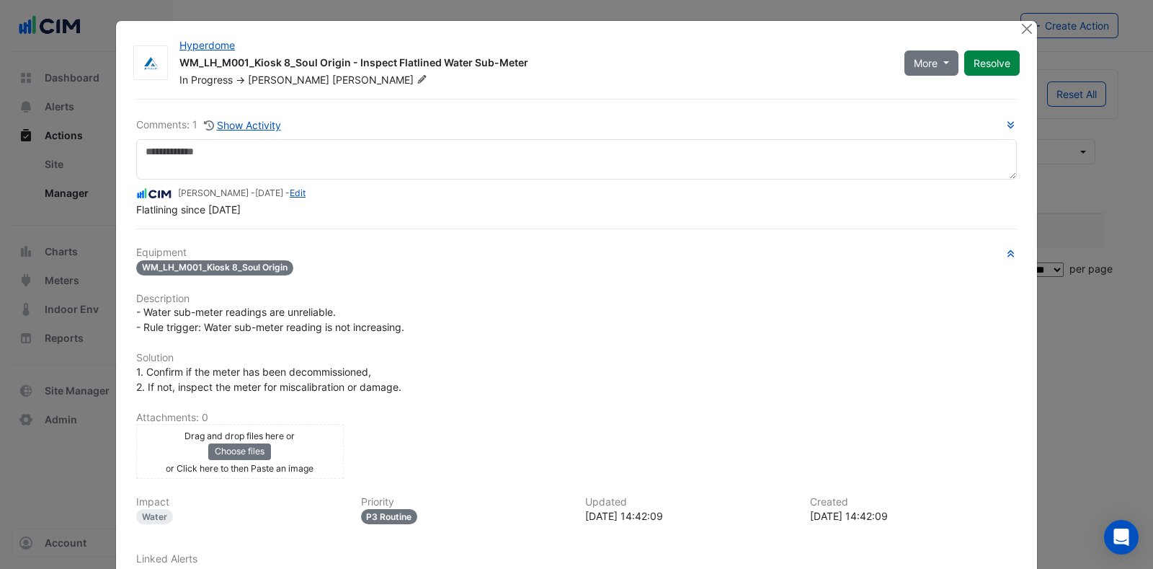
drag, startPoint x: 254, startPoint y: 239, endPoint x: 188, endPoint y: 205, distance: 73.5
click at [136, 205] on div "Flatlining since March 25" at bounding box center [576, 209] width 881 height 15
click at [566, 246] on h6 "Equipment" at bounding box center [576, 252] width 881 height 12
click at [1020, 34] on button "Close" at bounding box center [1026, 28] width 15 height 15
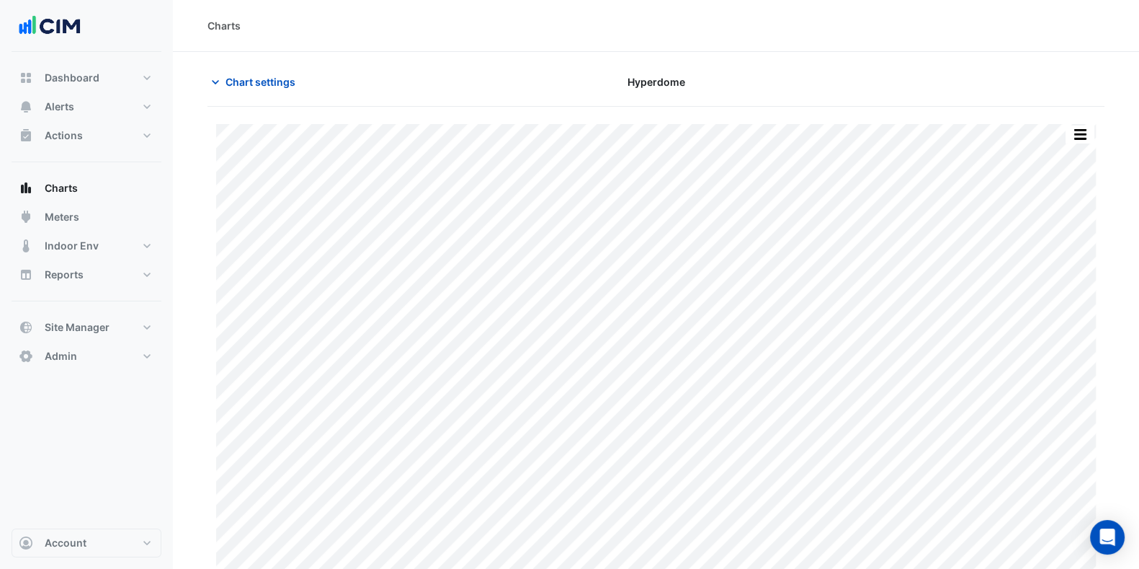
click at [230, 73] on button "Chart settings" at bounding box center [256, 81] width 97 height 25
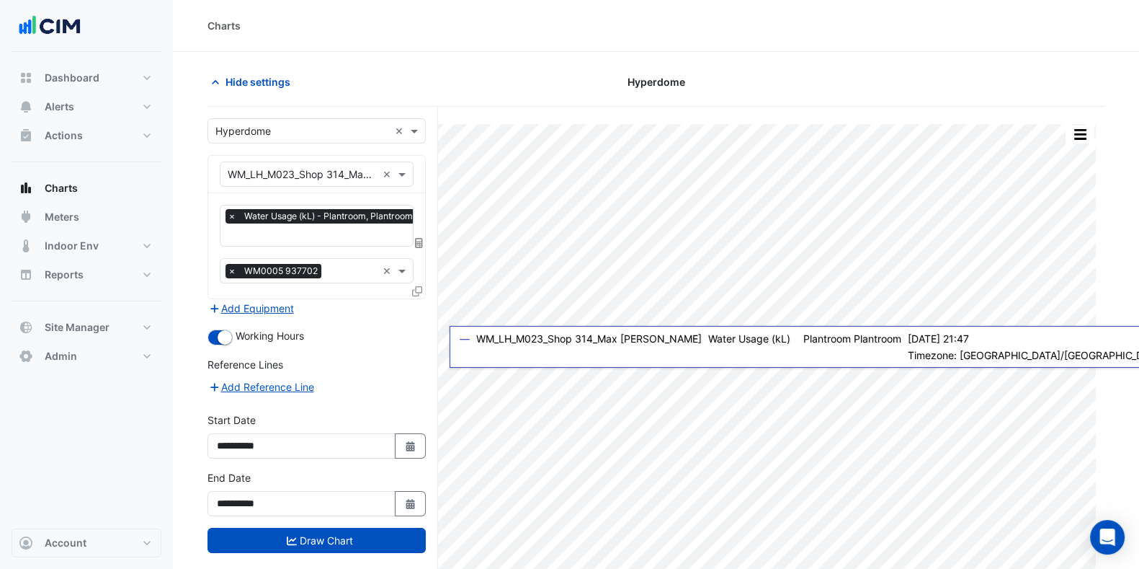
click at [409, 497] on fa-icon "Select Date" at bounding box center [410, 503] width 13 height 12
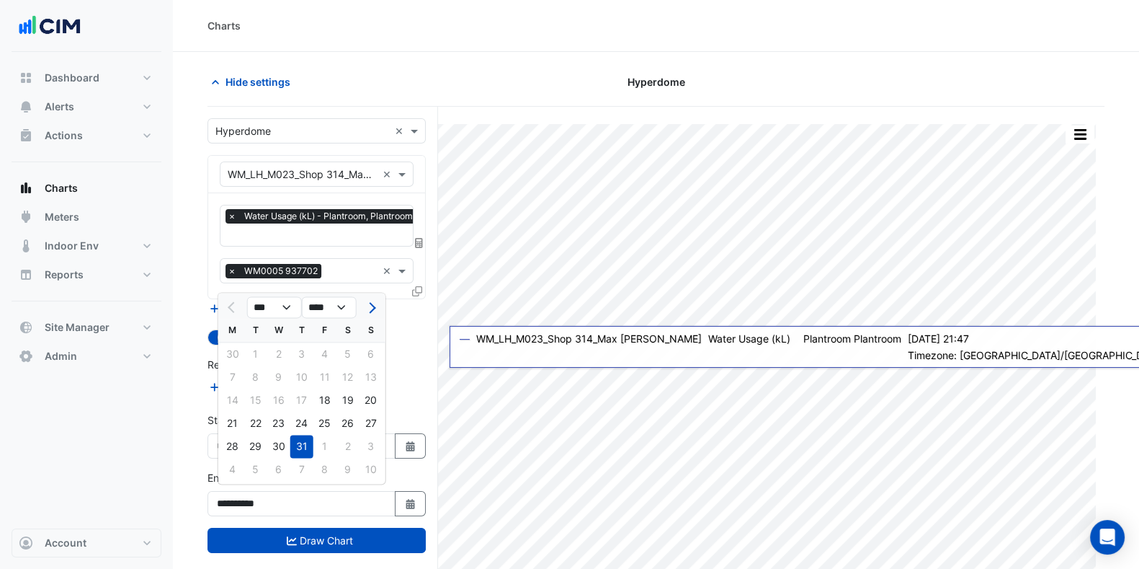
click at [372, 300] on button "Next month" at bounding box center [370, 306] width 17 height 23
select select "*"
click at [236, 355] on div "1" at bounding box center [232, 353] width 23 height 23
type input "**********"
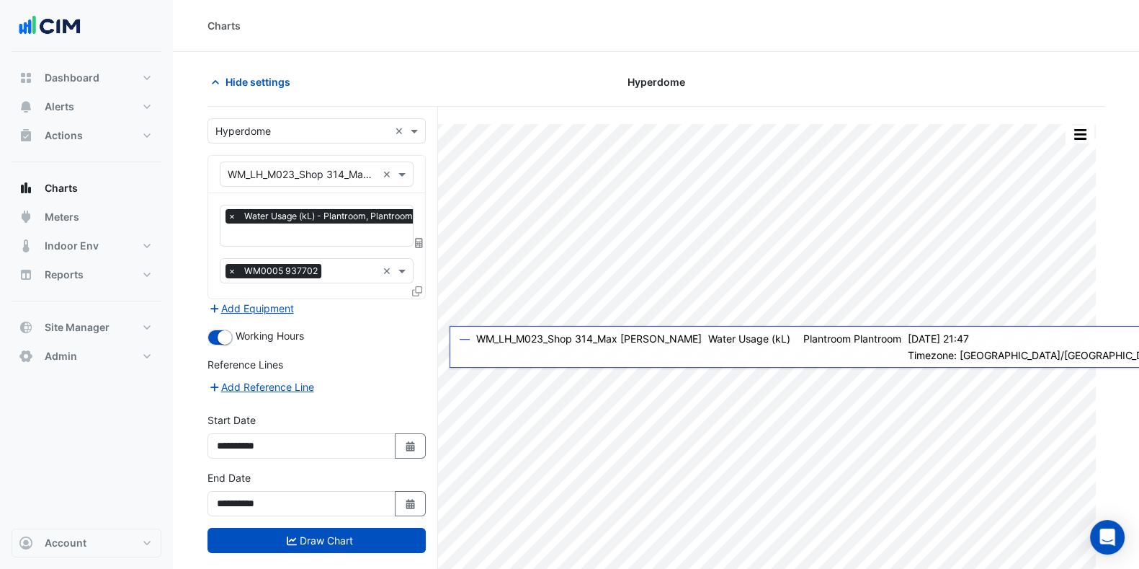
click at [285, 535] on button "Draw Chart" at bounding box center [317, 540] width 218 height 25
